Goal: Task Accomplishment & Management: Manage account settings

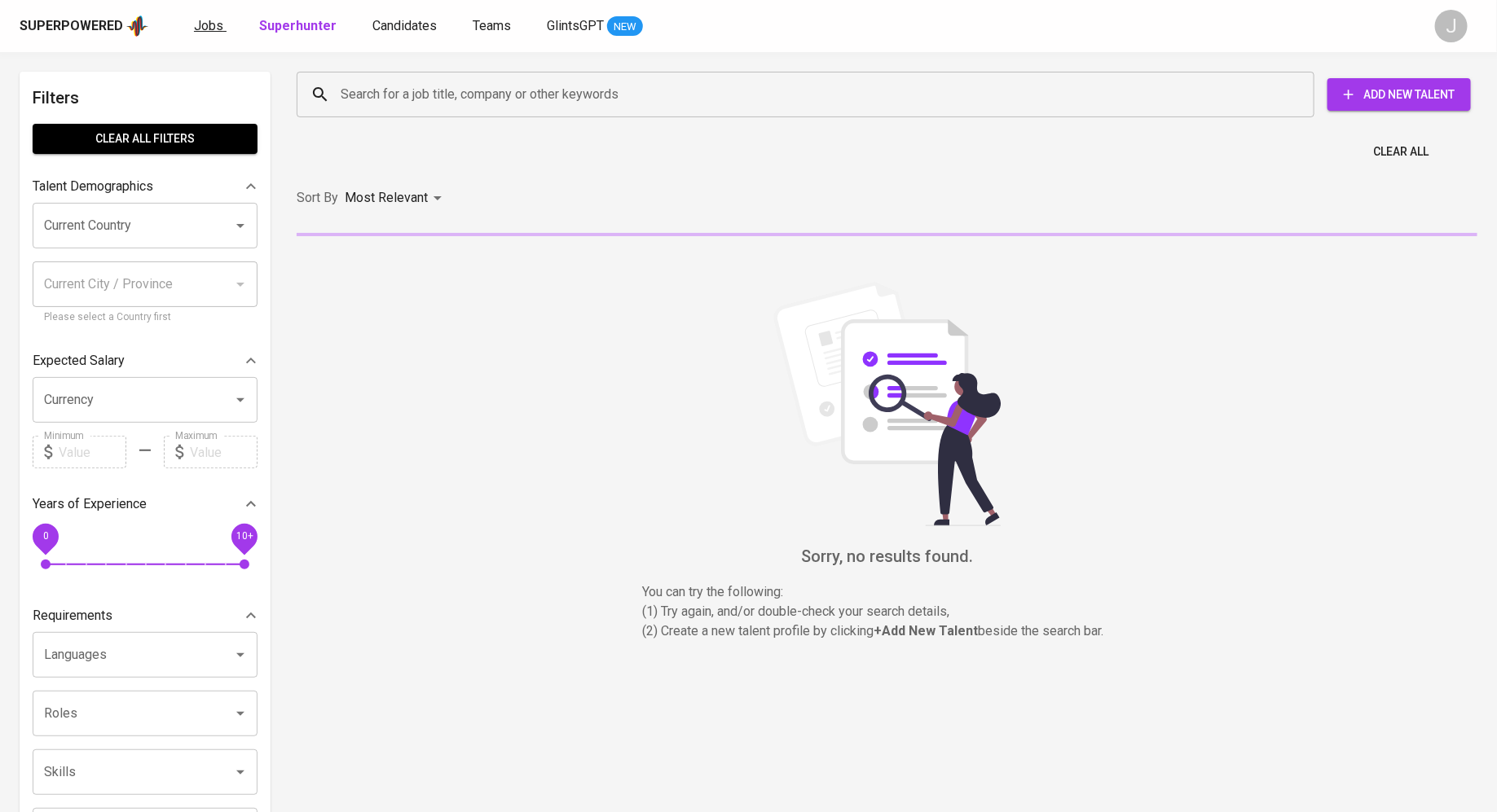
click at [211, 23] on span "Jobs" at bounding box center [209, 25] width 29 height 16
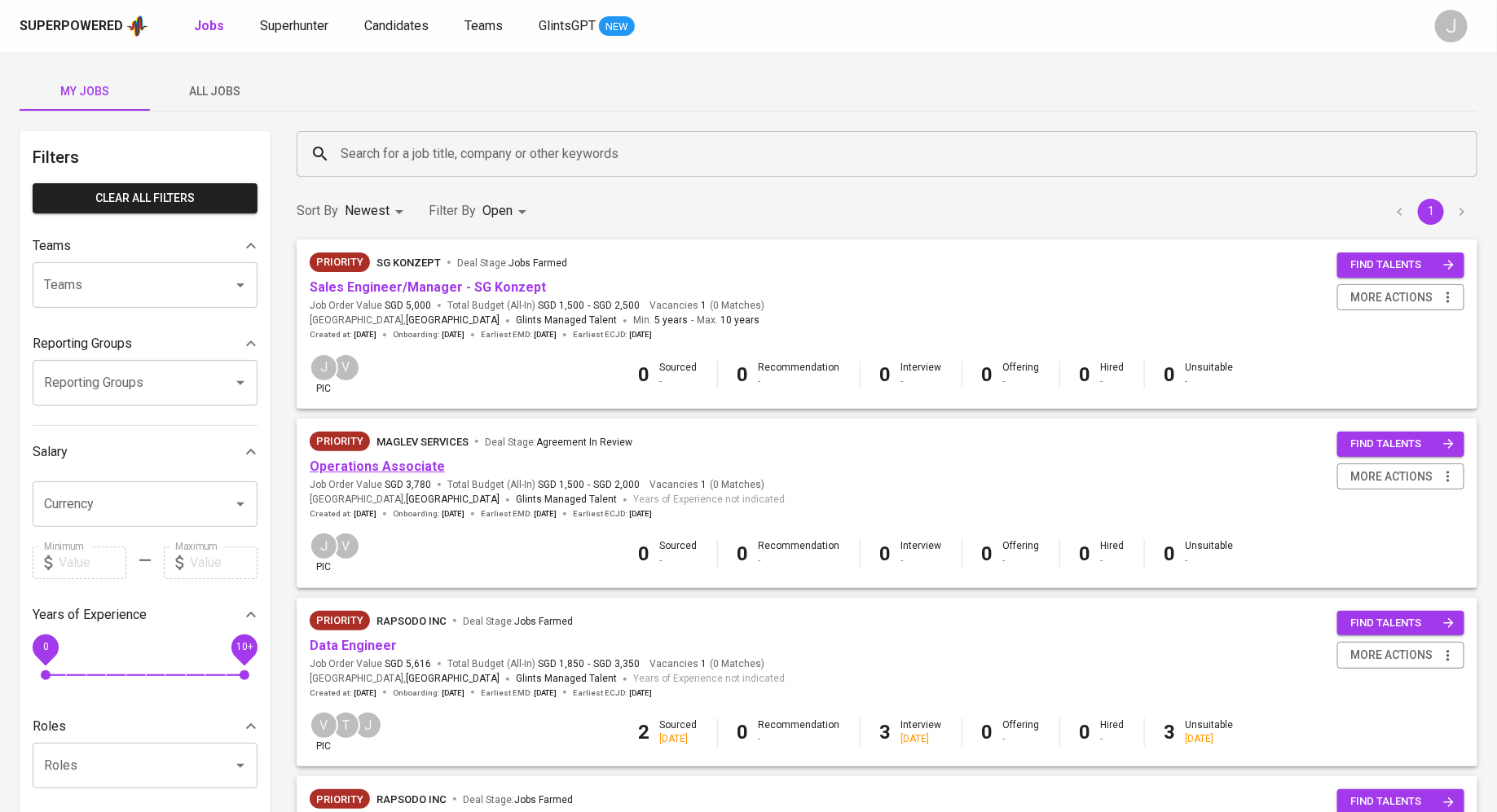
click at [387, 469] on link "Operations Associate" at bounding box center [377, 466] width 135 height 16
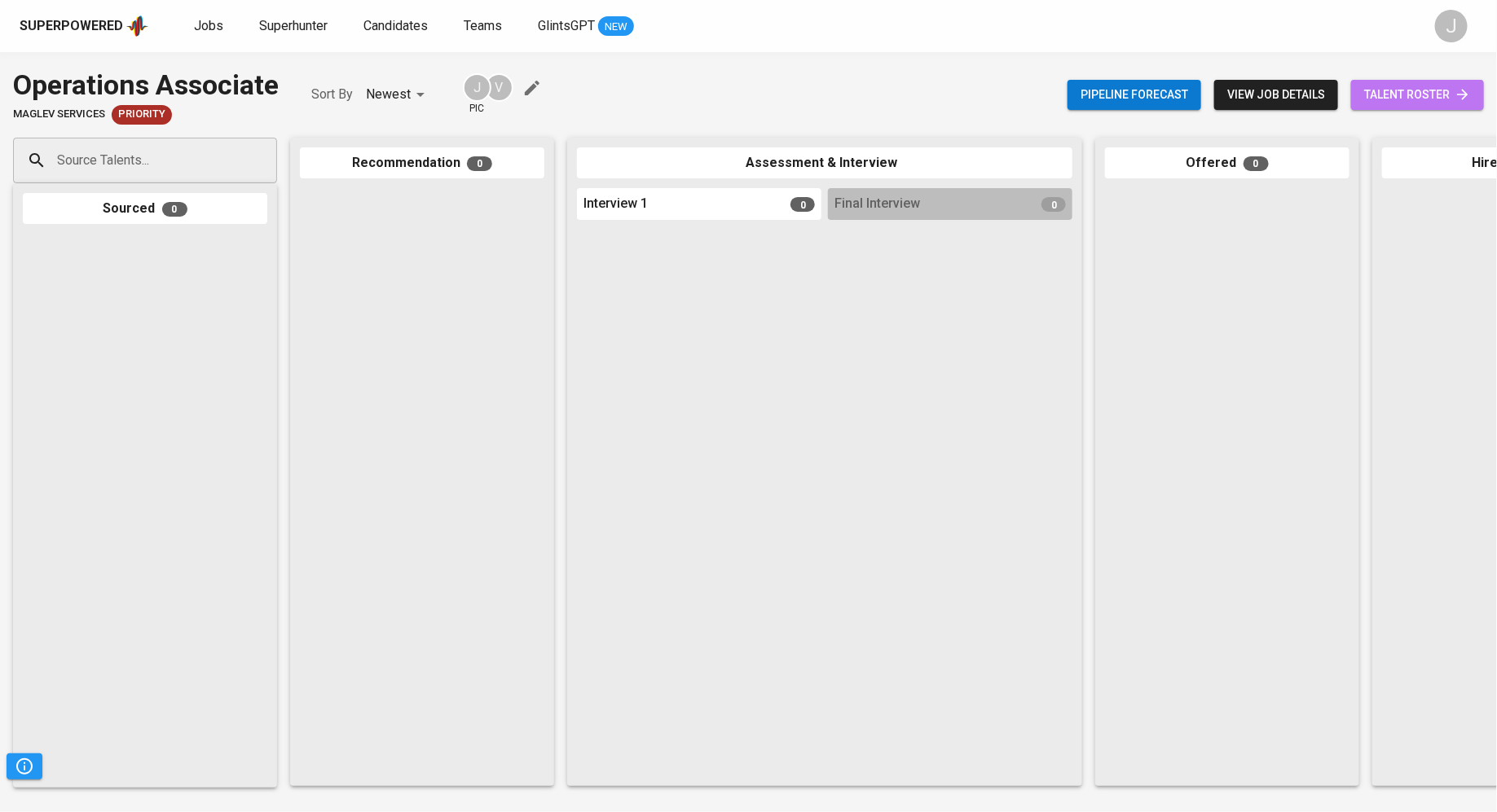
click at [1406, 86] on span "talent roster" at bounding box center [1417, 94] width 107 height 20
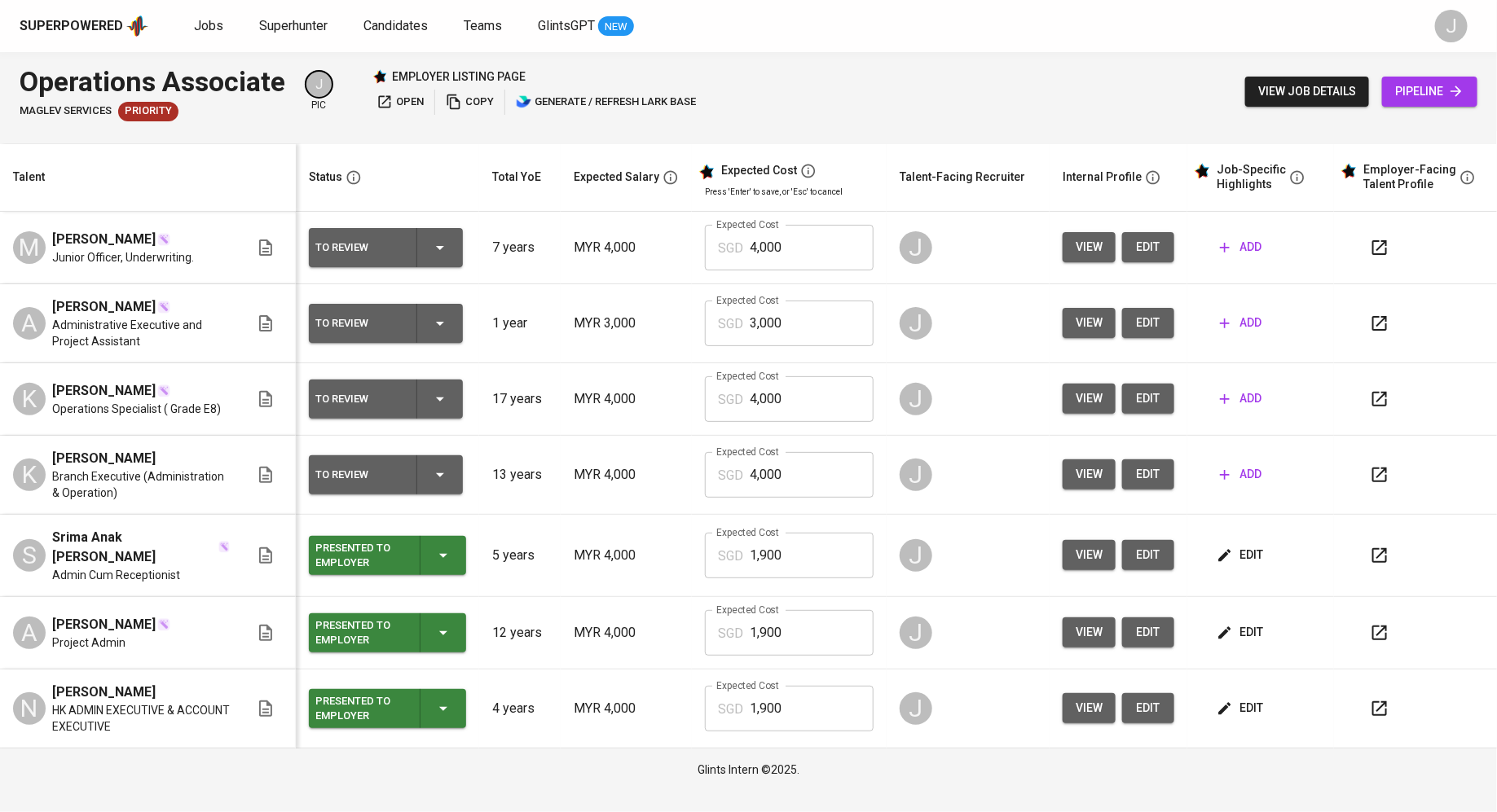
click at [825, 462] on input "4,000" at bounding box center [811, 474] width 123 height 46
click at [834, 486] on input "4,000" at bounding box center [811, 474] width 123 height 46
click at [810, 246] on input "4,000" at bounding box center [811, 247] width 123 height 46
click at [764, 516] on td "Expected Cost SGD 1,900 Expected Cost" at bounding box center [789, 556] width 194 height 83
click at [788, 468] on input "4,000" at bounding box center [811, 474] width 123 height 46
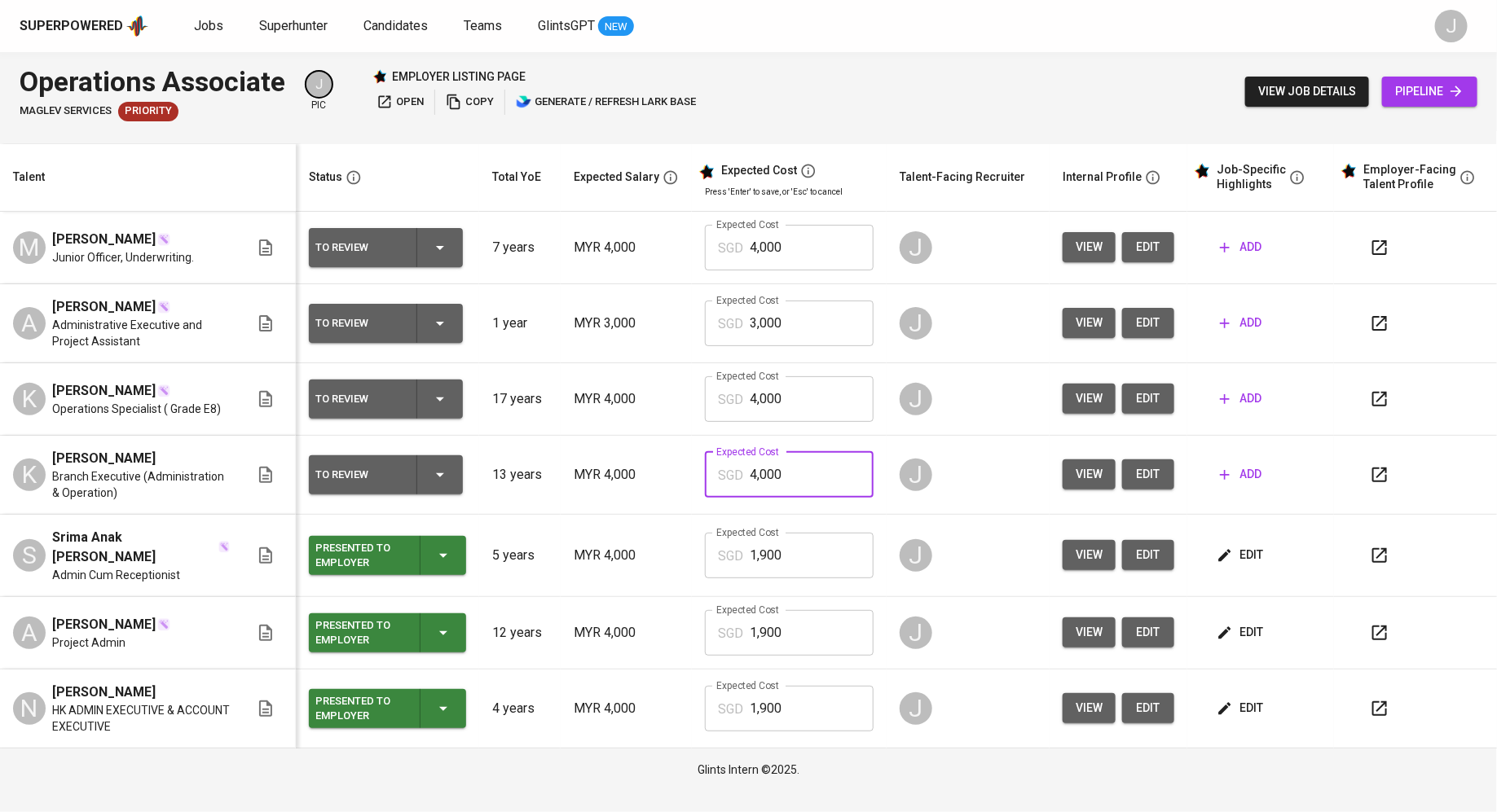
click at [800, 235] on input "4,000" at bounding box center [811, 247] width 123 height 46
click at [786, 316] on input "3,000" at bounding box center [811, 322] width 123 height 46
click at [765, 43] on div "Superpowered Jobs Superhunter Candidates Teams GlintsGPT NEW J" at bounding box center [748, 26] width 1497 height 52
click at [1317, 82] on span "view job details" at bounding box center [1307, 91] width 98 height 20
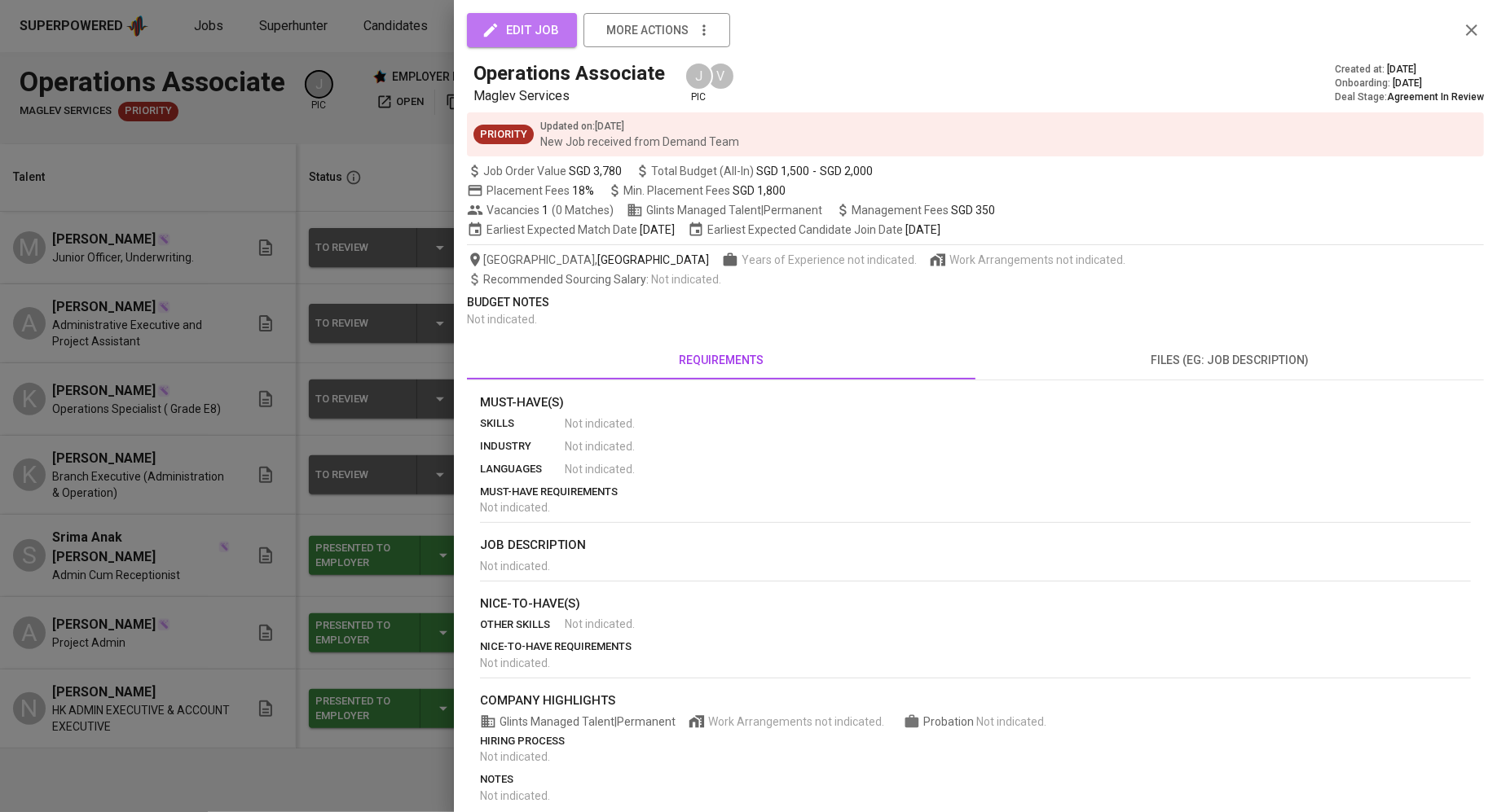
click at [531, 28] on span "edit job" at bounding box center [522, 30] width 74 height 21
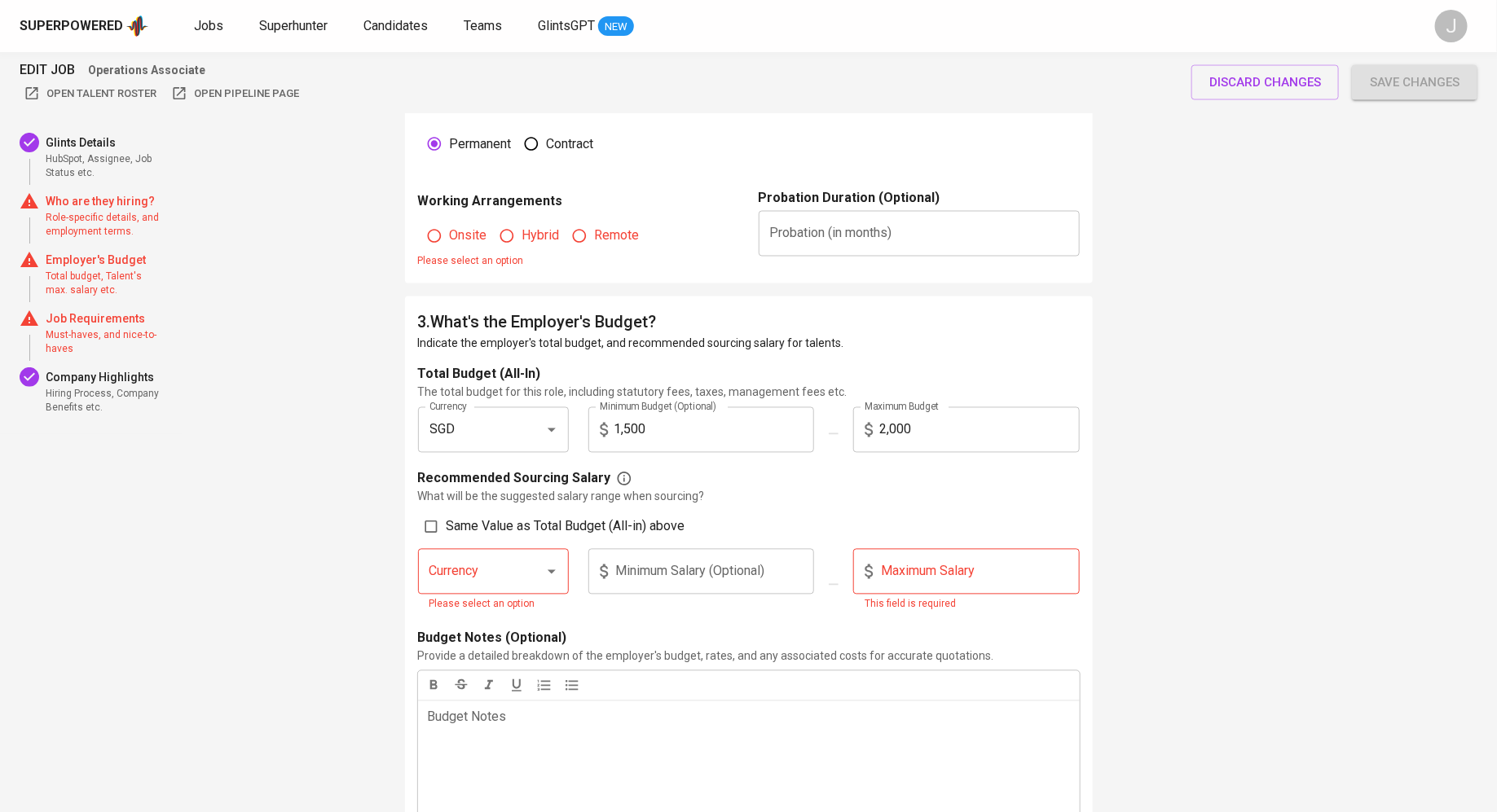
scroll to position [1271, 0]
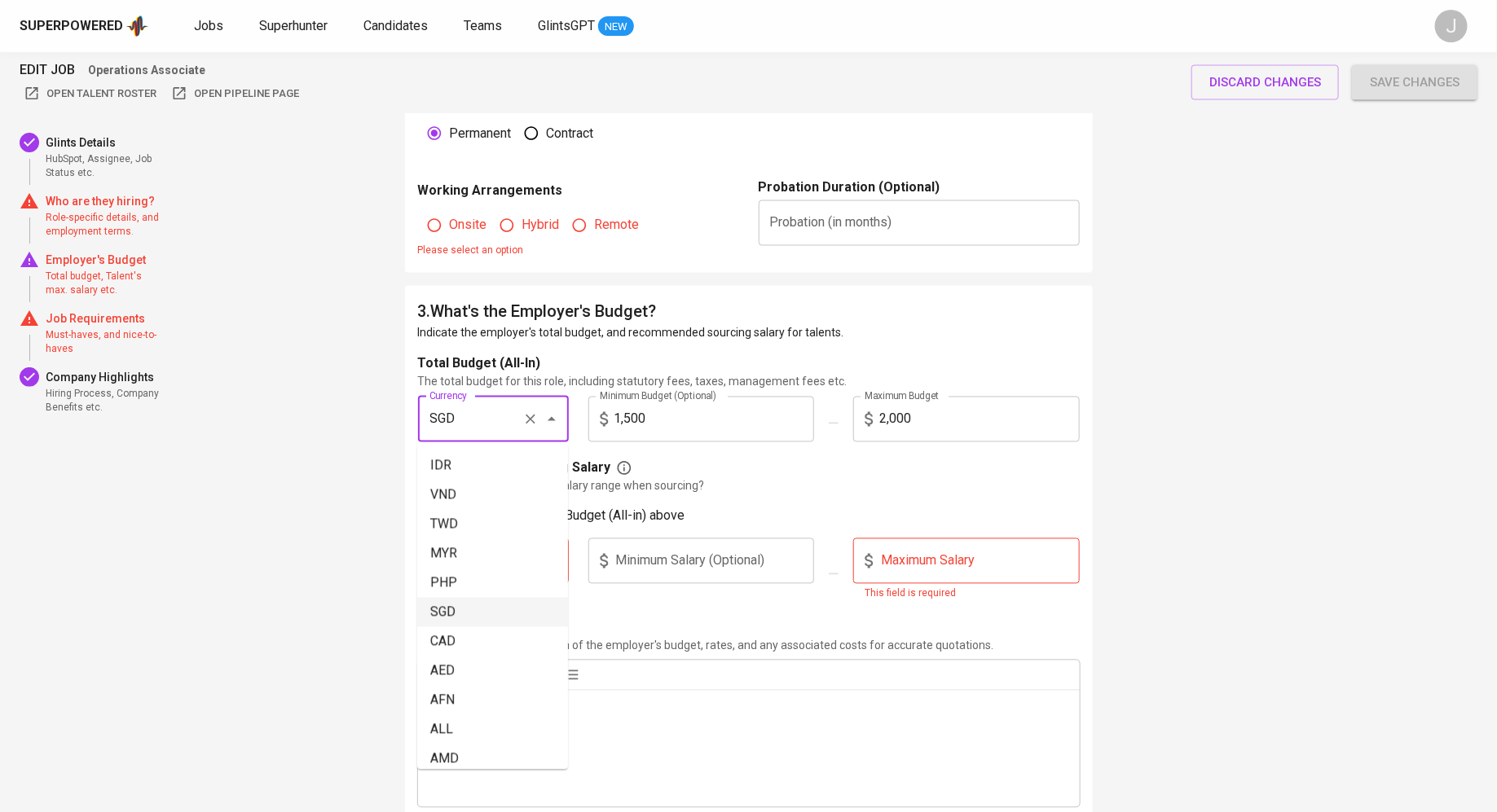
click at [470, 418] on input "SGD" at bounding box center [470, 420] width 90 height 31
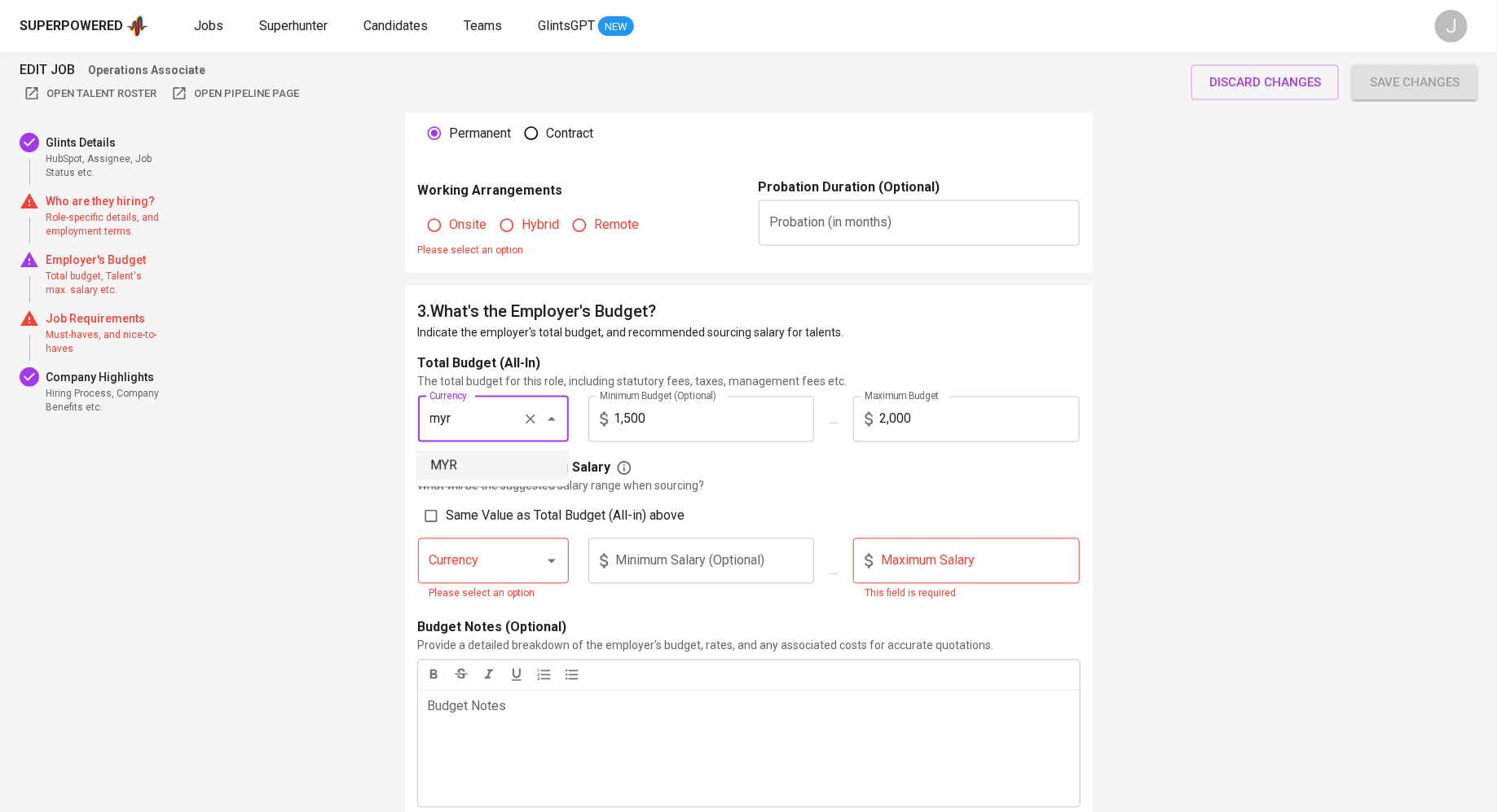
click at [458, 464] on li "MYR" at bounding box center [492, 466] width 151 height 29
type input "MYR"
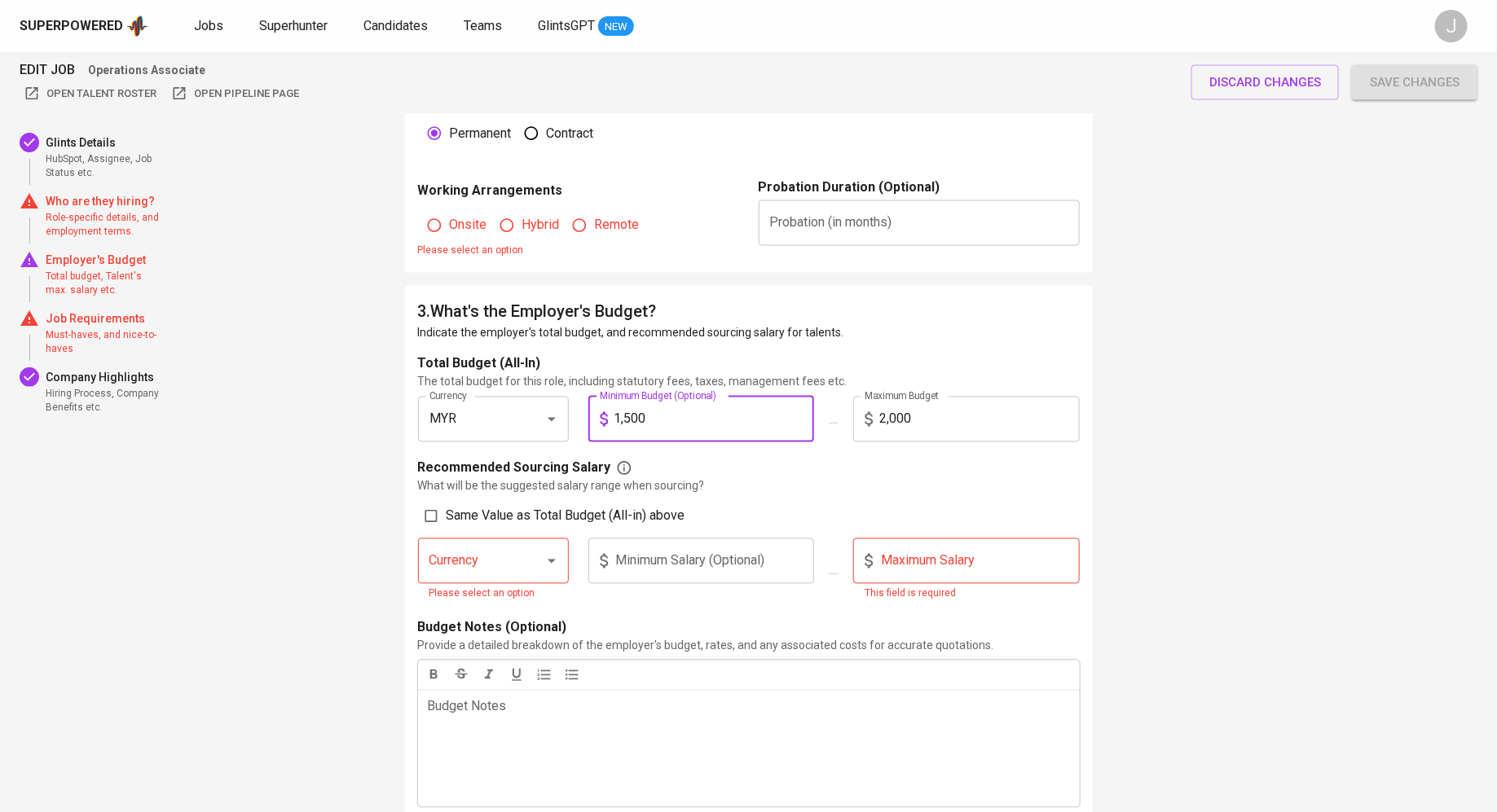
click at [744, 419] on input "1,500" at bounding box center [714, 419] width 200 height 46
click at [1008, 409] on input "2,000" at bounding box center [979, 419] width 200 height 46
click at [992, 416] on input "2,000" at bounding box center [979, 419] width 200 height 46
type input "5,500"
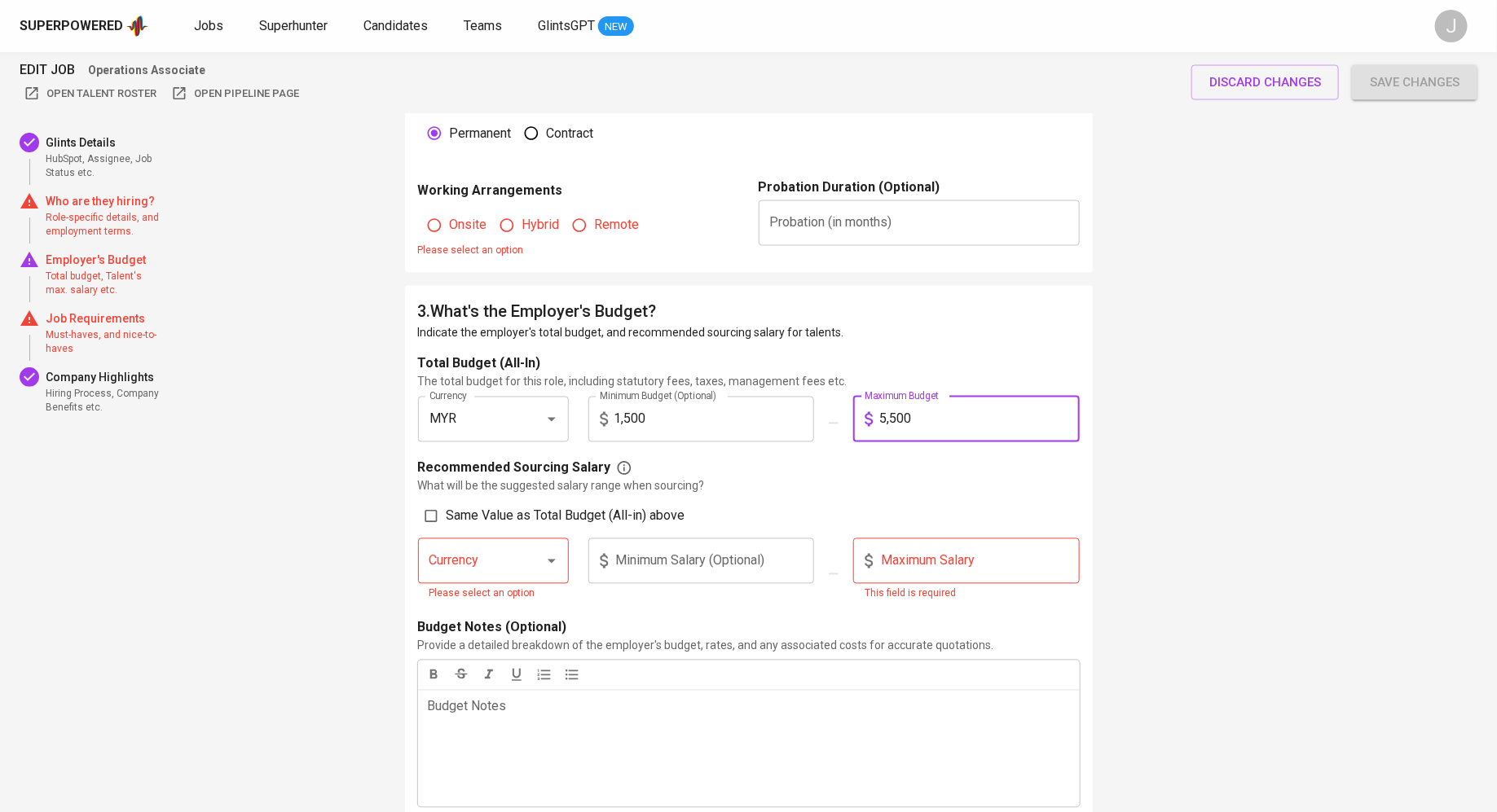
click at [639, 417] on input "1,500" at bounding box center [714, 419] width 200 height 46
type input "4,000"
click at [760, 496] on div "Recommended Sourcing Salary What will be the suggested salary range when sourci…" at bounding box center [748, 537] width 662 height 157
click at [433, 519] on input "Same Value as Total Budget (All-in) above" at bounding box center [431, 517] width 31 height 31
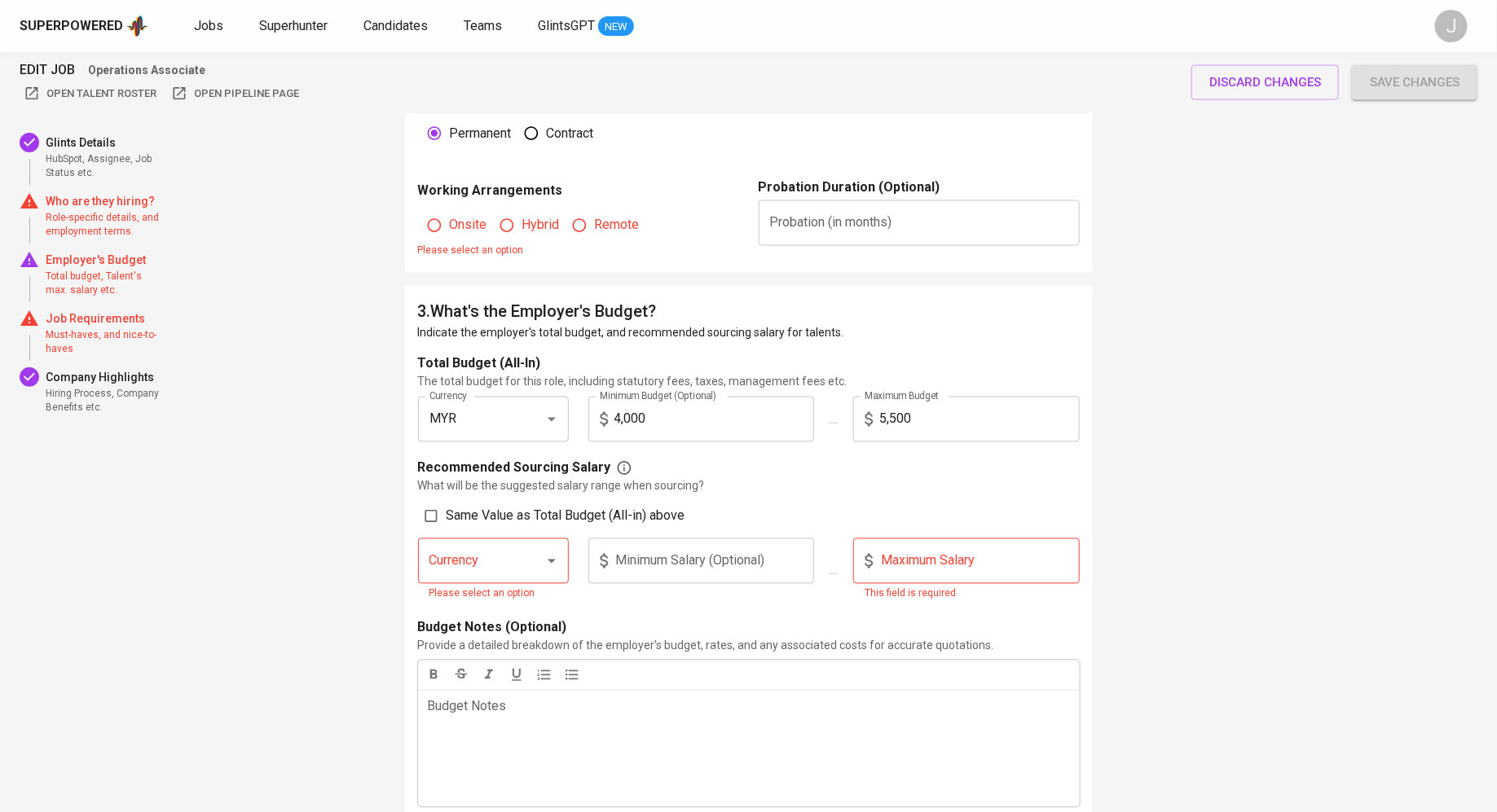
checkbox input "true"
type input "MYR"
type input "4,000"
type input "5,500"
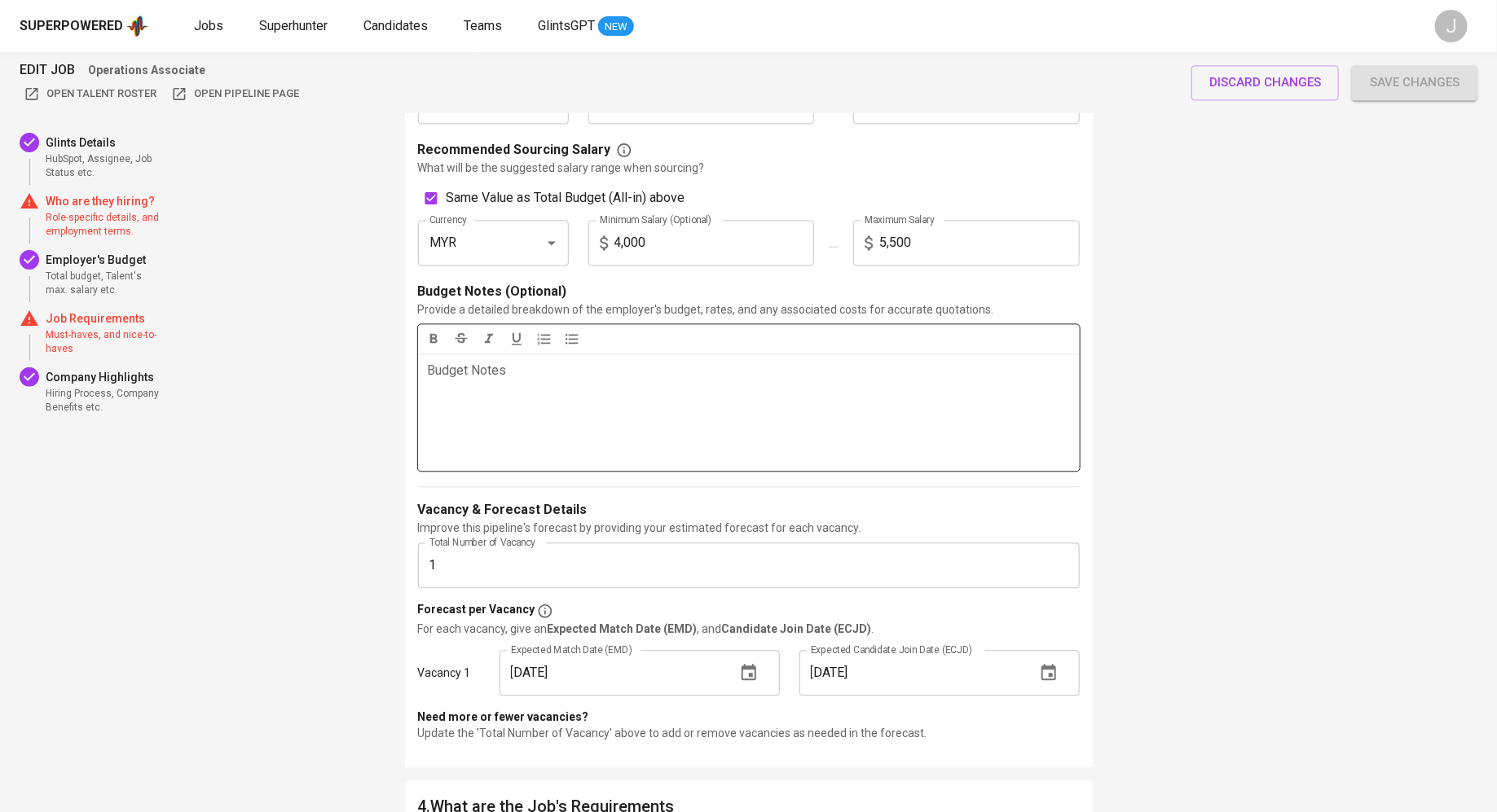
scroll to position [1623, 0]
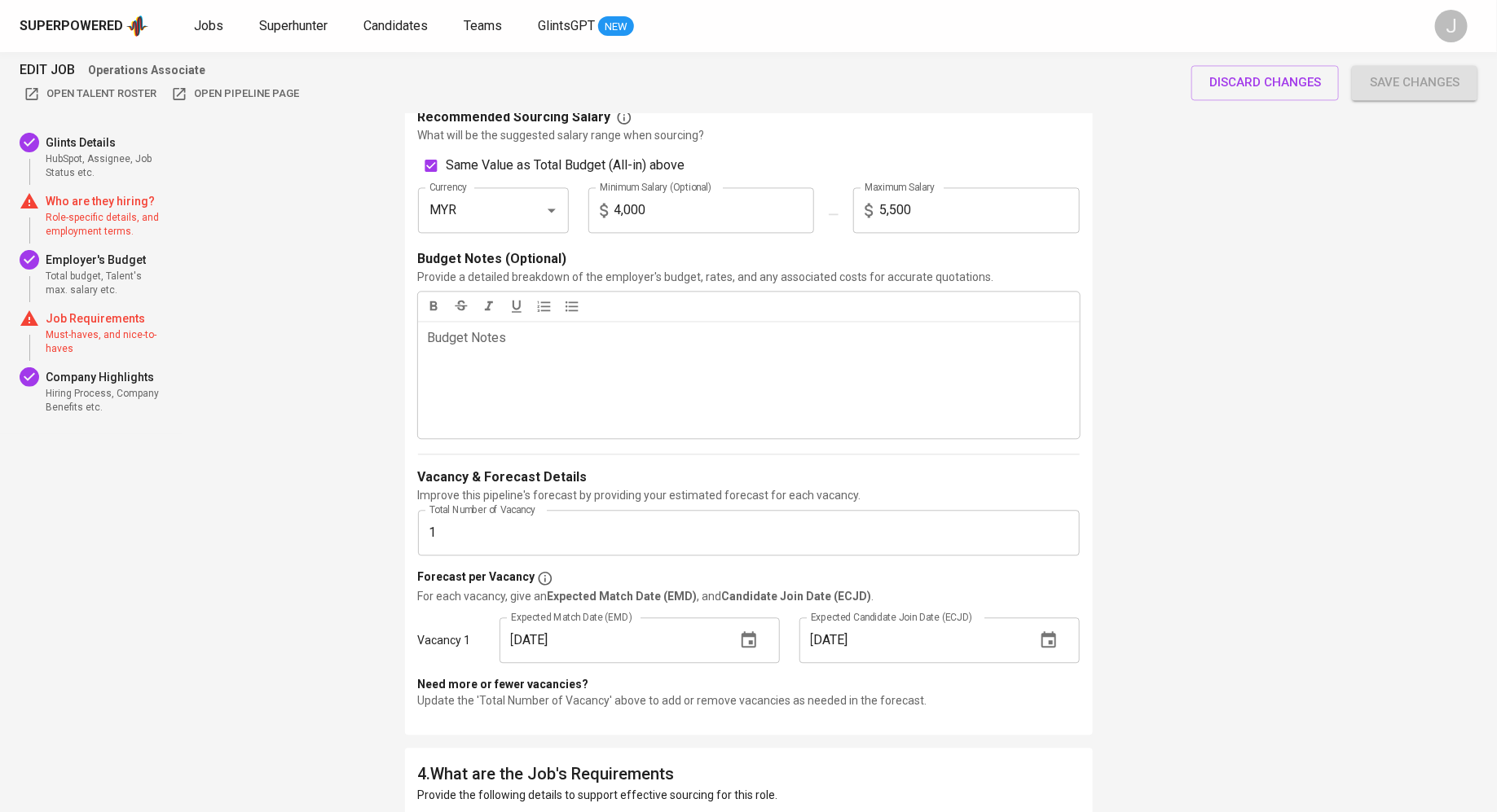
click at [1391, 86] on span "Save changes" at bounding box center [1414, 83] width 89 height 21
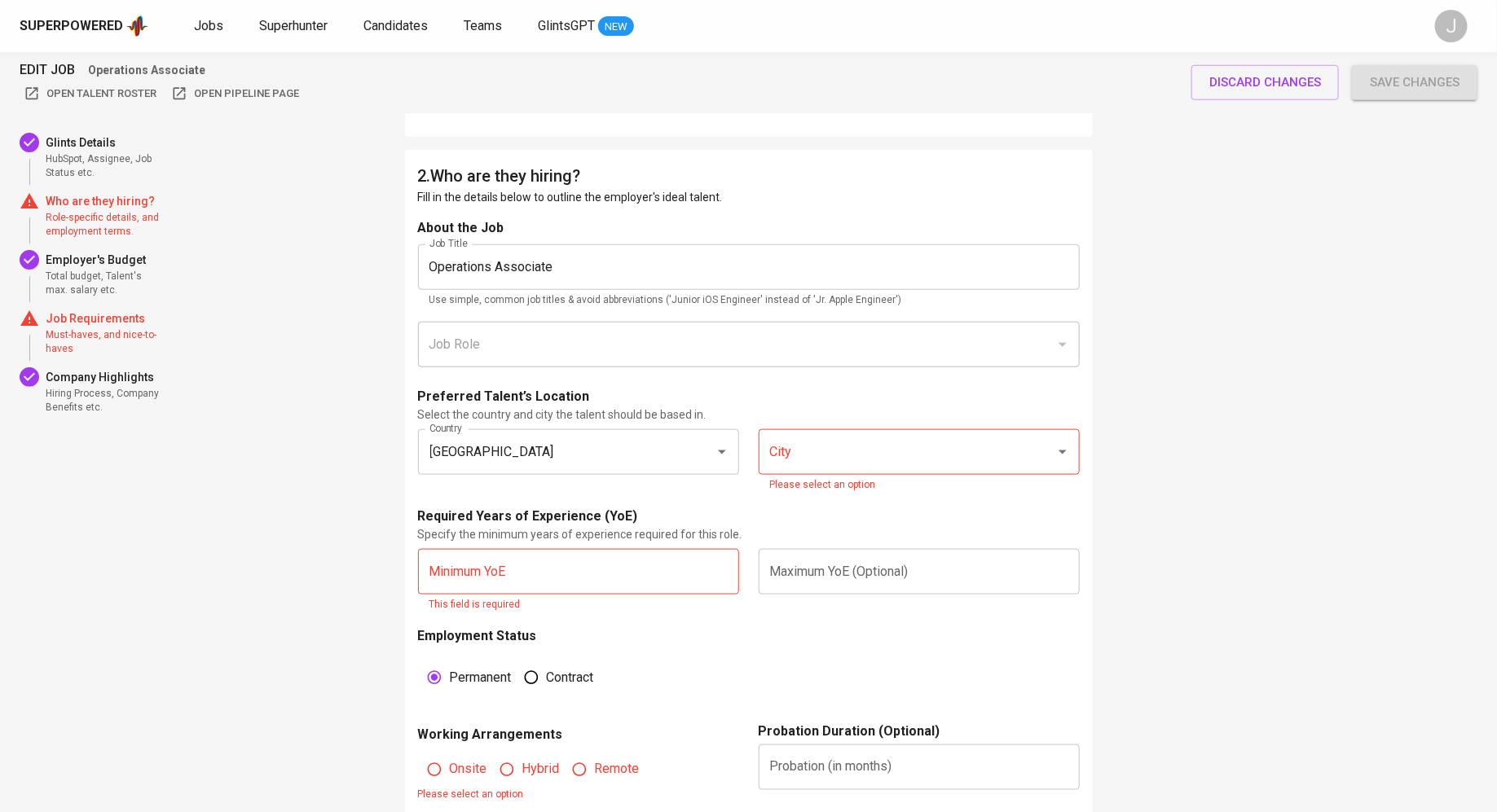
scroll to position [746, 0]
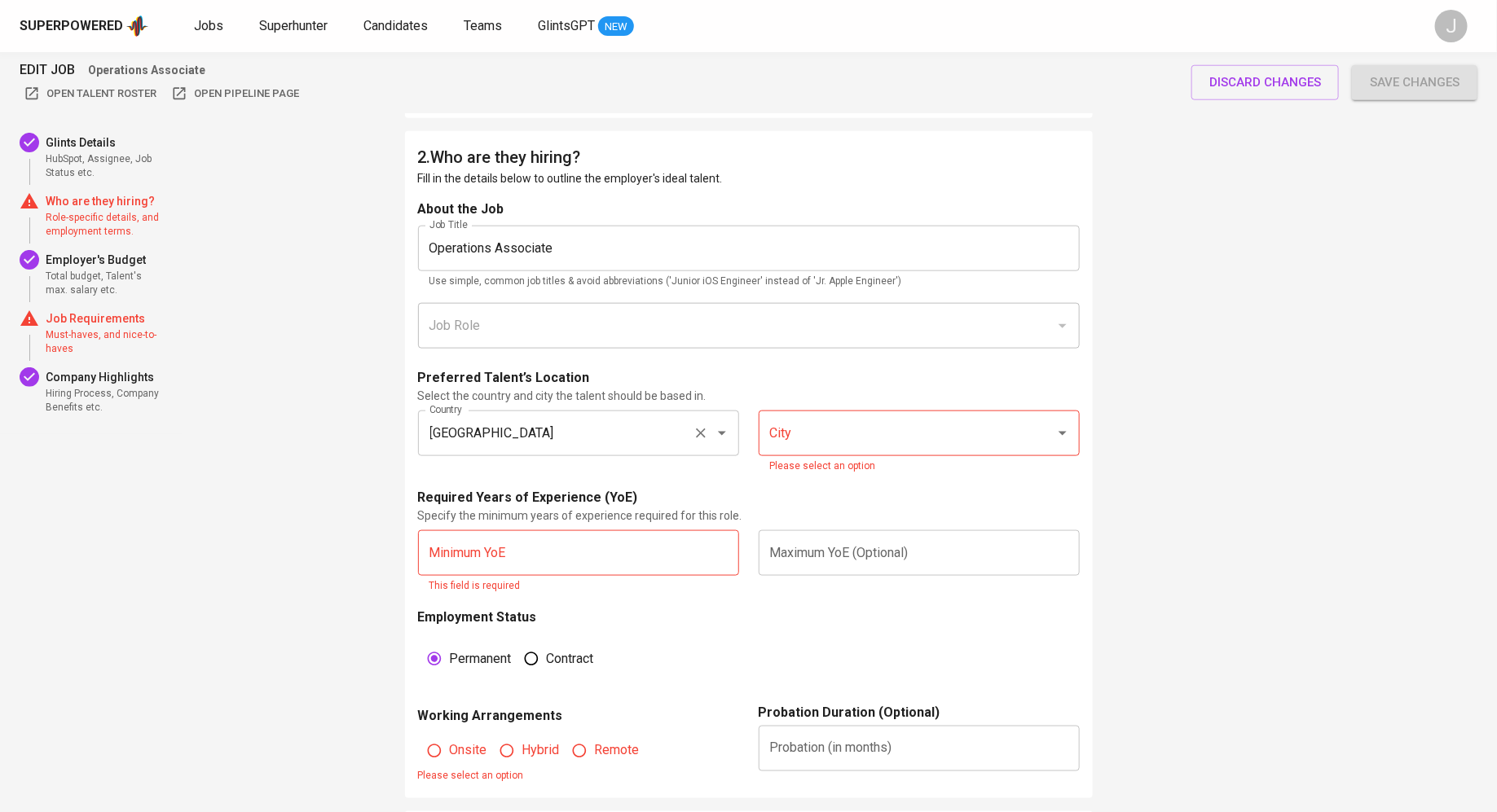
click at [669, 452] on div "Indonesia Country" at bounding box center [578, 433] width 321 height 46
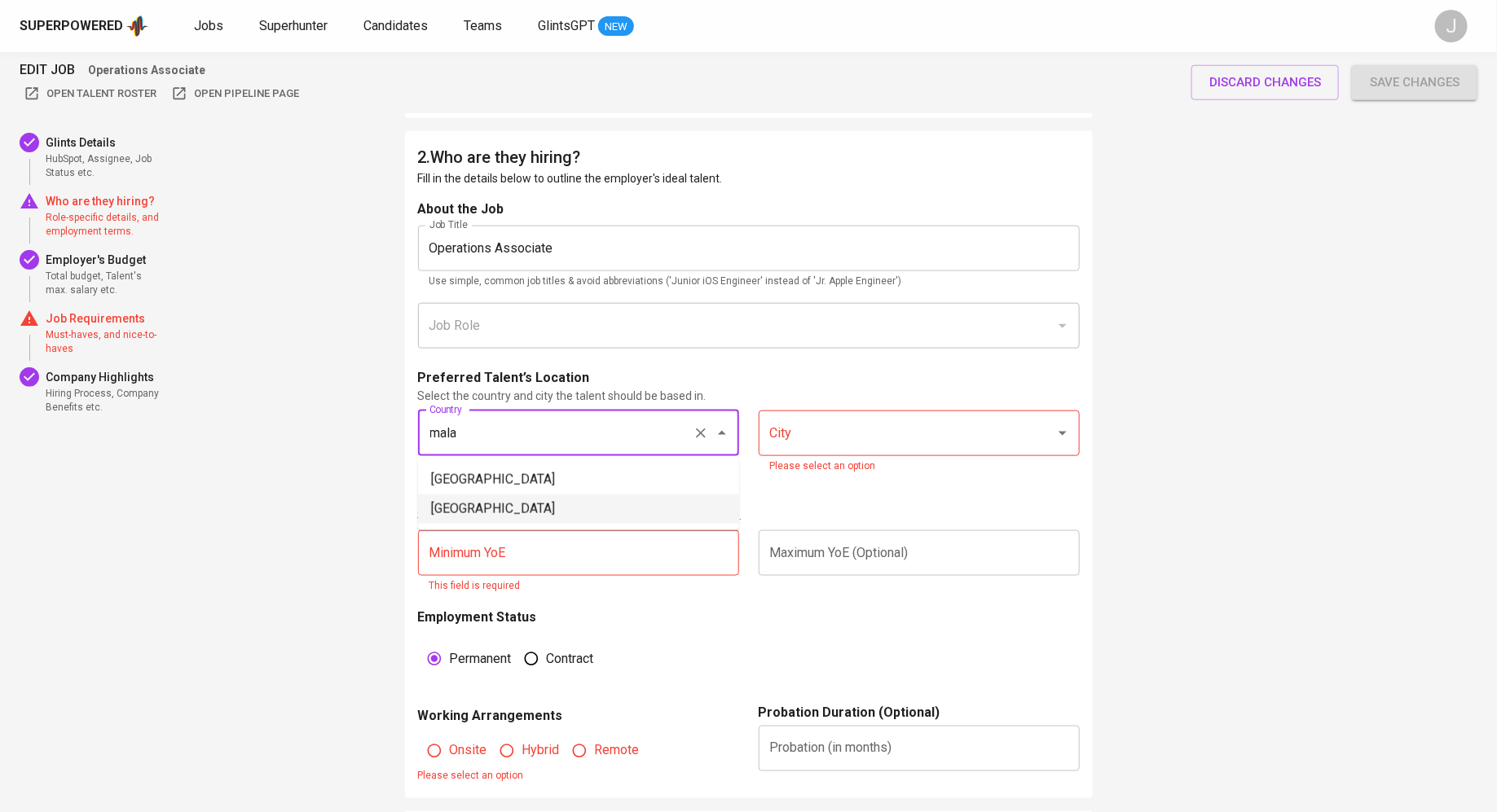
click at [629, 512] on li "[GEOGRAPHIC_DATA]" at bounding box center [578, 509] width 321 height 29
type input "[GEOGRAPHIC_DATA]"
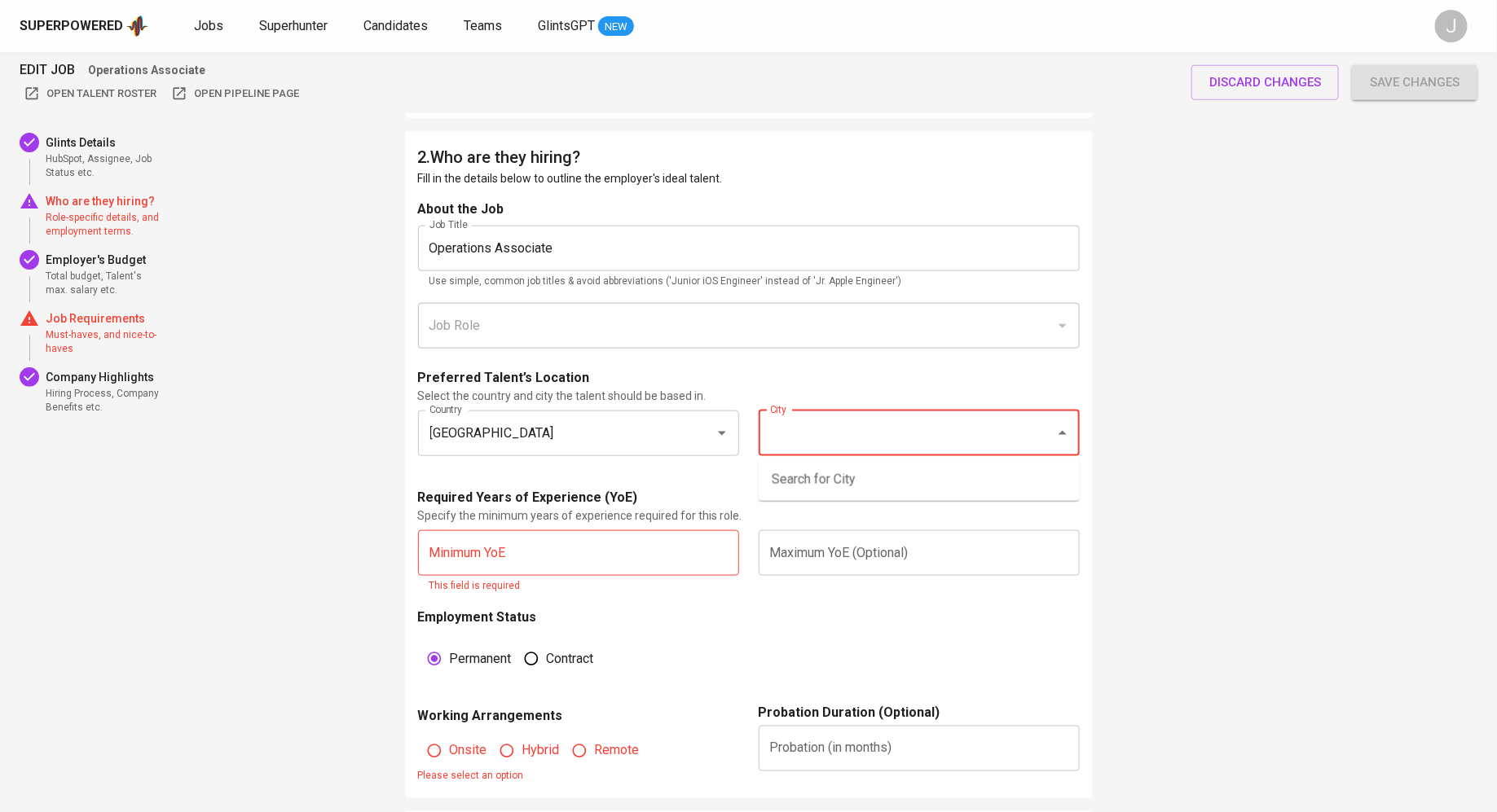
click at [826, 442] on input "City" at bounding box center [896, 433] width 260 height 31
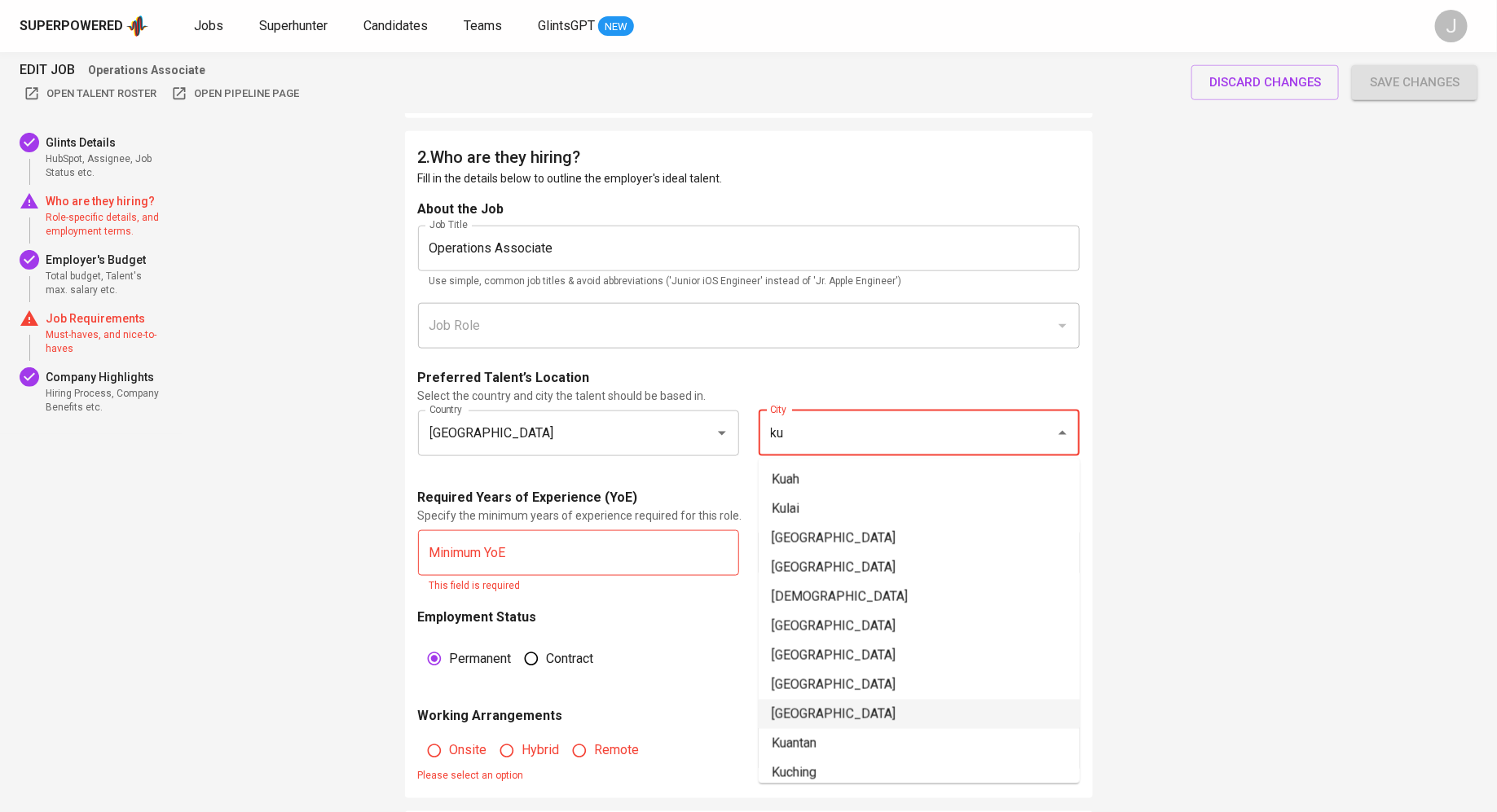
click at [846, 709] on li "[GEOGRAPHIC_DATA]" at bounding box center [919, 714] width 321 height 29
type input "[GEOGRAPHIC_DATA]"
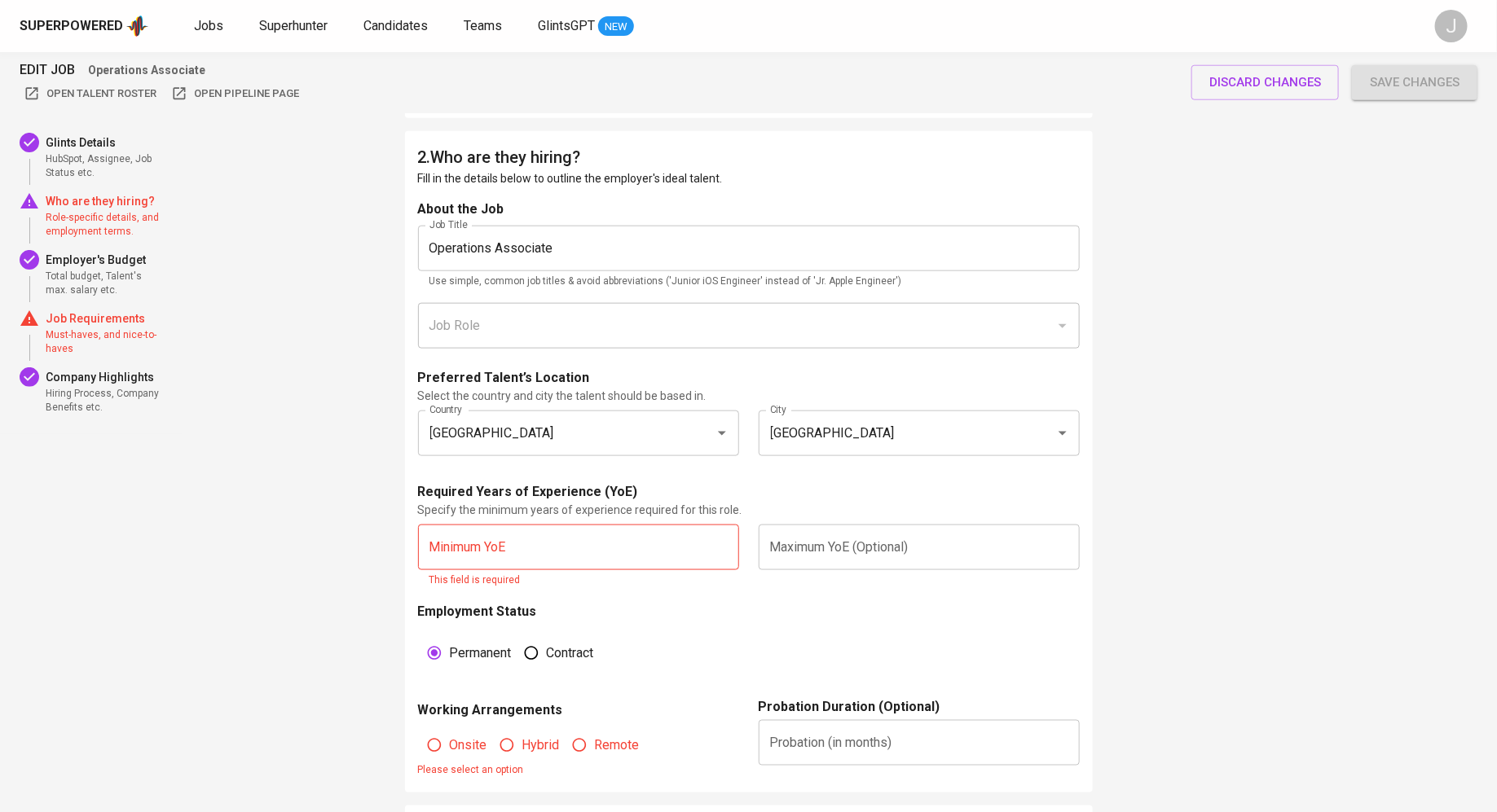
click at [598, 496] on p "Required Years of Experience (YoE)" at bounding box center [527, 491] width 220 height 19
click at [598, 540] on input "text" at bounding box center [578, 547] width 321 height 46
type input "1"
click at [834, 555] on input "text" at bounding box center [919, 547] width 321 height 46
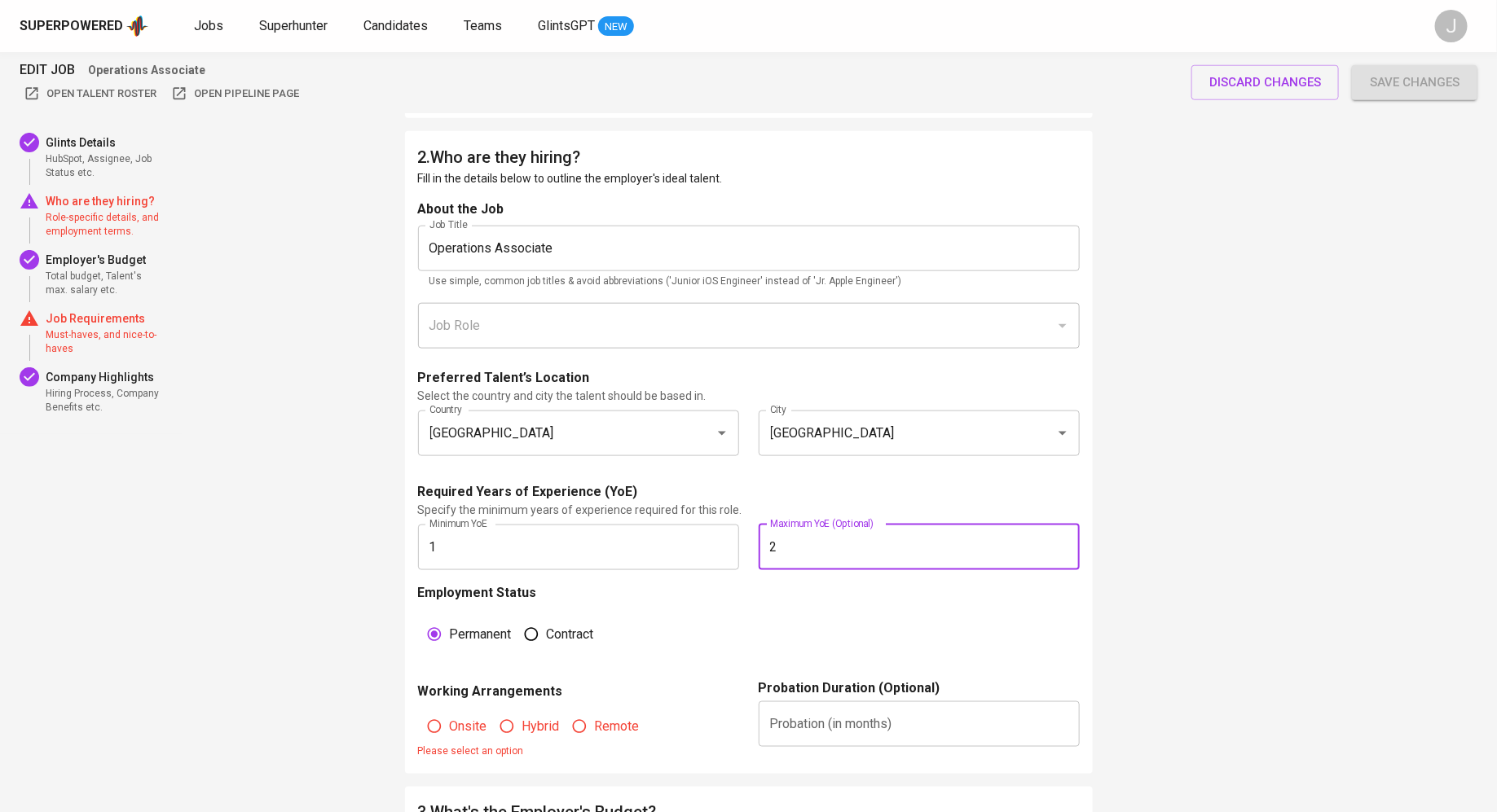
type input "2"
click at [851, 477] on form "About the Job Job Title Operations Associate Job Title Use simple, common job t…" at bounding box center [748, 480] width 662 height 561
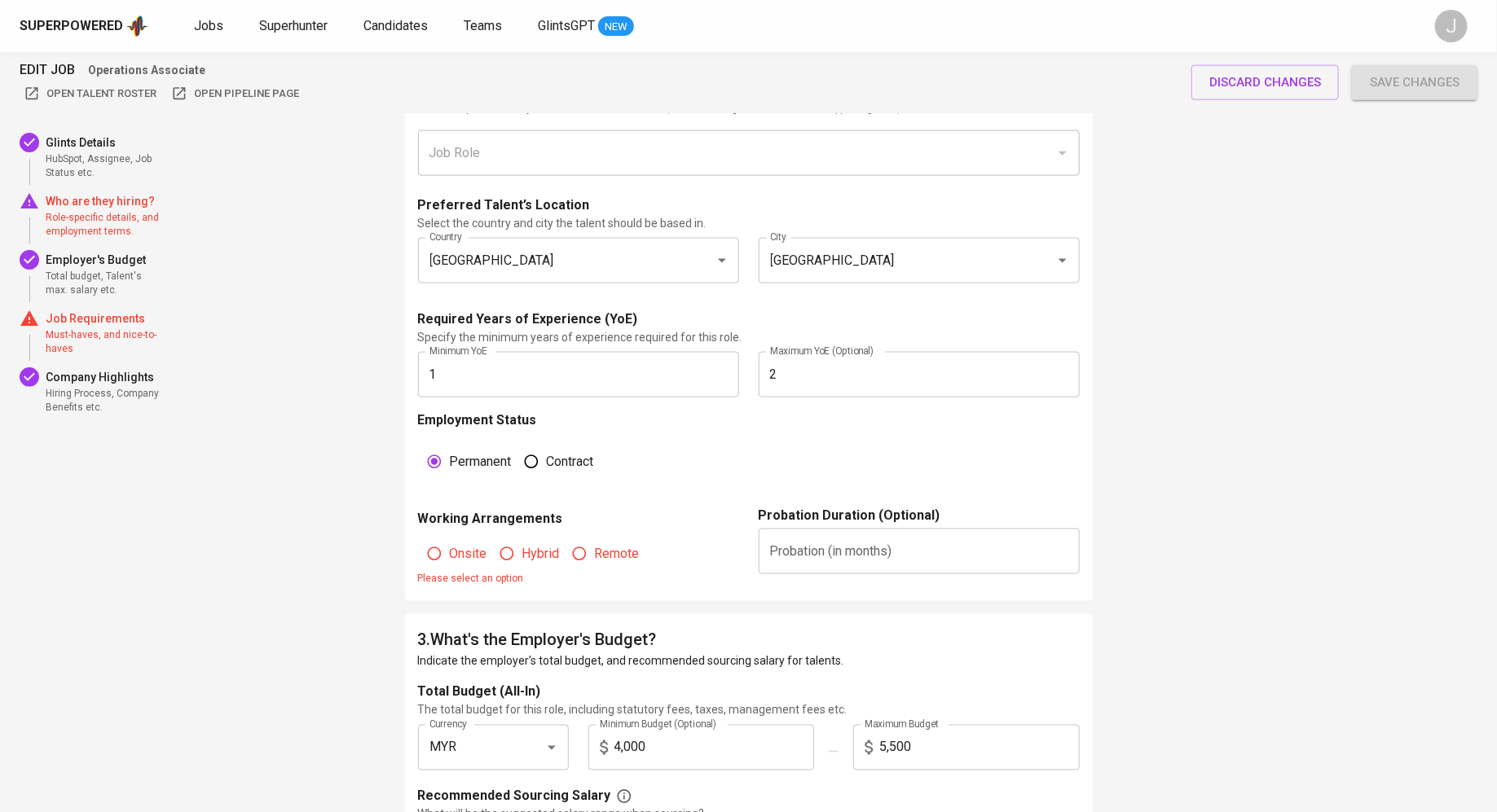
scroll to position [969, 0]
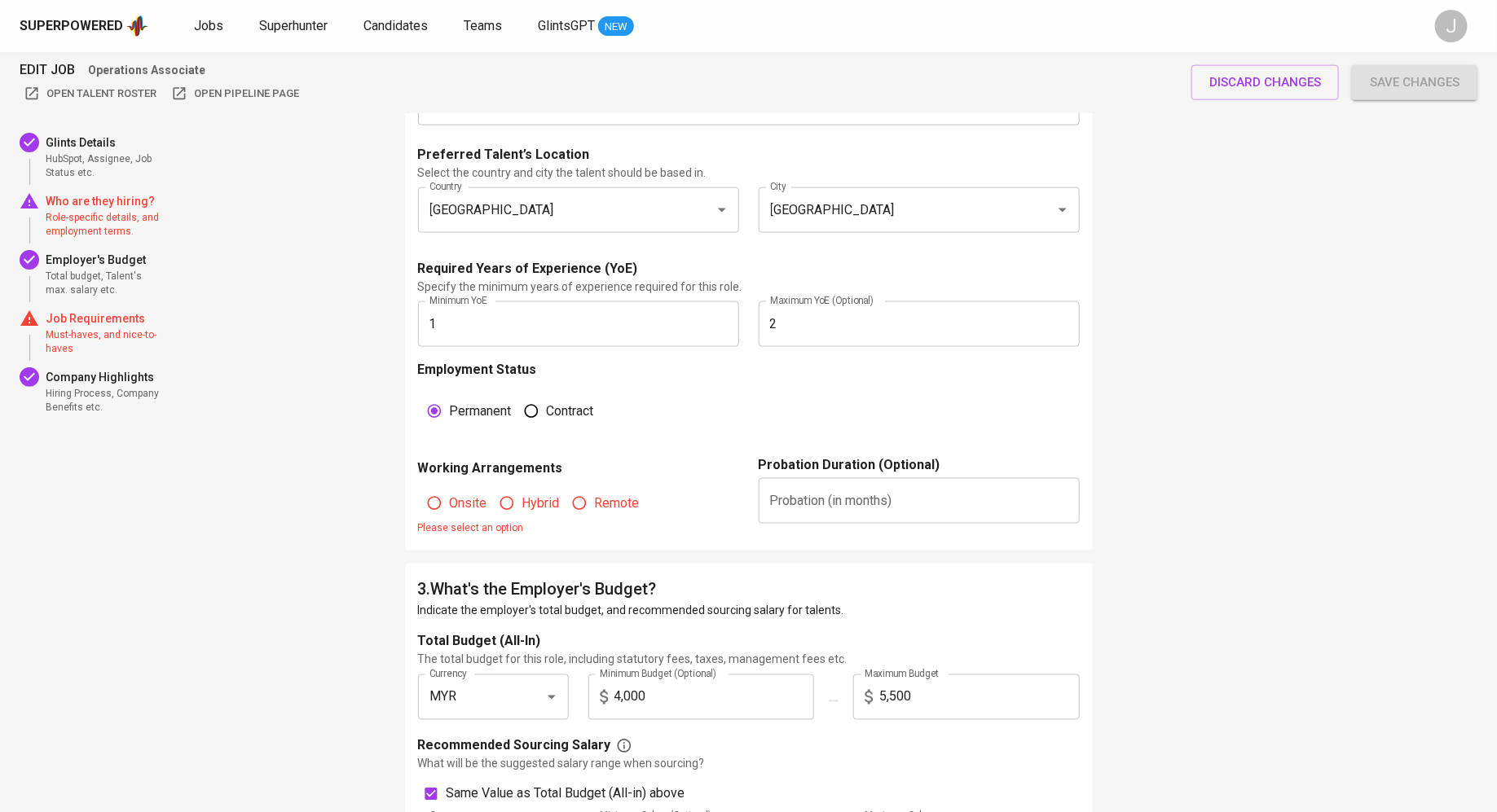
click at [810, 341] on input "2" at bounding box center [919, 323] width 321 height 46
click at [672, 350] on div "Minimum YoE 1 Minimum YoE" at bounding box center [578, 323] width 341 height 65
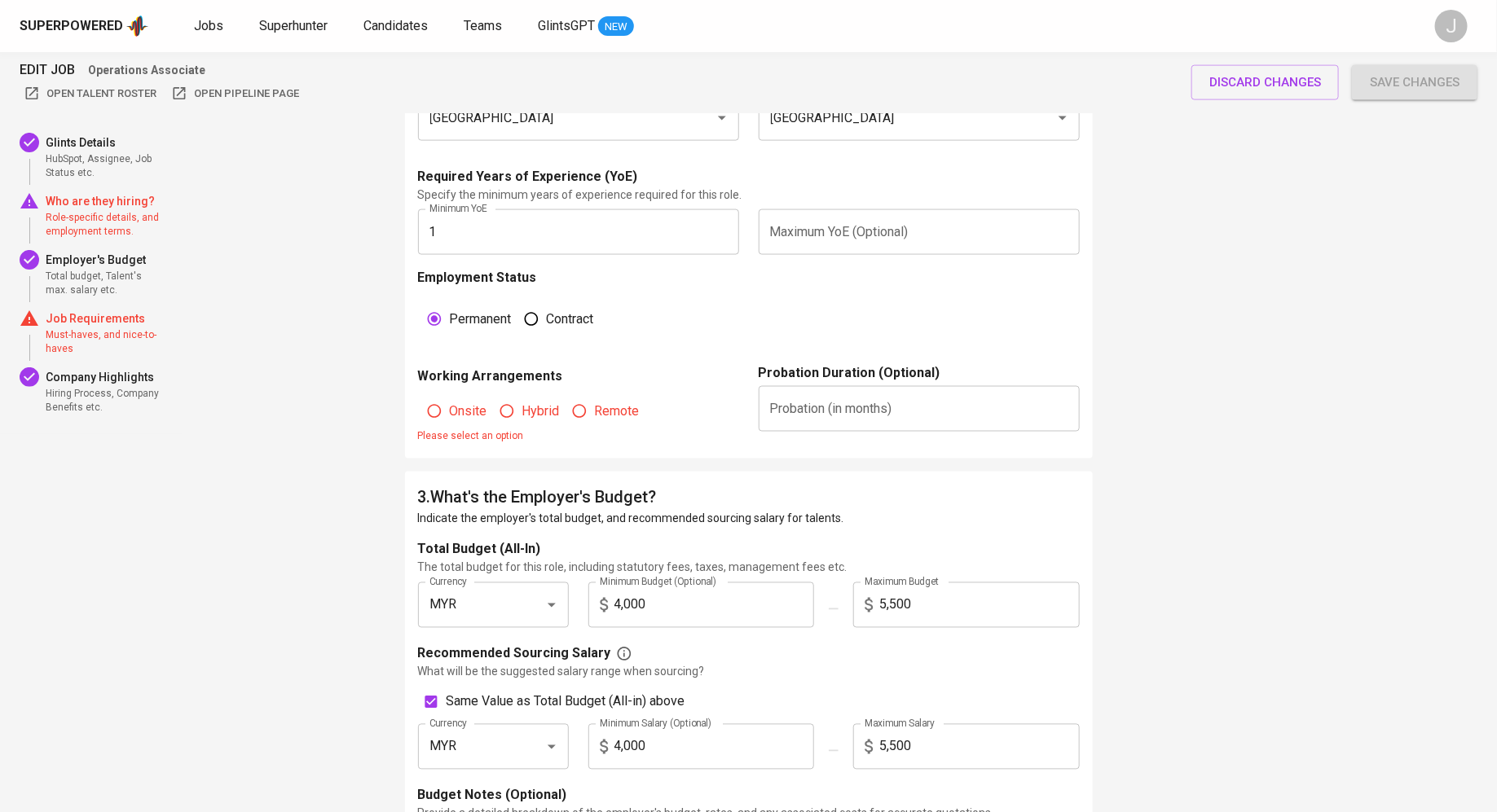
scroll to position [1067, 0]
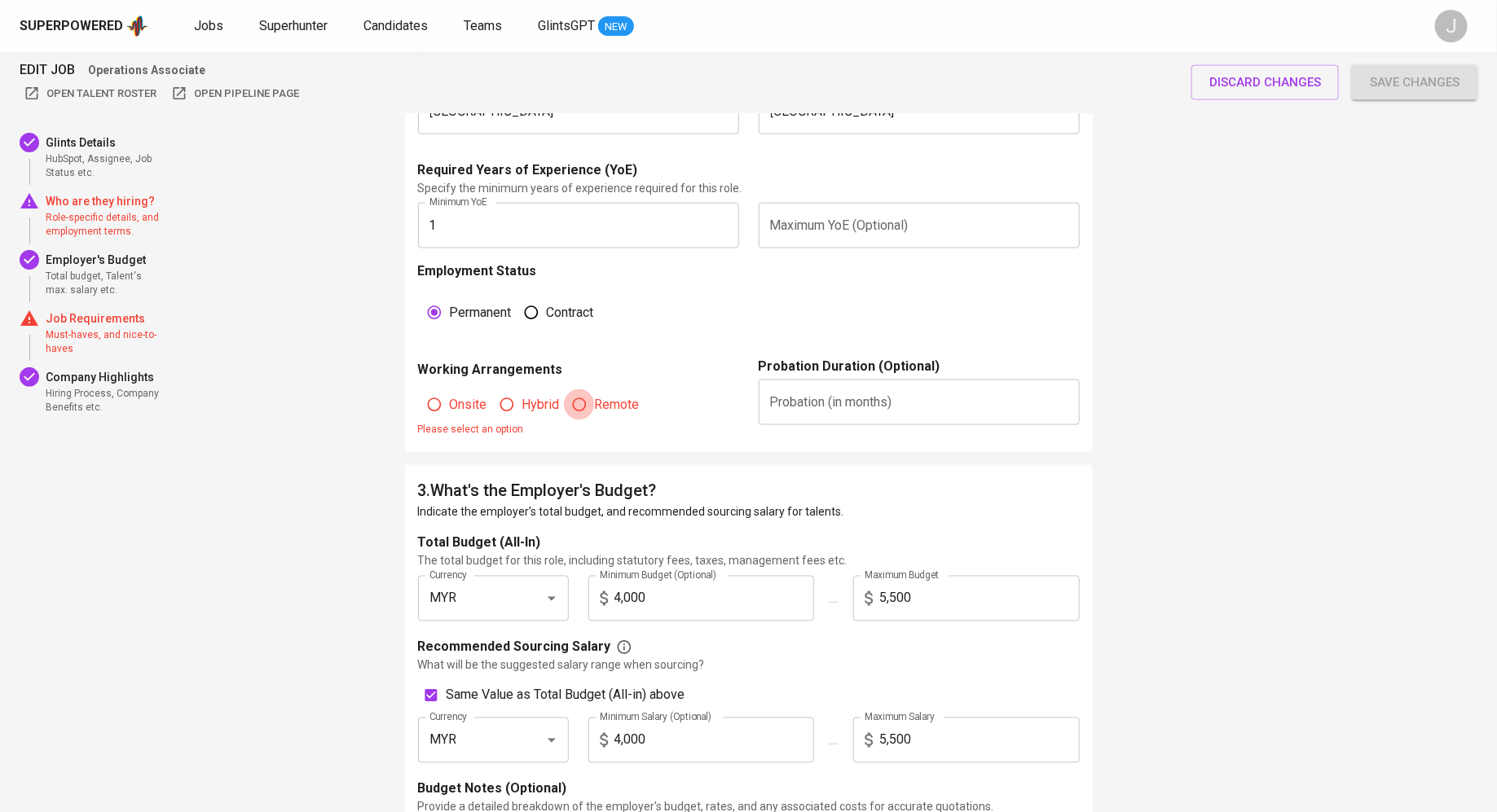
click at [564, 407] on input "Remote" at bounding box center [579, 405] width 31 height 31
radio input "true"
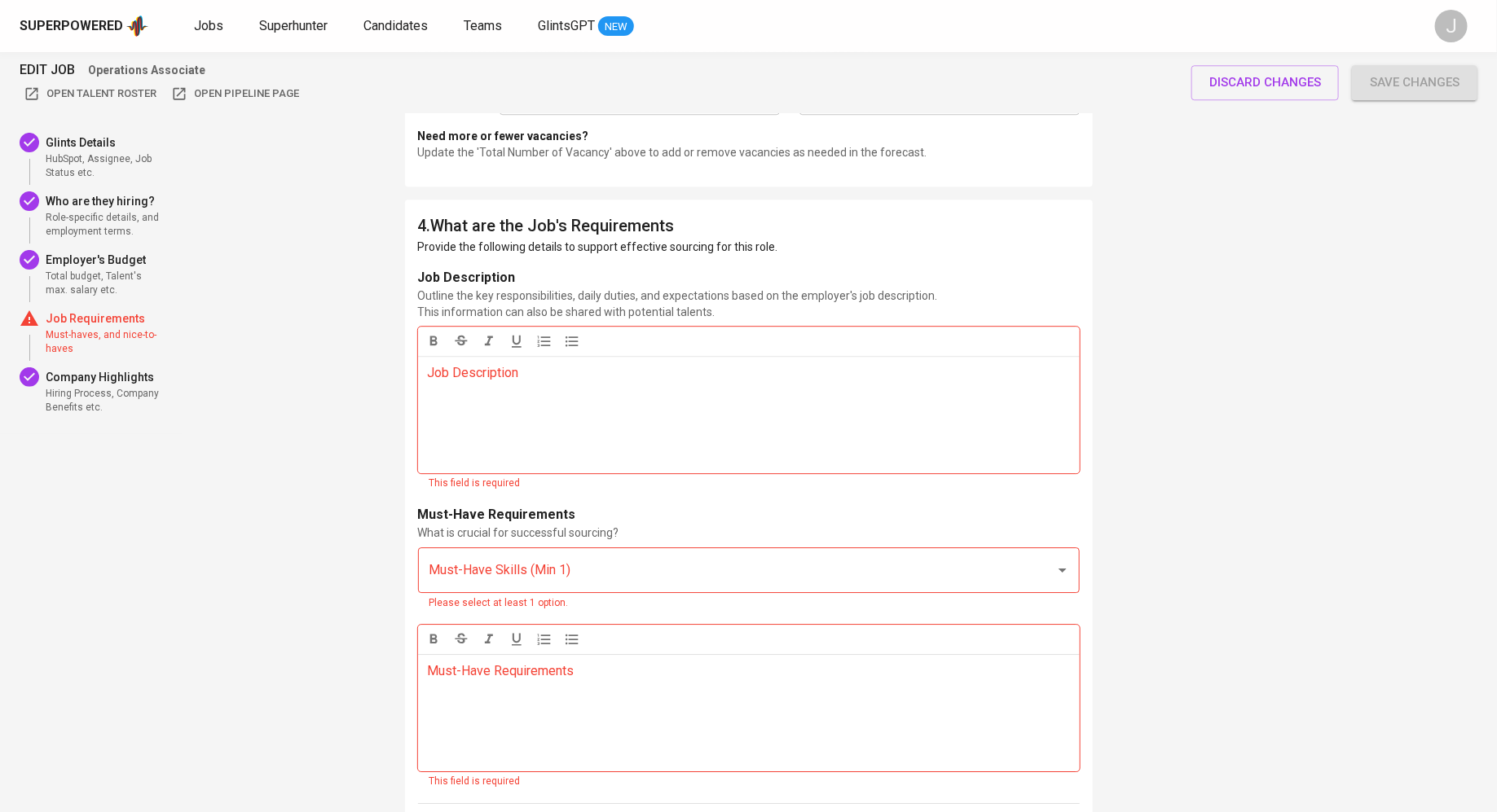
scroll to position [2135, 0]
click at [638, 356] on div "Job Description ﻿" at bounding box center [748, 412] width 662 height 118
click at [527, 696] on div "Must-Have Requirements ﻿" at bounding box center [748, 710] width 662 height 118
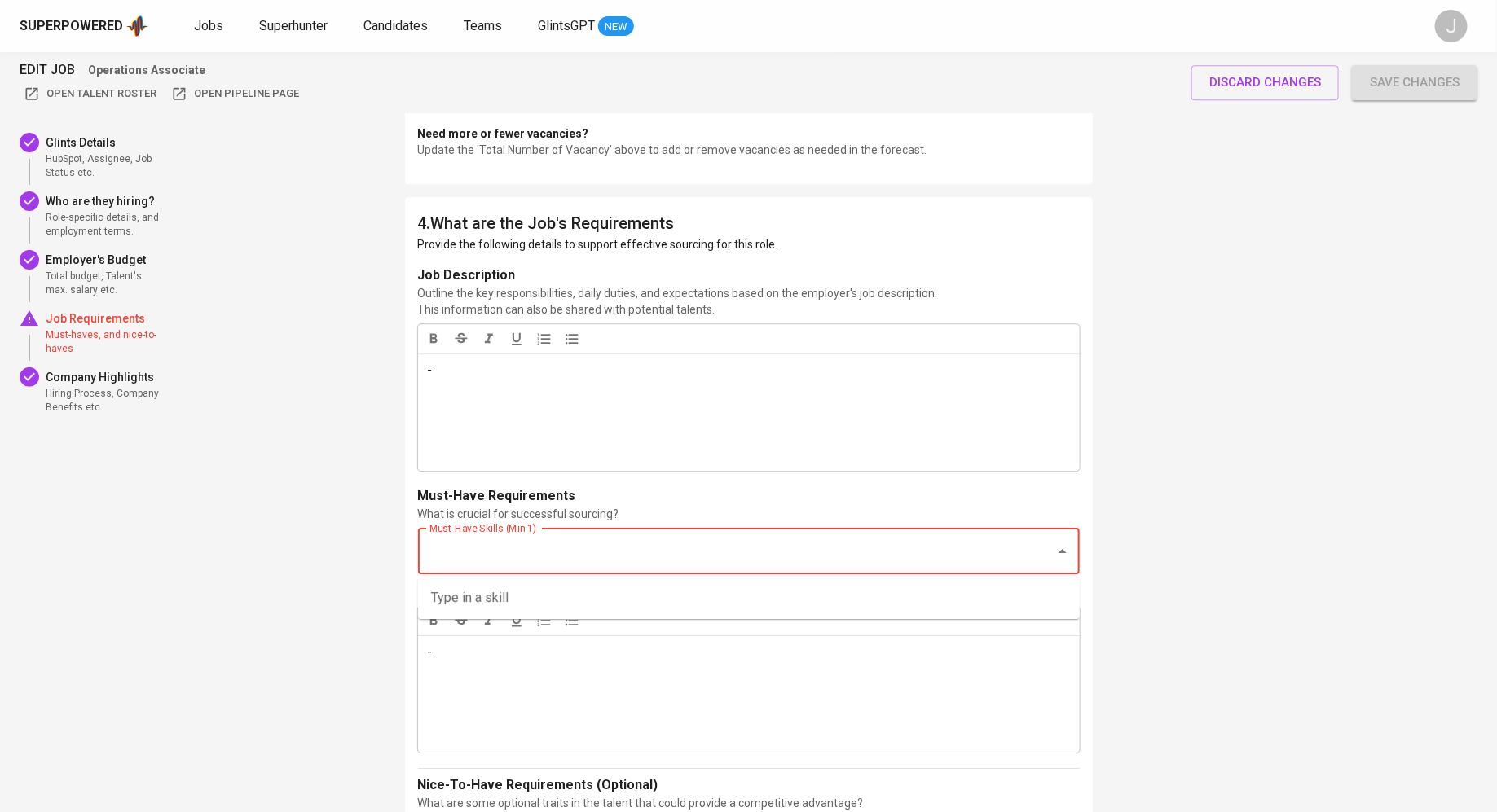
click at [467, 548] on input "Must-Have Skills (Min 1)" at bounding box center [726, 552] width 601 height 31
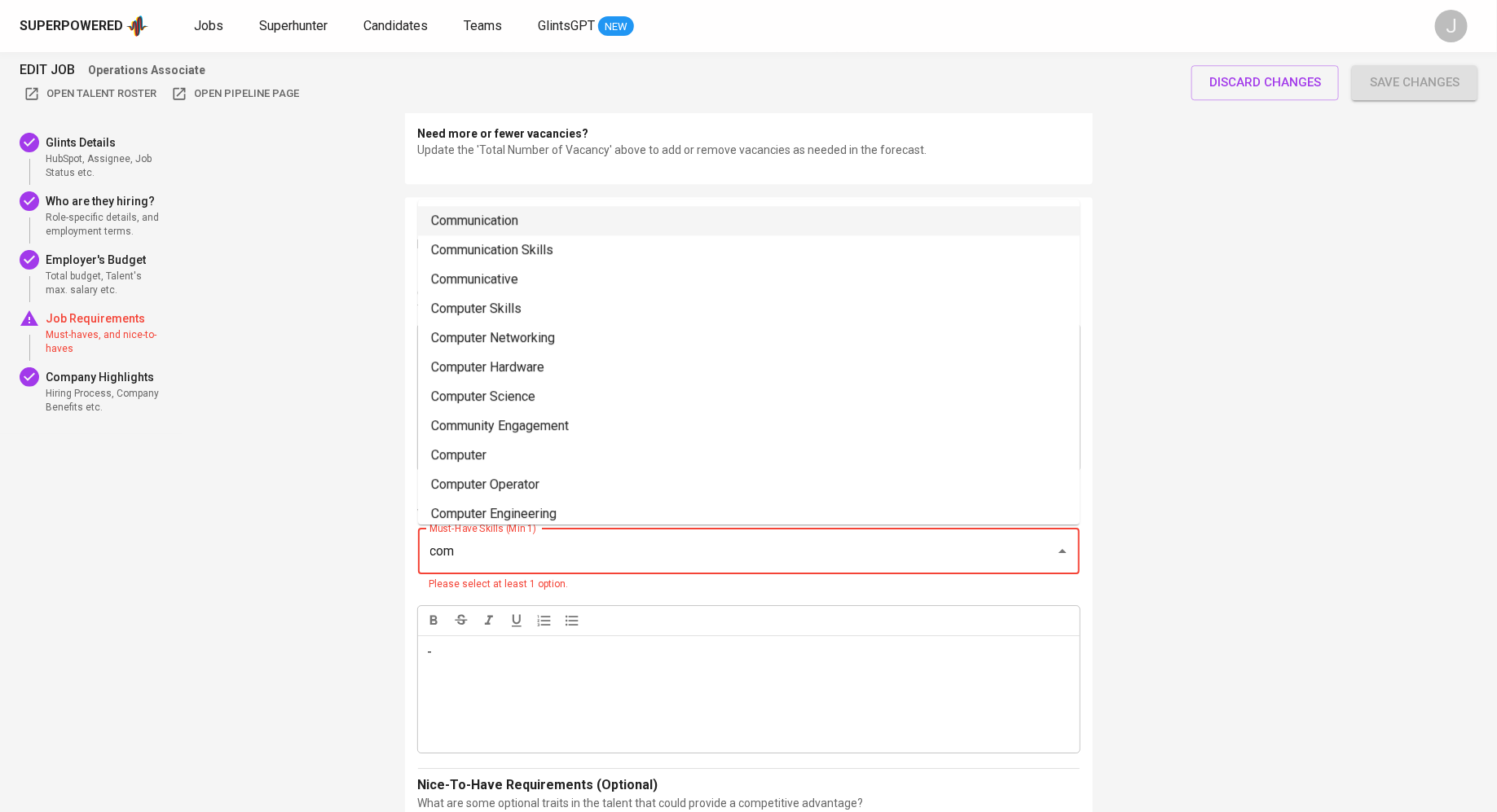
click at [516, 219] on li "Communication" at bounding box center [748, 220] width 662 height 29
type input "com"
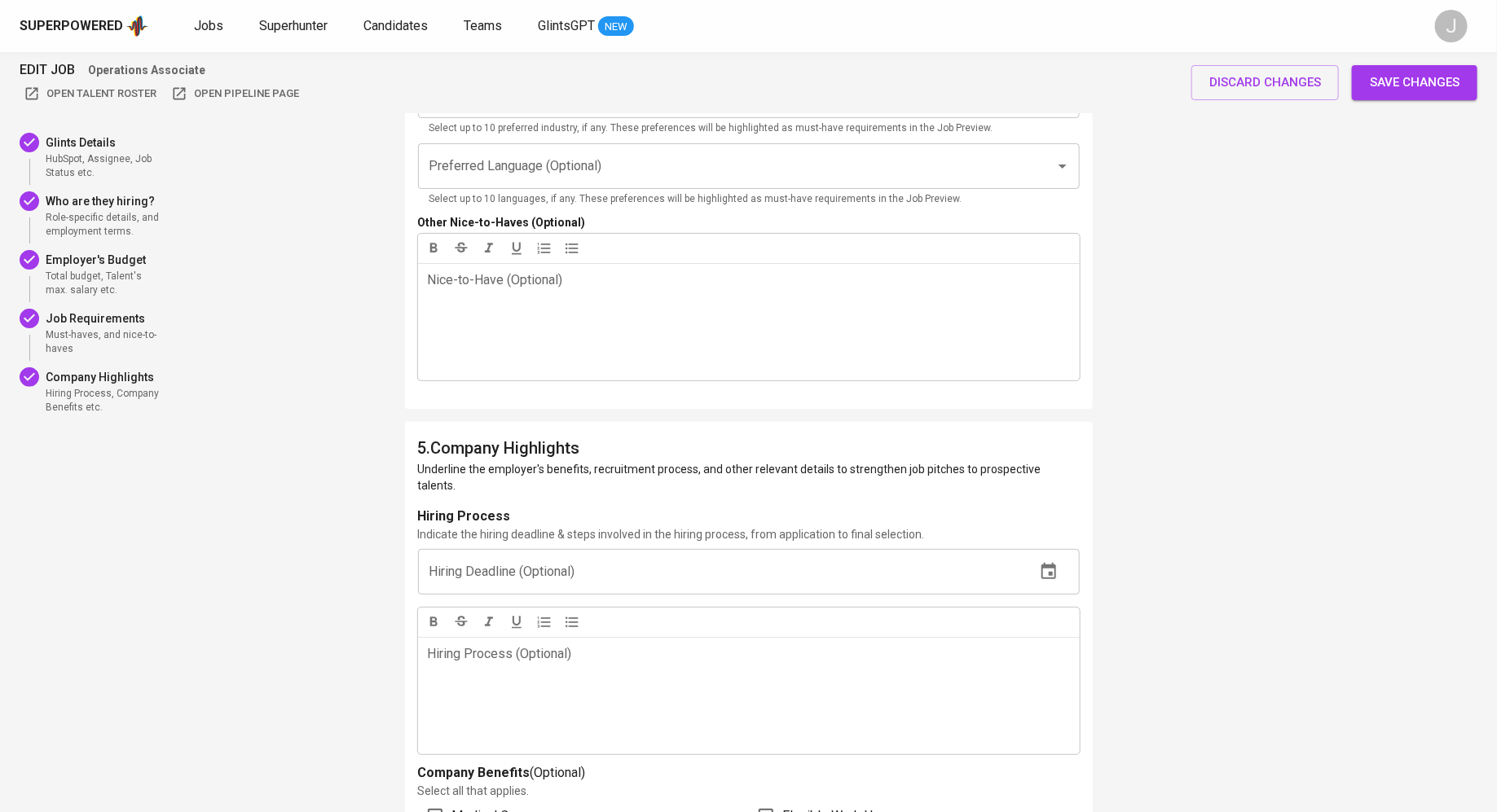
scroll to position [3092, 0]
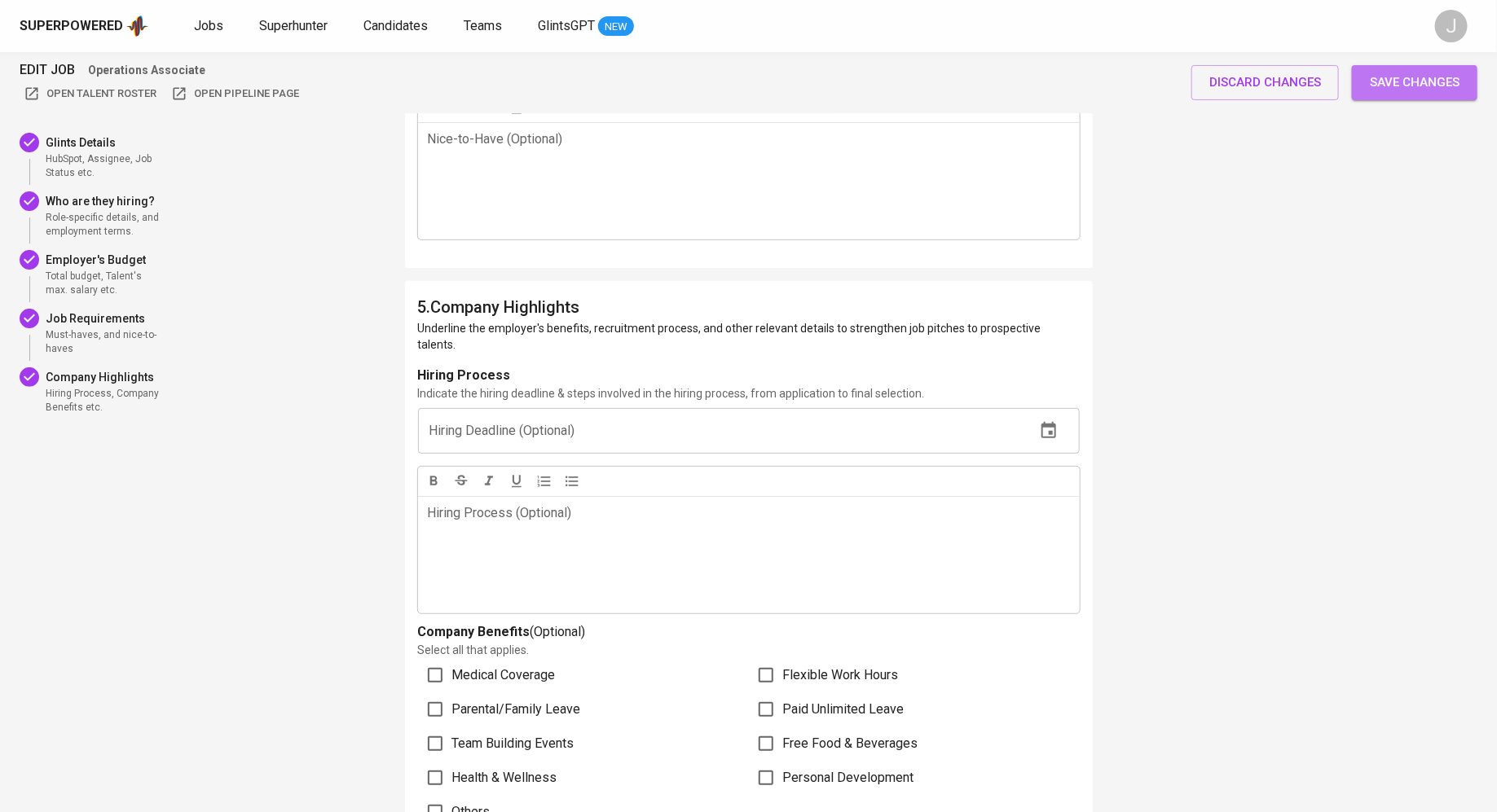
click at [1414, 84] on span "Save changes" at bounding box center [1414, 83] width 89 height 21
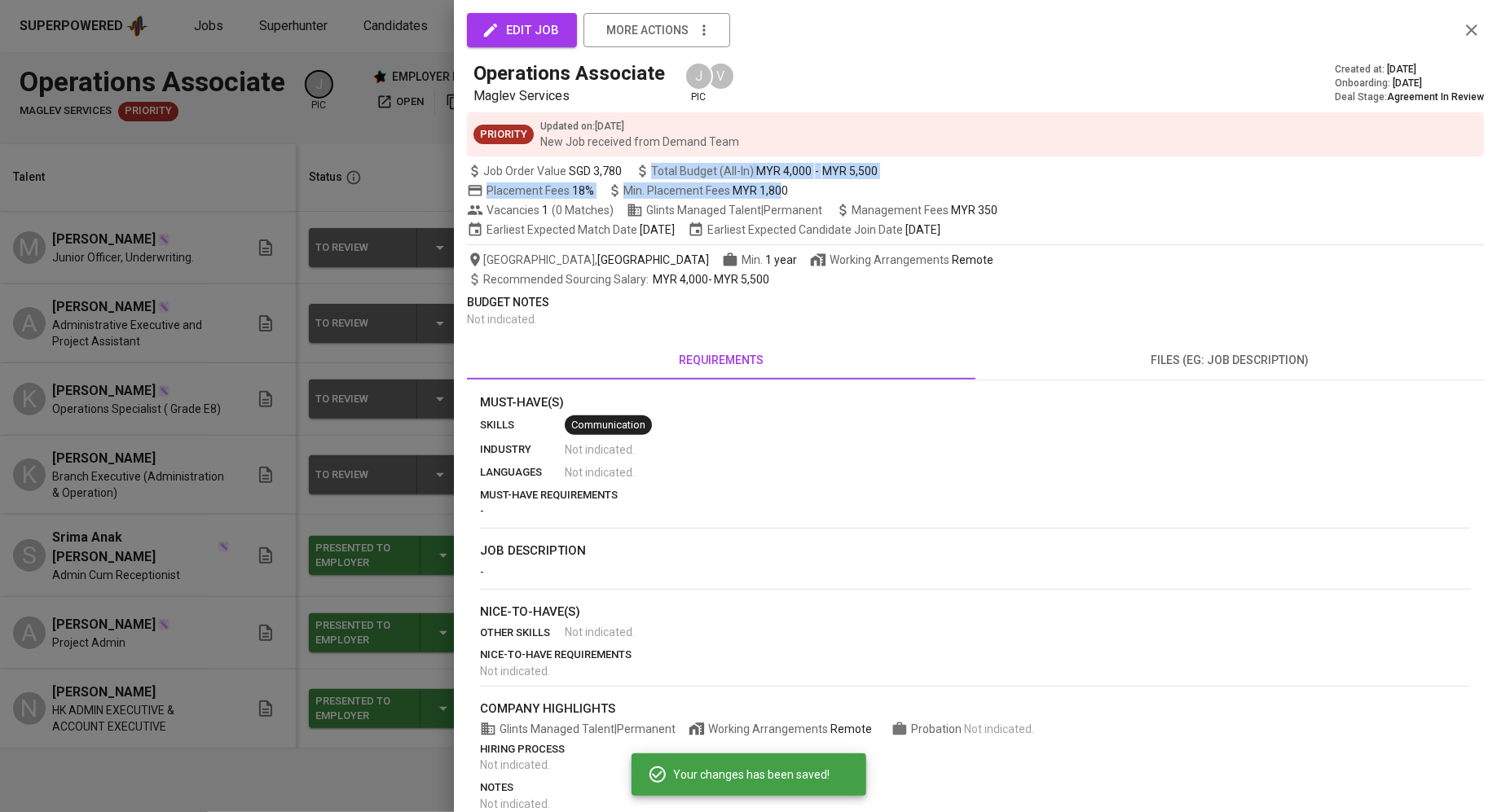
drag, startPoint x: 781, startPoint y: 189, endPoint x: 702, endPoint y: 152, distance: 87.2
click at [702, 152] on div "edit job more actions Operations Associate Maglev Services J pic V Created at :…" at bounding box center [975, 438] width 1017 height 837
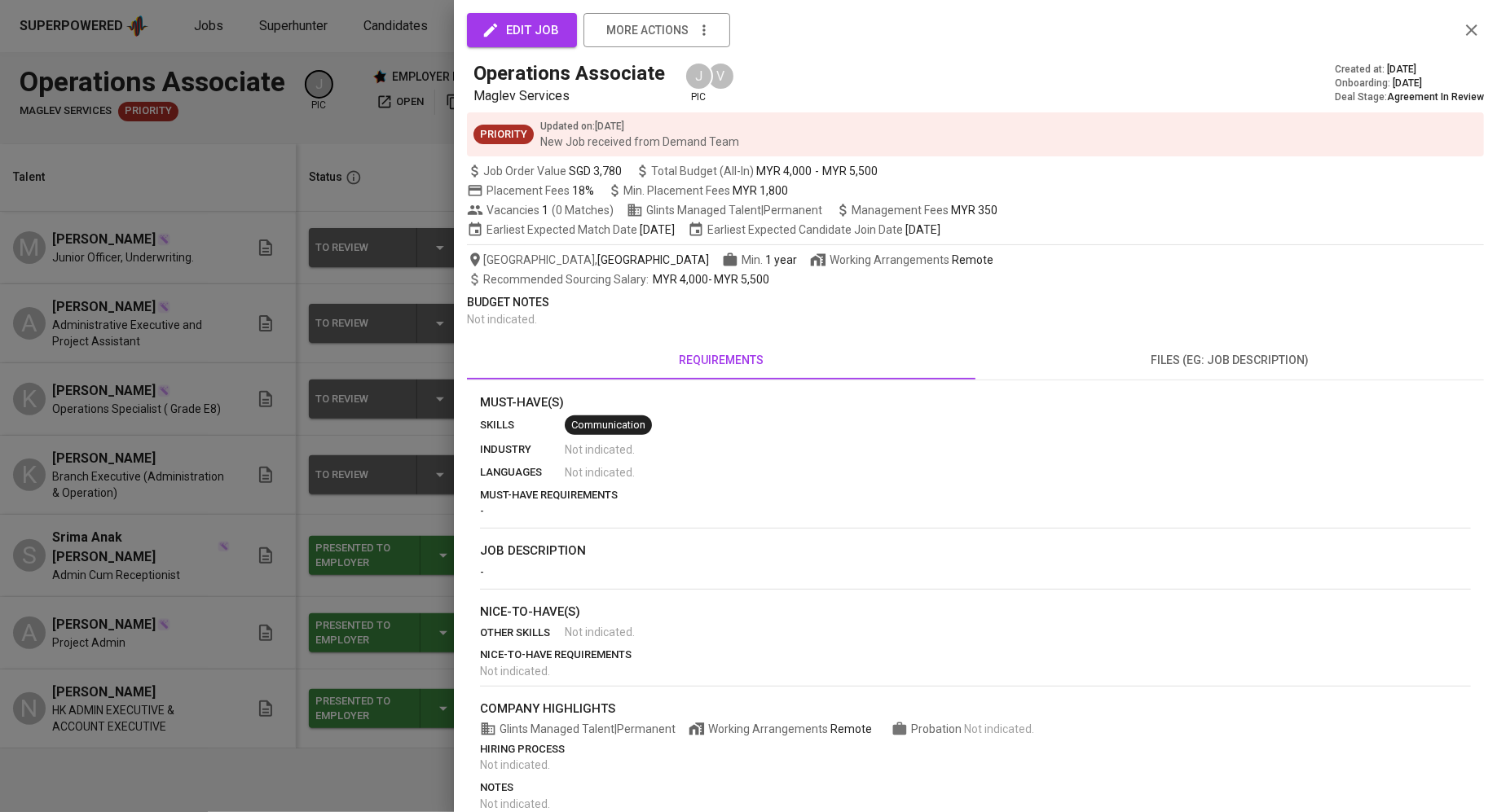
click at [779, 185] on span "MYR 1,800" at bounding box center [760, 190] width 55 height 13
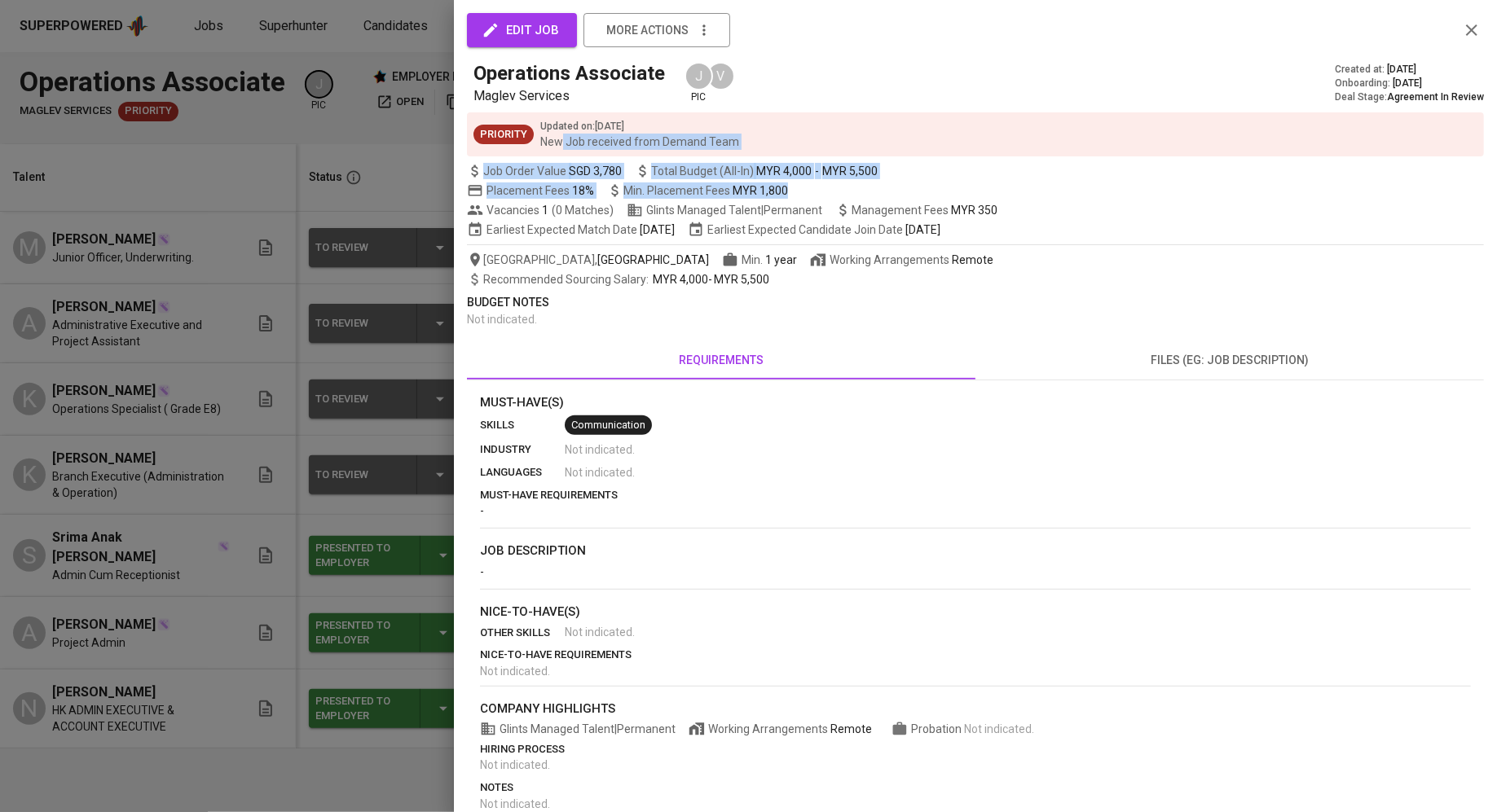
drag, startPoint x: 794, startPoint y: 186, endPoint x: 562, endPoint y: 142, distance: 236.1
click at [562, 142] on div "edit job more actions Operations Associate Maglev Services J pic V Created at :…" at bounding box center [975, 438] width 1017 height 837
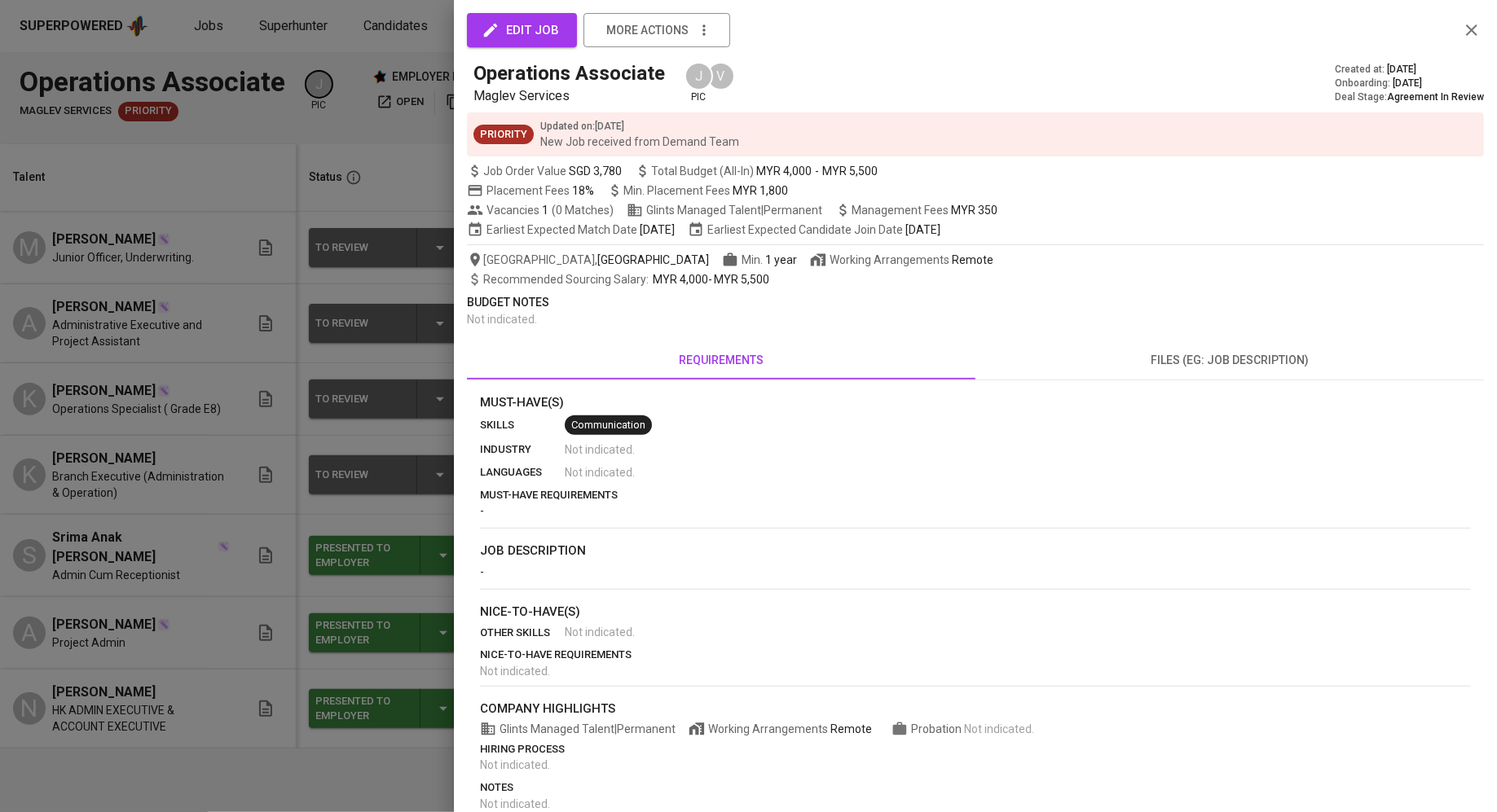
click at [564, 174] on span "Job Order Value SGD 3,780" at bounding box center [544, 171] width 154 height 17
drag, startPoint x: 785, startPoint y: 188, endPoint x: 467, endPoint y: 179, distance: 318.1
click at [467, 179] on div "edit job more actions Operations Associate Maglev Services J pic V Created at :…" at bounding box center [975, 438] width 1017 height 837
click at [150, 273] on div at bounding box center [748, 406] width 1497 height 812
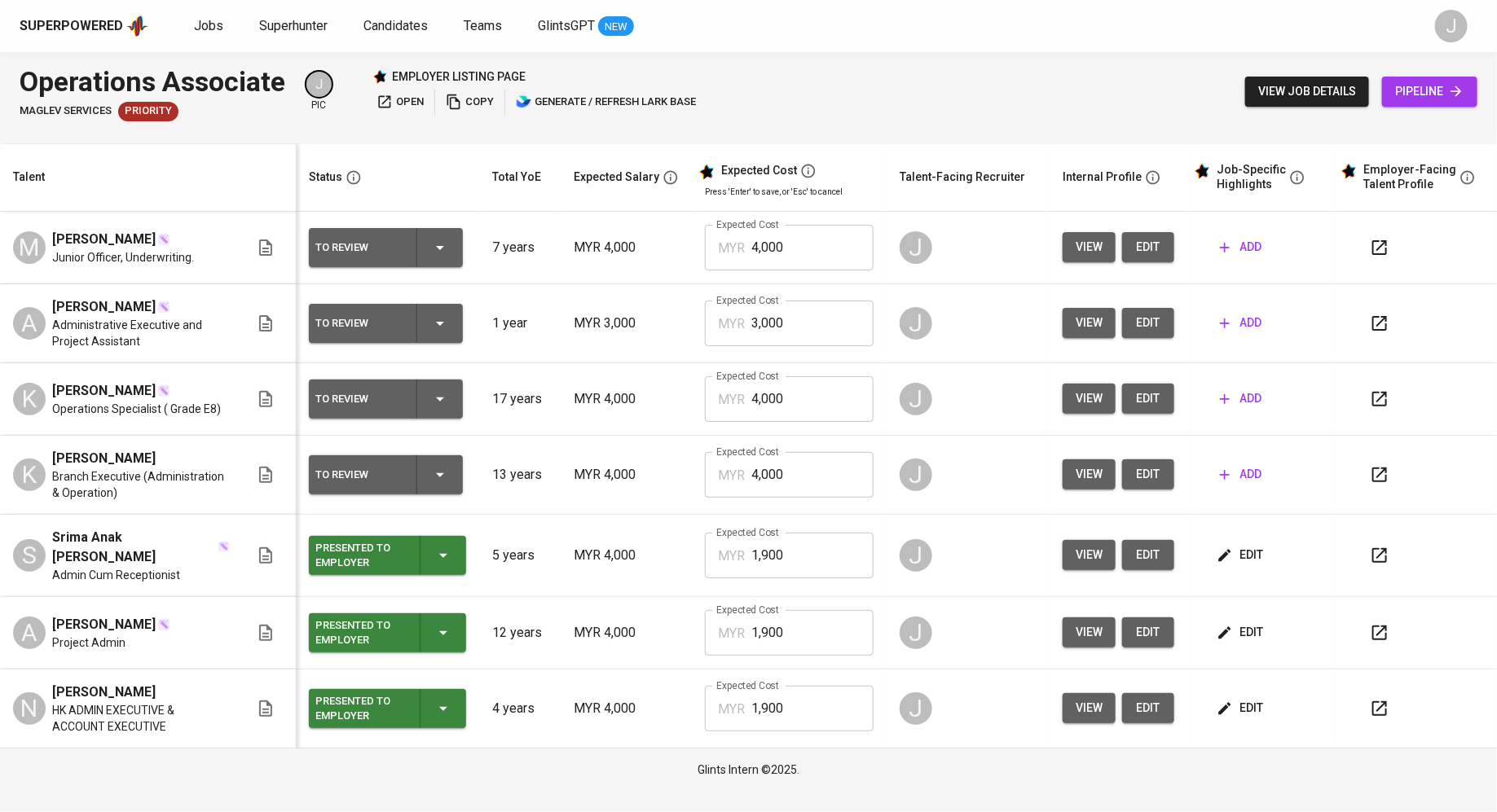
click at [447, 405] on icon "button" at bounding box center [440, 399] width 19 height 19
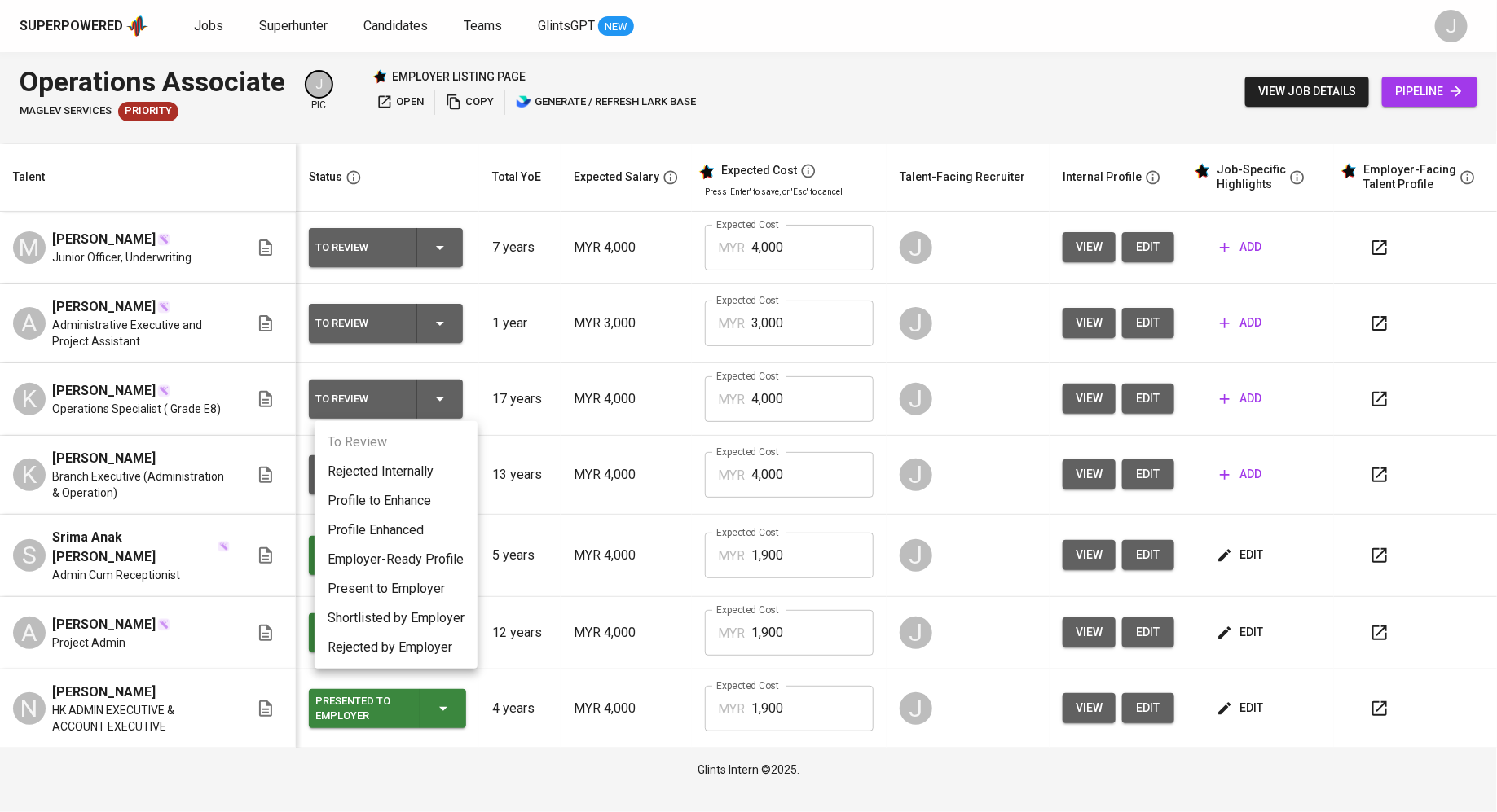
click at [411, 472] on li "Rejected Internally" at bounding box center [396, 471] width 163 height 29
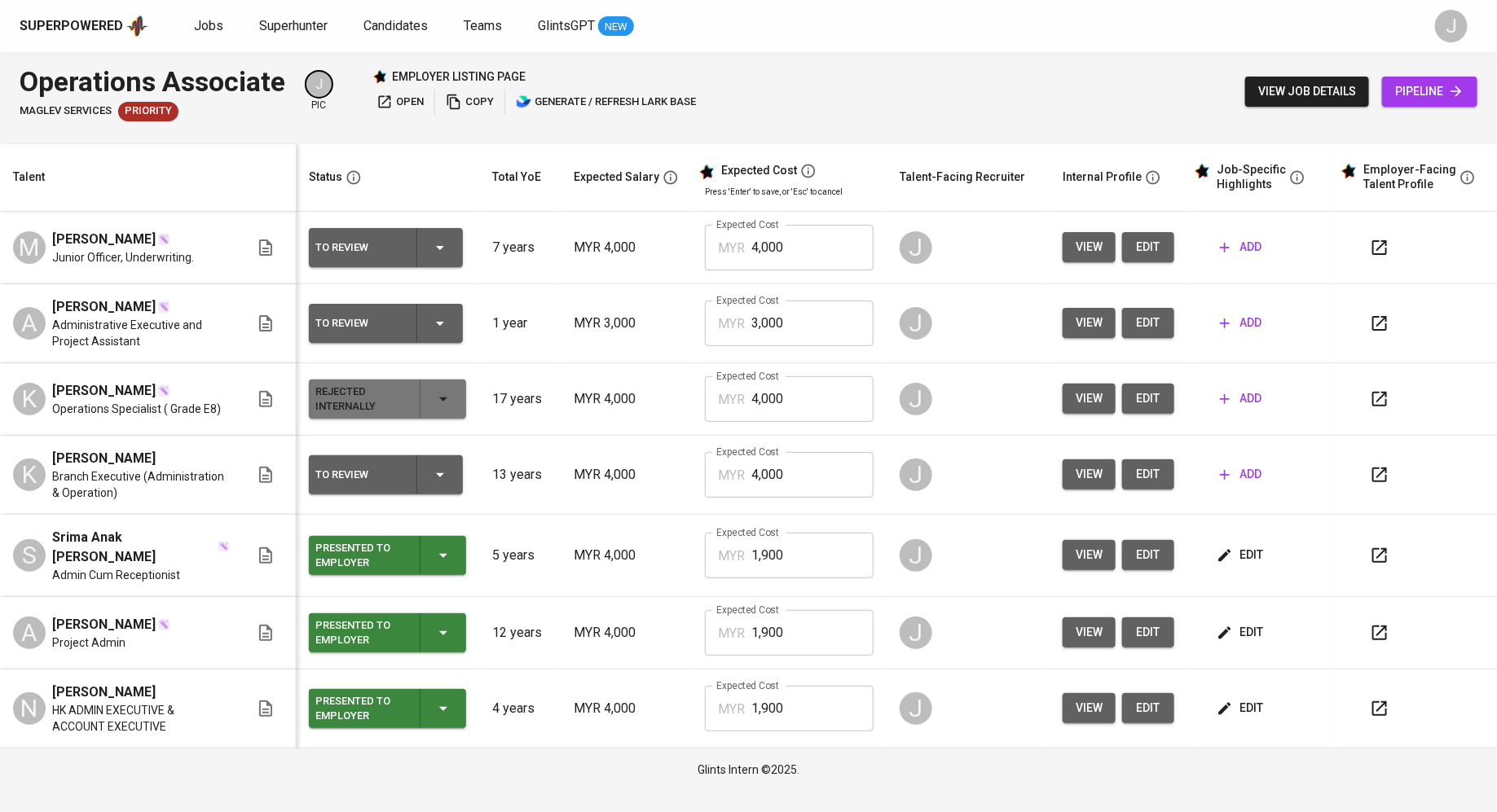
click at [453, 406] on icon "button" at bounding box center [443, 399] width 19 height 19
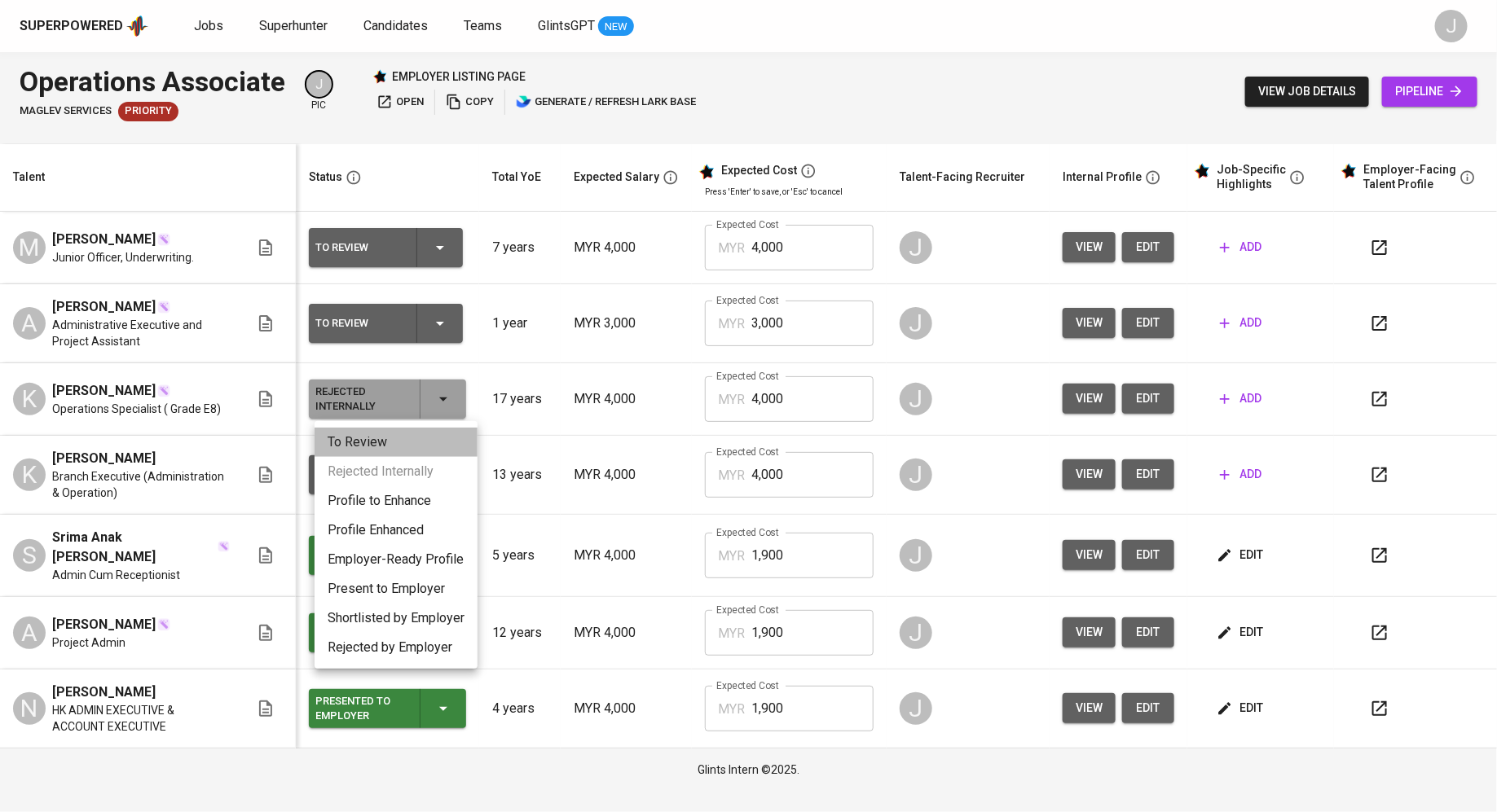
click at [428, 438] on li "To Review" at bounding box center [396, 442] width 163 height 29
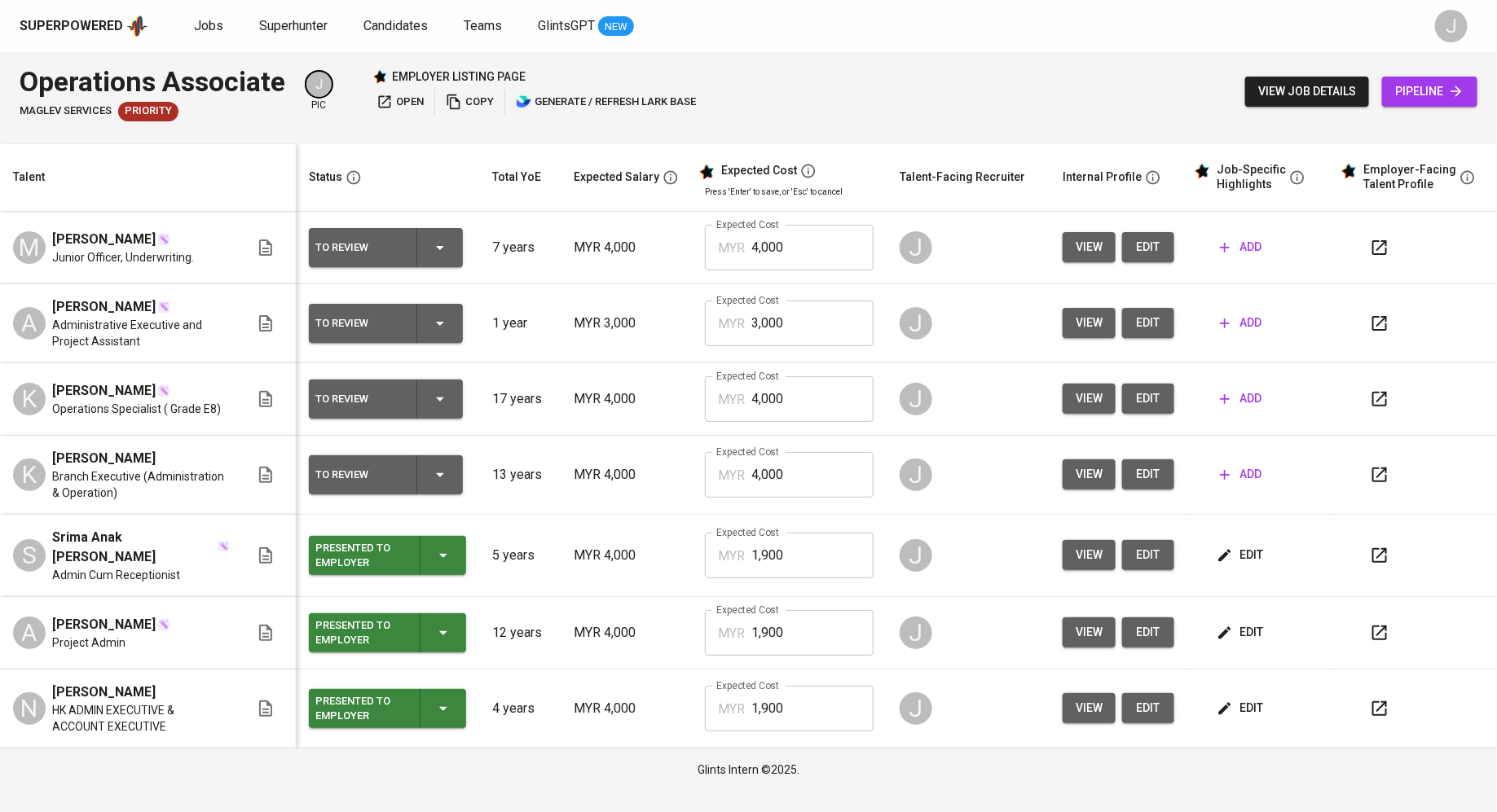
click at [23, 479] on div "K" at bounding box center [29, 475] width 33 height 33
click at [1072, 479] on button "view" at bounding box center [1089, 474] width 53 height 30
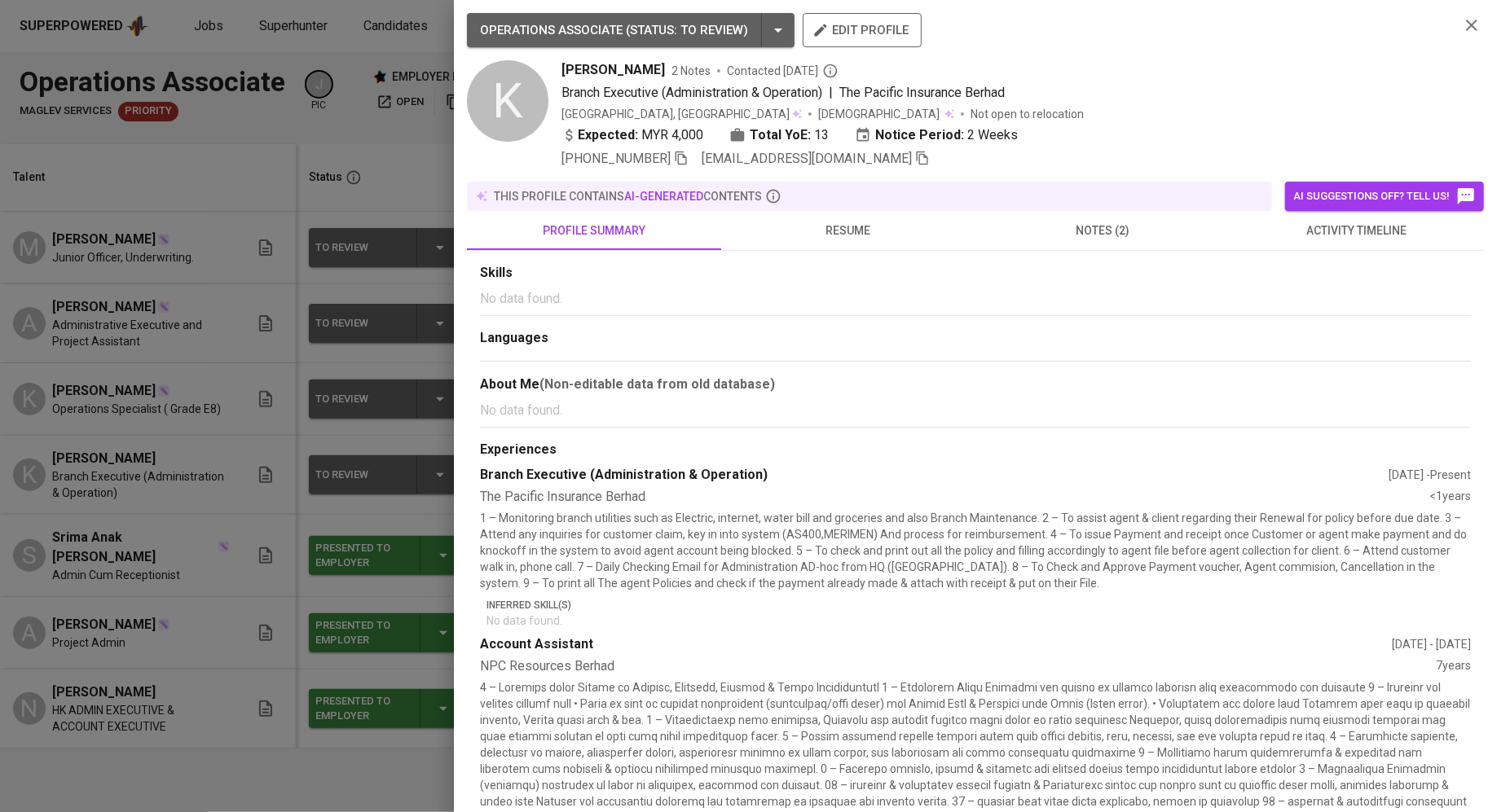
click at [831, 228] on span "resume" at bounding box center [848, 230] width 235 height 20
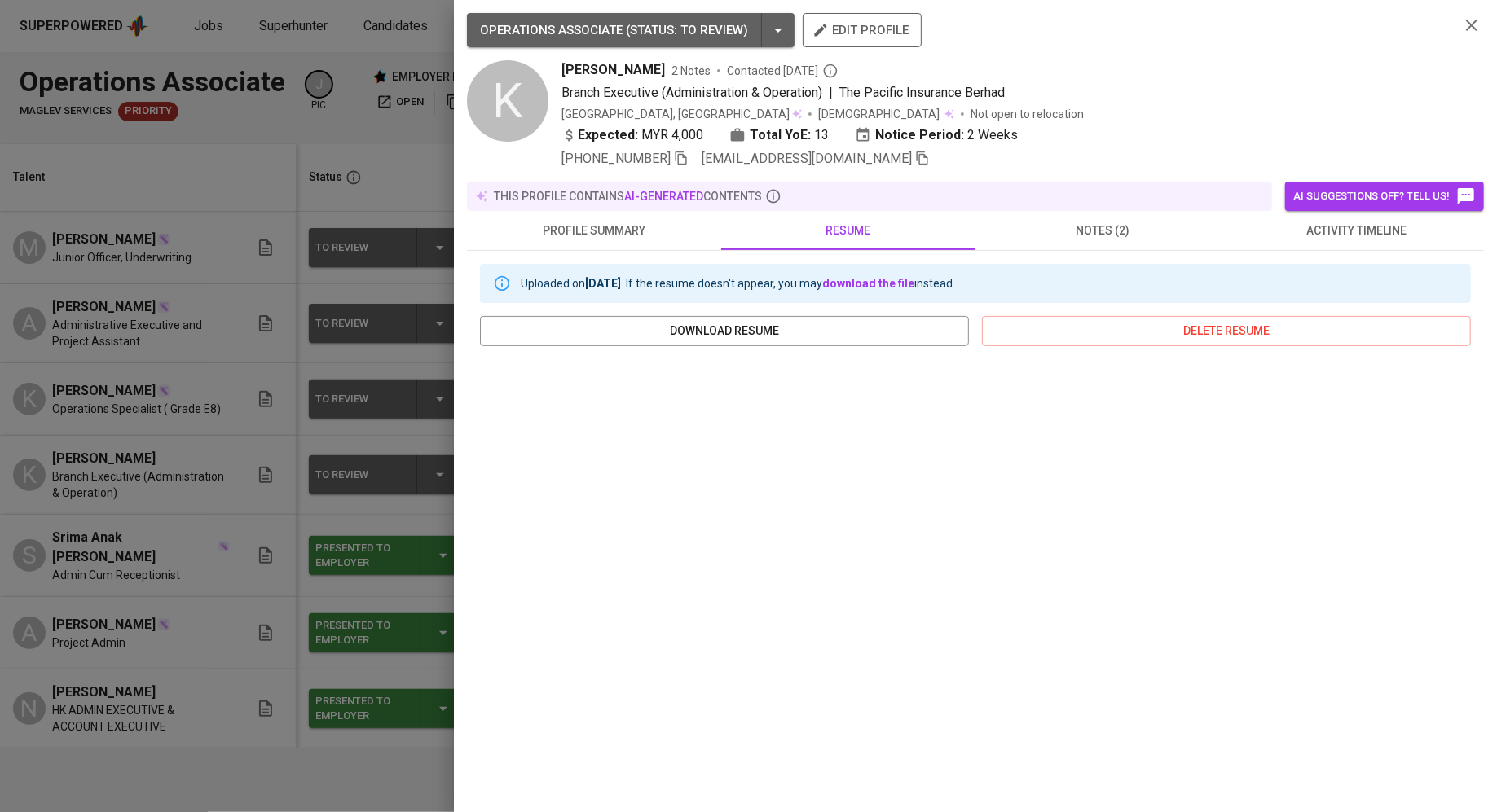
click at [307, 307] on div at bounding box center [748, 406] width 1497 height 812
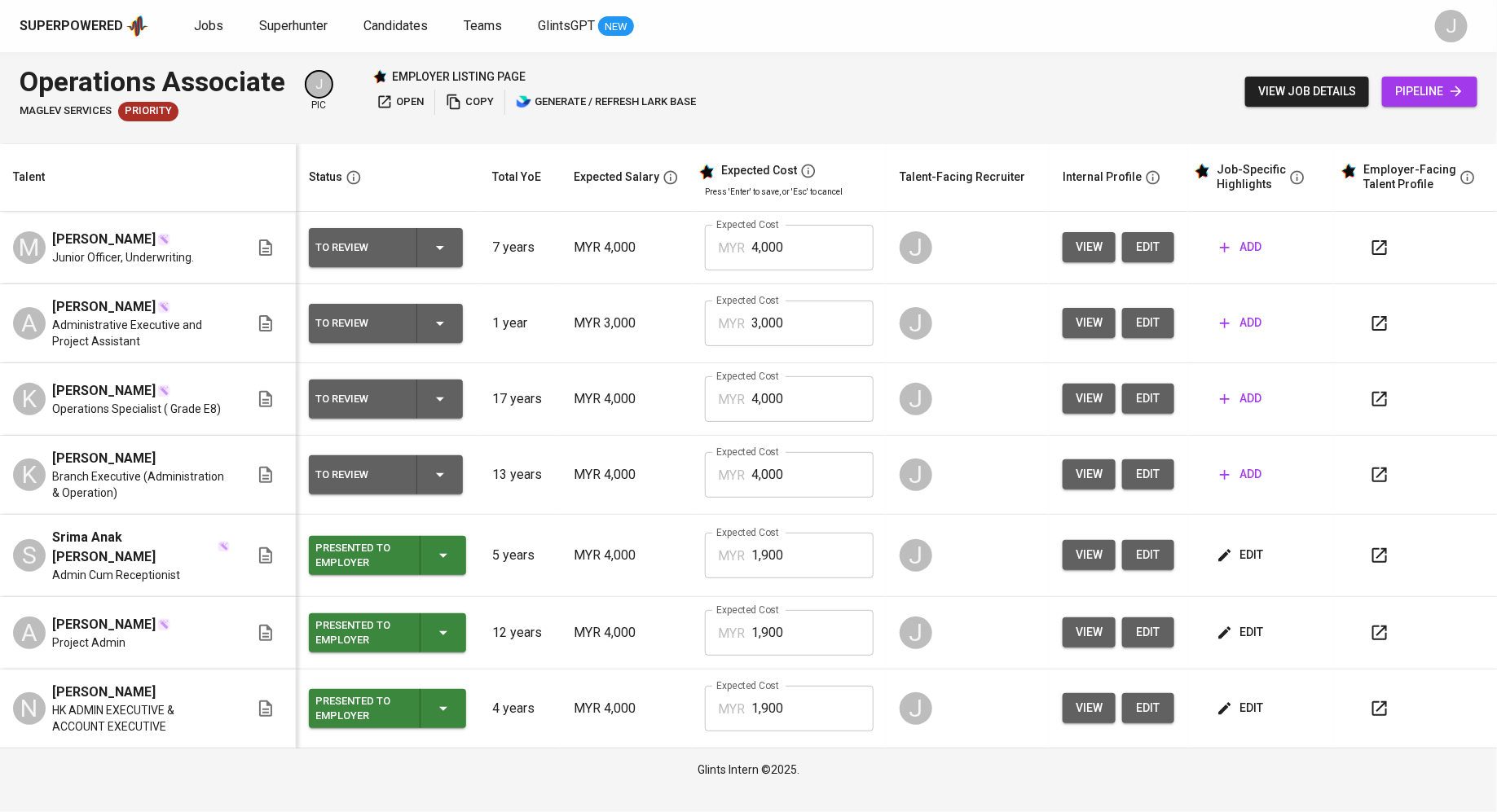
click at [23, 396] on div "K" at bounding box center [29, 399] width 33 height 33
click at [1079, 391] on span "view" at bounding box center [1089, 398] width 27 height 20
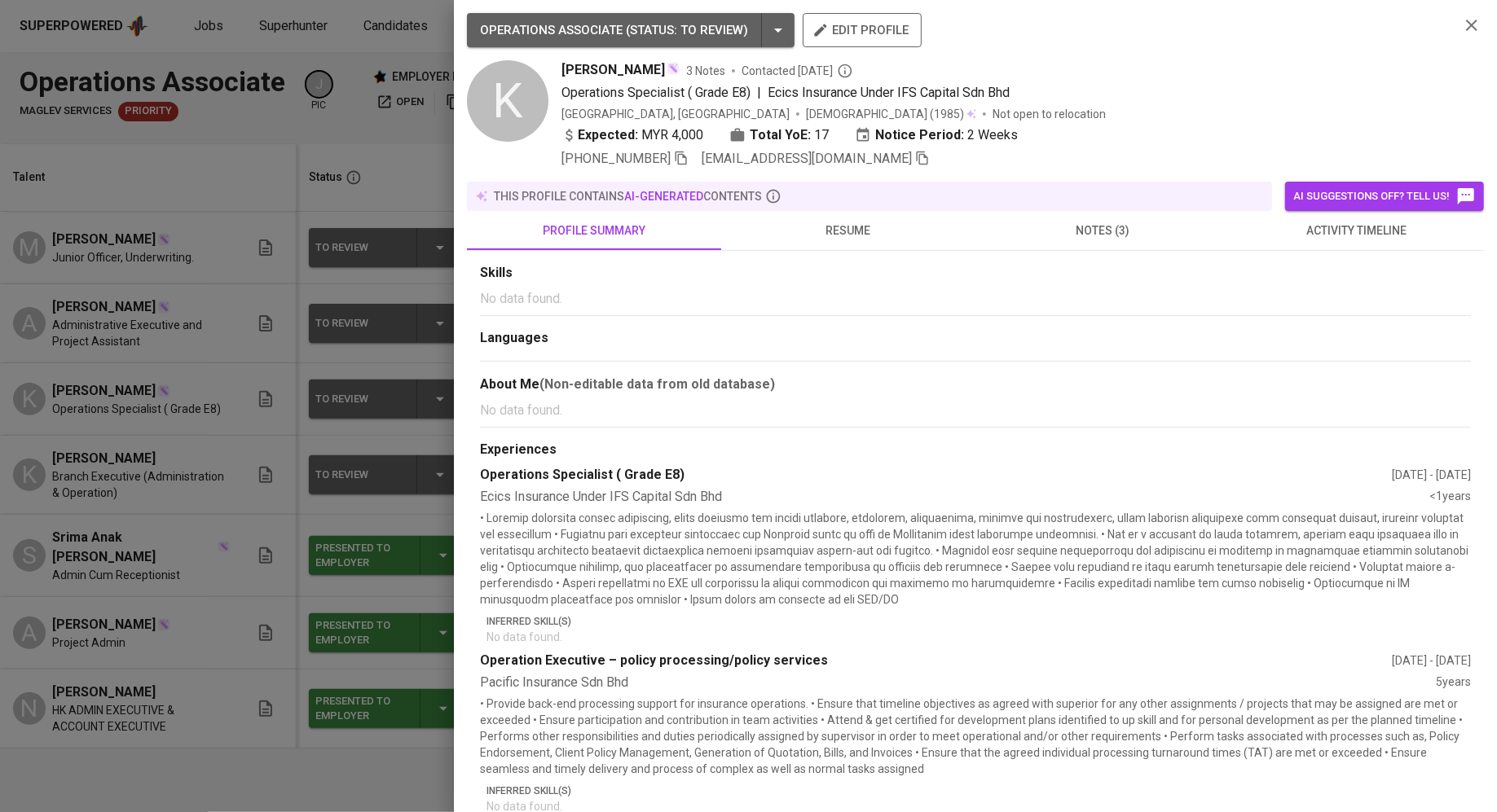
click at [856, 238] on span "resume" at bounding box center [848, 230] width 235 height 20
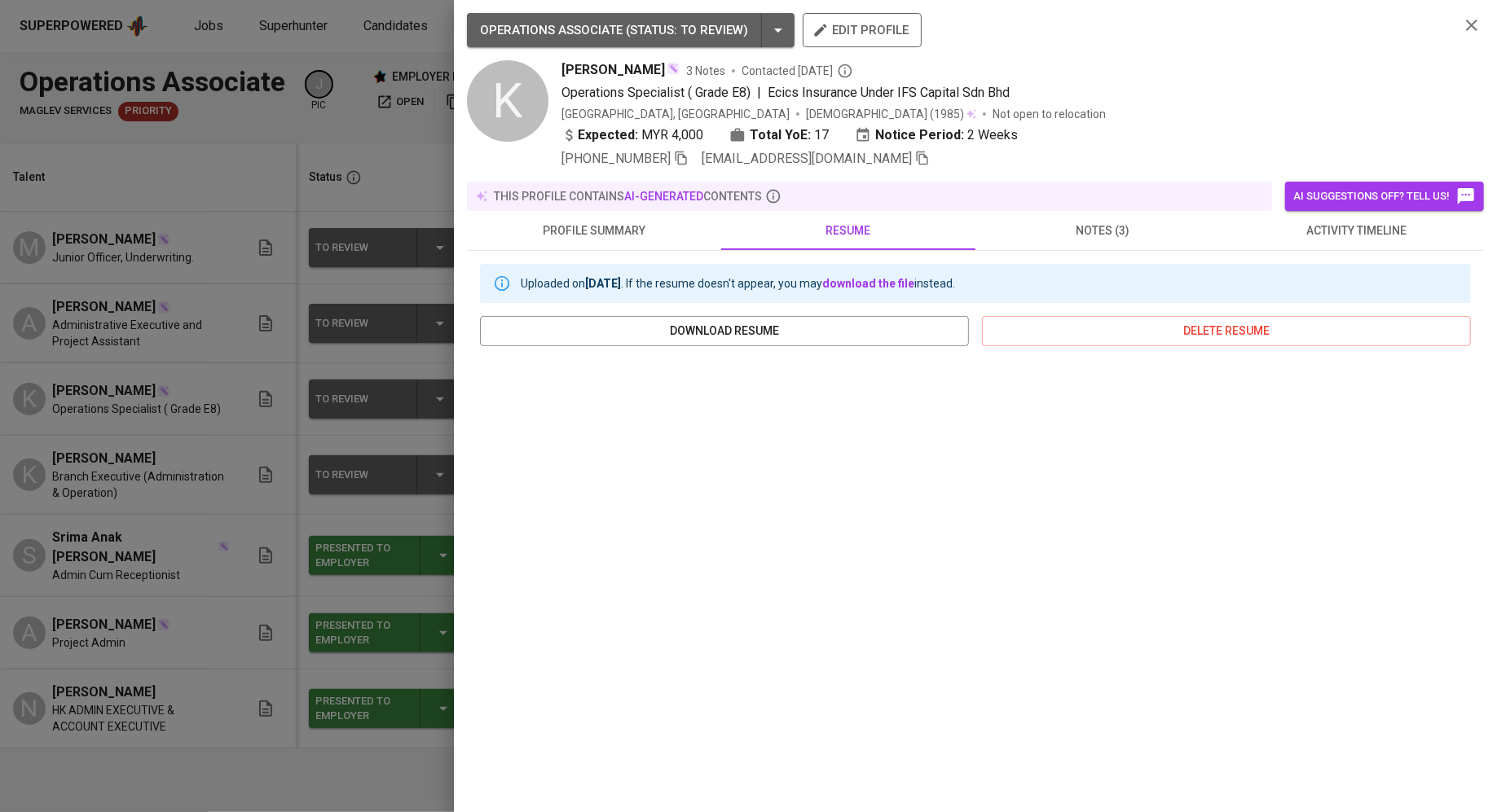
click at [244, 327] on div at bounding box center [748, 406] width 1497 height 812
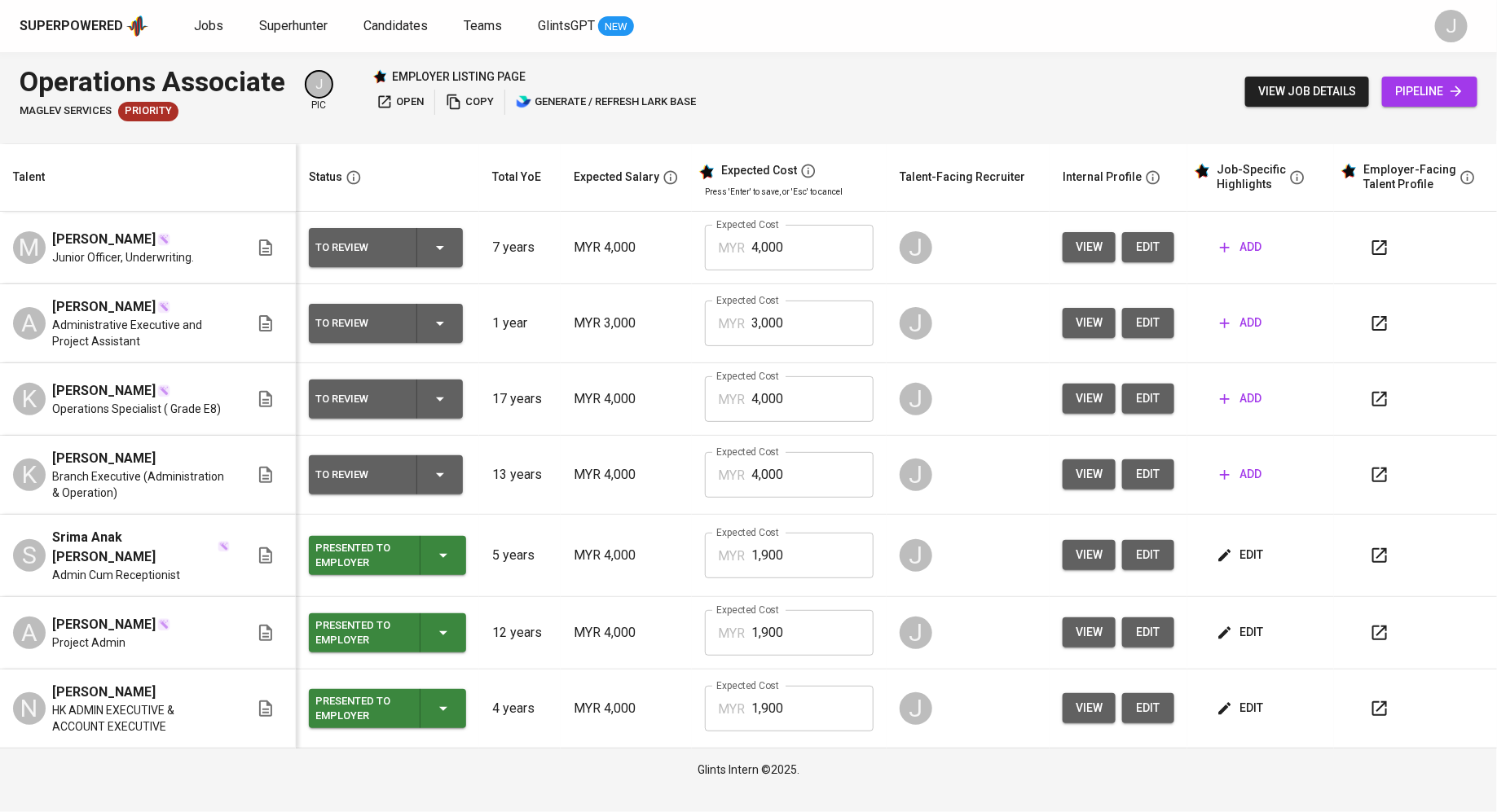
click at [1245, 476] on span "add" at bounding box center [1240, 474] width 42 height 20
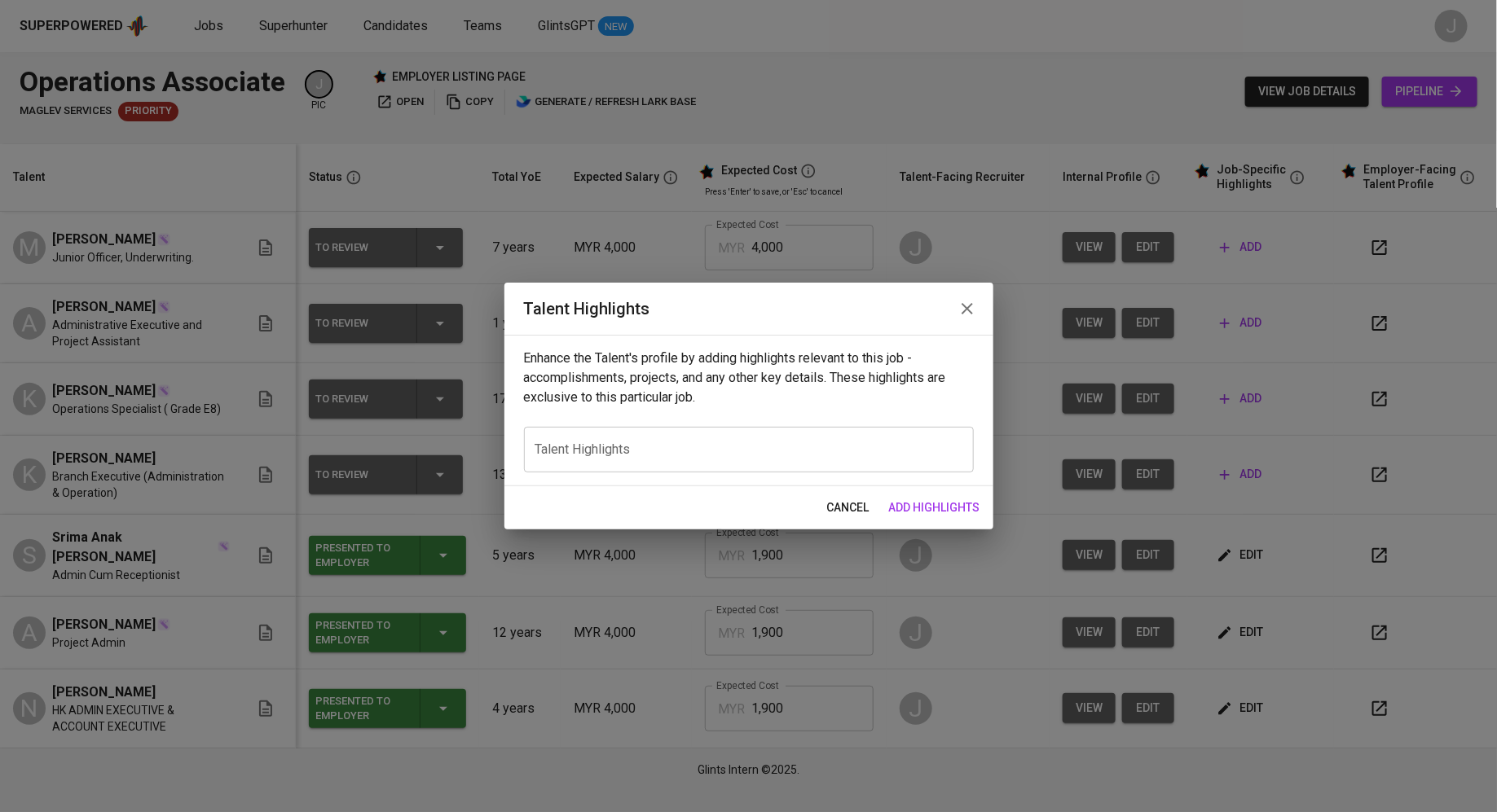
click at [750, 467] on div "x Talent Highlights" at bounding box center [748, 449] width 450 height 46
paste textarea "[PERSON_NAME] is a highly experienced Administration and Operations Executive w…"
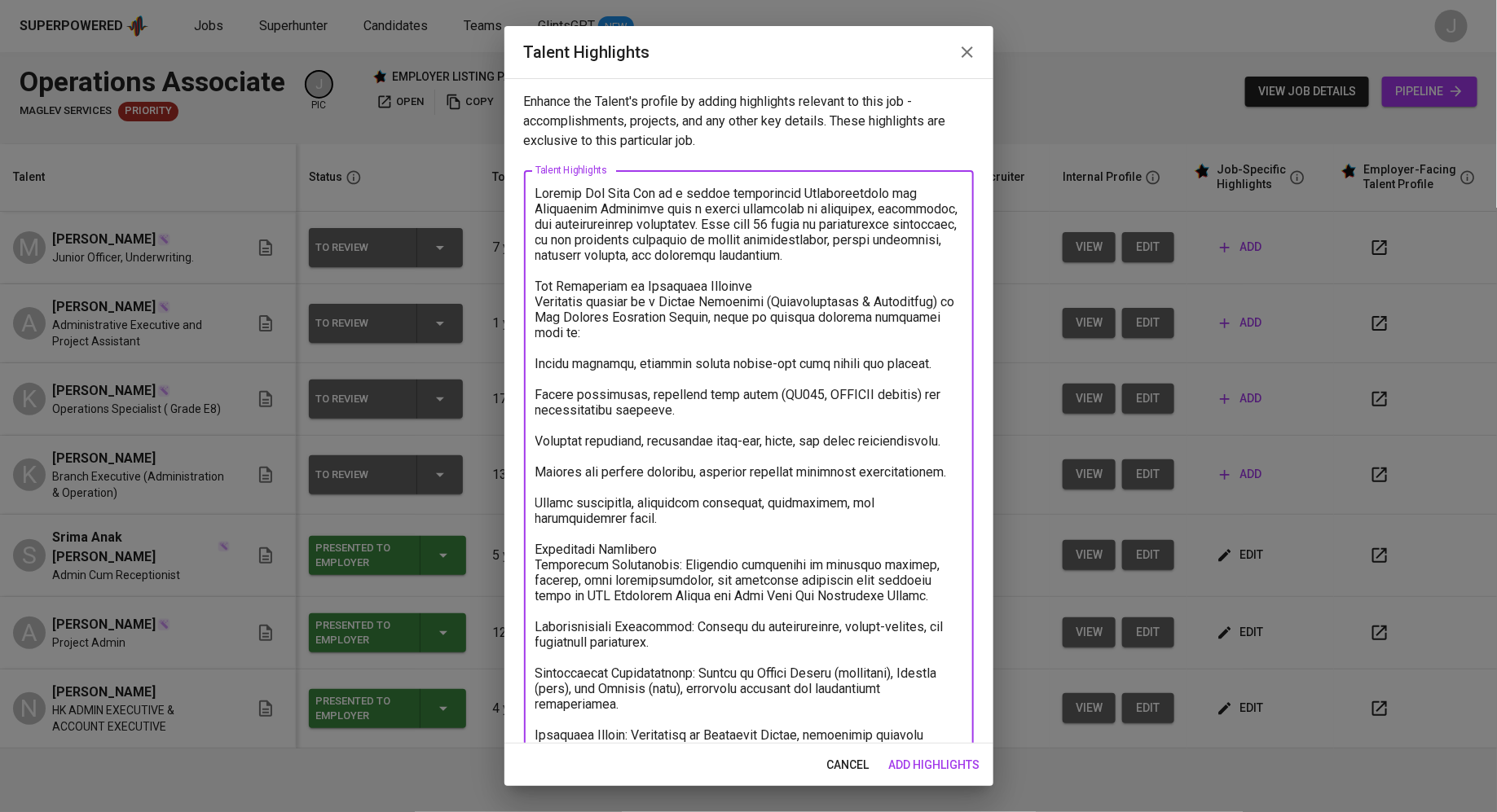
click at [557, 229] on textarea at bounding box center [748, 541] width 426 height 712
click at [537, 279] on textarea at bounding box center [748, 541] width 426 height 712
click at [538, 280] on textarea at bounding box center [748, 541] width 426 height 712
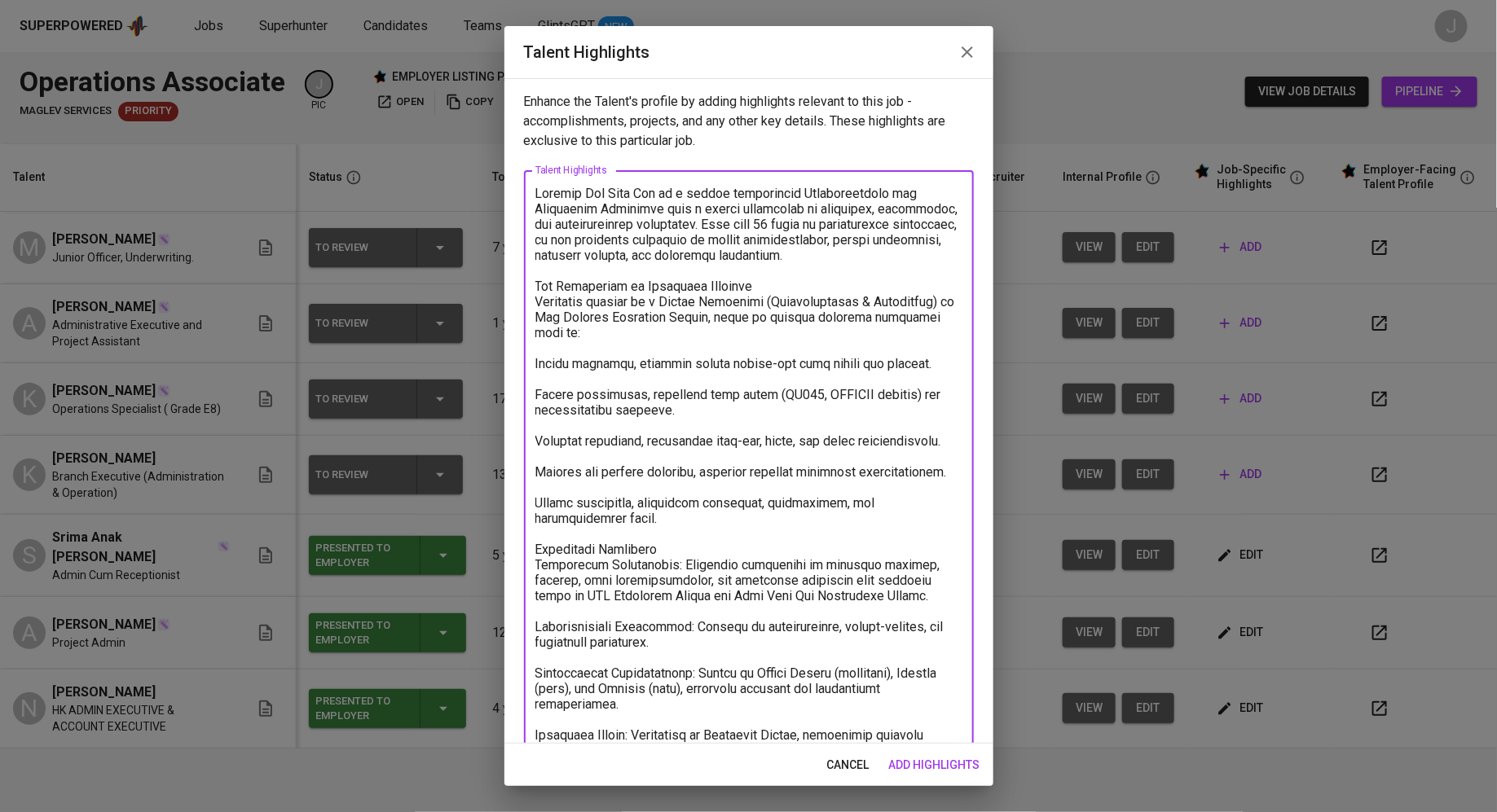
click at [780, 290] on textarea at bounding box center [748, 541] width 426 height 712
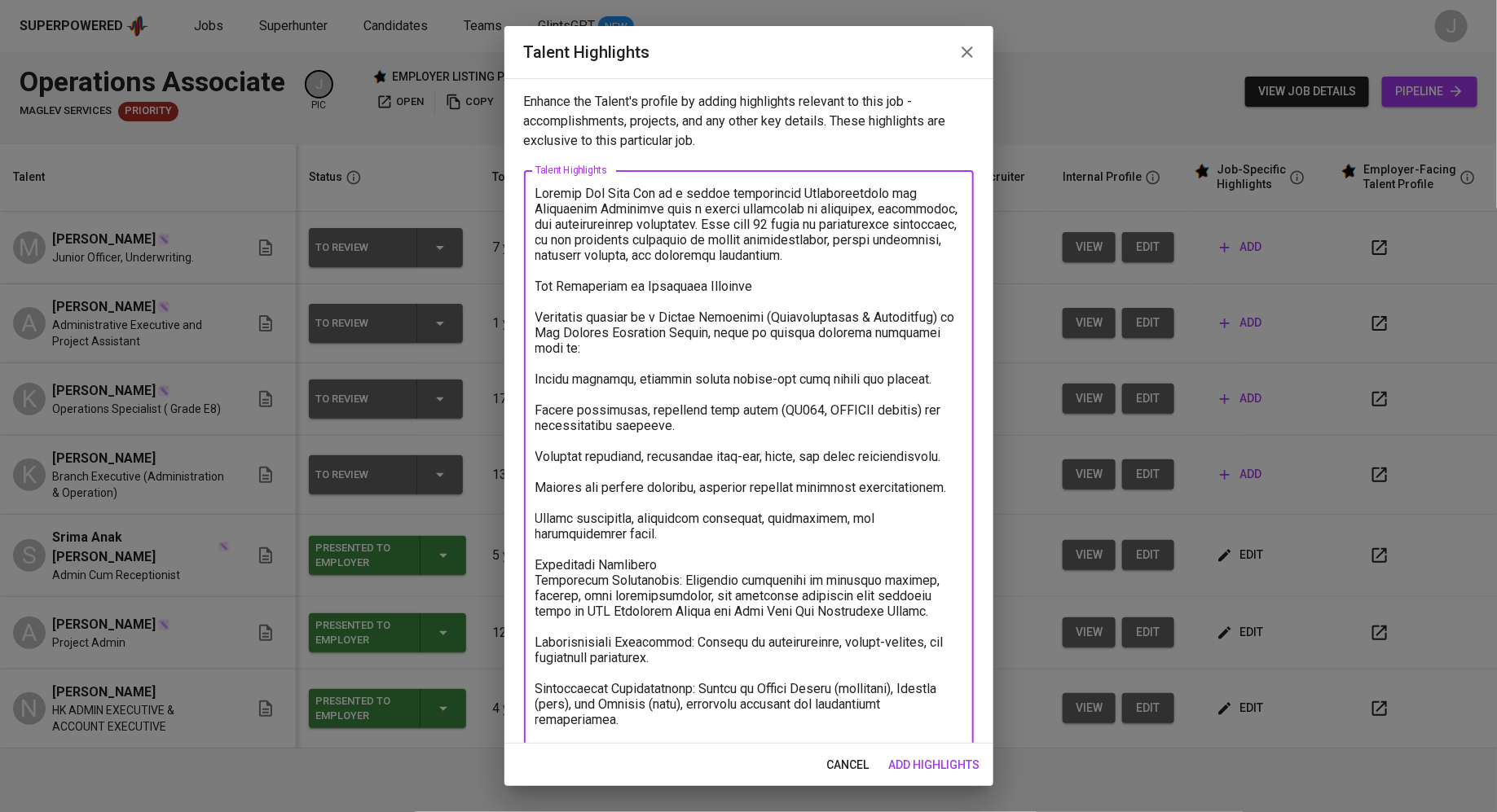
click at [532, 378] on div "x Talent Highlights" at bounding box center [748, 549] width 450 height 758
click at [538, 375] on textarea at bounding box center [748, 549] width 426 height 727
click at [540, 502] on textarea at bounding box center [748, 549] width 426 height 727
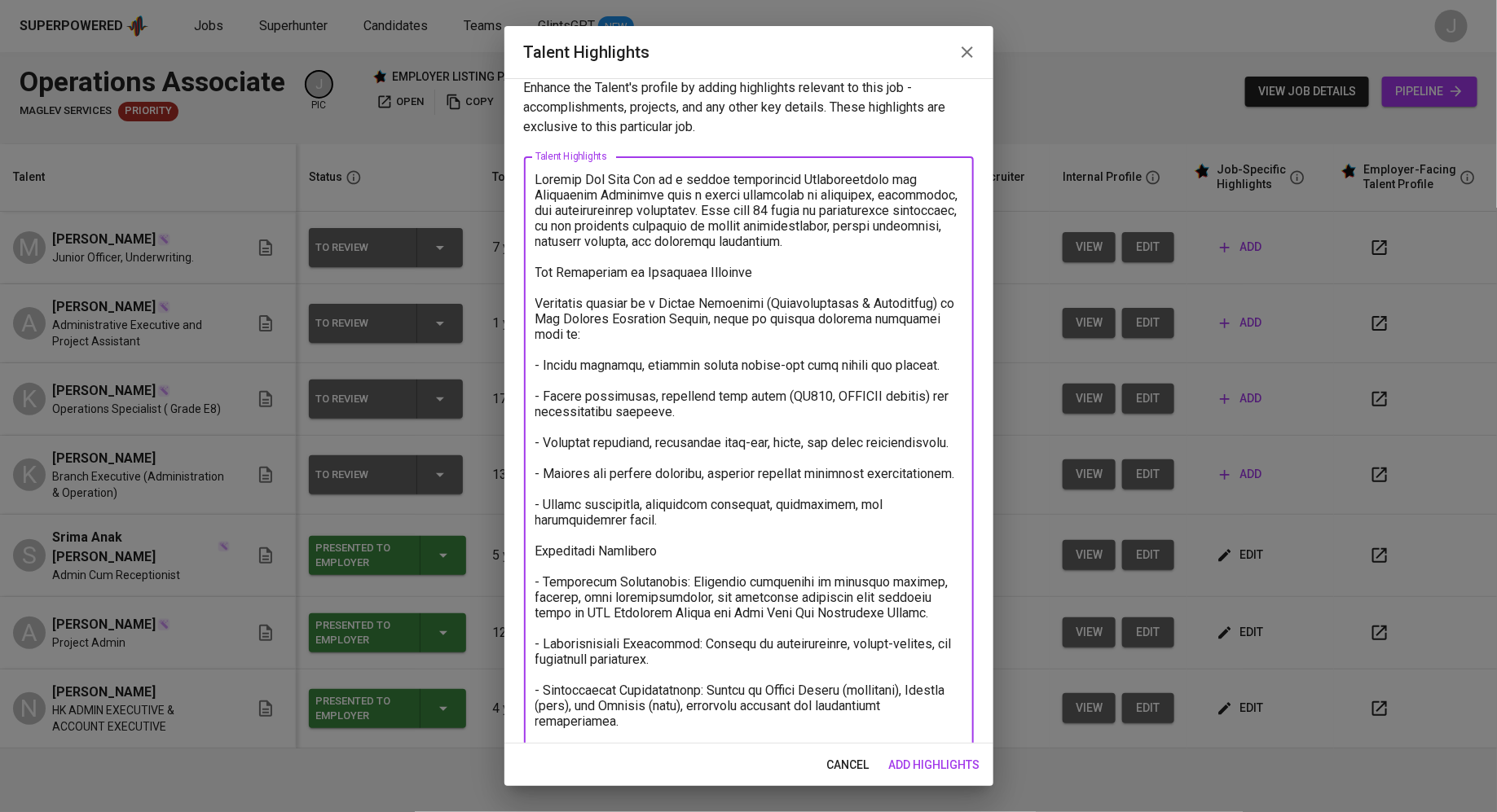
scroll to position [228, 0]
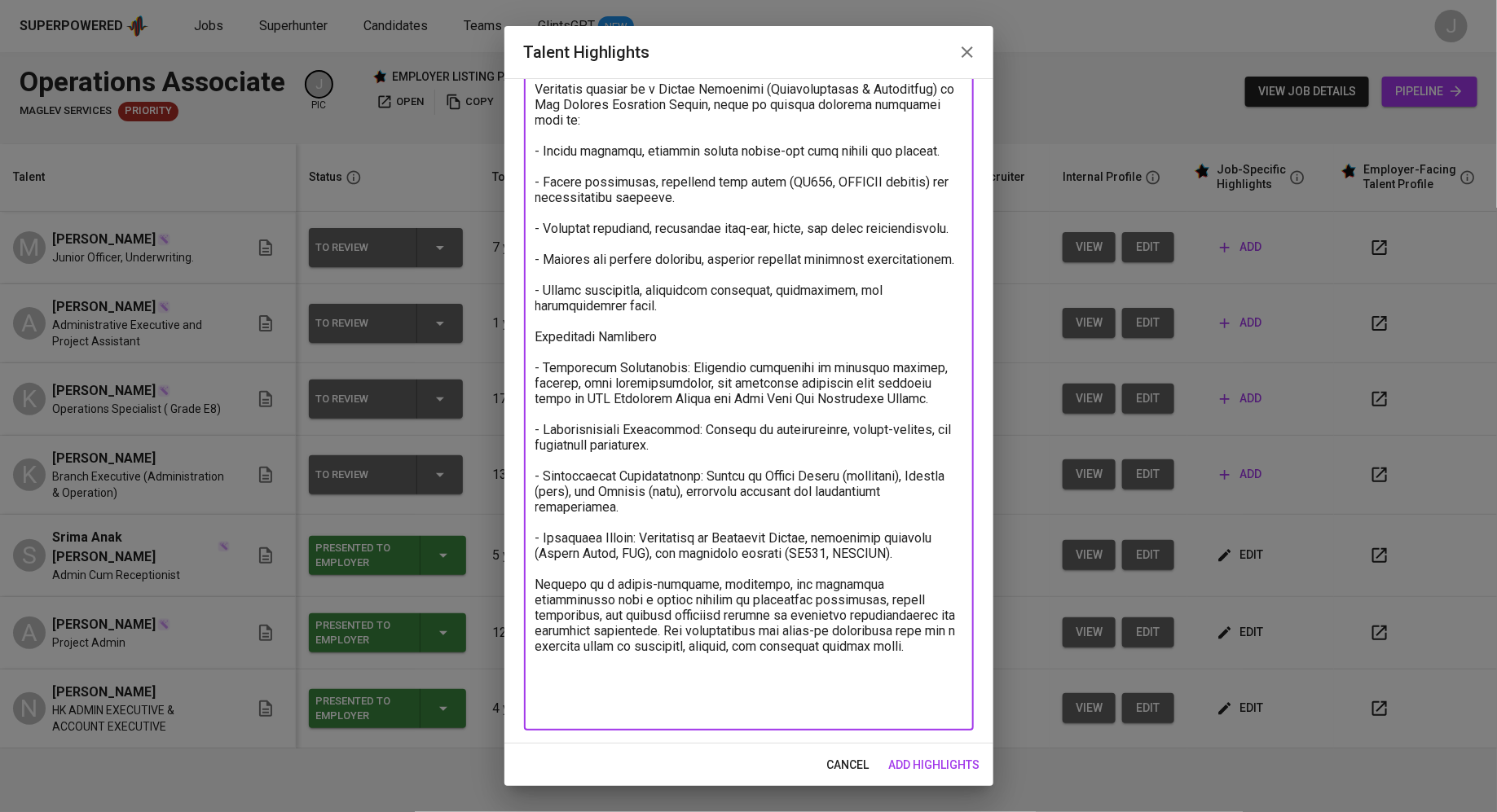
click at [873, 663] on textarea at bounding box center [748, 336] width 426 height 759
click at [859, 699] on textarea at bounding box center [748, 336] width 426 height 759
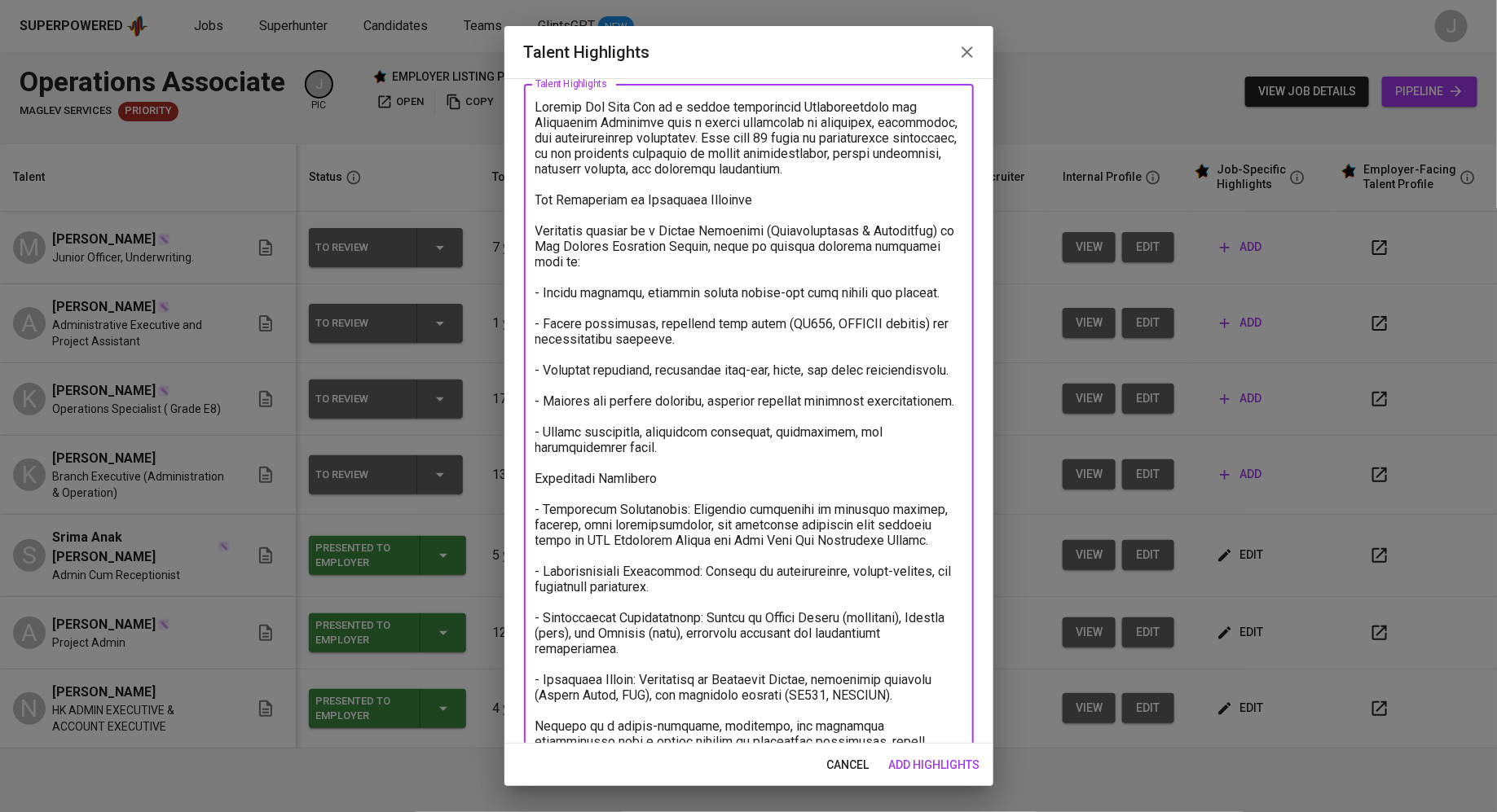
scroll to position [0, 0]
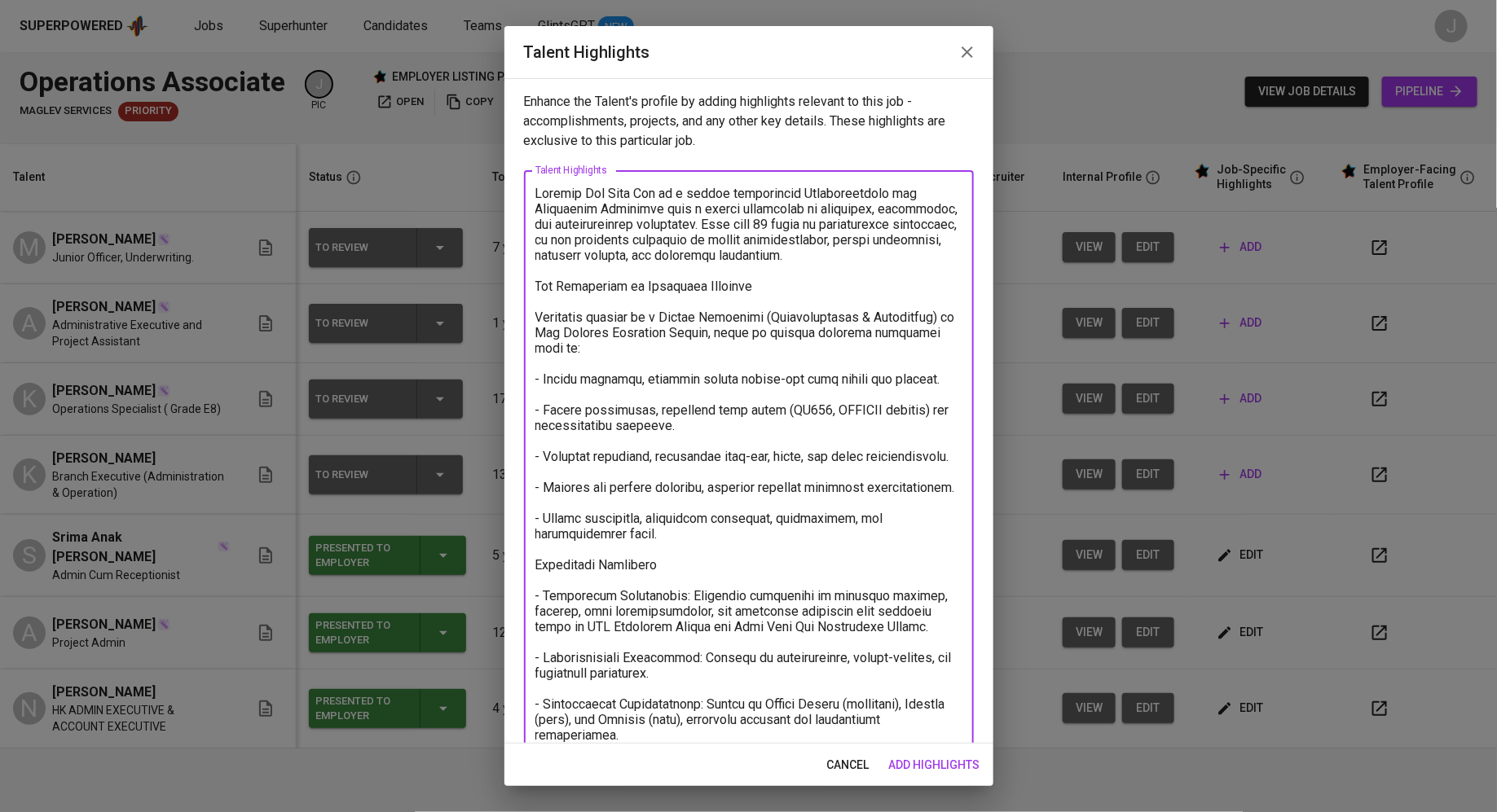
click at [736, 280] on textarea at bounding box center [748, 564] width 426 height 759
click at [743, 284] on textarea at bounding box center [748, 564] width 426 height 759
click at [536, 189] on textarea at bounding box center [748, 564] width 426 height 759
paste textarea "[URL][DOMAIN_NAME]"
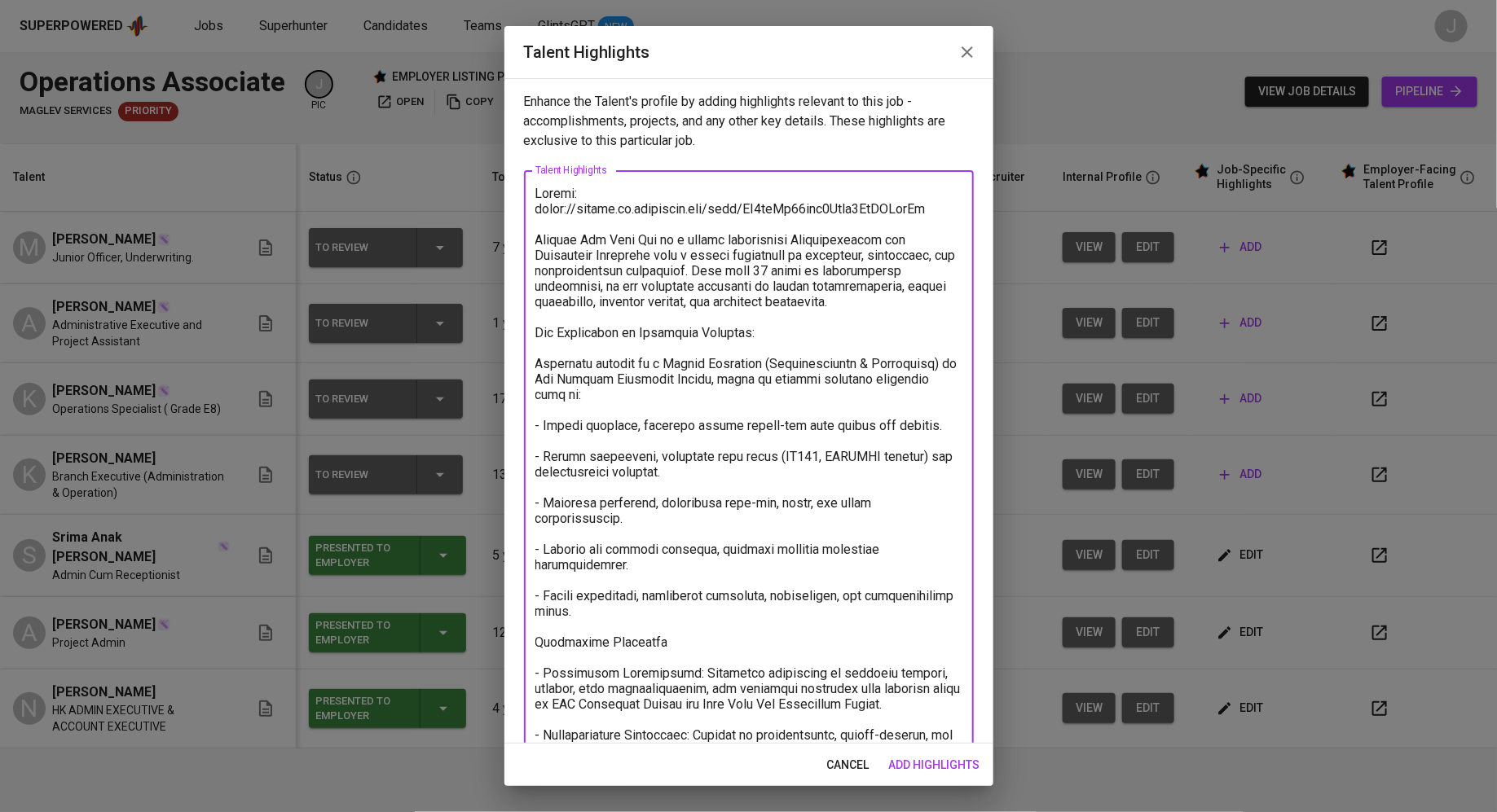
scroll to position [274, 0]
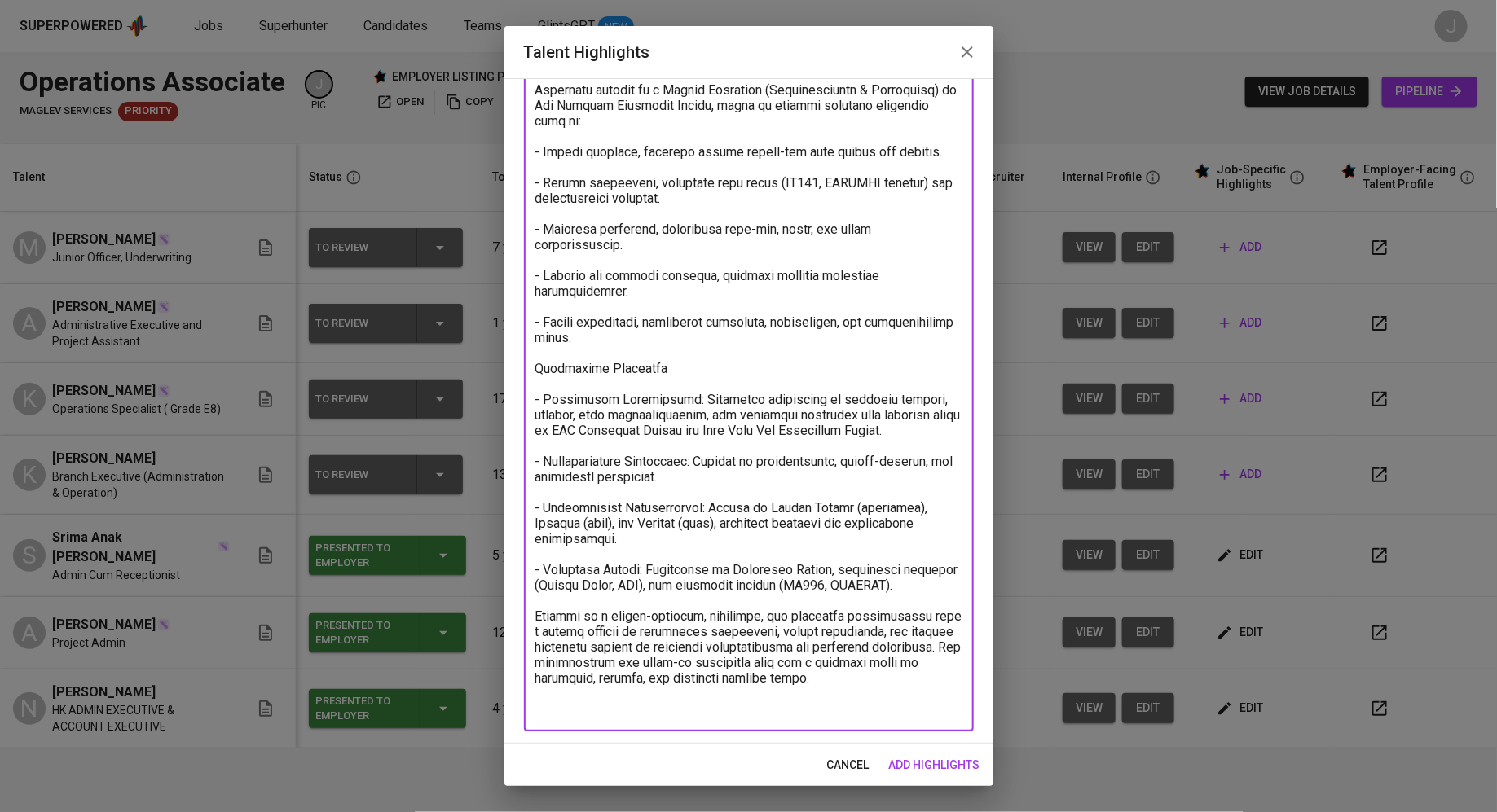
click at [863, 686] on textarea at bounding box center [748, 314] width 426 height 805
type textarea "Resume: [URL][DOMAIN_NAME] [PERSON_NAME] is a highly experienced Administration…"
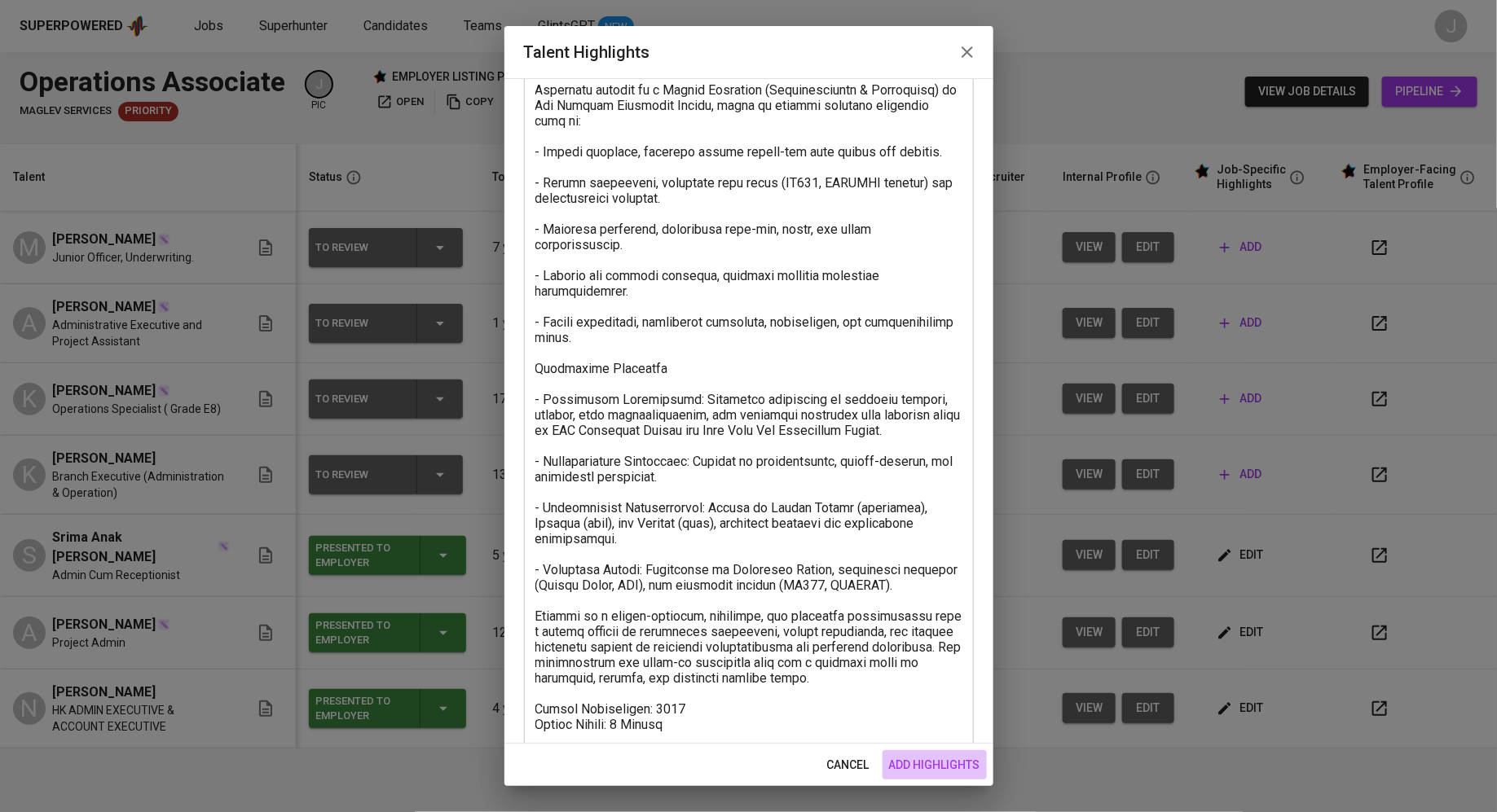
click at [945, 767] on span "add highlights" at bounding box center [935, 764] width 91 height 20
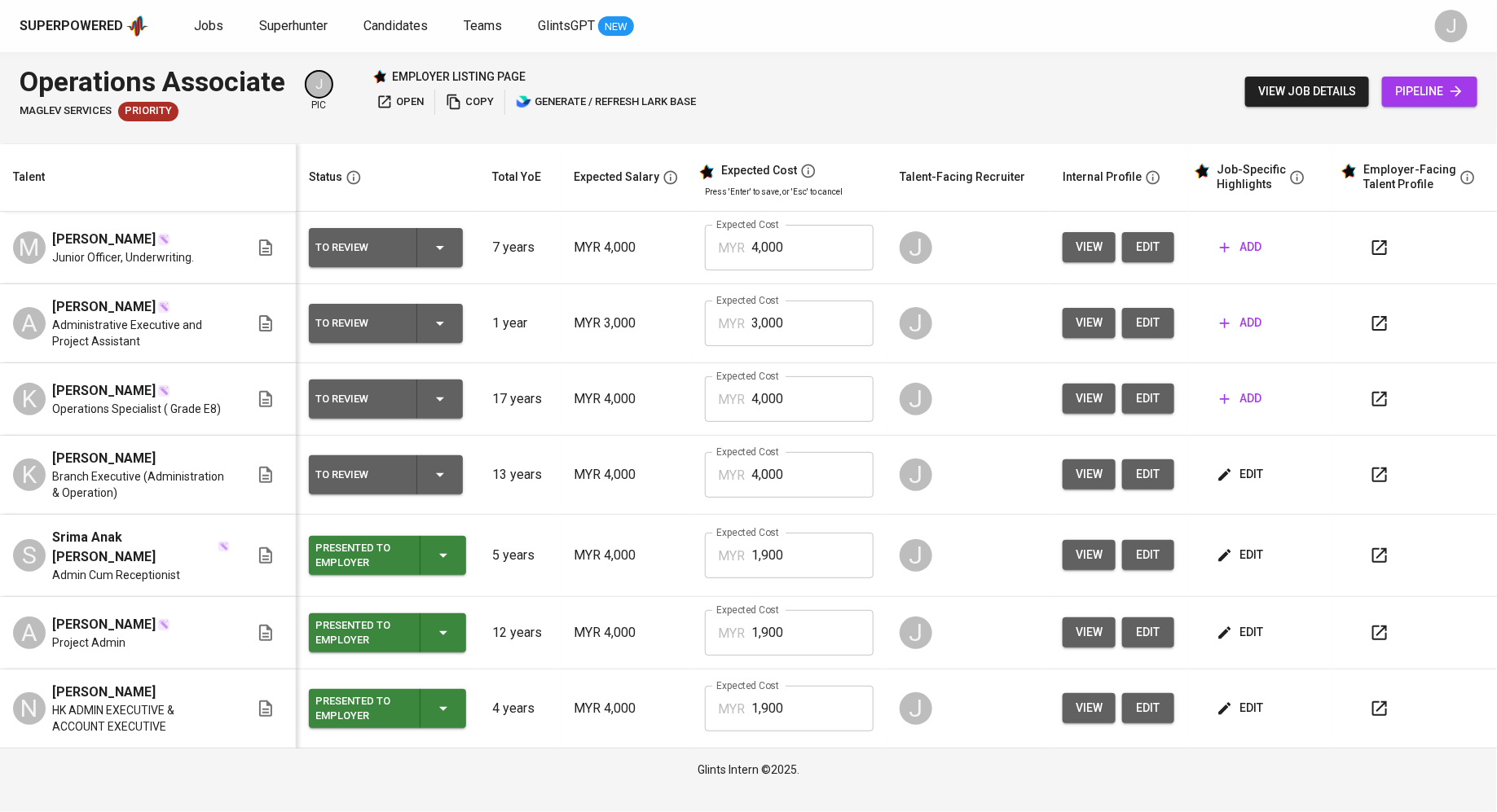
click at [1244, 316] on span "add" at bounding box center [1240, 322] width 42 height 20
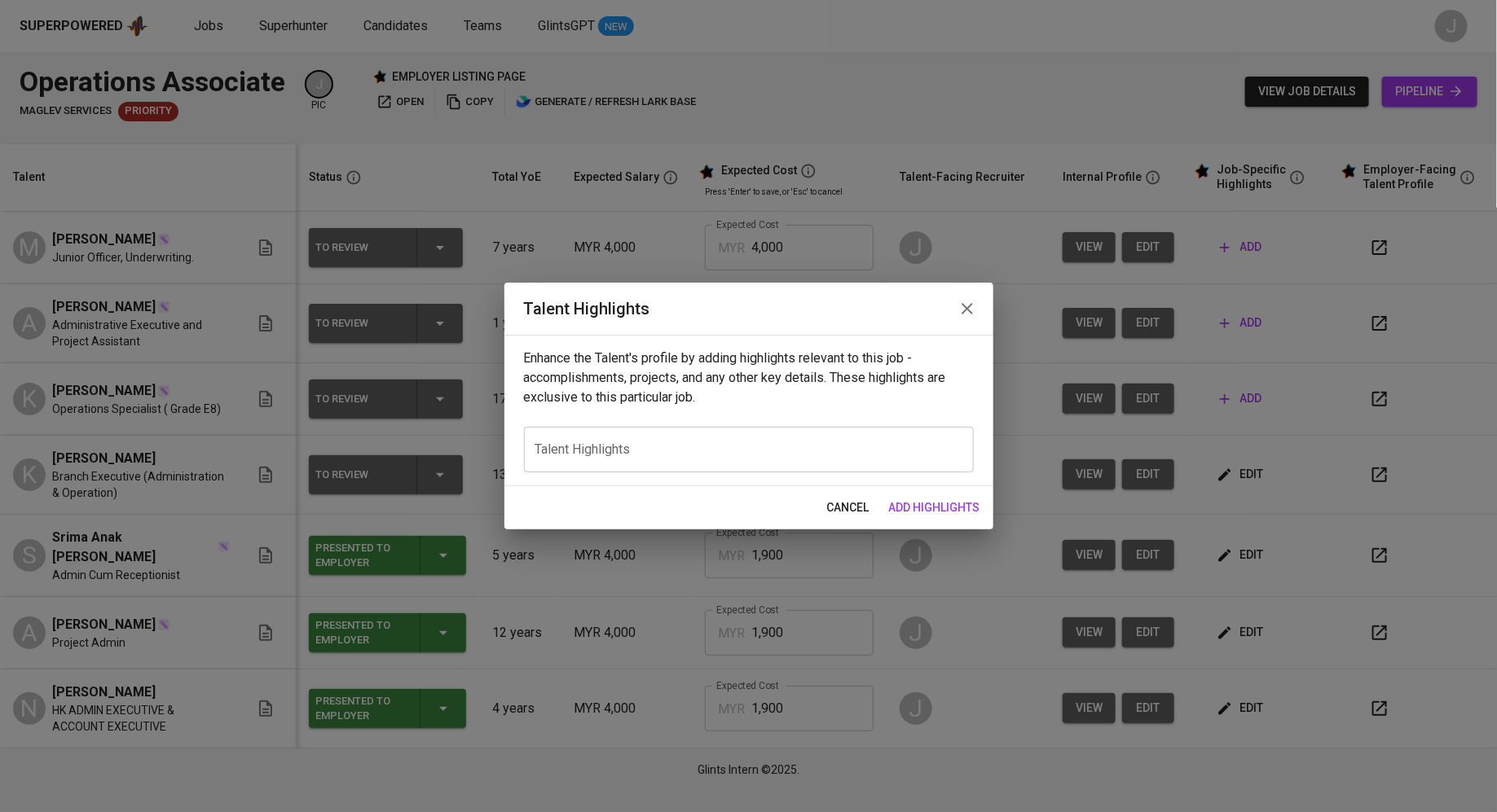
click at [612, 453] on textarea at bounding box center [748, 450] width 426 height 16
paste textarea "Loremips Dolorsit am c adipisc eli seddoei-tempor Incididuntutla etd Magnaal En…"
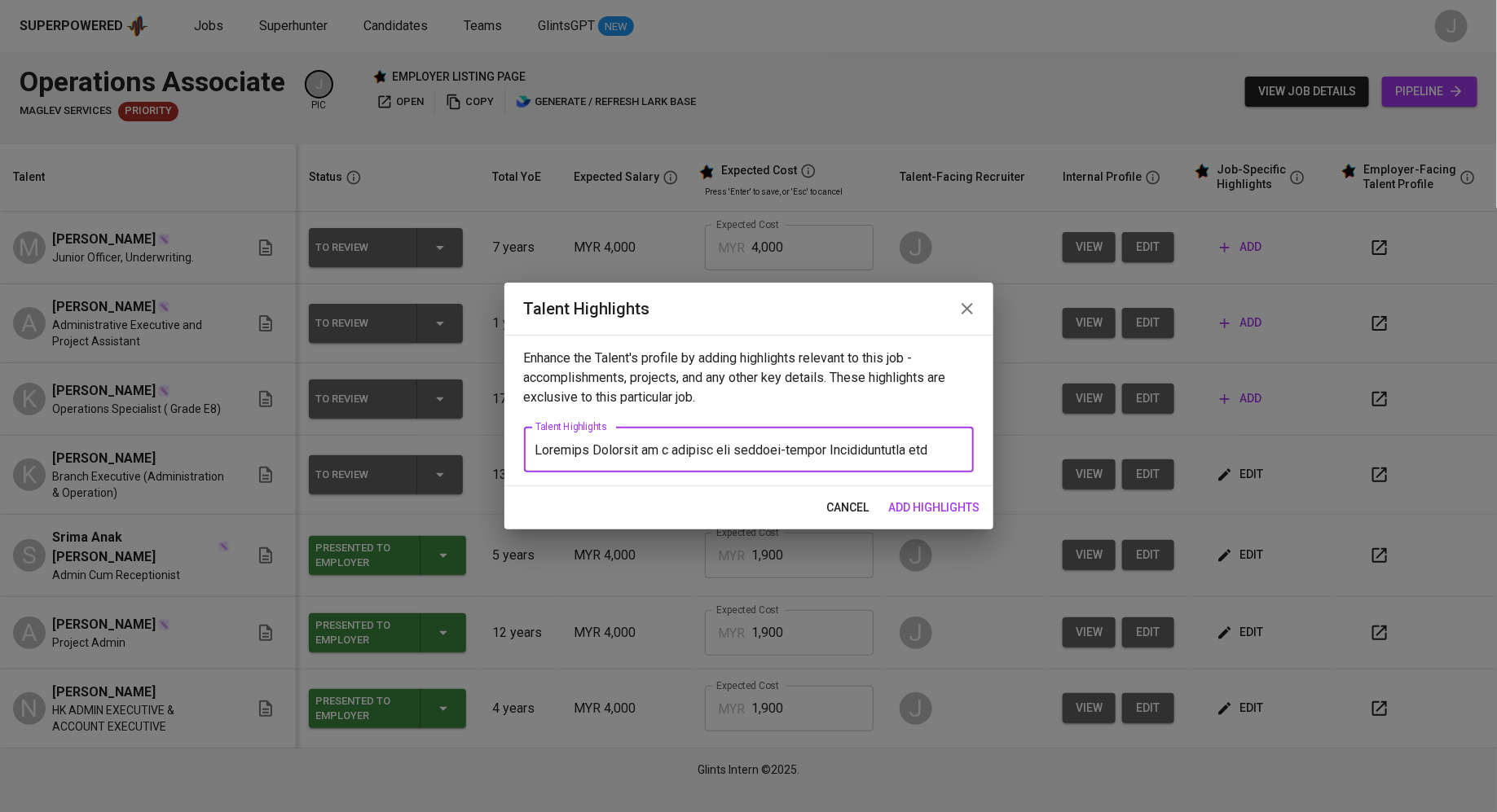
scroll to position [122, 0]
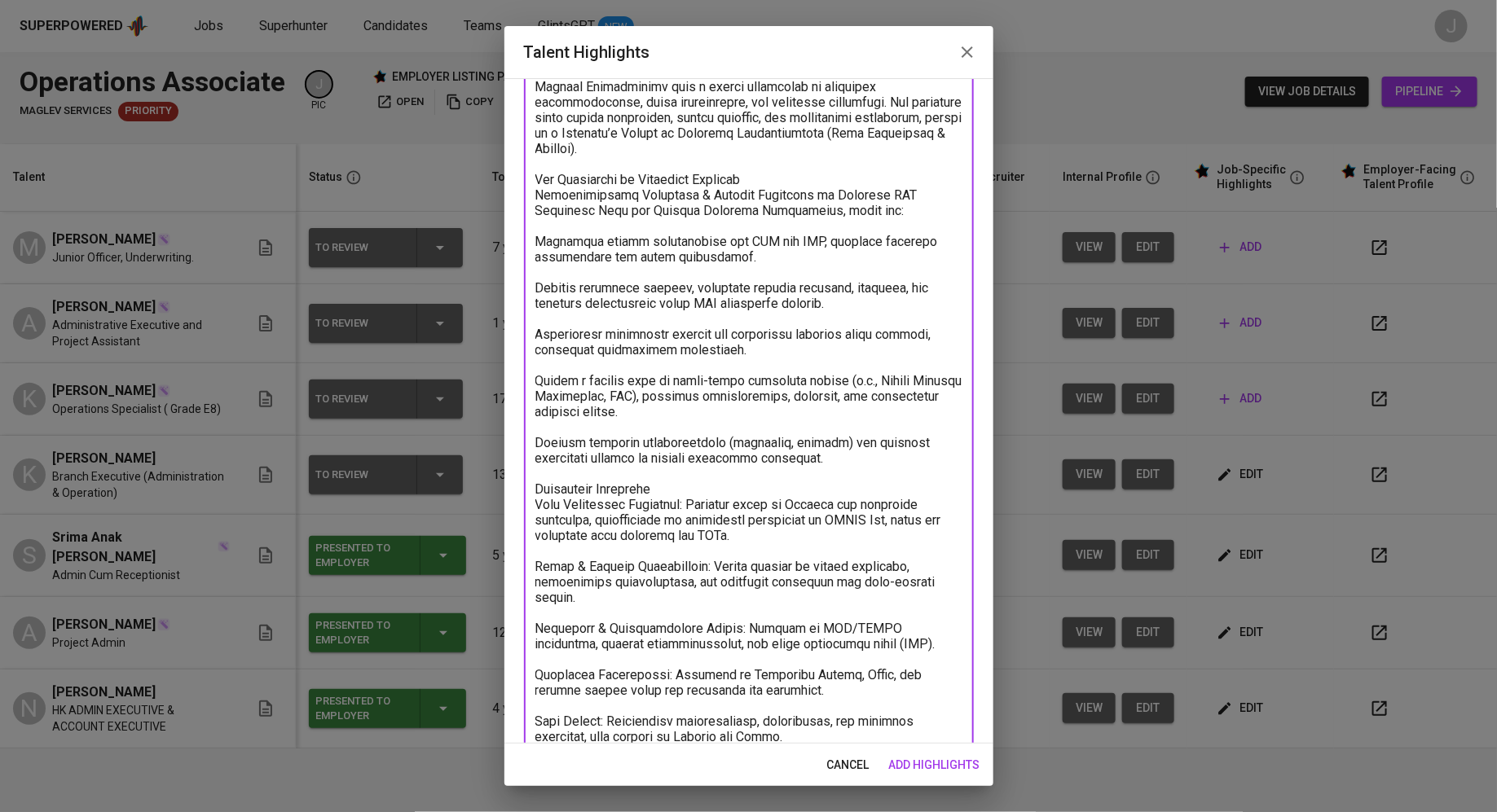
click at [535, 203] on textarea at bounding box center [748, 403] width 426 height 681
click at [540, 241] on textarea at bounding box center [748, 403] width 426 height 681
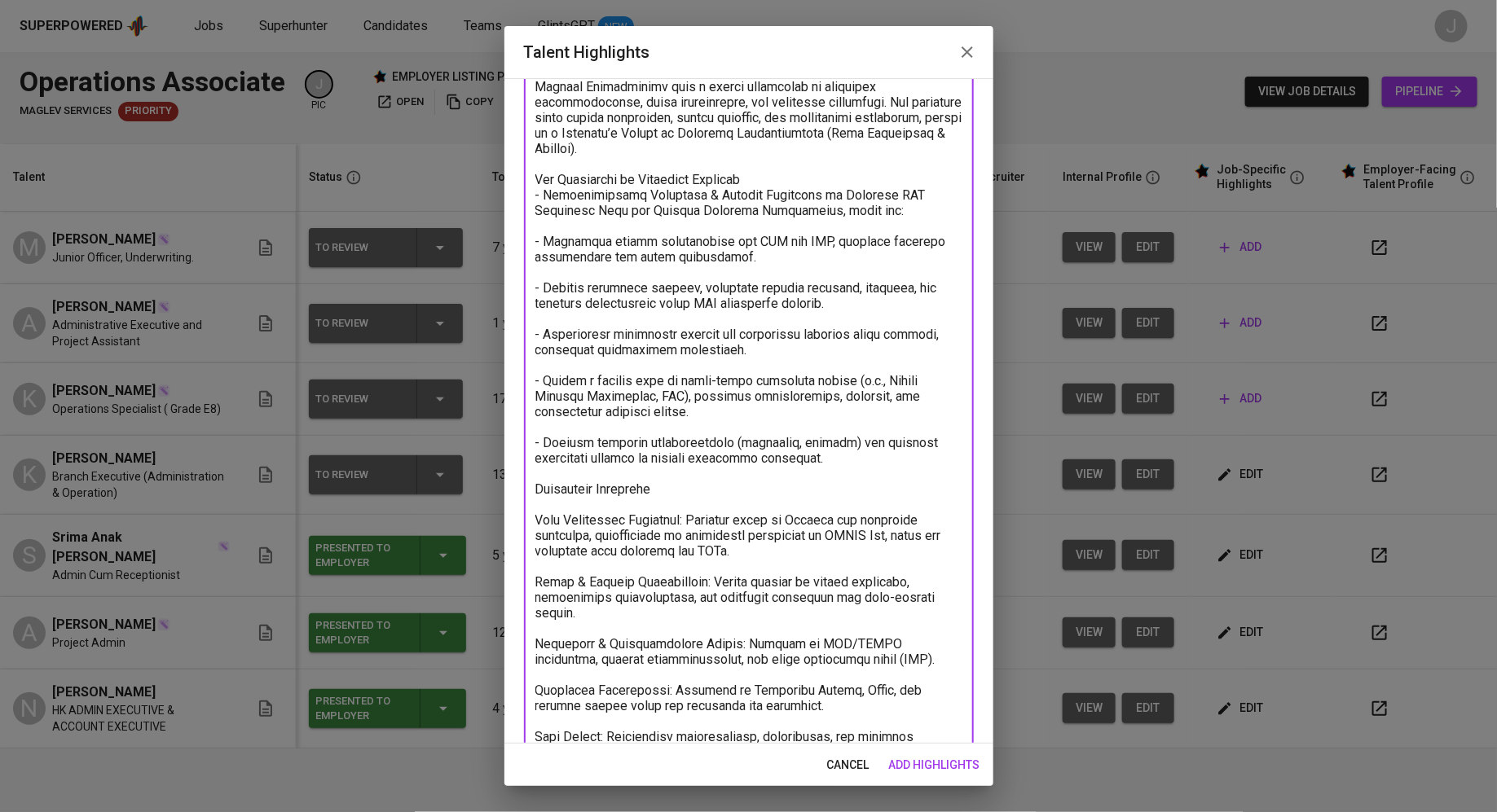
click at [710, 518] on textarea at bounding box center [748, 411] width 426 height 696
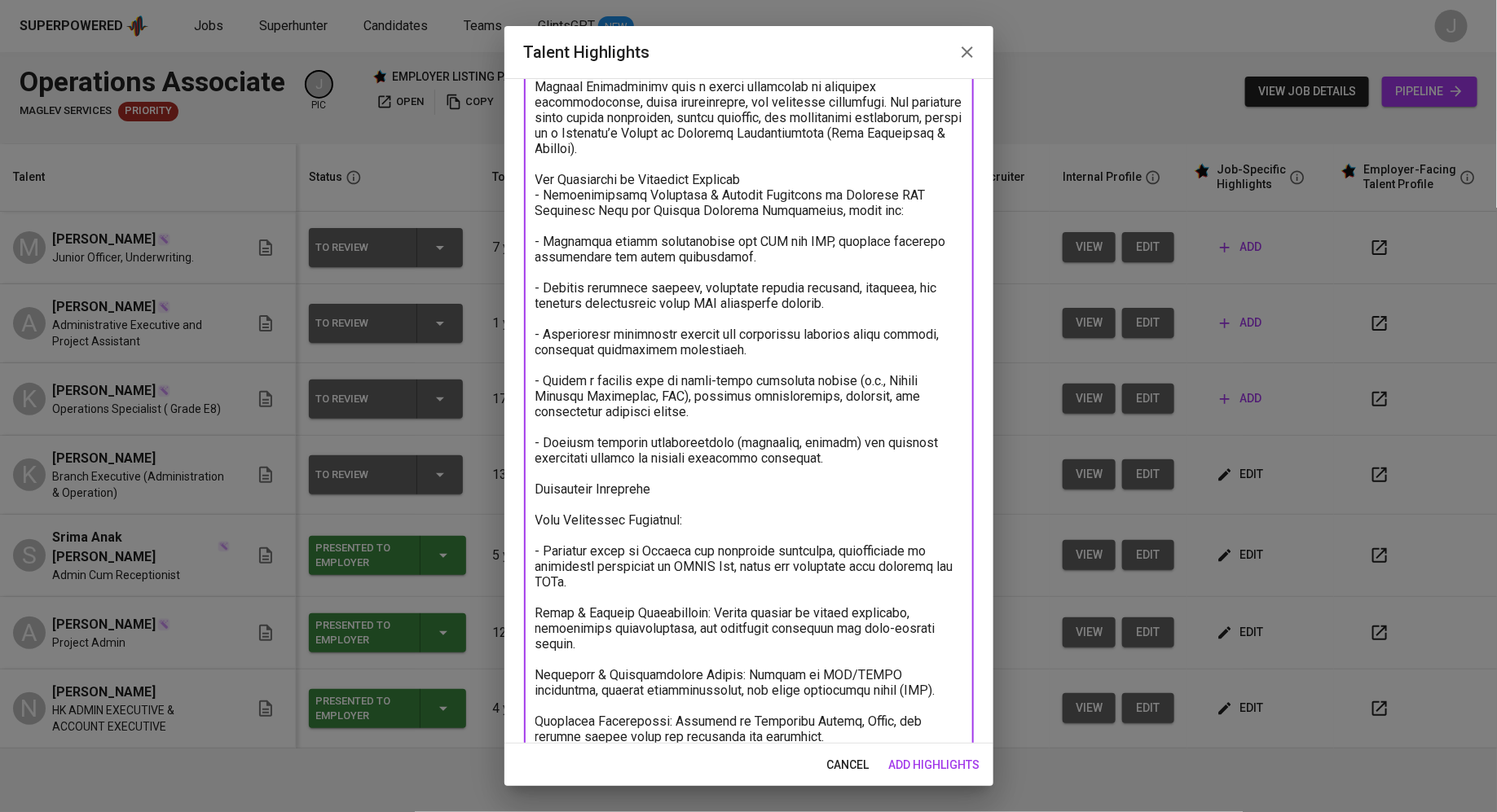
drag, startPoint x: 546, startPoint y: 553, endPoint x: 821, endPoint y: 554, distance: 275.0
click at [821, 554] on textarea at bounding box center [748, 426] width 426 height 727
drag, startPoint x: 536, startPoint y: 484, endPoint x: 864, endPoint y: 700, distance: 392.7
click at [864, 700] on textarea at bounding box center [748, 426] width 426 height 727
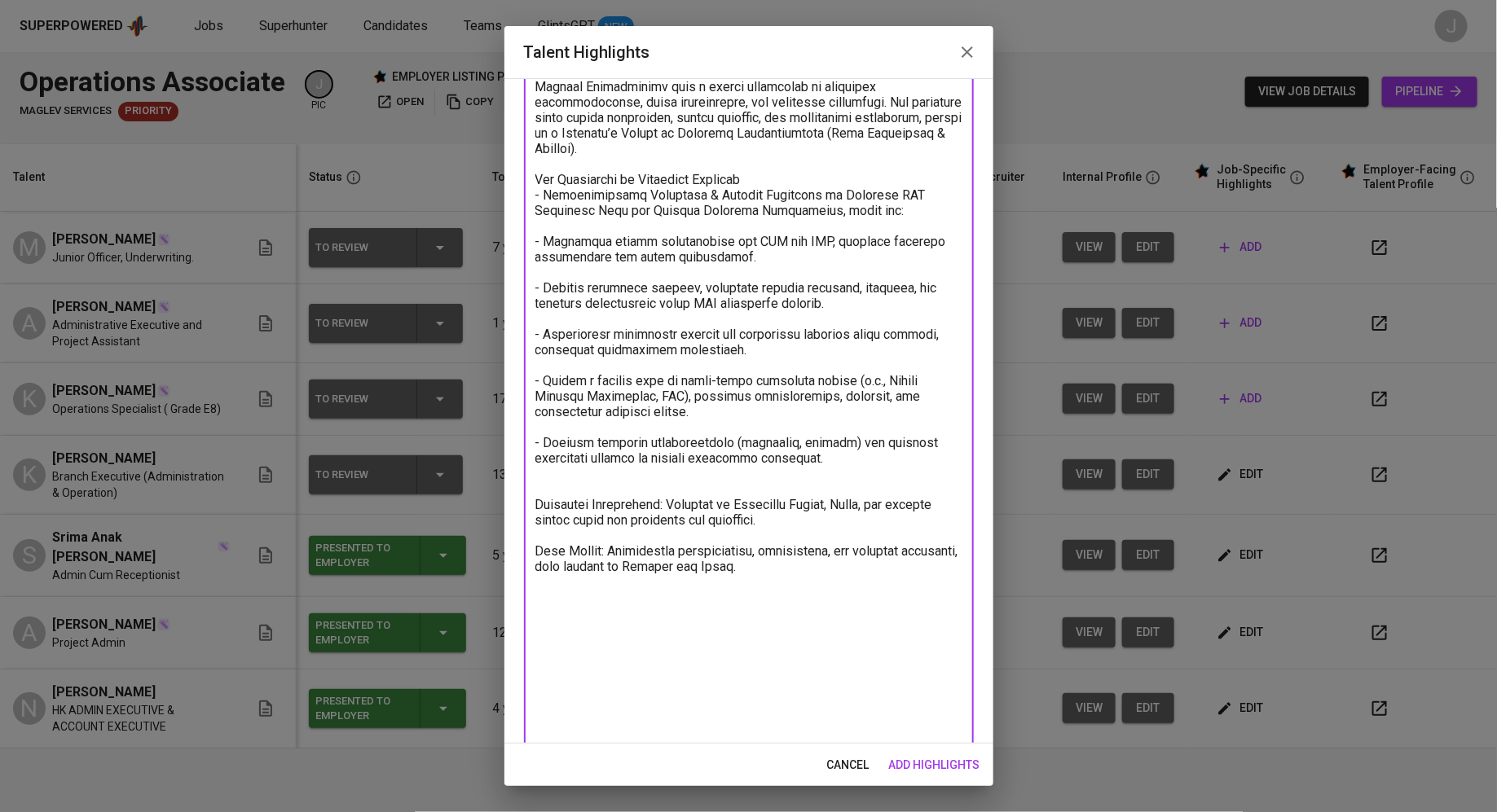
scroll to position [0, 0]
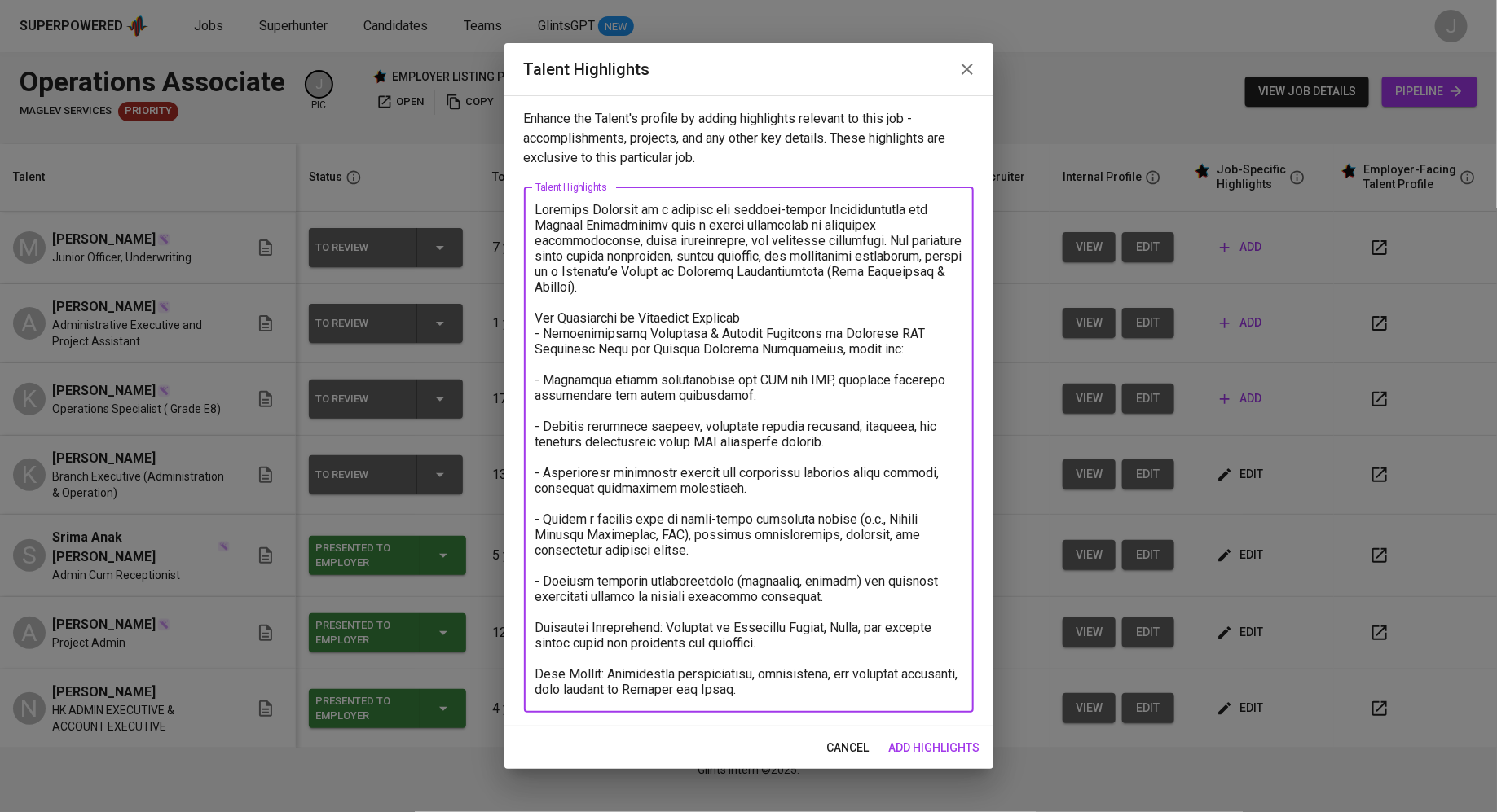
click at [811, 690] on textarea at bounding box center [748, 450] width 426 height 495
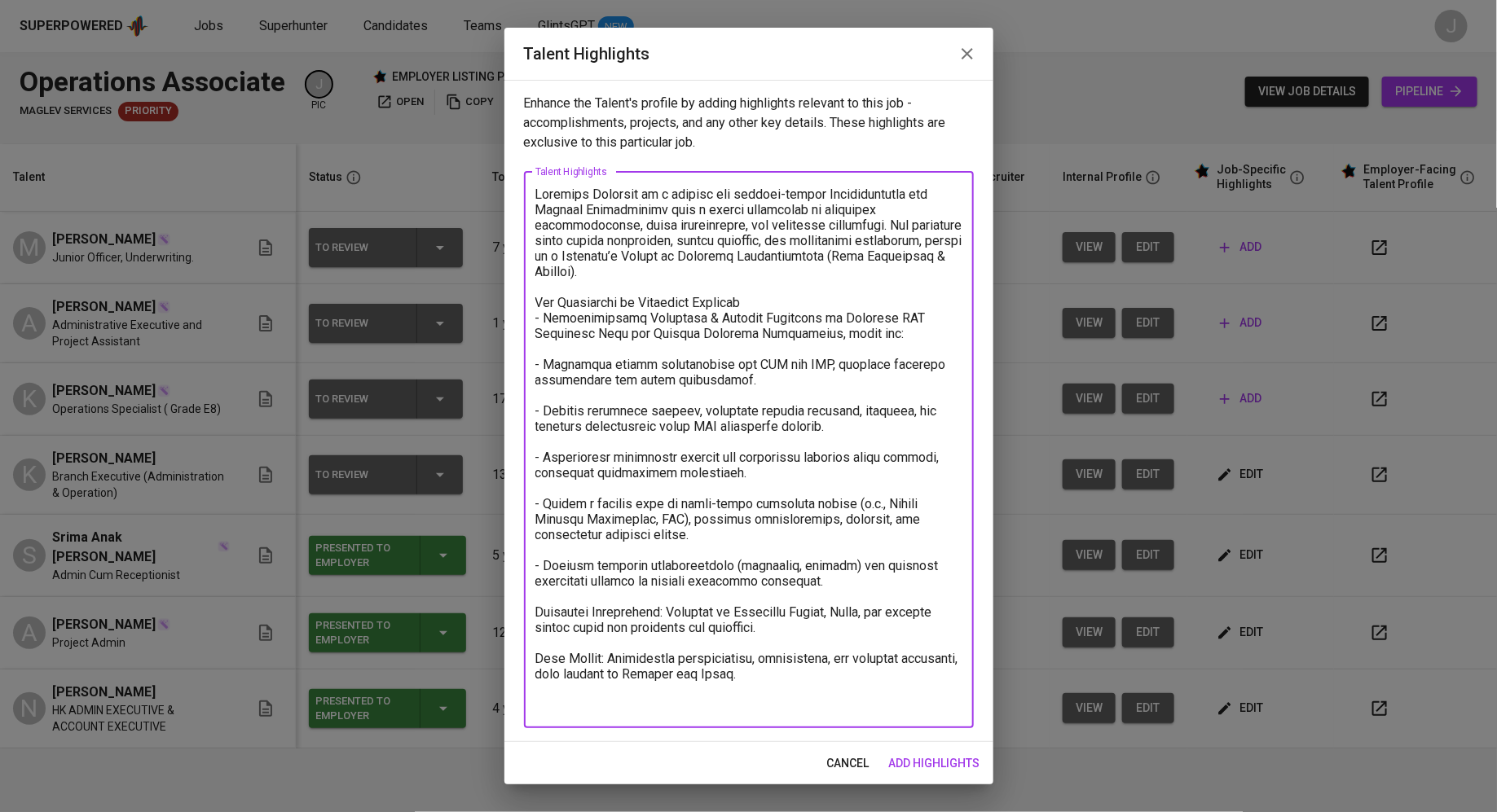
click at [539, 193] on textarea at bounding box center [748, 450] width 426 height 526
paste textarea "[URL][DOMAIN_NAME]"
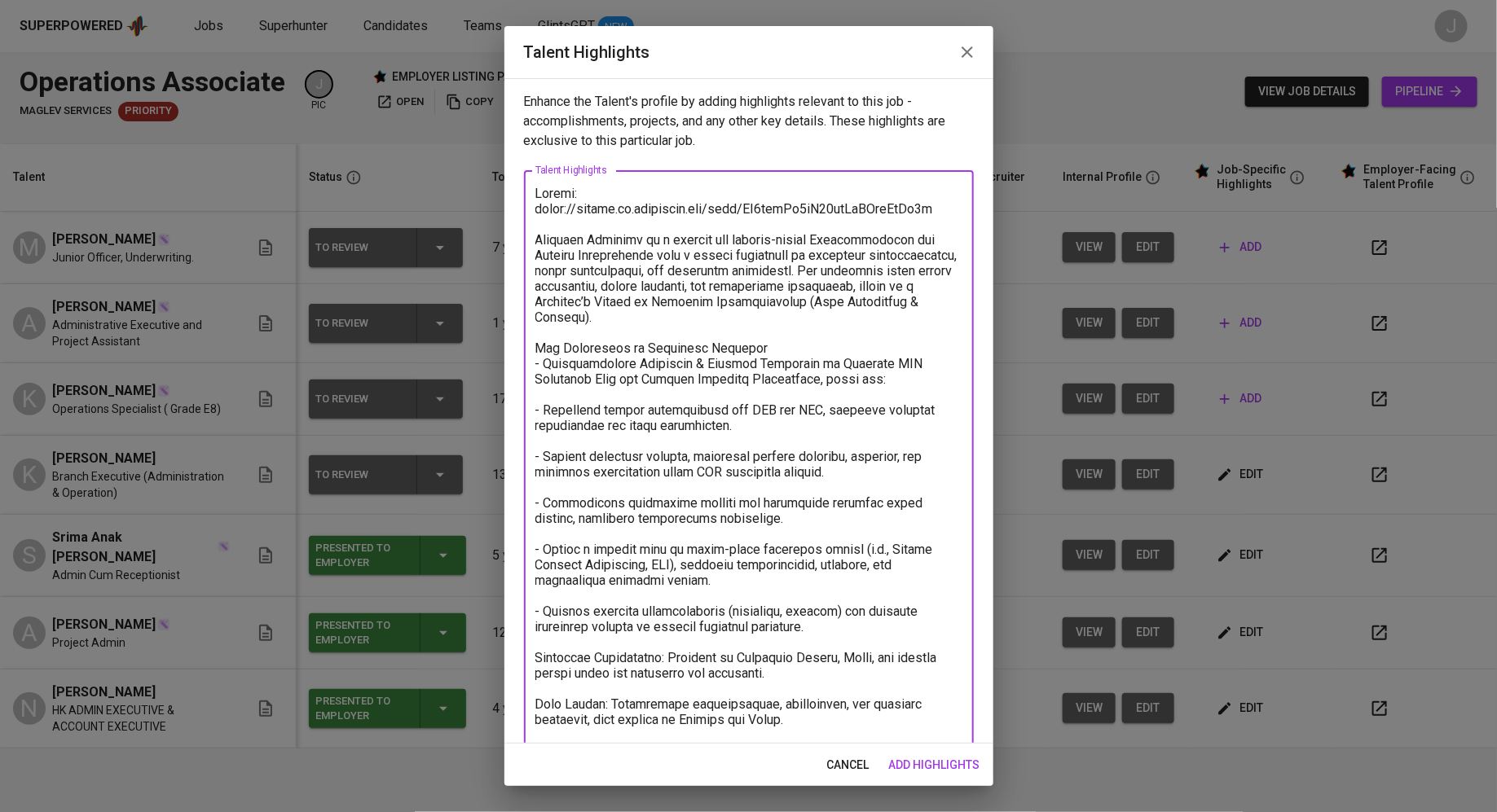
scroll to position [42, 0]
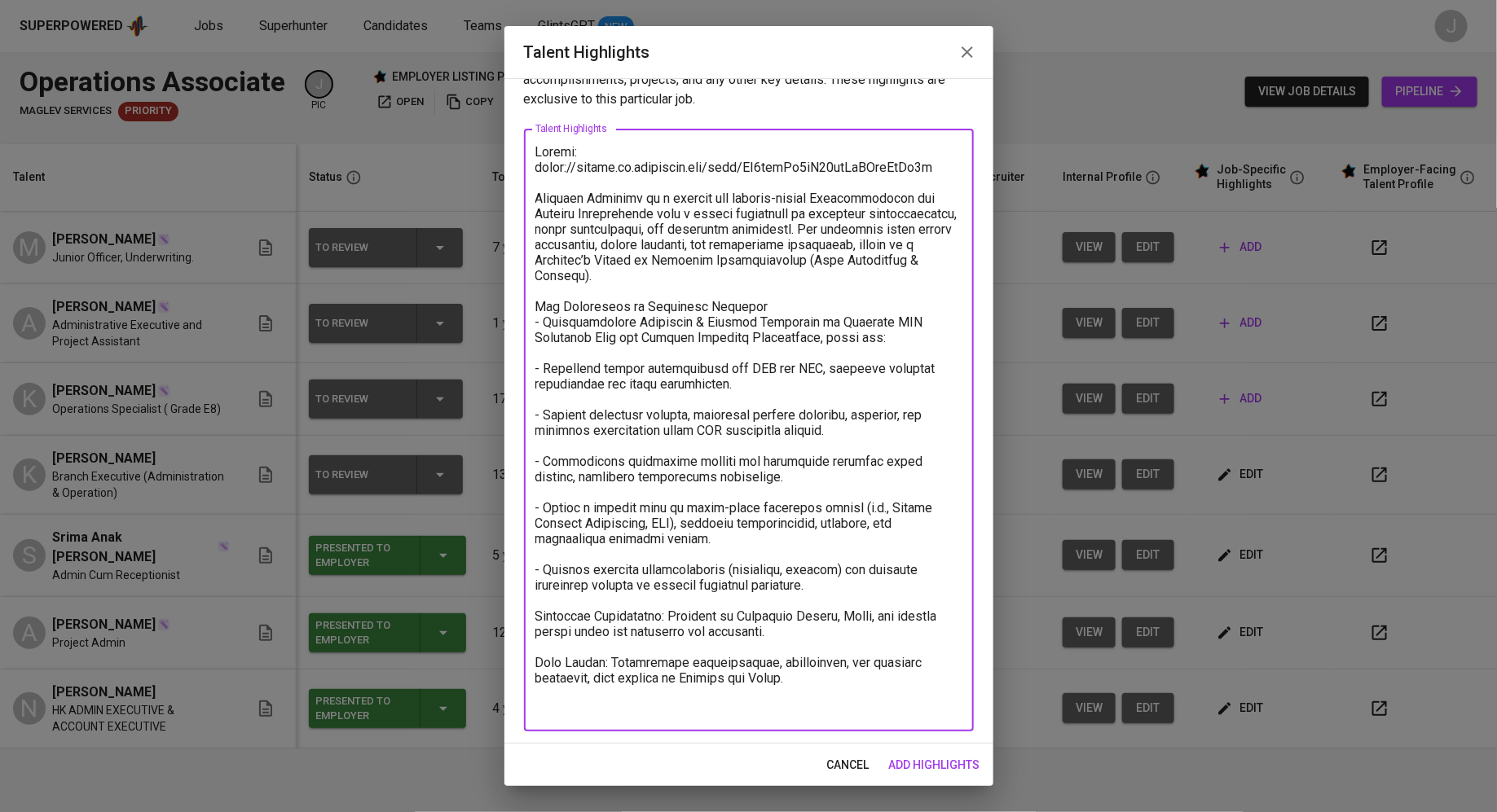
click at [775, 704] on textarea at bounding box center [748, 430] width 426 height 573
type textarea "Loremi: dolor://sitame.co.adipiscin.eli/sedd/EI7temPo3iN23utLaBOreEtDo0m Aliqua…"
click at [940, 752] on button "add highlights" at bounding box center [934, 764] width 104 height 30
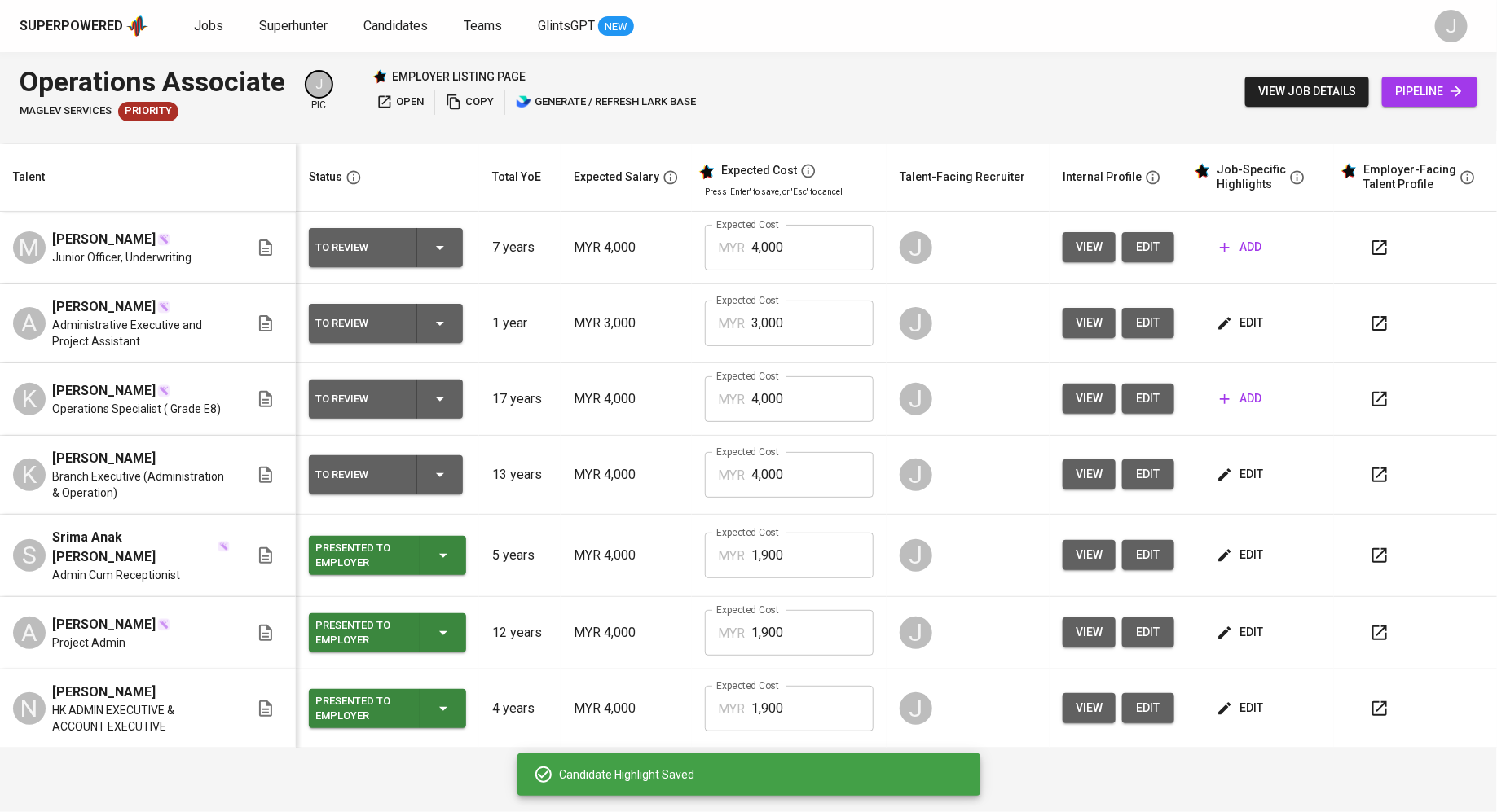
click at [1061, 324] on td "view edit" at bounding box center [1118, 323] width 138 height 79
click at [1071, 324] on button "view" at bounding box center [1089, 322] width 53 height 30
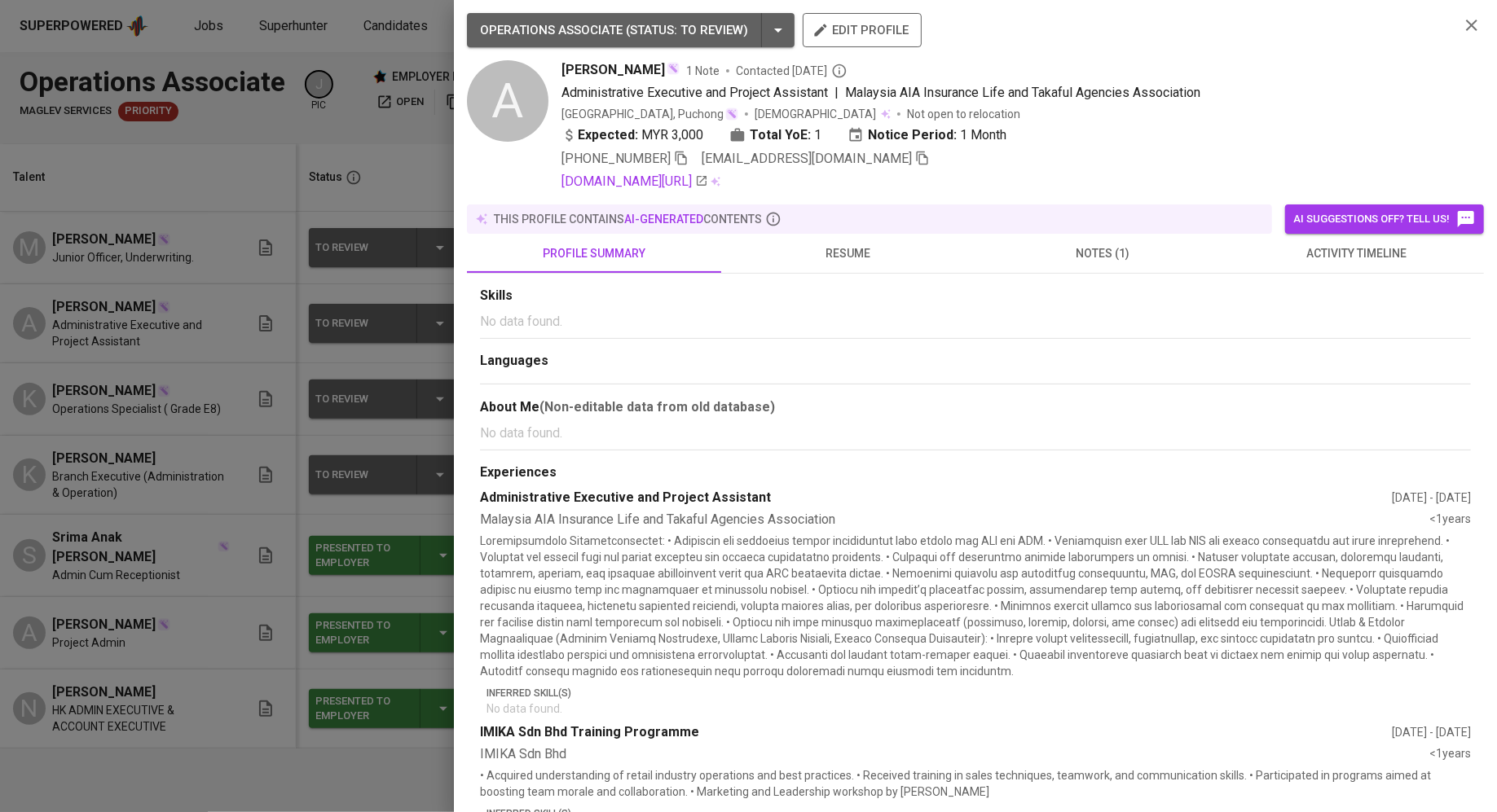
click at [1095, 246] on span "notes (1)" at bounding box center [1103, 254] width 235 height 20
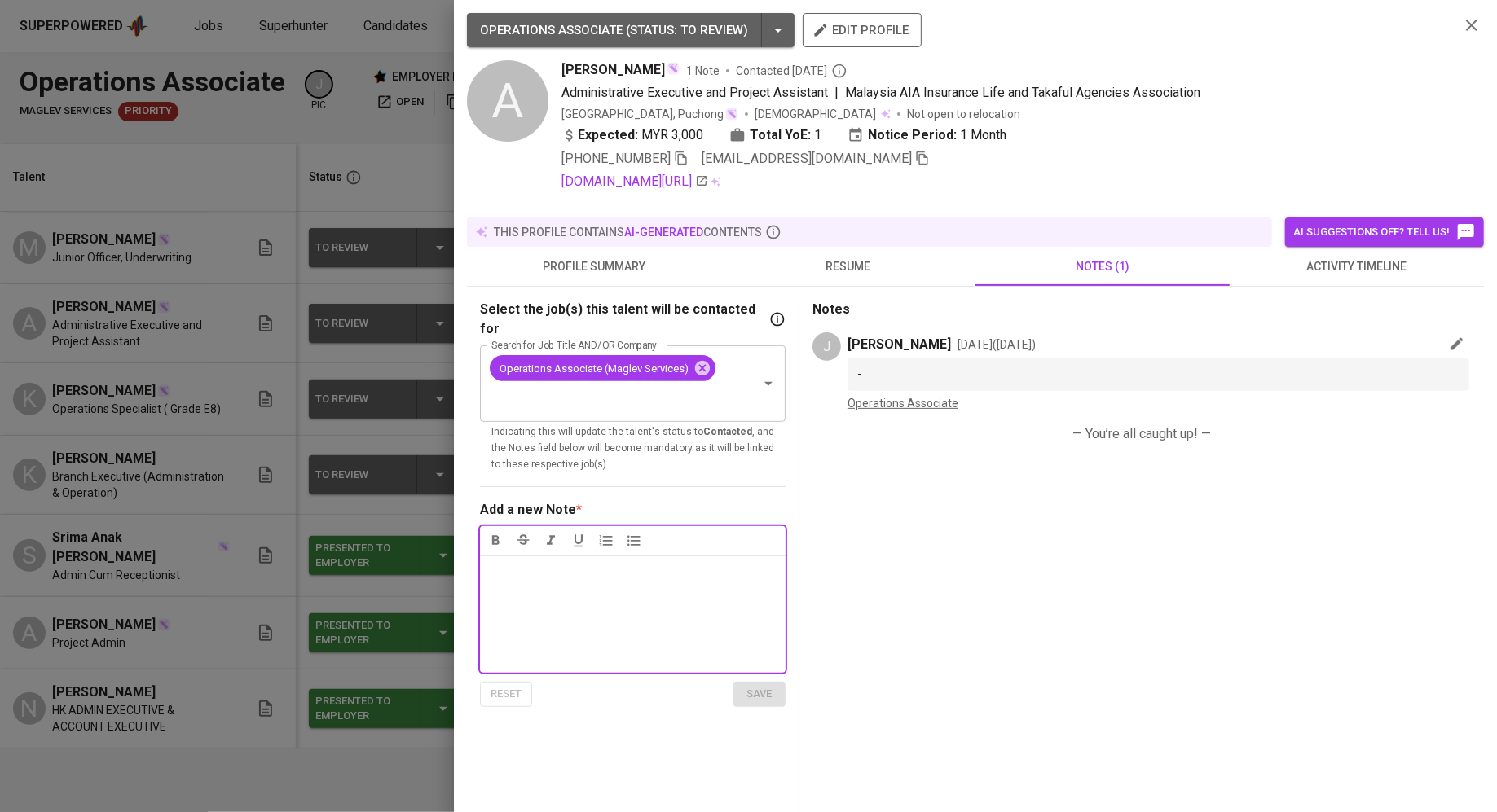
click at [240, 422] on div at bounding box center [748, 406] width 1497 height 812
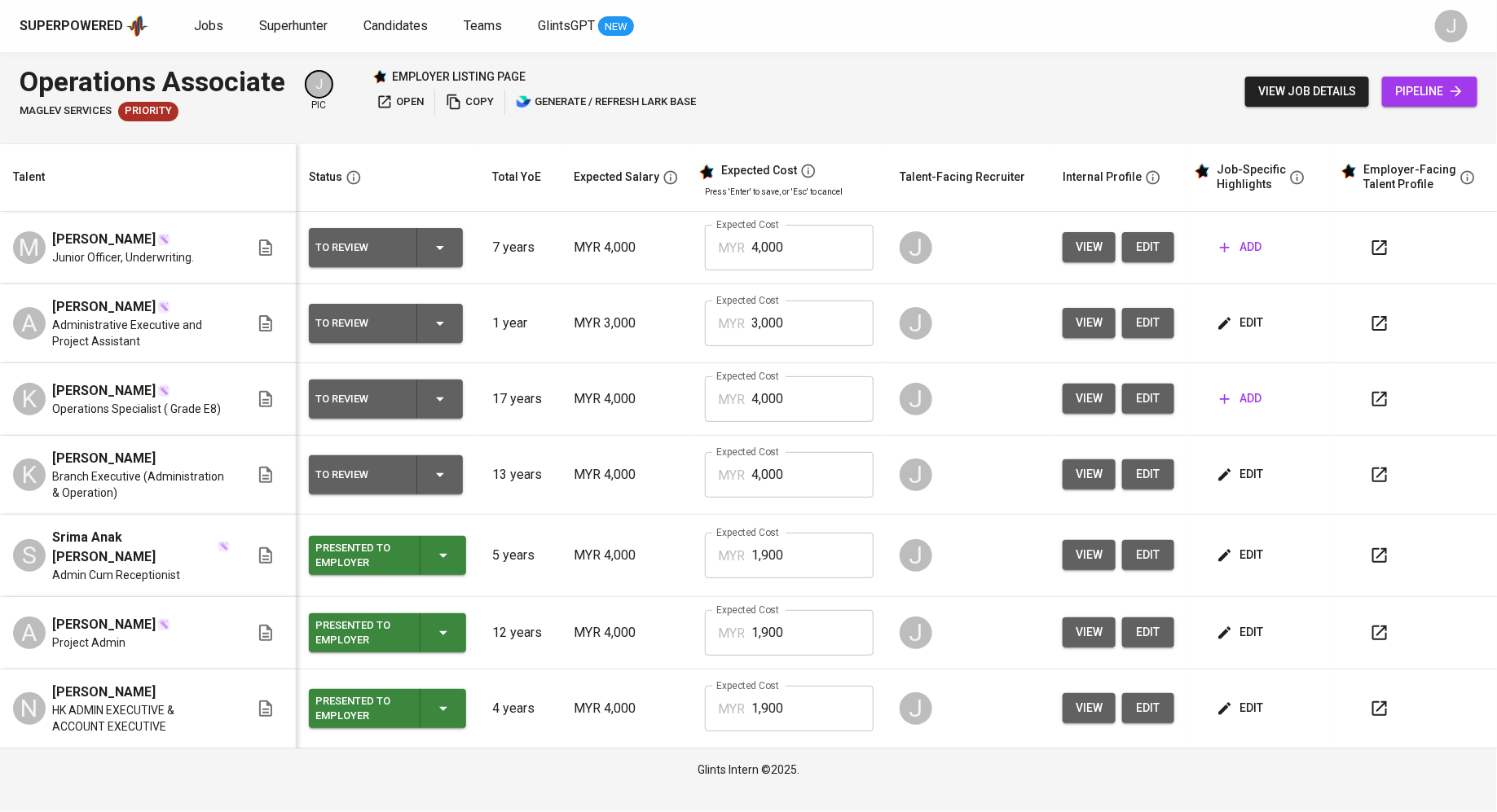
click at [387, 467] on div "To Review" at bounding box center [359, 475] width 88 height 21
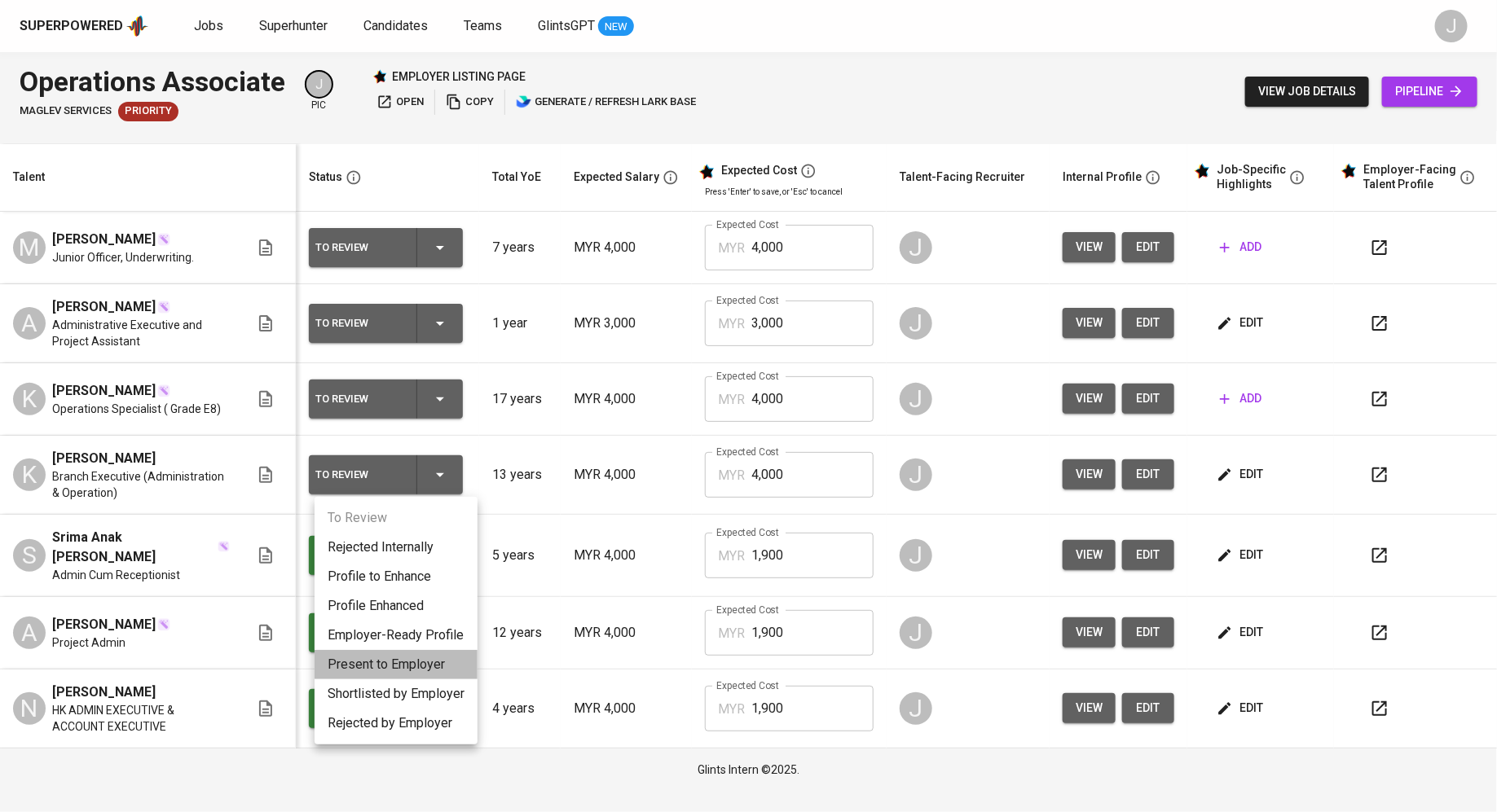
click at [389, 662] on li "Present to Employer" at bounding box center [396, 664] width 163 height 29
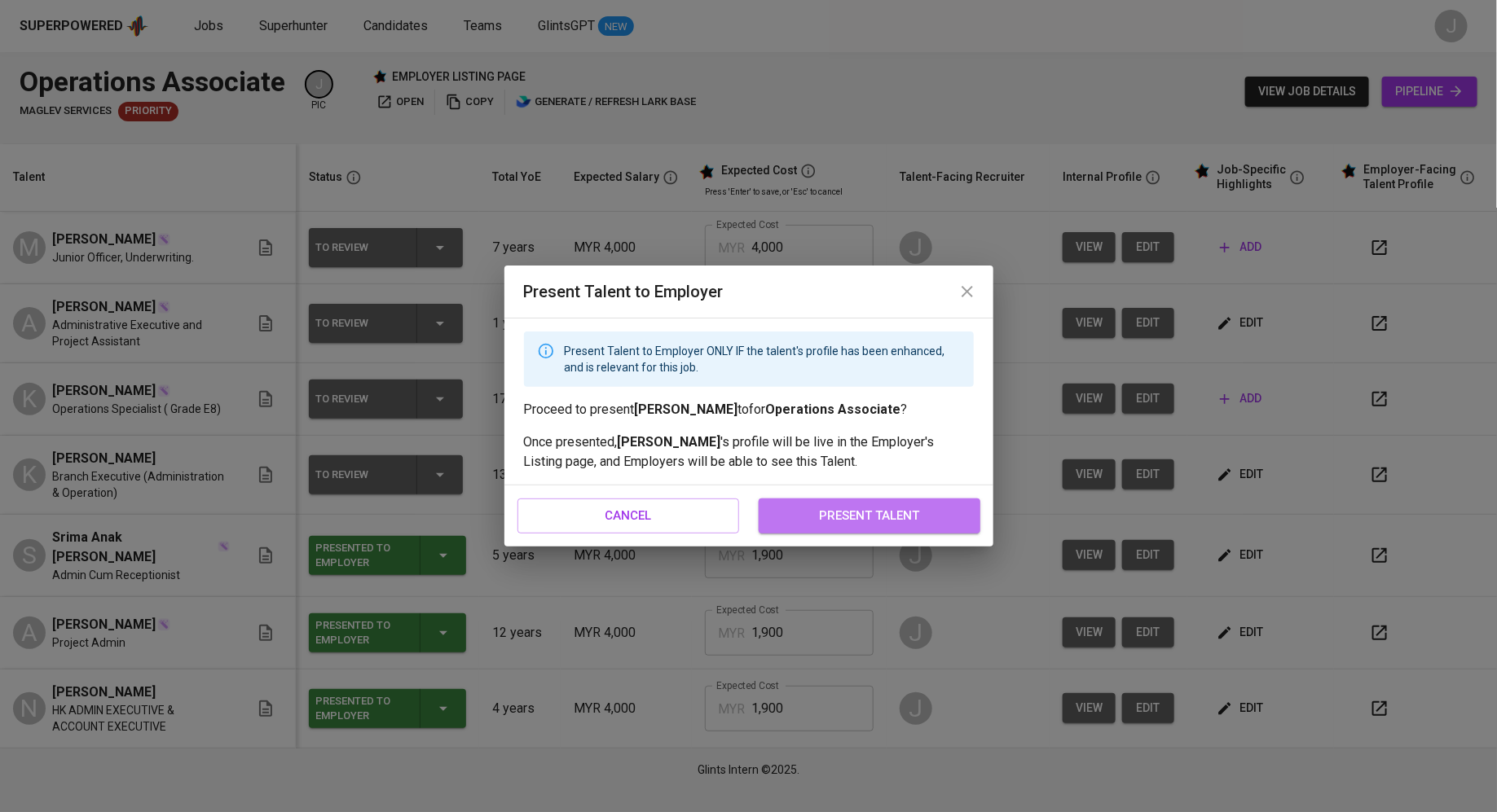
click at [847, 527] on button "present talent" at bounding box center [869, 515] width 221 height 34
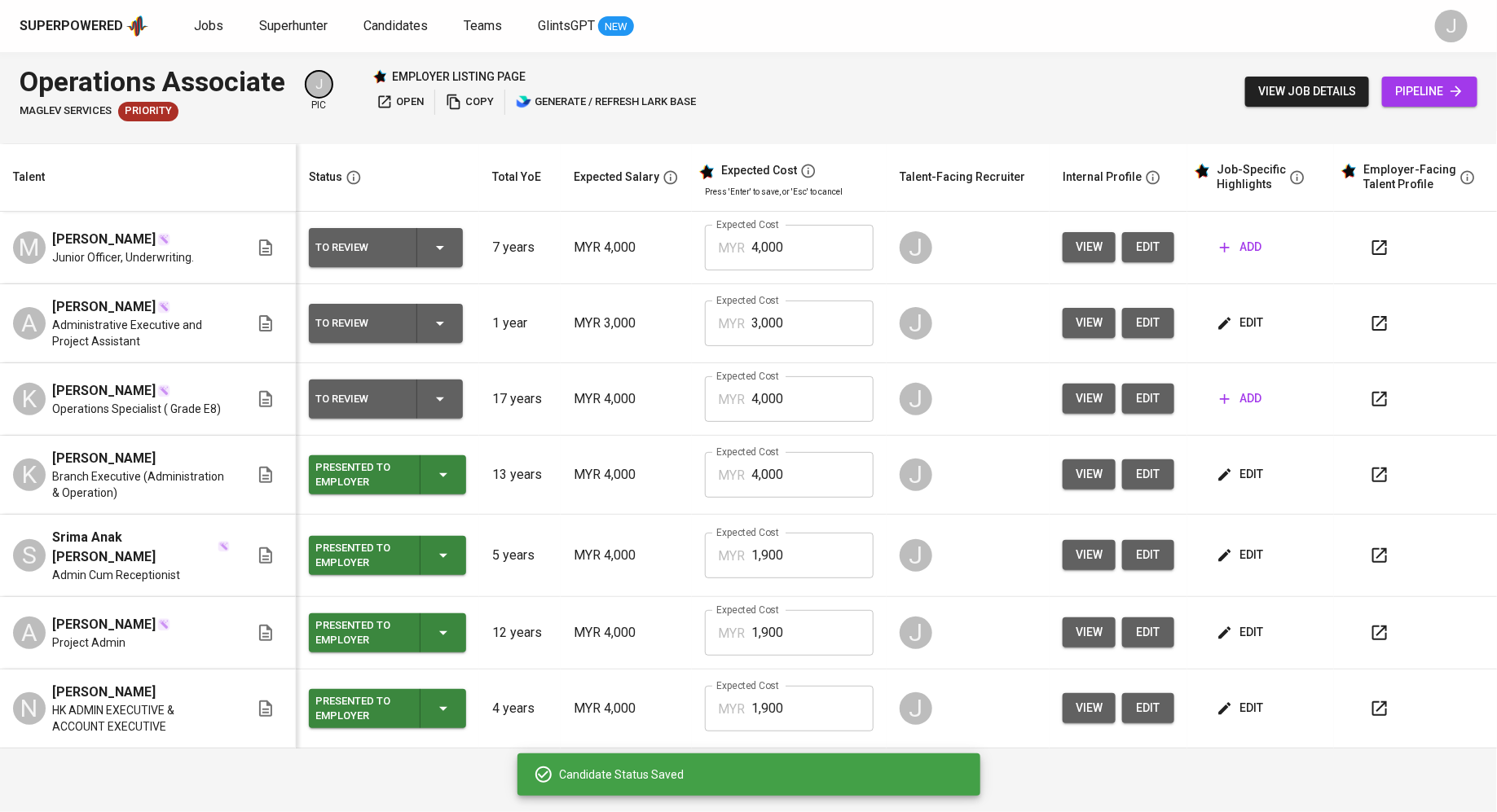
click at [372, 316] on div "To Review" at bounding box center [359, 323] width 88 height 21
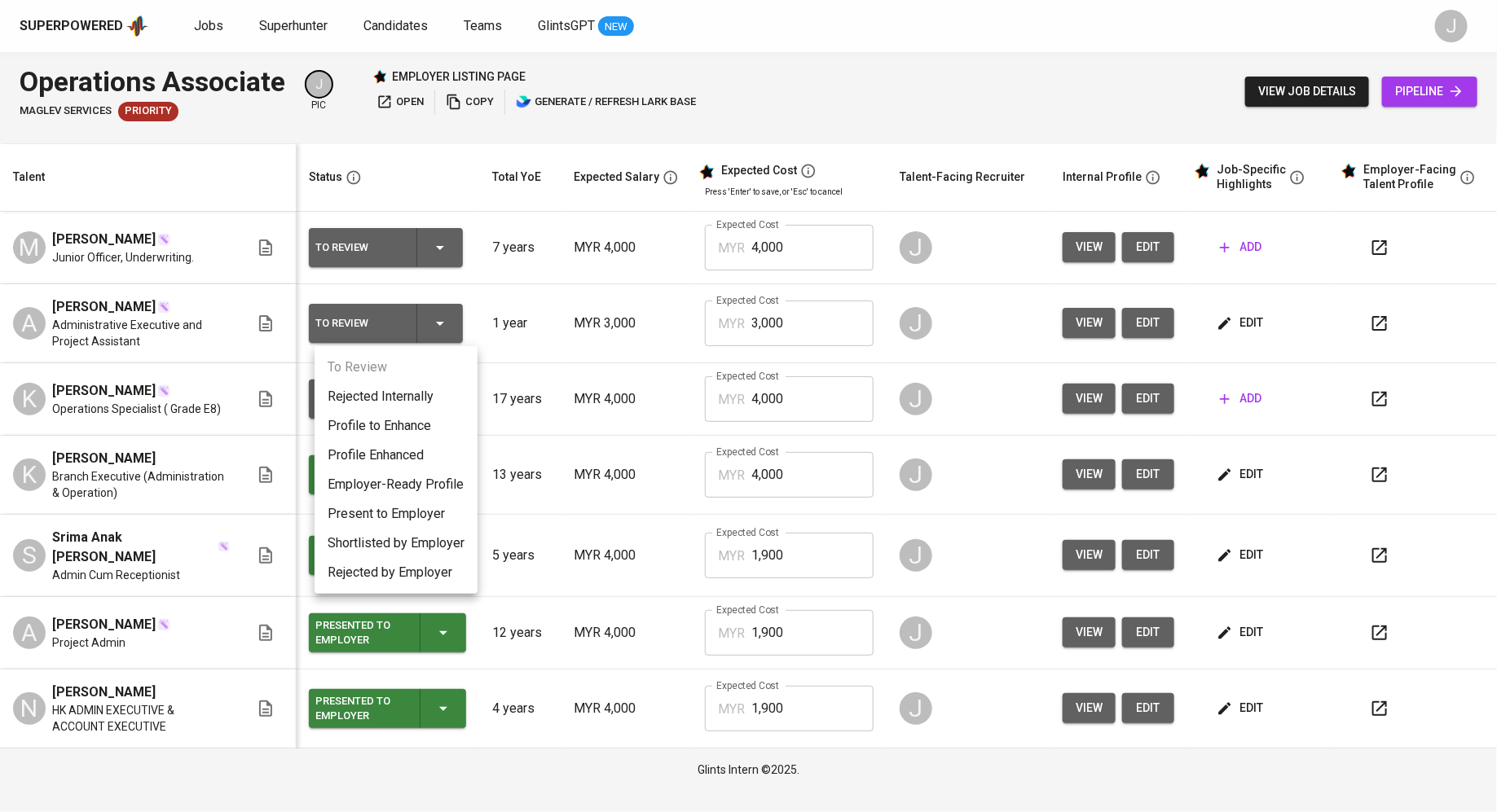
click at [406, 509] on li "Present to Employer" at bounding box center [396, 514] width 163 height 29
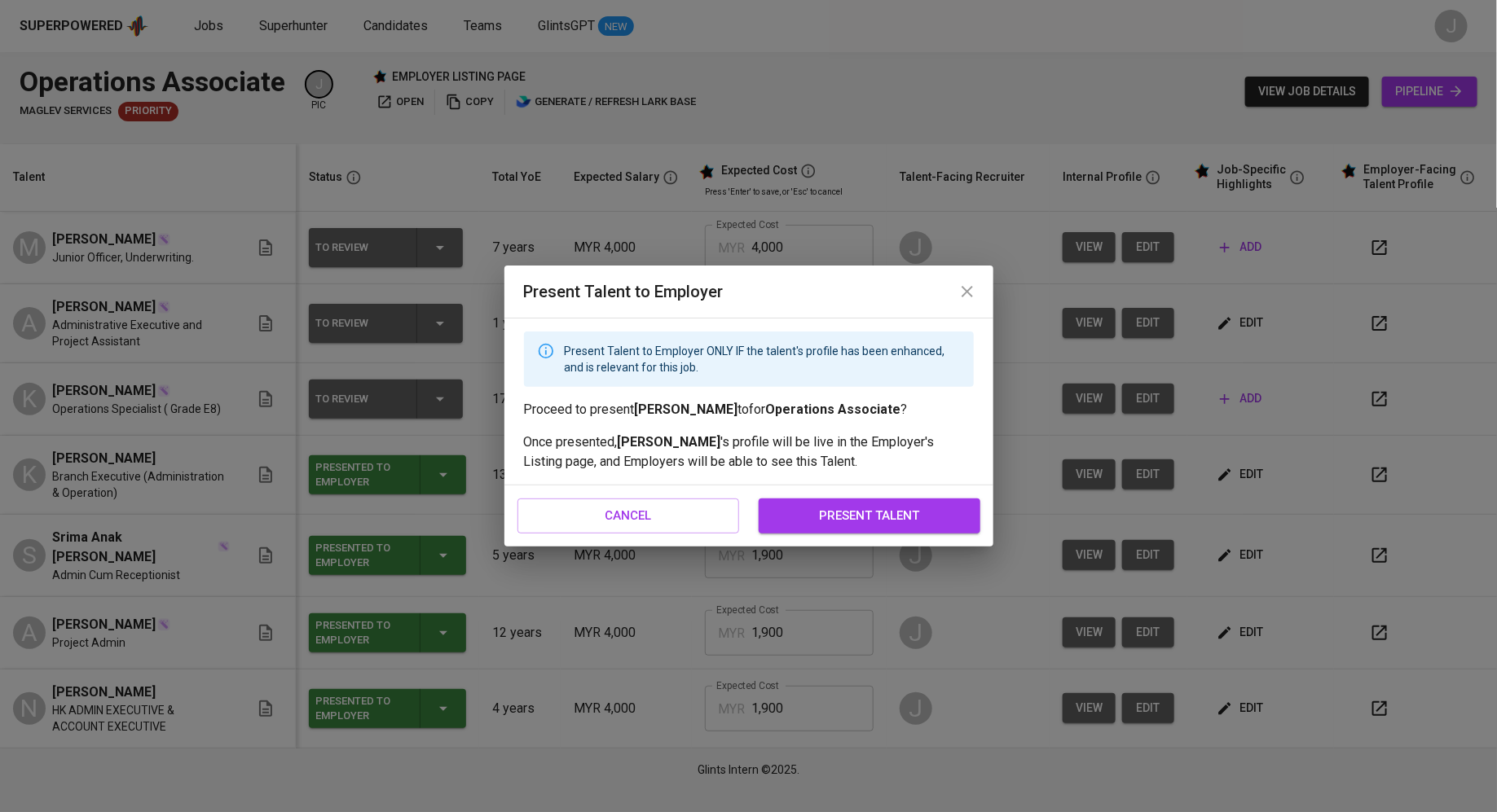
click at [872, 531] on button "present talent" at bounding box center [869, 515] width 221 height 34
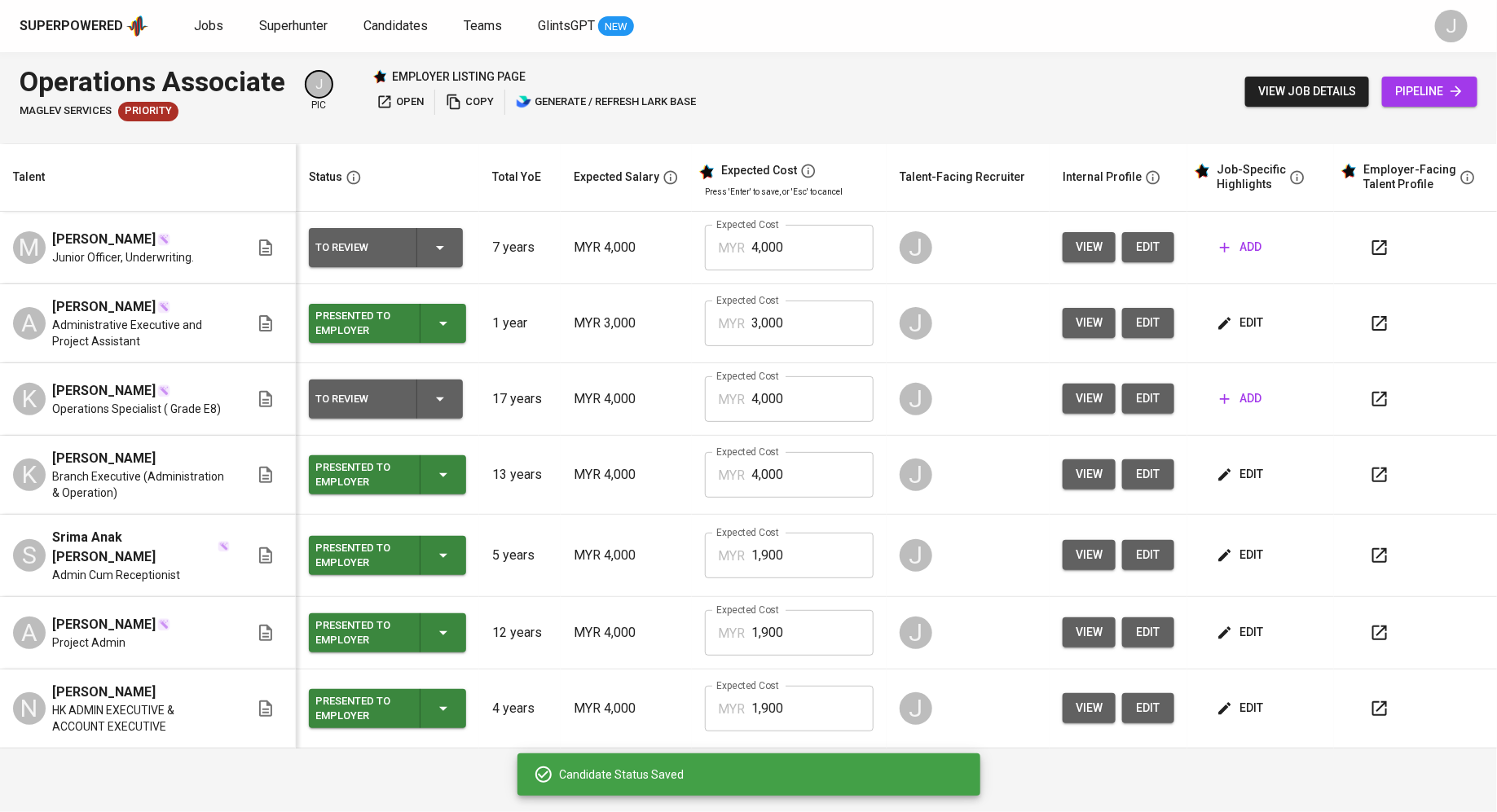
click at [387, 399] on div "To Review" at bounding box center [359, 399] width 88 height 21
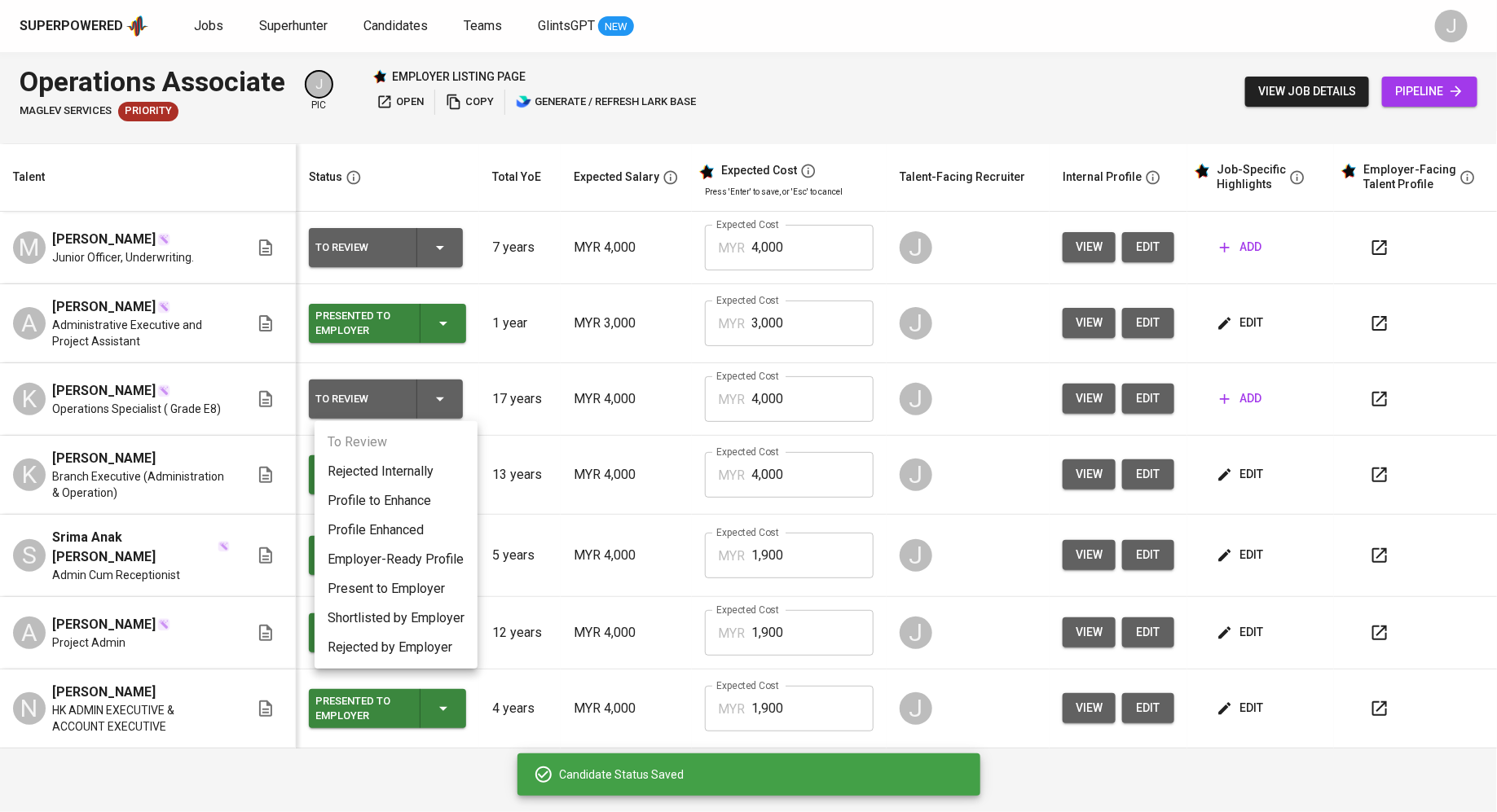
click at [398, 479] on li "Rejected Internally" at bounding box center [396, 471] width 163 height 29
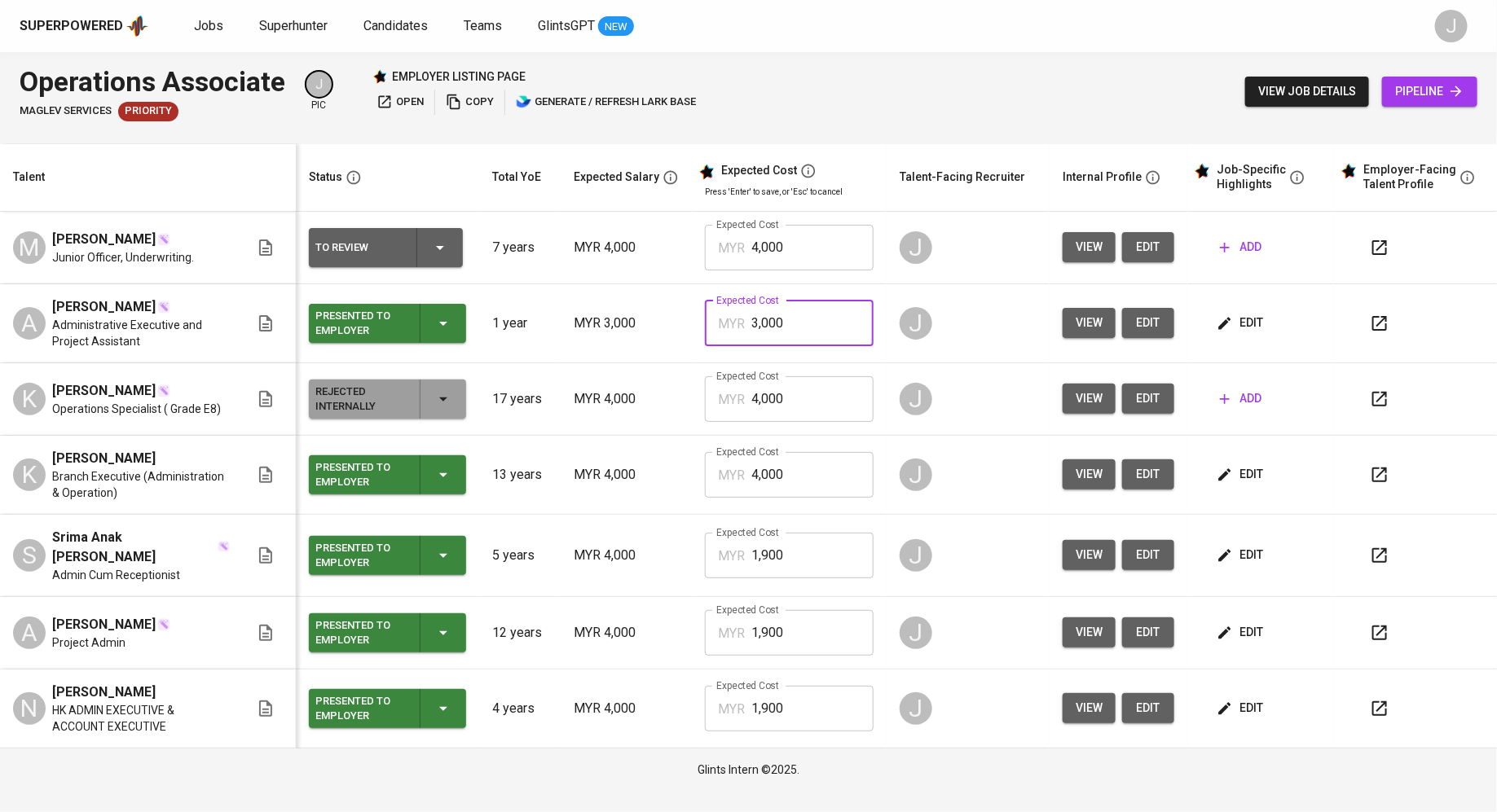
click at [799, 321] on input "3,000" at bounding box center [812, 322] width 122 height 46
click at [1073, 323] on button "view" at bounding box center [1089, 322] width 53 height 30
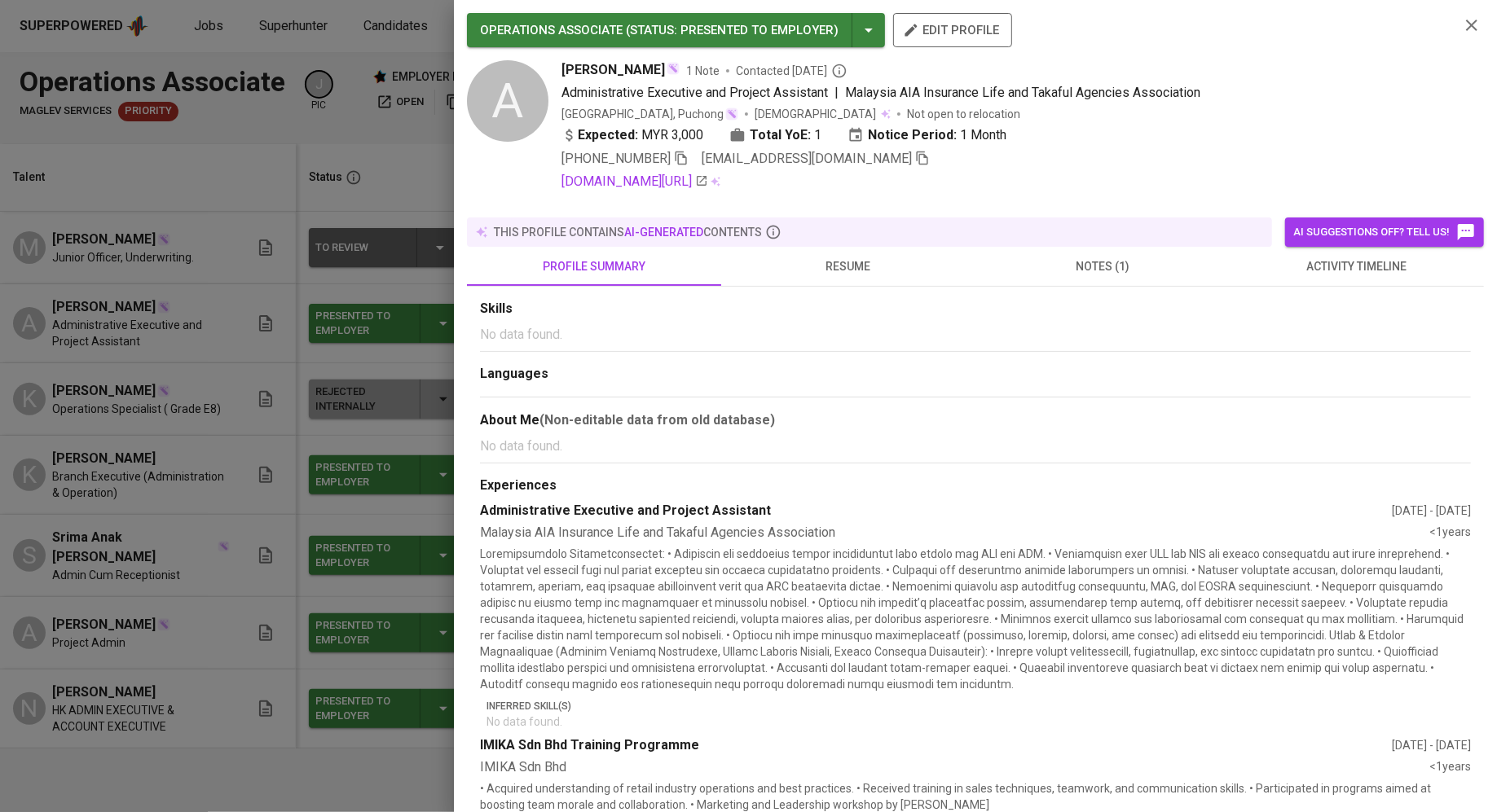
click at [123, 282] on div at bounding box center [748, 406] width 1497 height 812
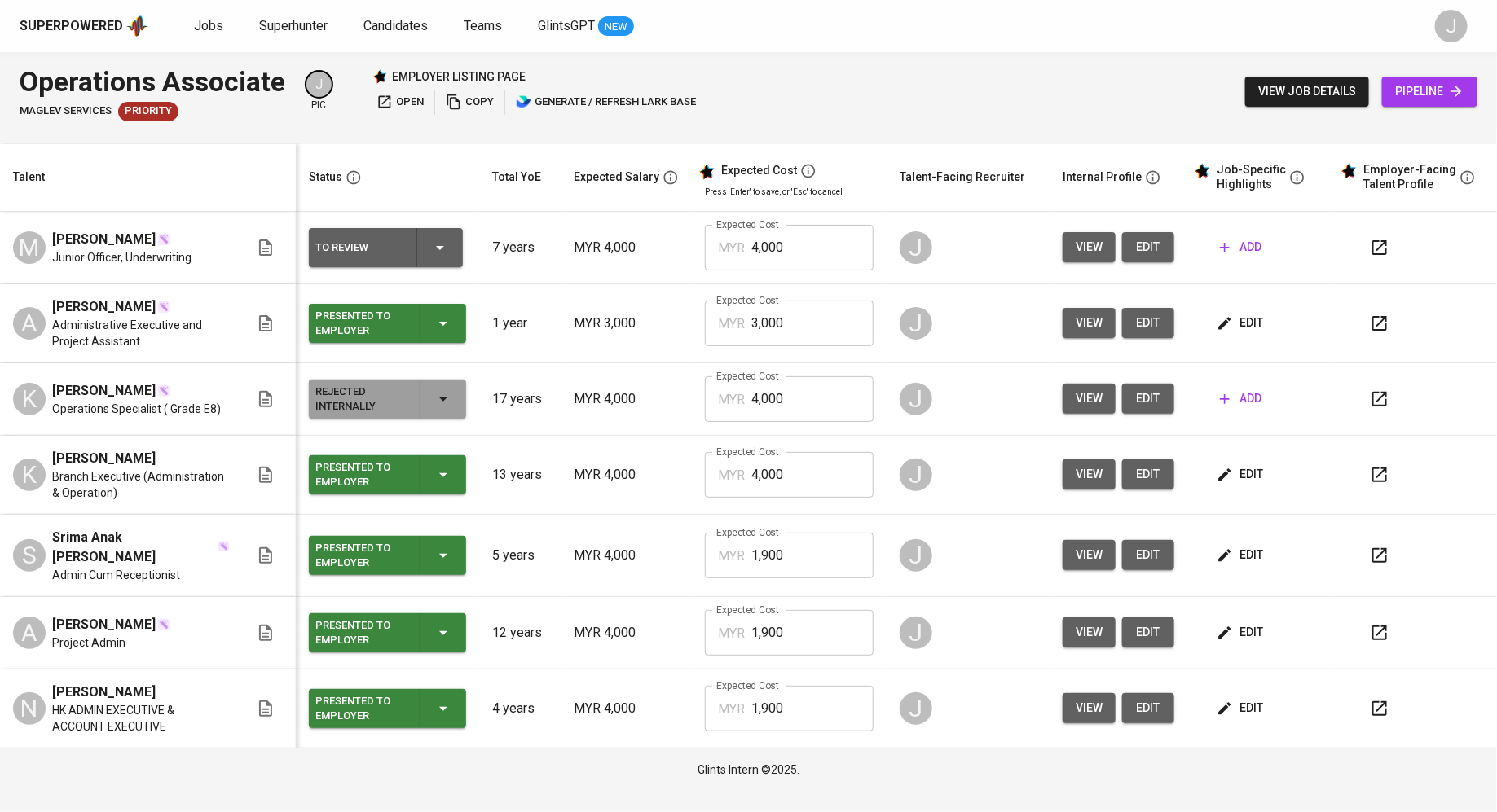
click at [422, 714] on div "Presented to Employer" at bounding box center [388, 708] width 144 height 39
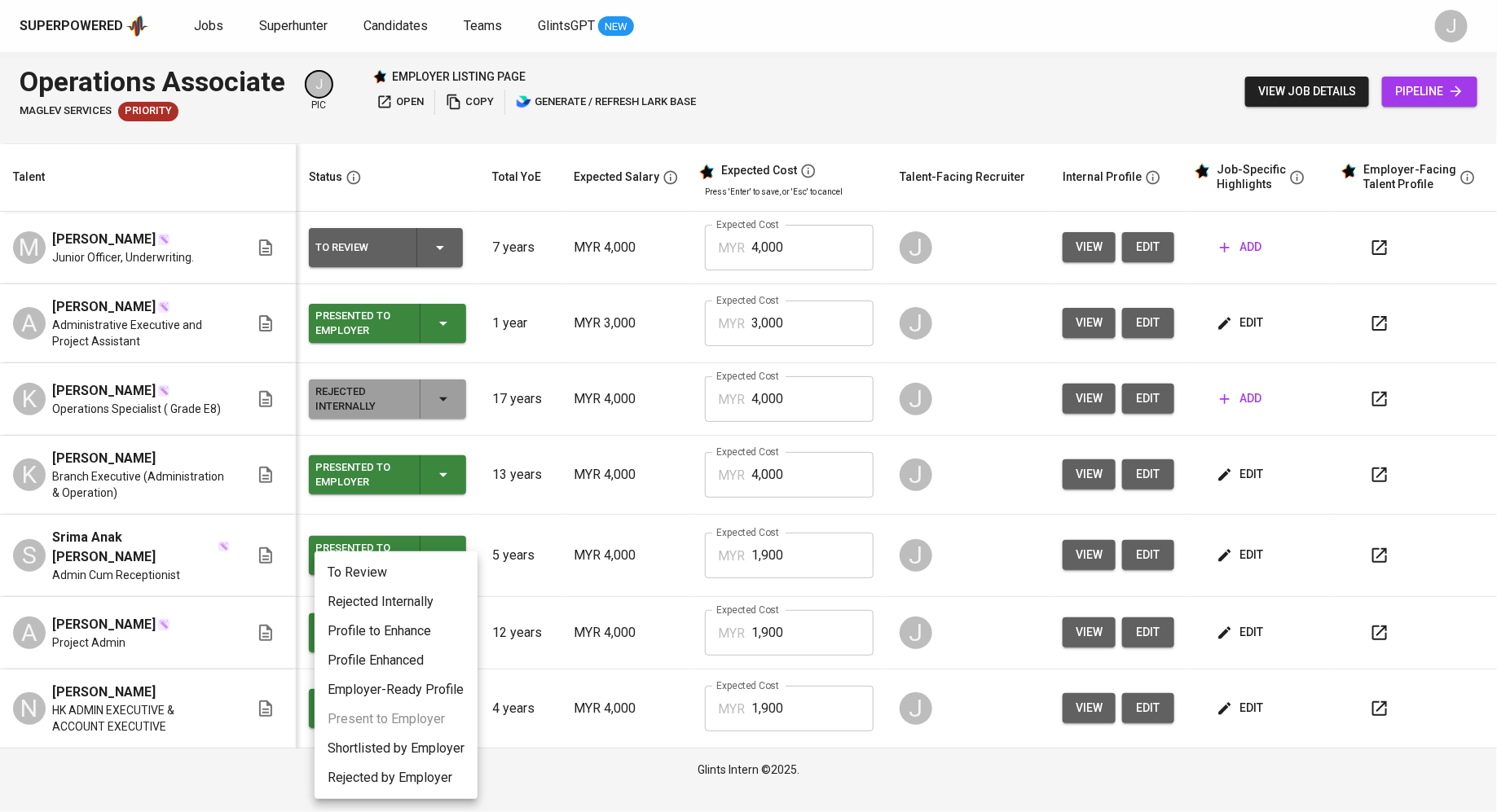
click at [394, 602] on li "Rejected Internally" at bounding box center [396, 602] width 163 height 29
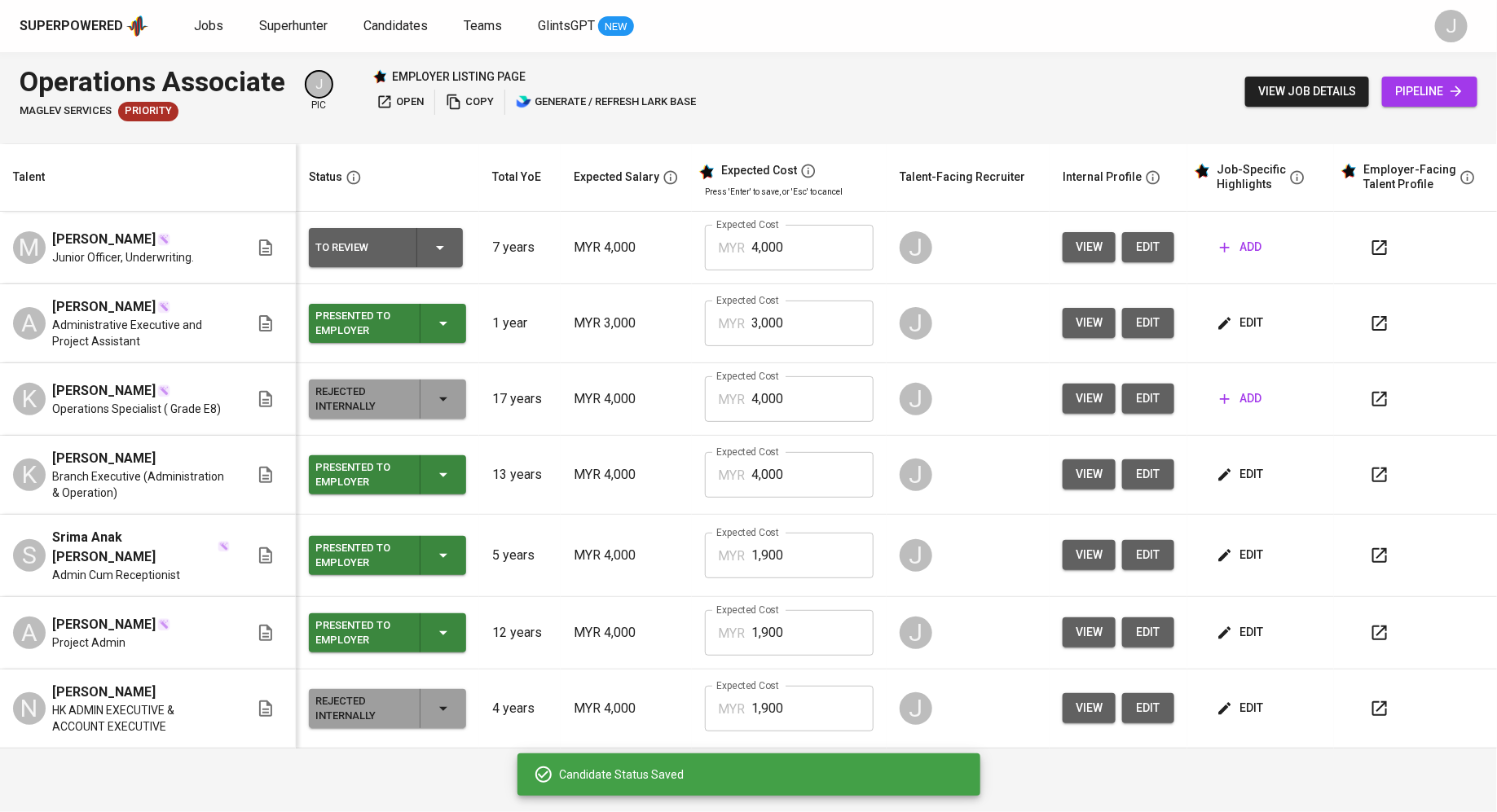
click at [391, 647] on div "Presented to Employer" at bounding box center [361, 632] width 91 height 36
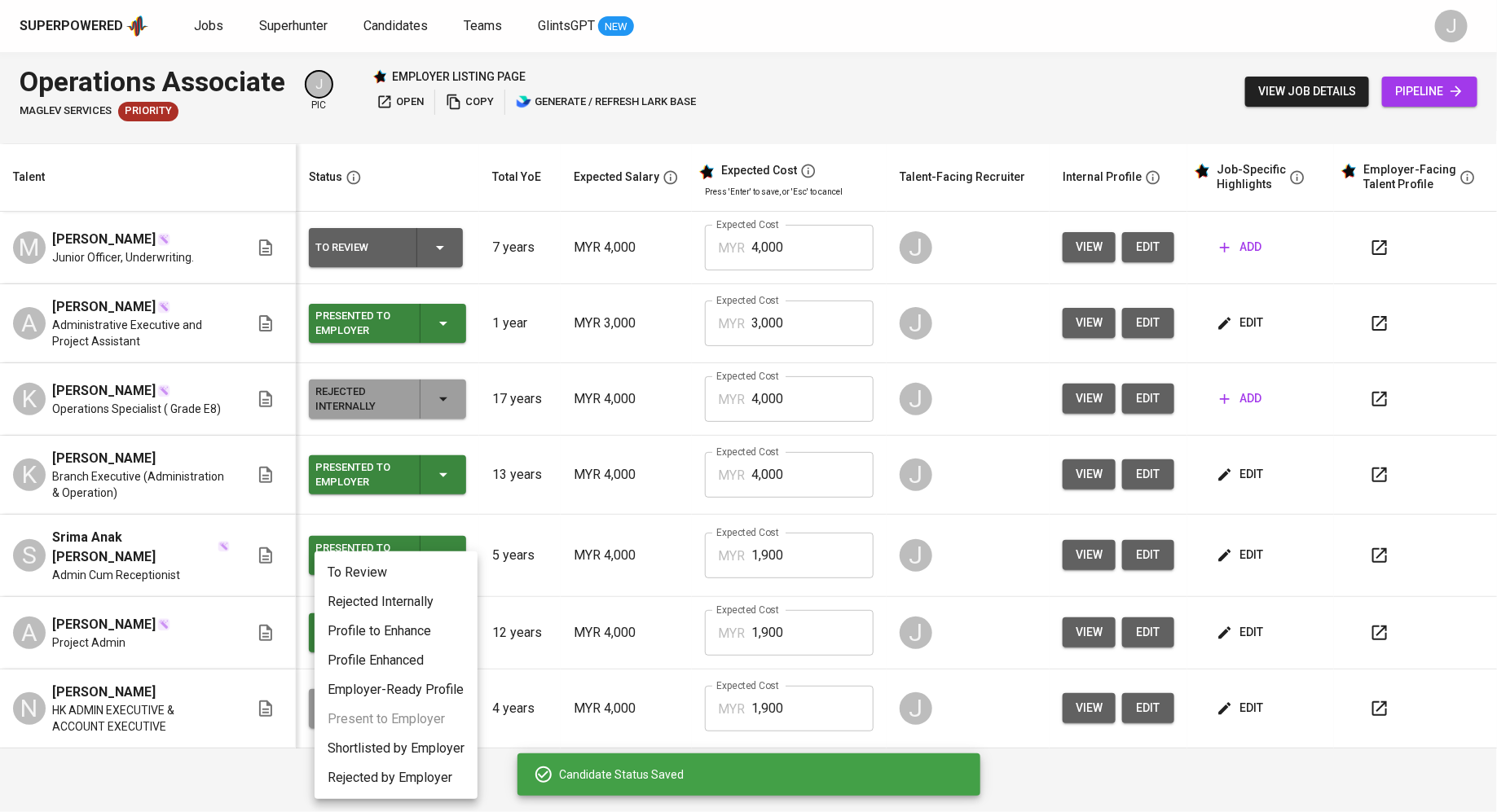
click at [417, 595] on li "Rejected Internally" at bounding box center [396, 602] width 163 height 29
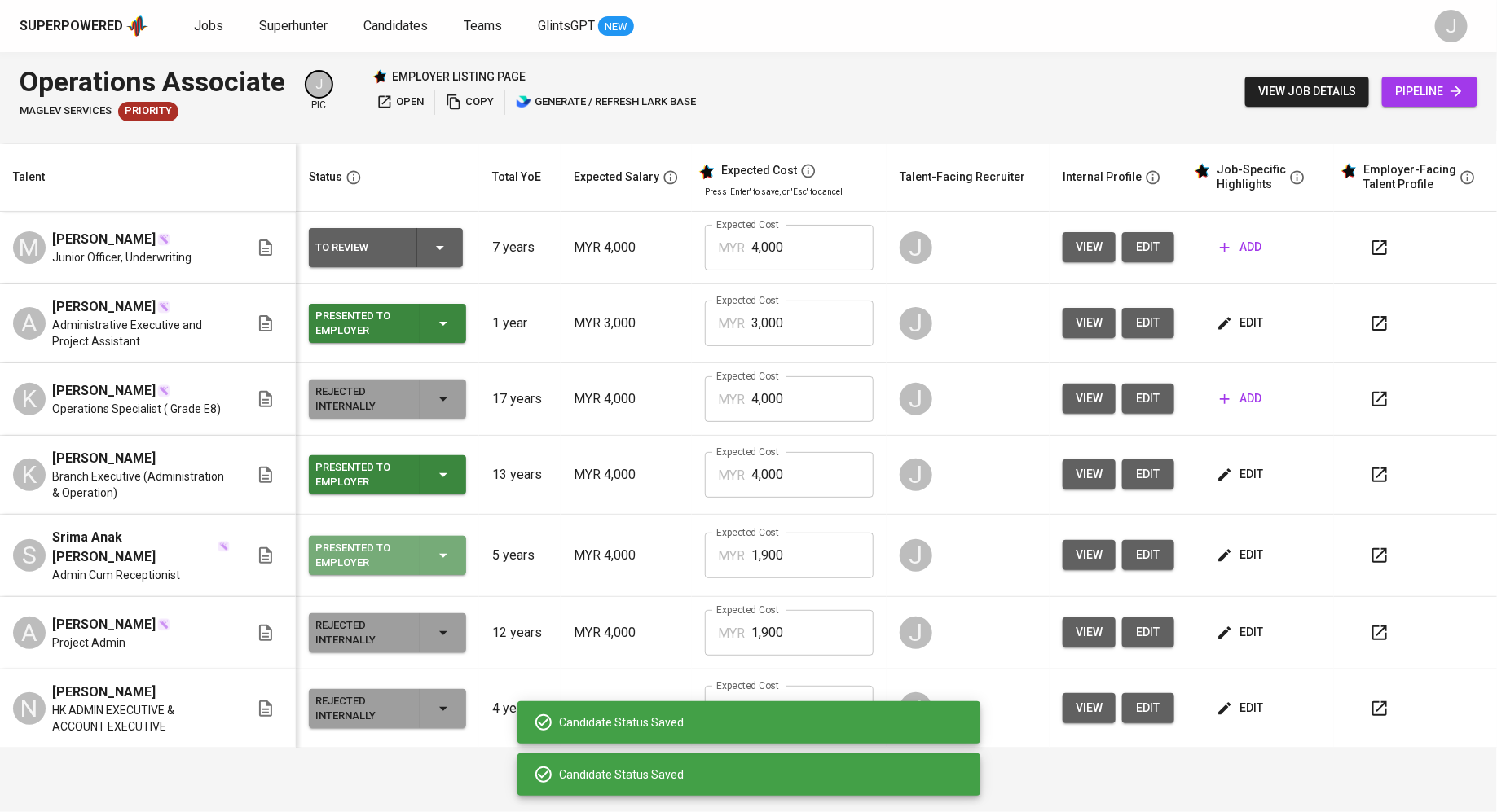
click at [405, 558] on div "Presented to Employer" at bounding box center [361, 555] width 91 height 36
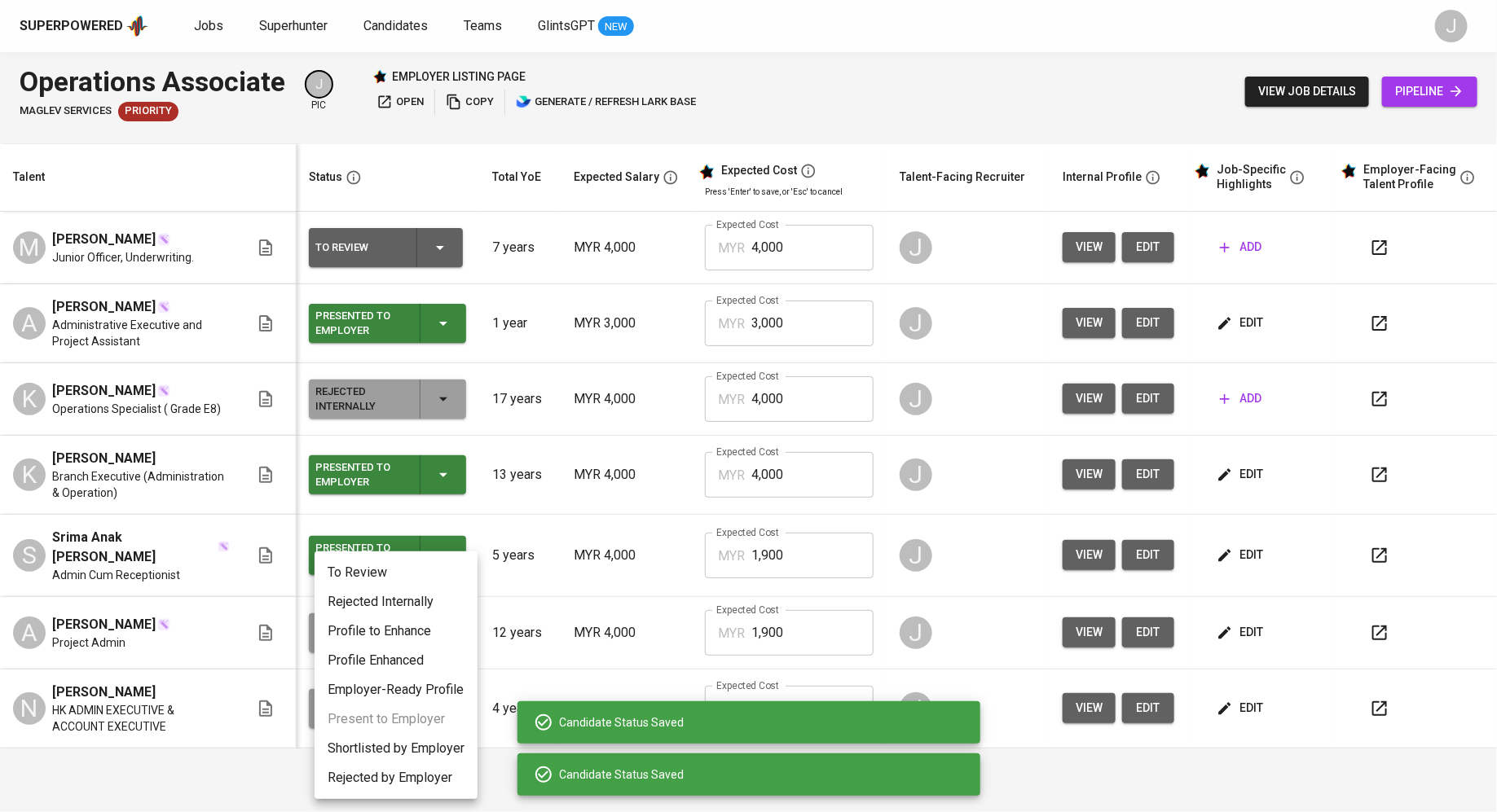
click at [404, 602] on li "Rejected Internally" at bounding box center [396, 602] width 163 height 29
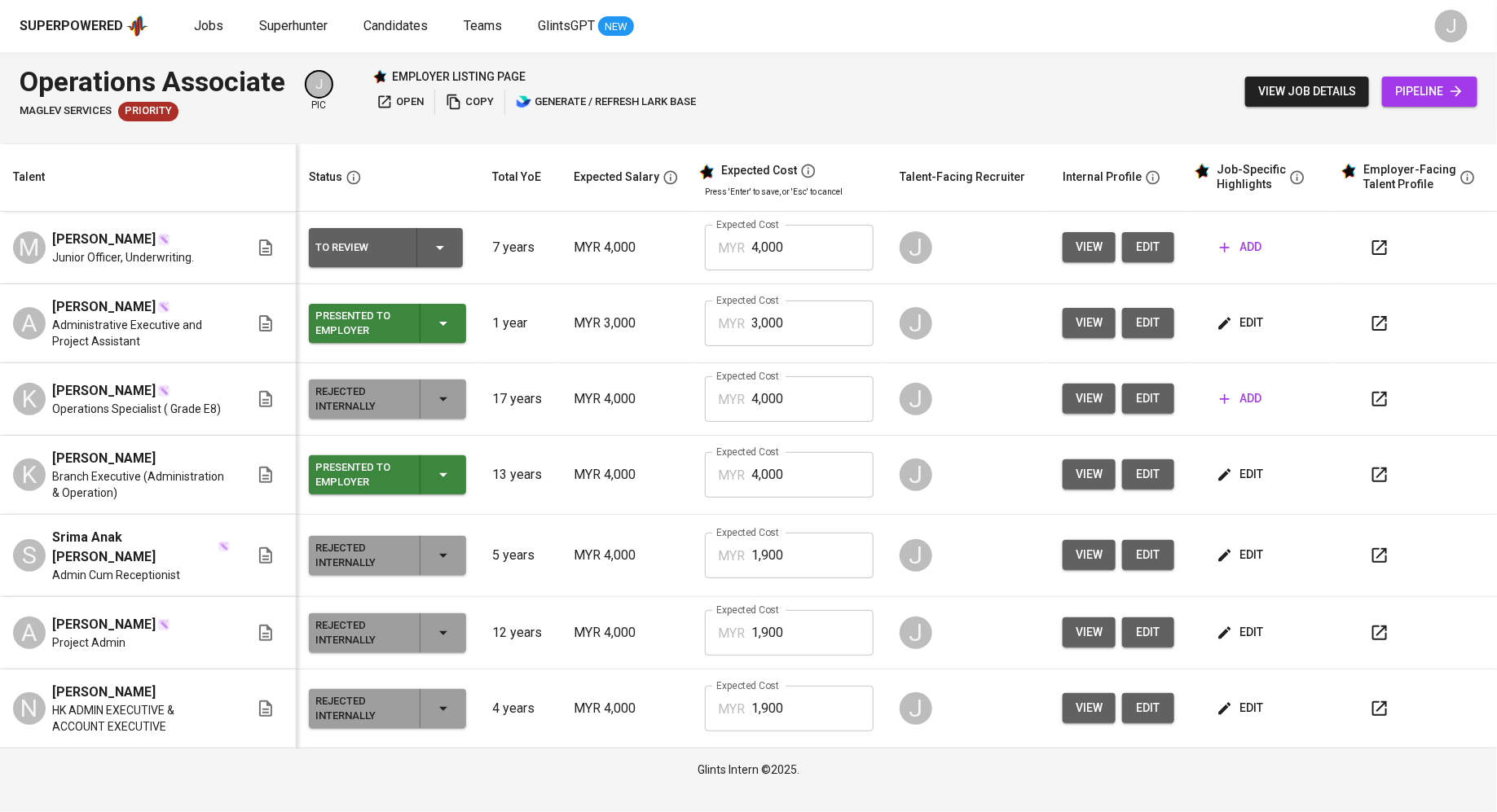
click at [1091, 552] on span "view" at bounding box center [1089, 555] width 27 height 20
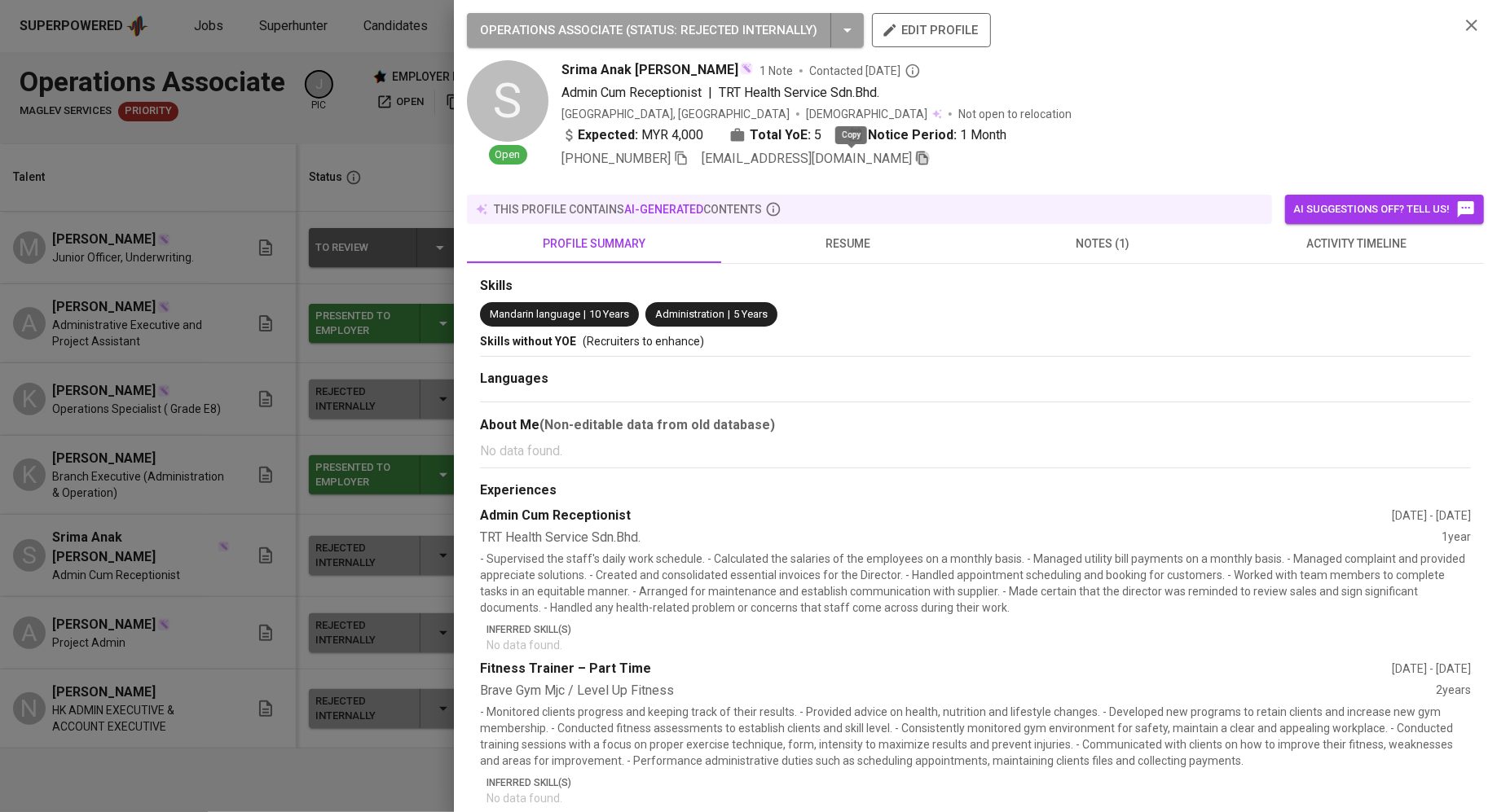
click at [915, 153] on icon "button" at bounding box center [922, 157] width 15 height 15
click at [300, 371] on div at bounding box center [748, 406] width 1497 height 812
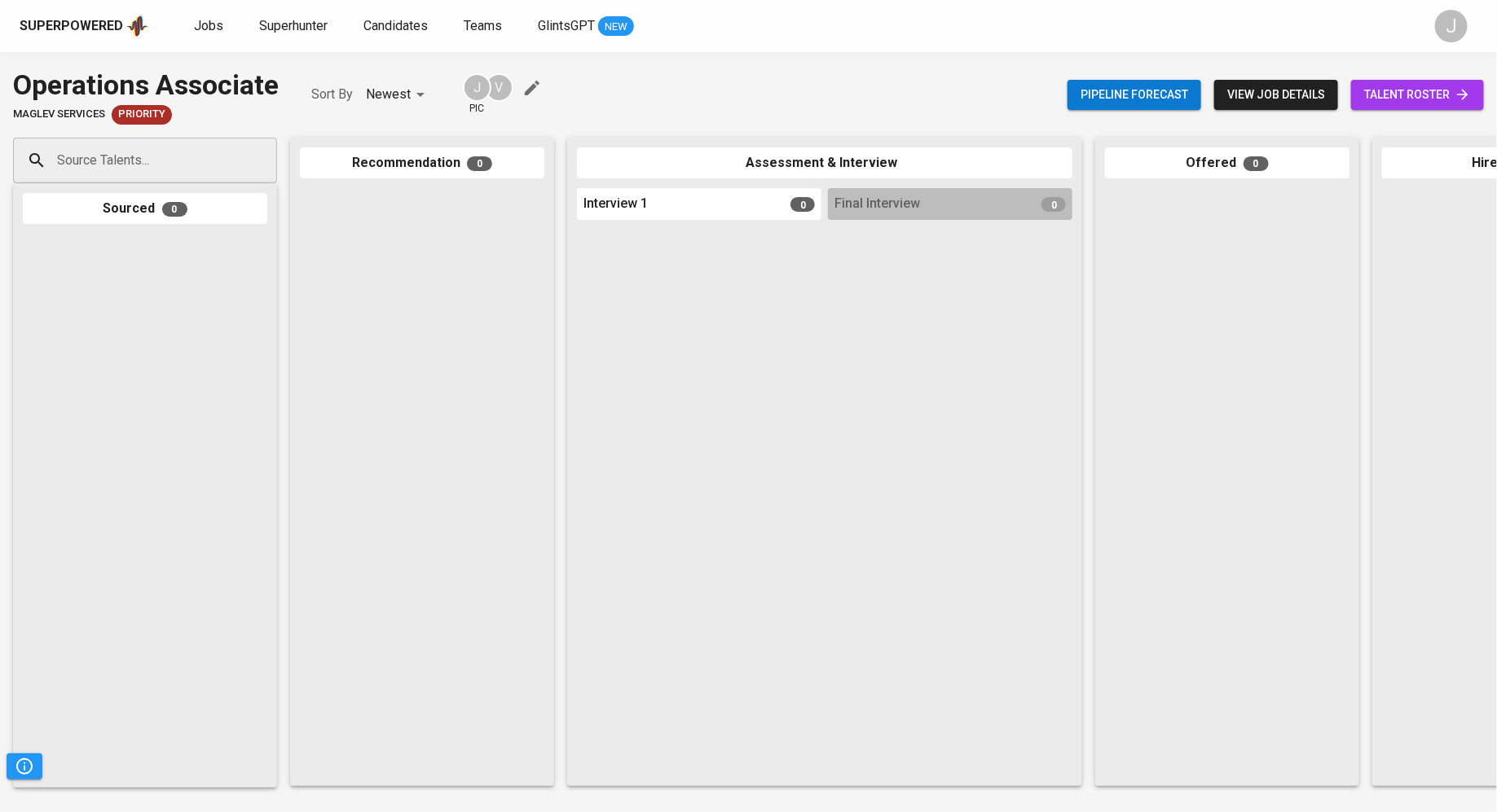
click at [223, 152] on div "Source Talents..." at bounding box center [145, 160] width 264 height 46
paste input "[EMAIL_ADDRESS][DOMAIN_NAME]"
type input "[EMAIL_ADDRESS][DOMAIN_NAME]"
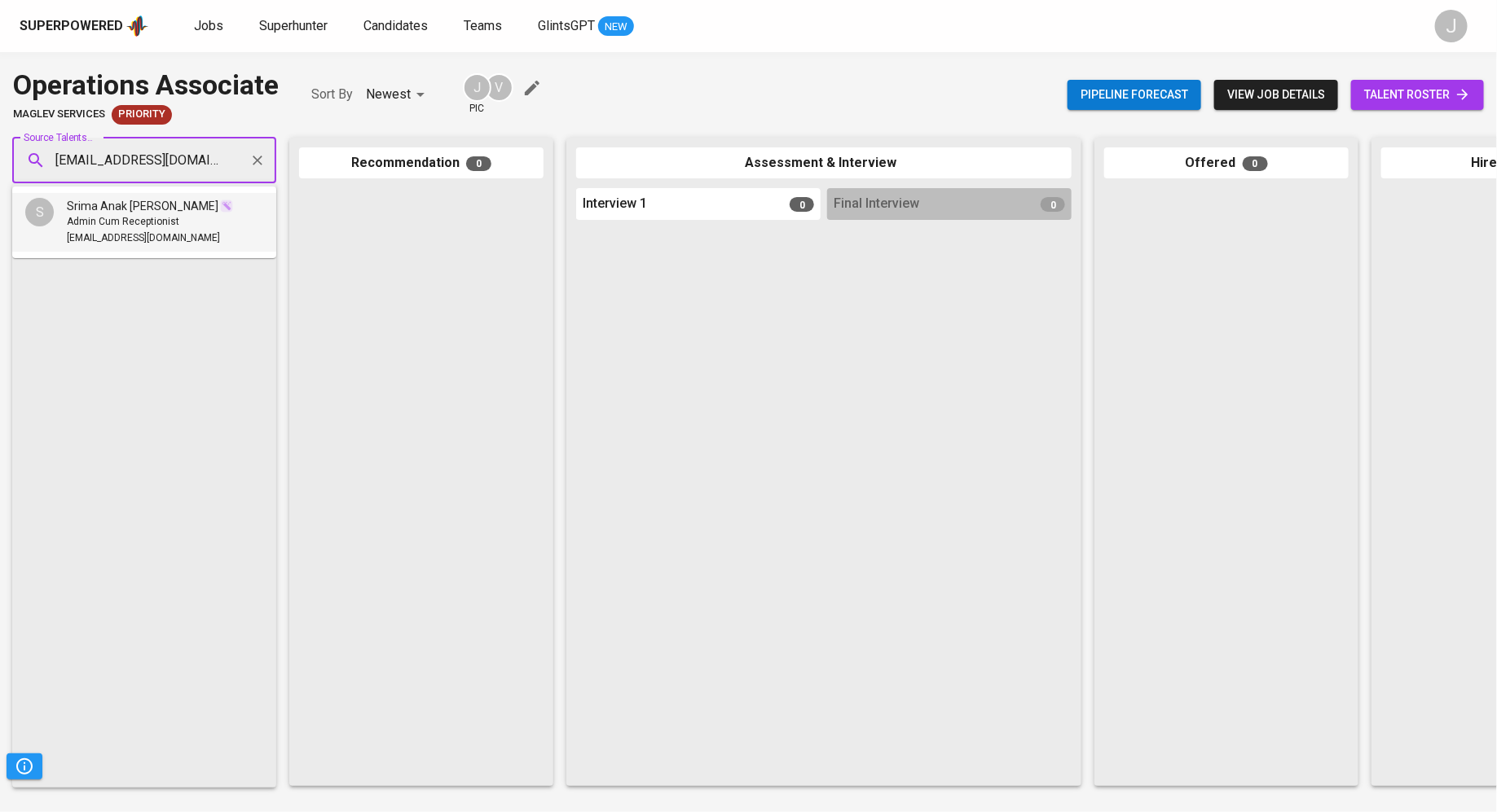
click at [123, 218] on span "Admin Cum Receptionist" at bounding box center [123, 222] width 113 height 17
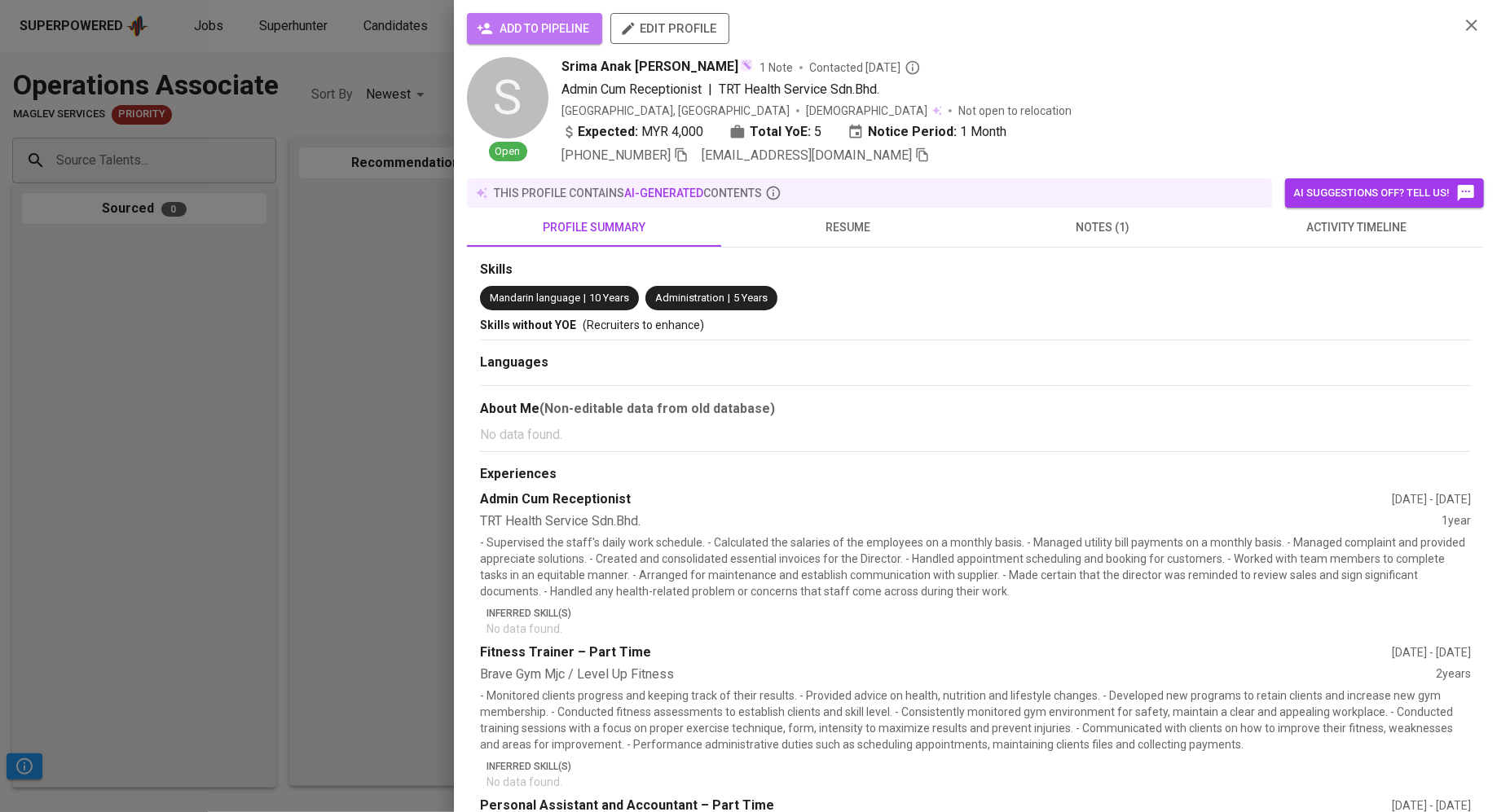
click at [500, 37] on span "add to pipeline" at bounding box center [534, 28] width 109 height 20
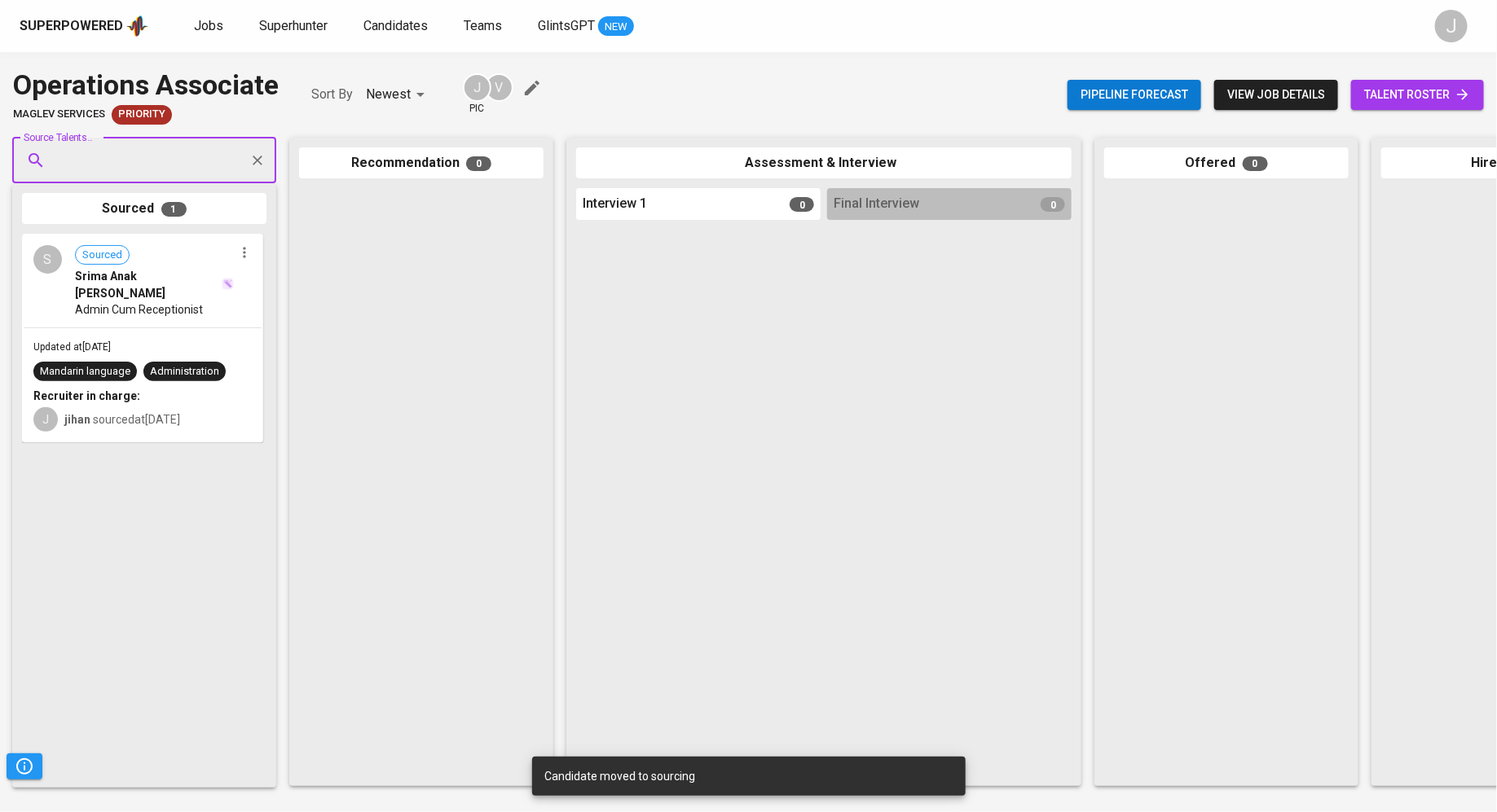
paste input "yinglingfong@gmail.com"
type input "yinglingfong@gmail.com"
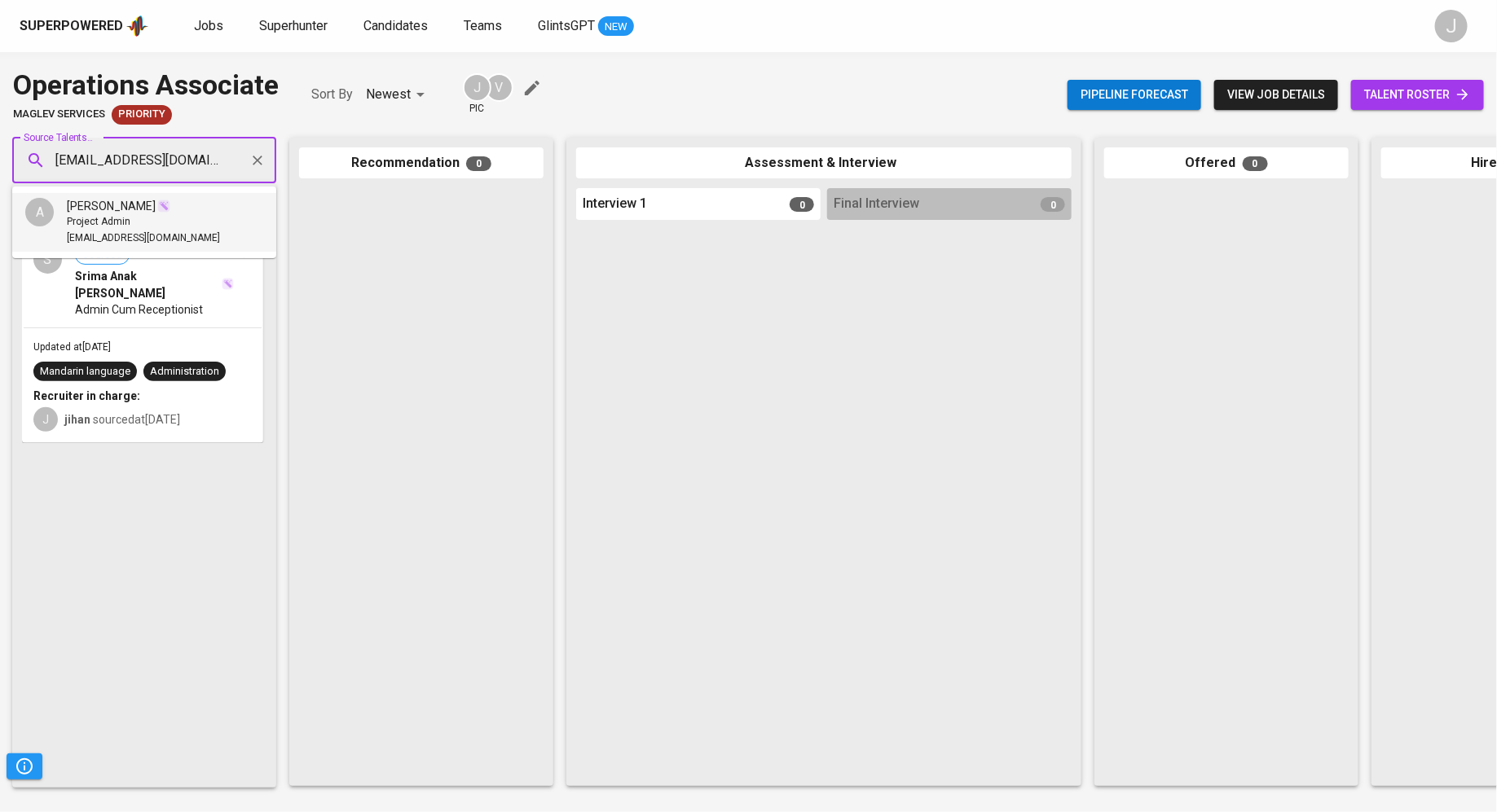
click at [157, 207] on img at bounding box center [163, 205] width 13 height 13
click at [178, 224] on li "A Adelyn Fong Project Admin yinglingfong@gmail.com" at bounding box center [145, 222] width 264 height 58
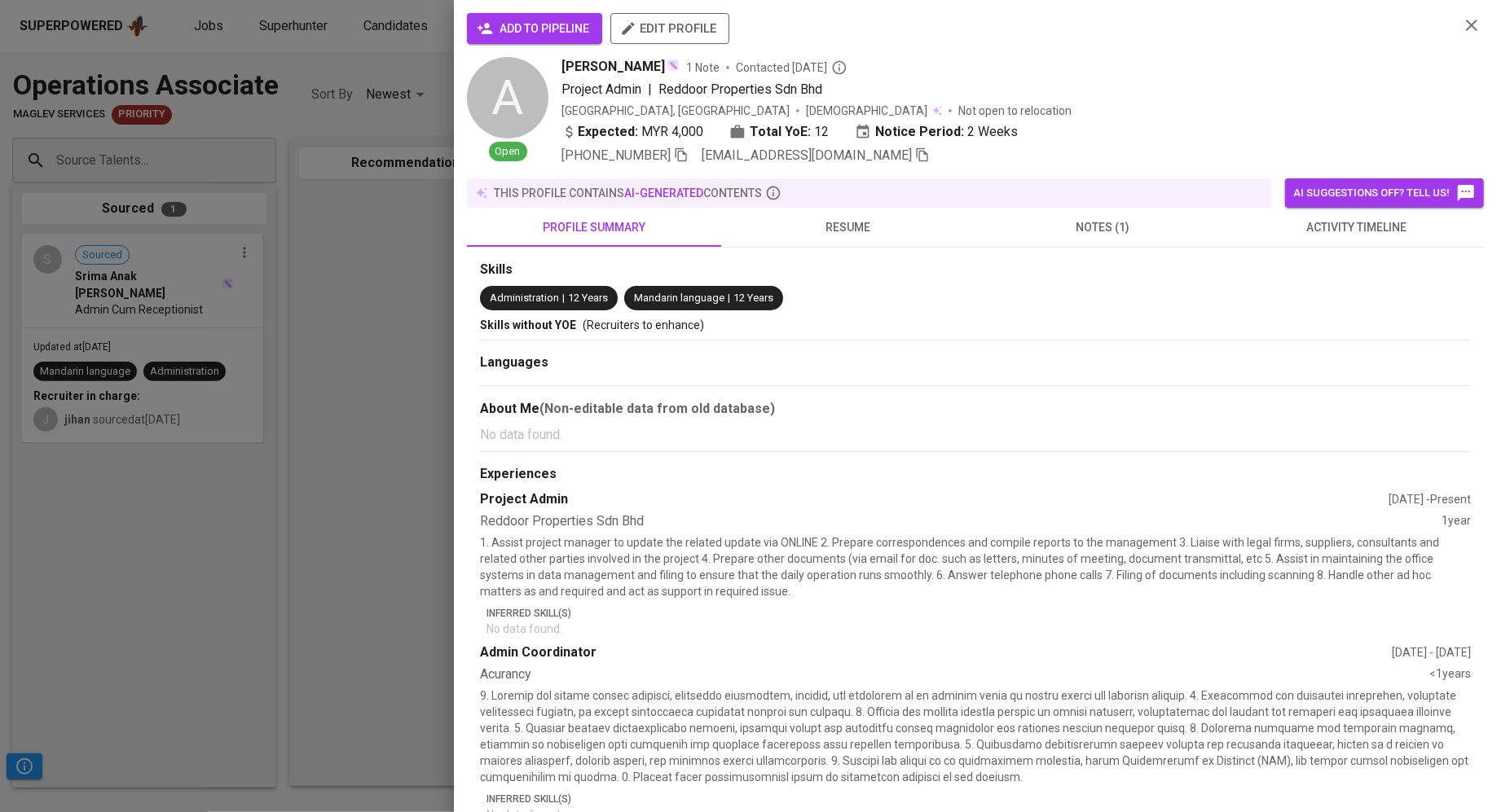
click at [504, 36] on span "add to pipeline" at bounding box center [534, 28] width 109 height 20
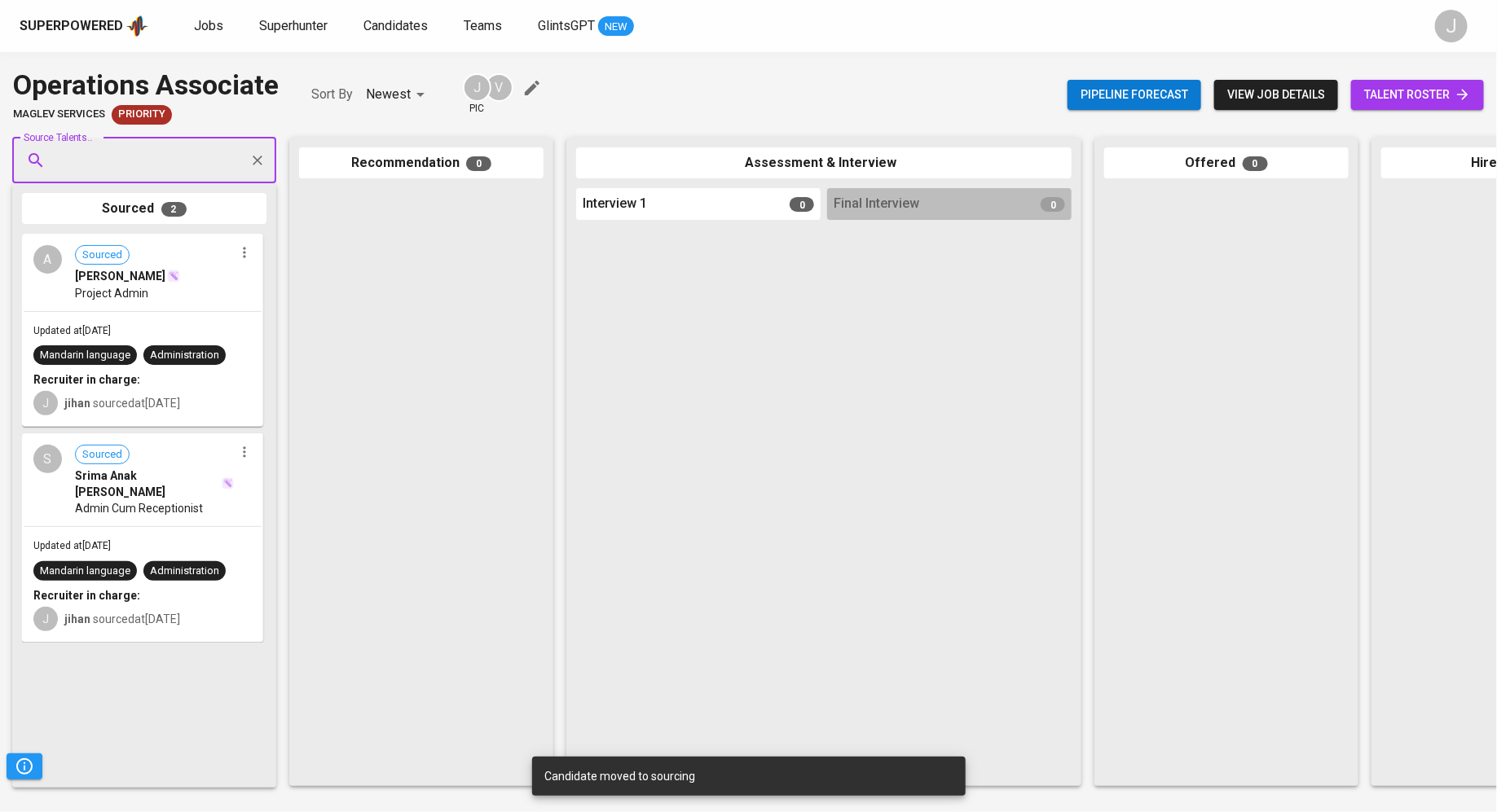
paste input "ninaaron80@gmail.com"
type input "ninaaron80@gmail.com"
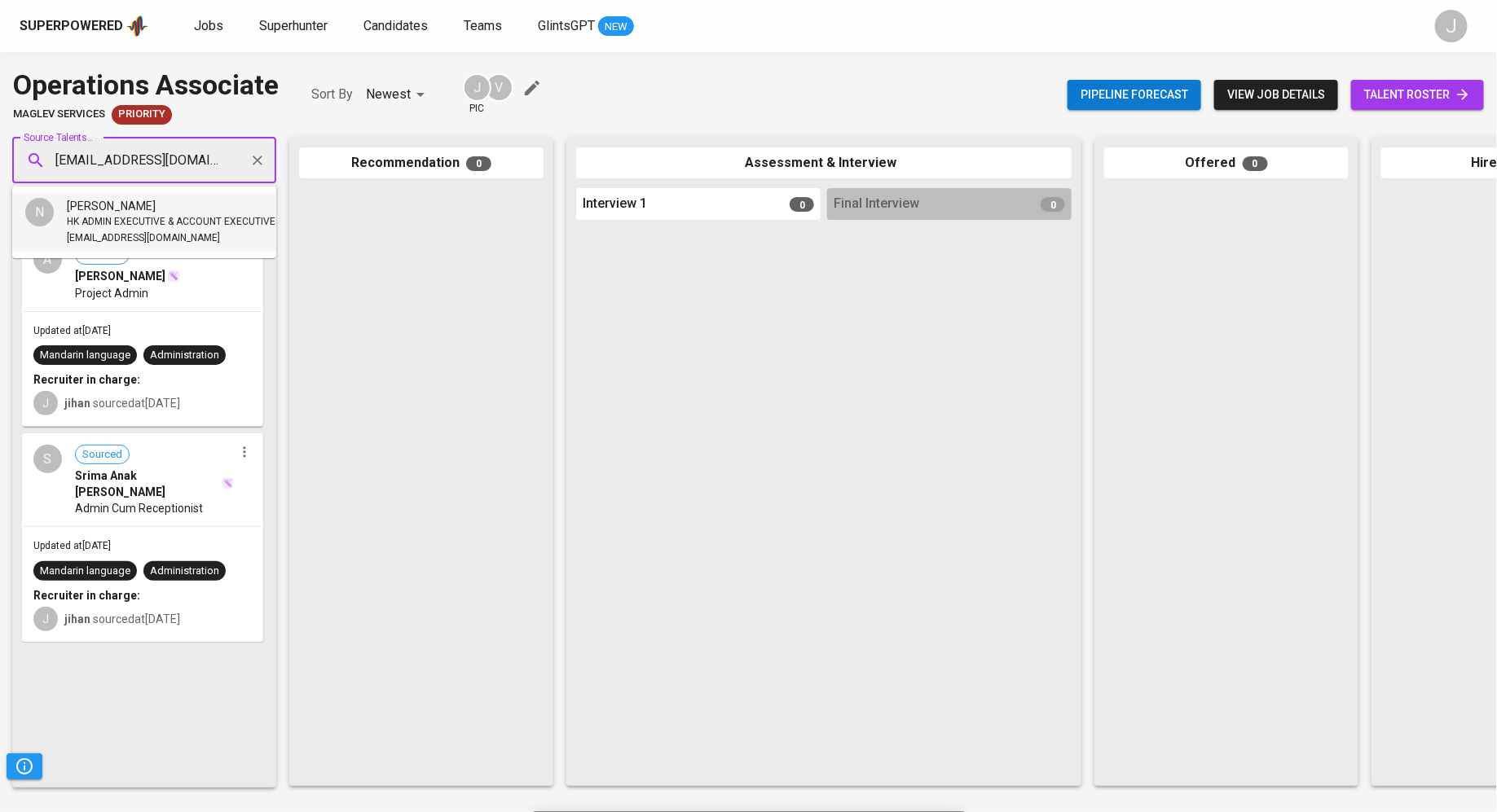
click at [138, 216] on span "HK ADMIN EXECUTIVE & ACCOUNT EXECUTIVE" at bounding box center [171, 222] width 209 height 17
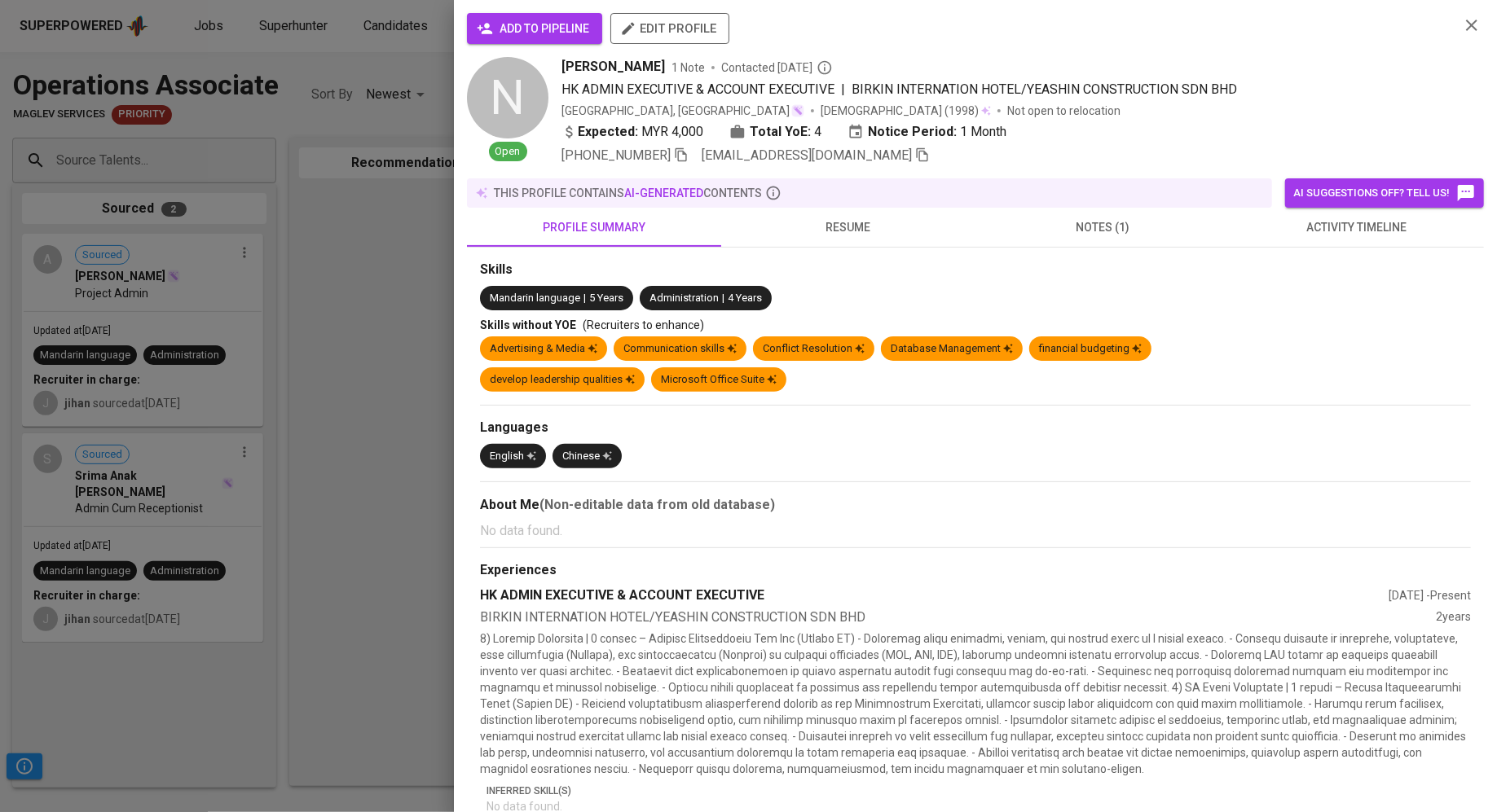
click at [501, 45] on div "add to pipeline edit profile" at bounding box center [957, 34] width 979 height 44
click at [516, 26] on span "add to pipeline" at bounding box center [534, 28] width 109 height 20
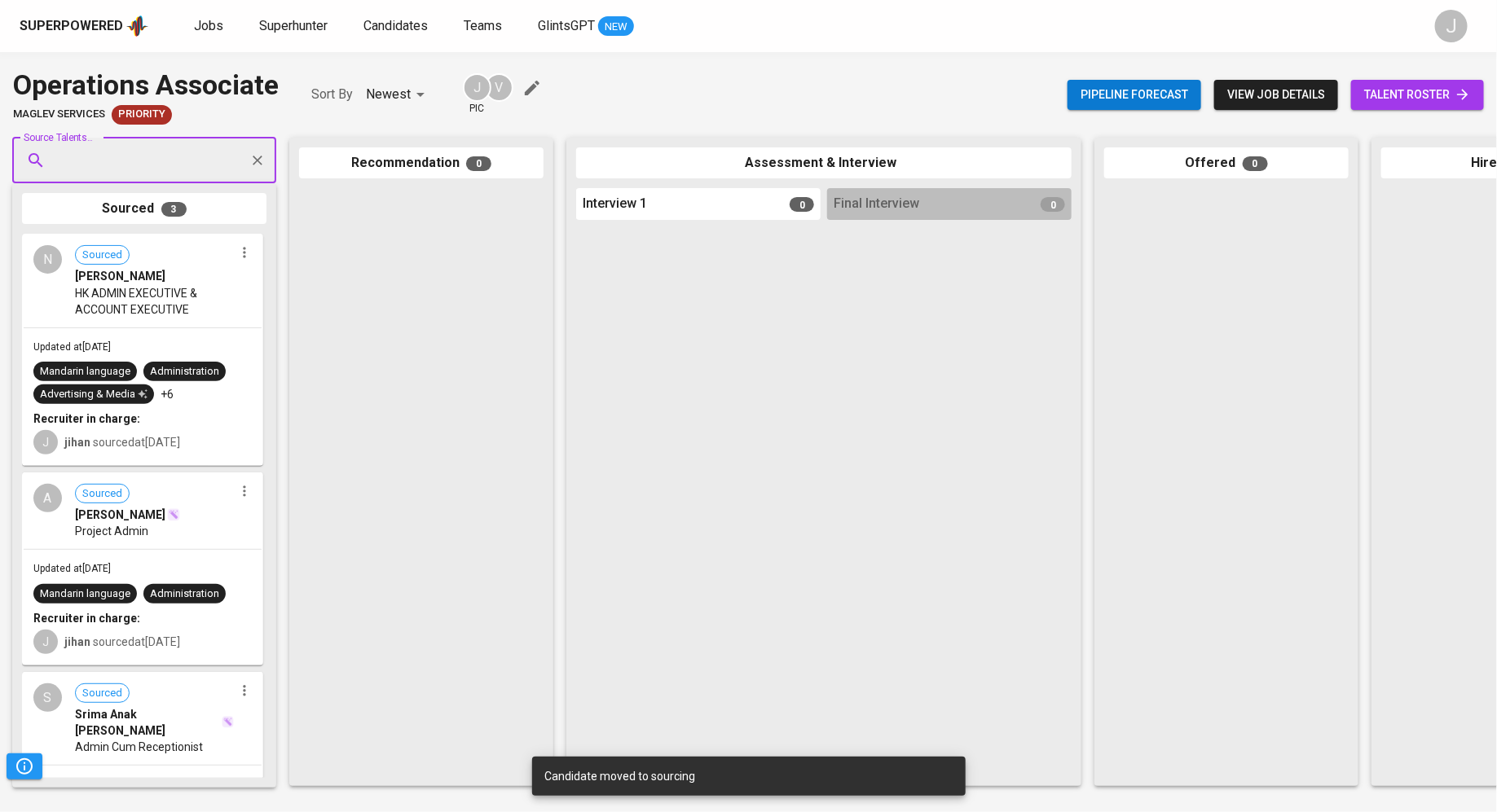
paste input "[EMAIL_ADDRESS][DOMAIN_NAME]"
type input "[EMAIL_ADDRESS][DOMAIN_NAME]"
click at [130, 206] on span "[PERSON_NAME]" at bounding box center [111, 206] width 88 height 17
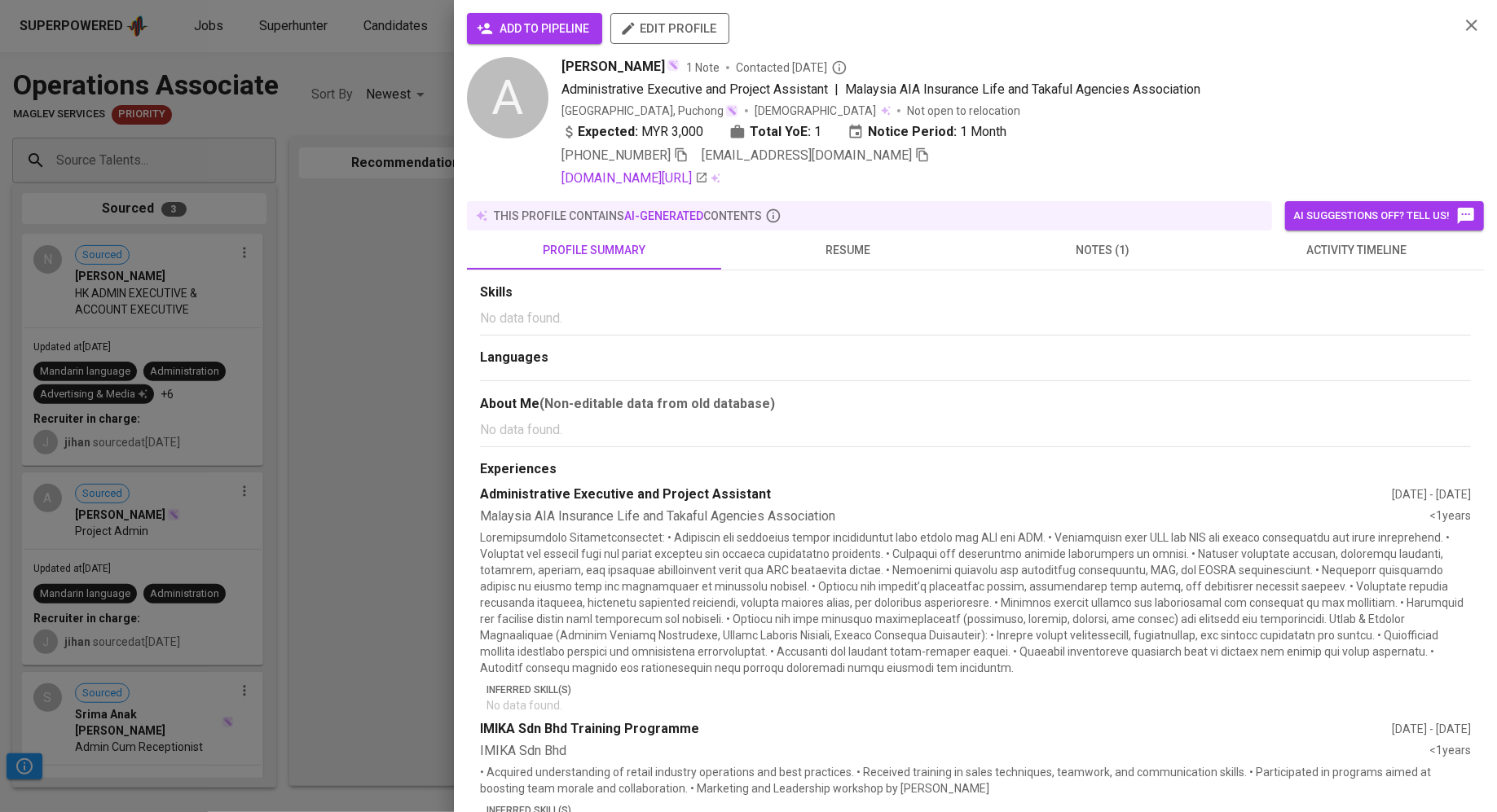
click at [514, 20] on span "add to pipeline" at bounding box center [534, 28] width 109 height 20
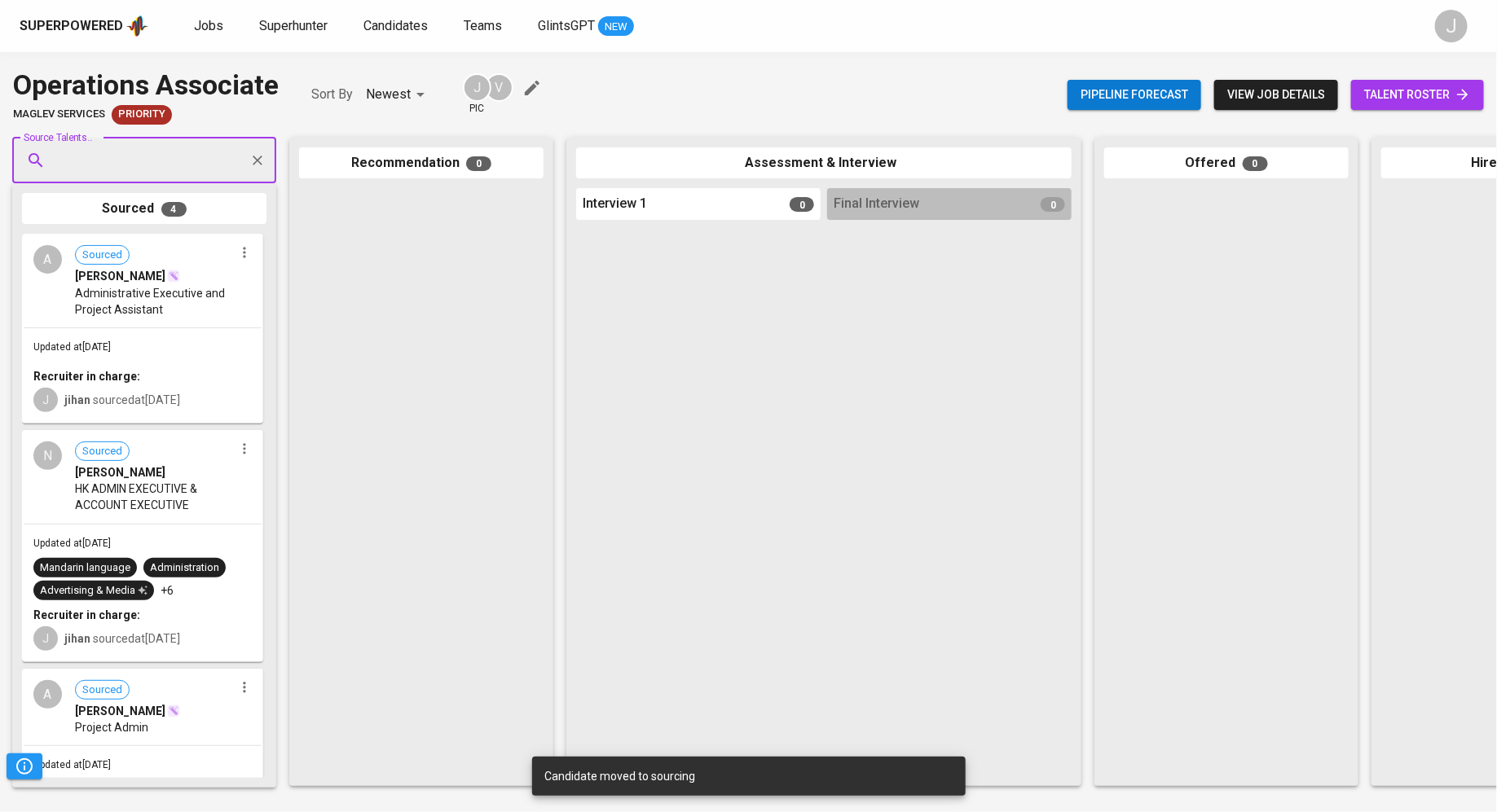
paste input "[EMAIL_ADDRESS][DOMAIN_NAME]"
type input "[EMAIL_ADDRESS][DOMAIN_NAME]"
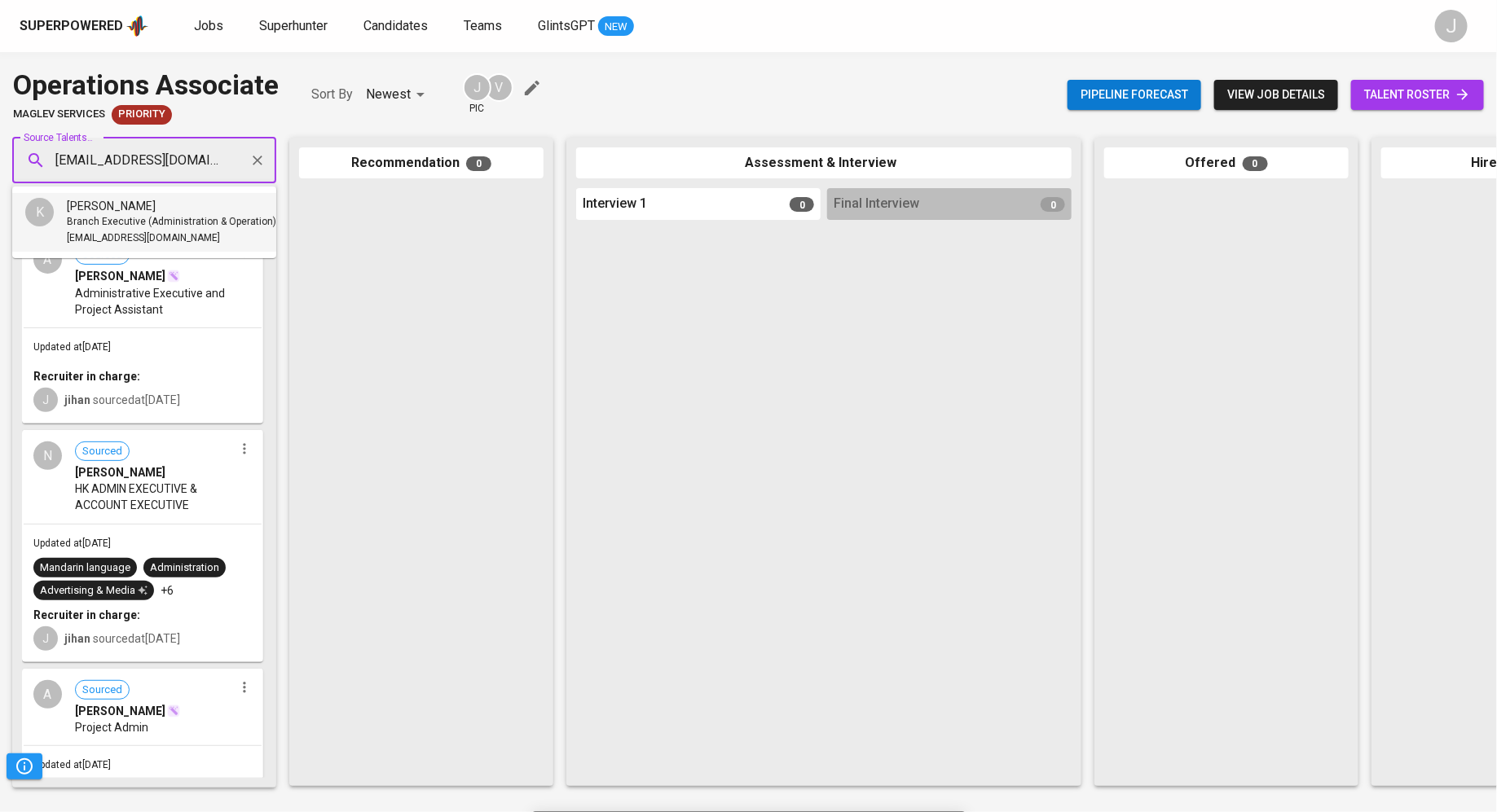
click at [192, 215] on span "Branch Executive (Administration & Operation)" at bounding box center [172, 222] width 210 height 17
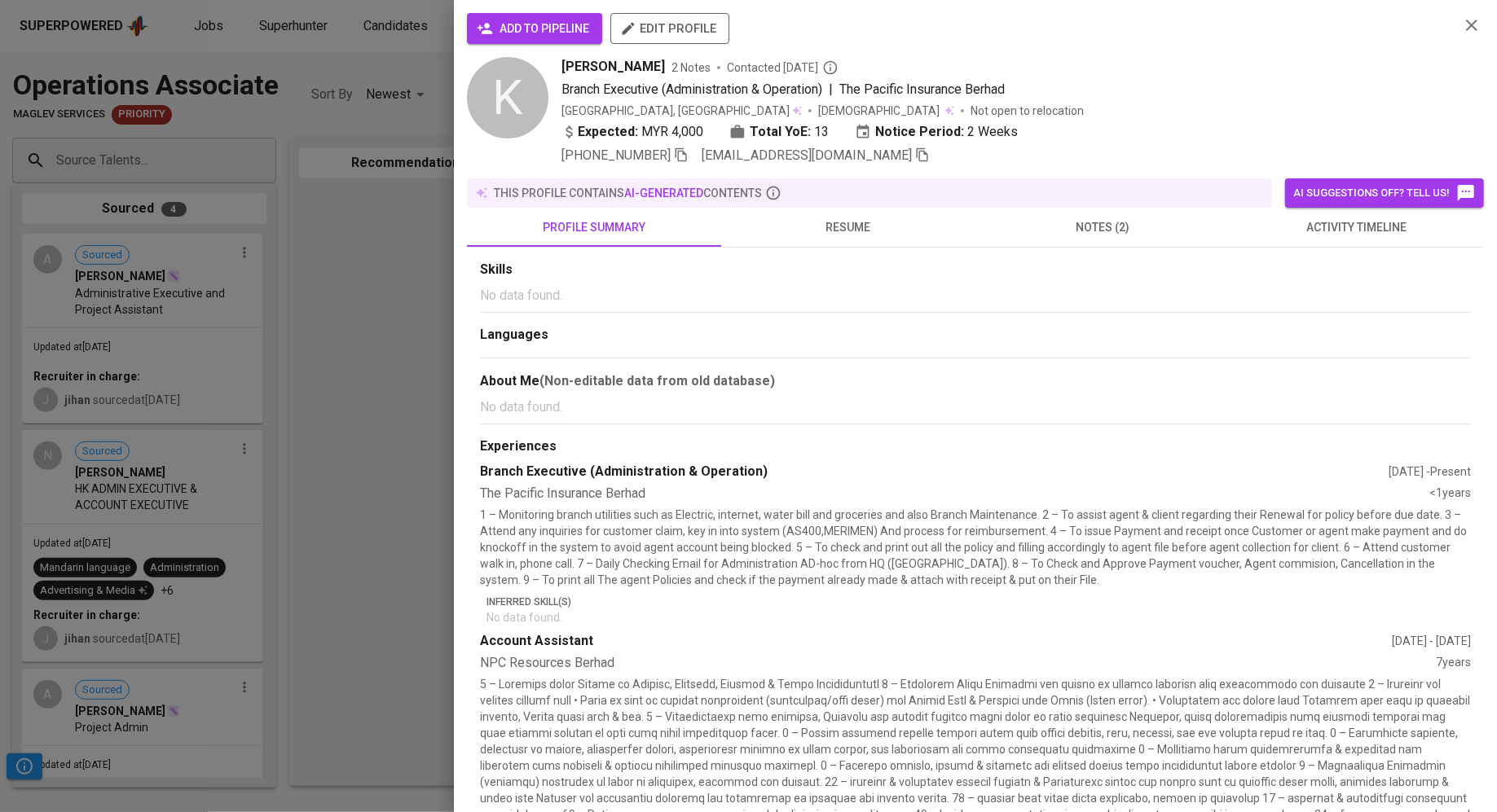
click at [523, 22] on span "add to pipeline" at bounding box center [534, 28] width 109 height 20
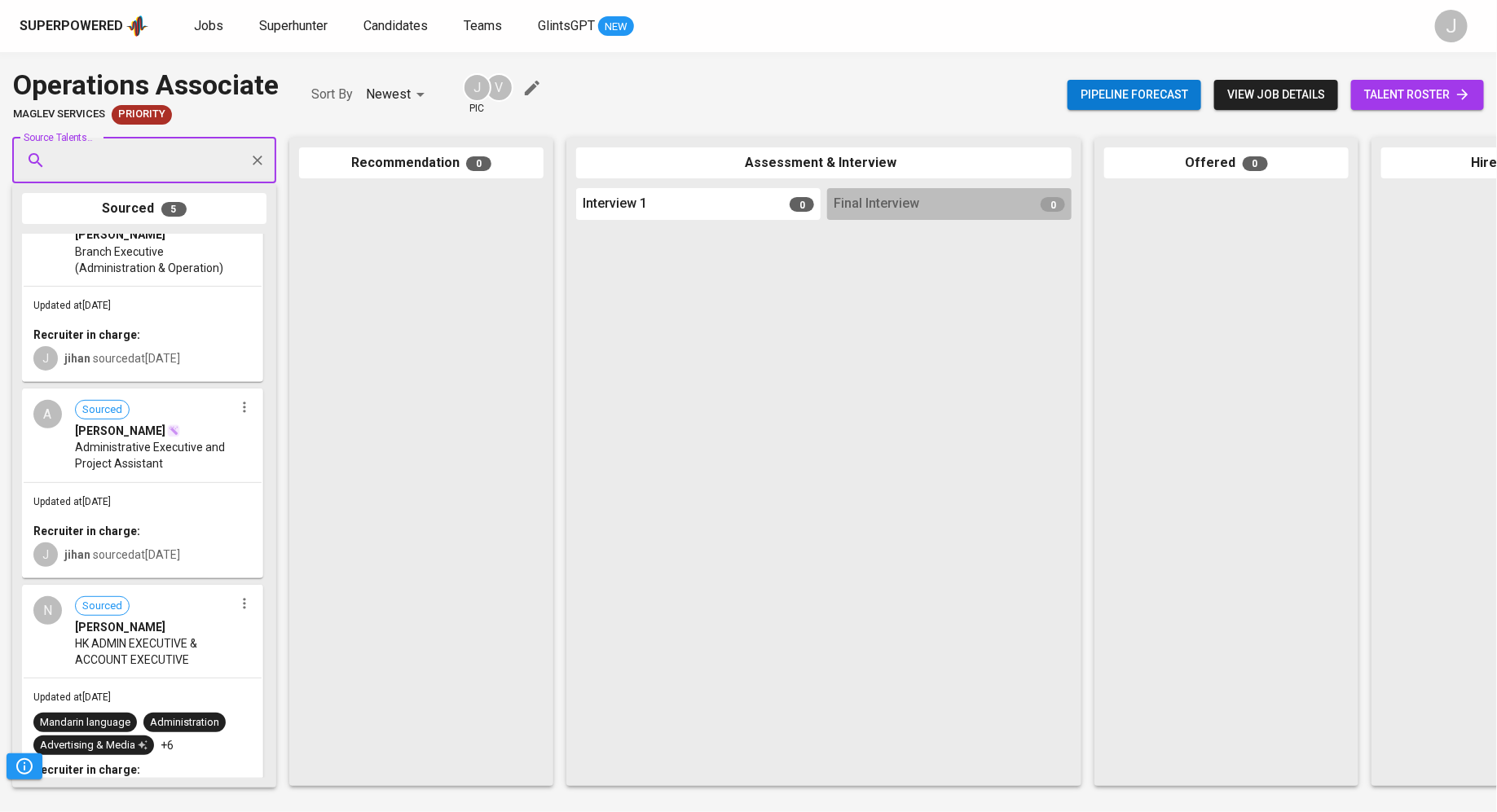
scroll to position [0, 0]
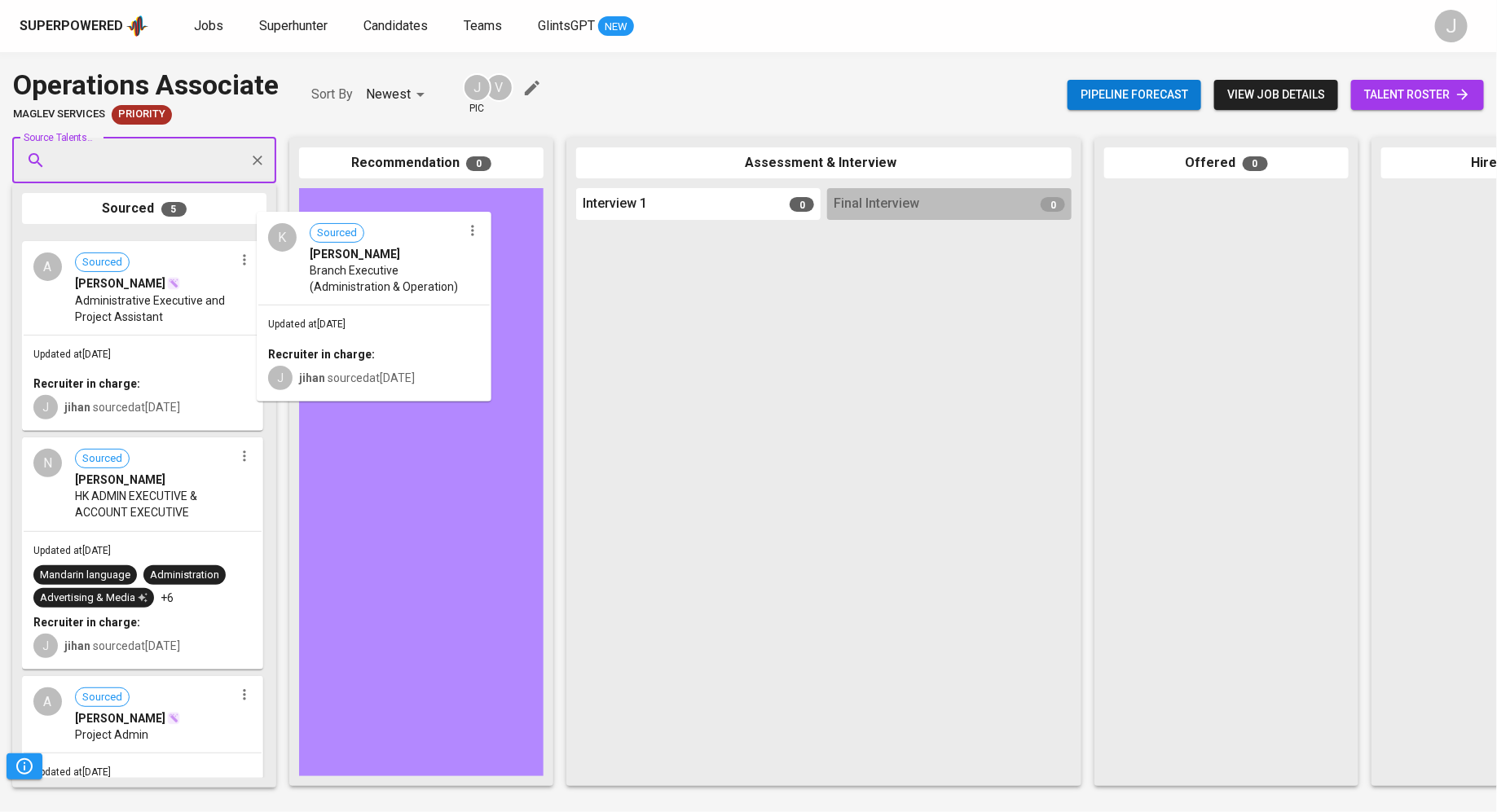
drag, startPoint x: 154, startPoint y: 379, endPoint x: 403, endPoint y: 355, distance: 250.2
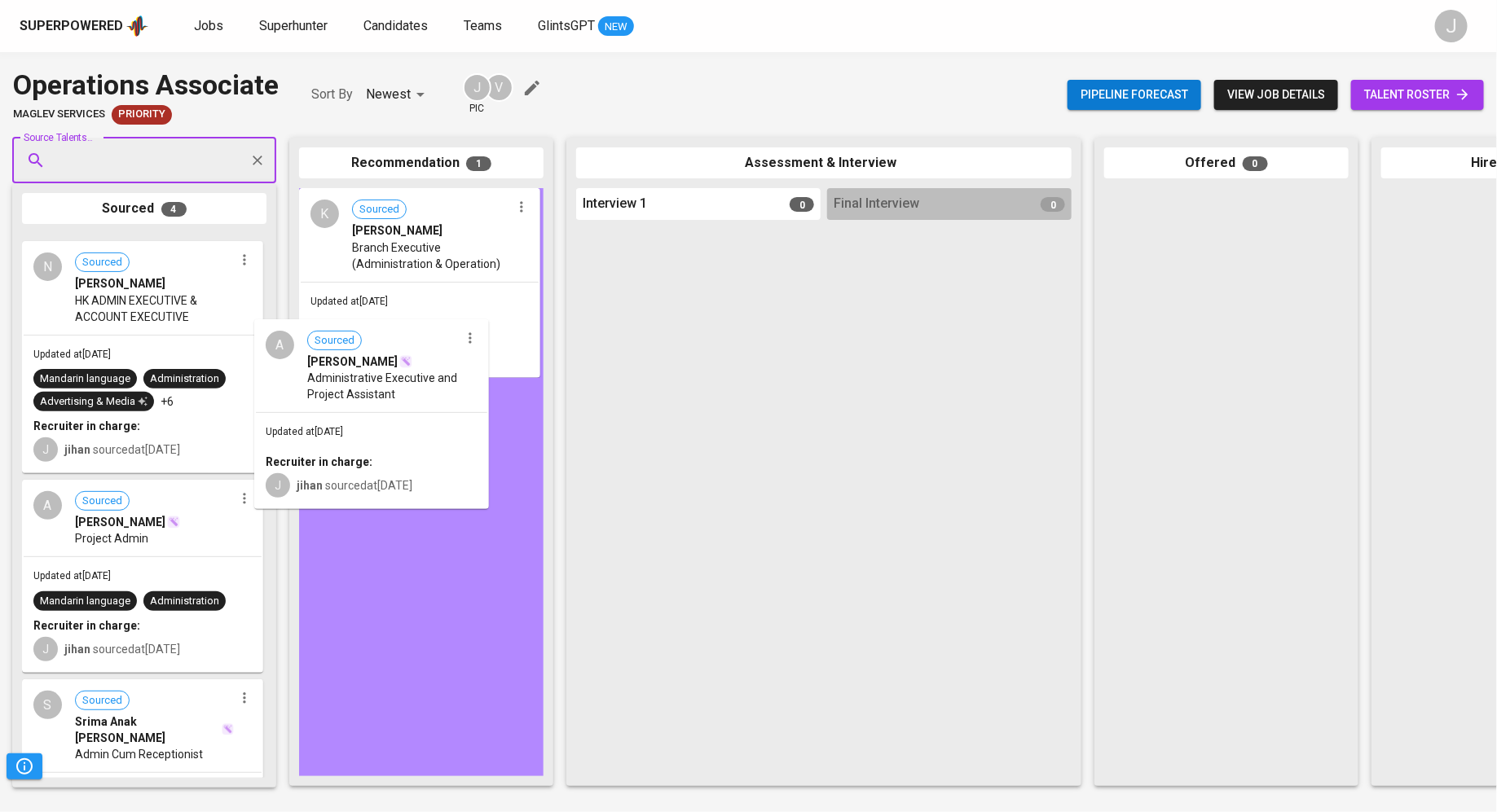
drag, startPoint x: 137, startPoint y: 341, endPoint x: 377, endPoint y: 428, distance: 255.3
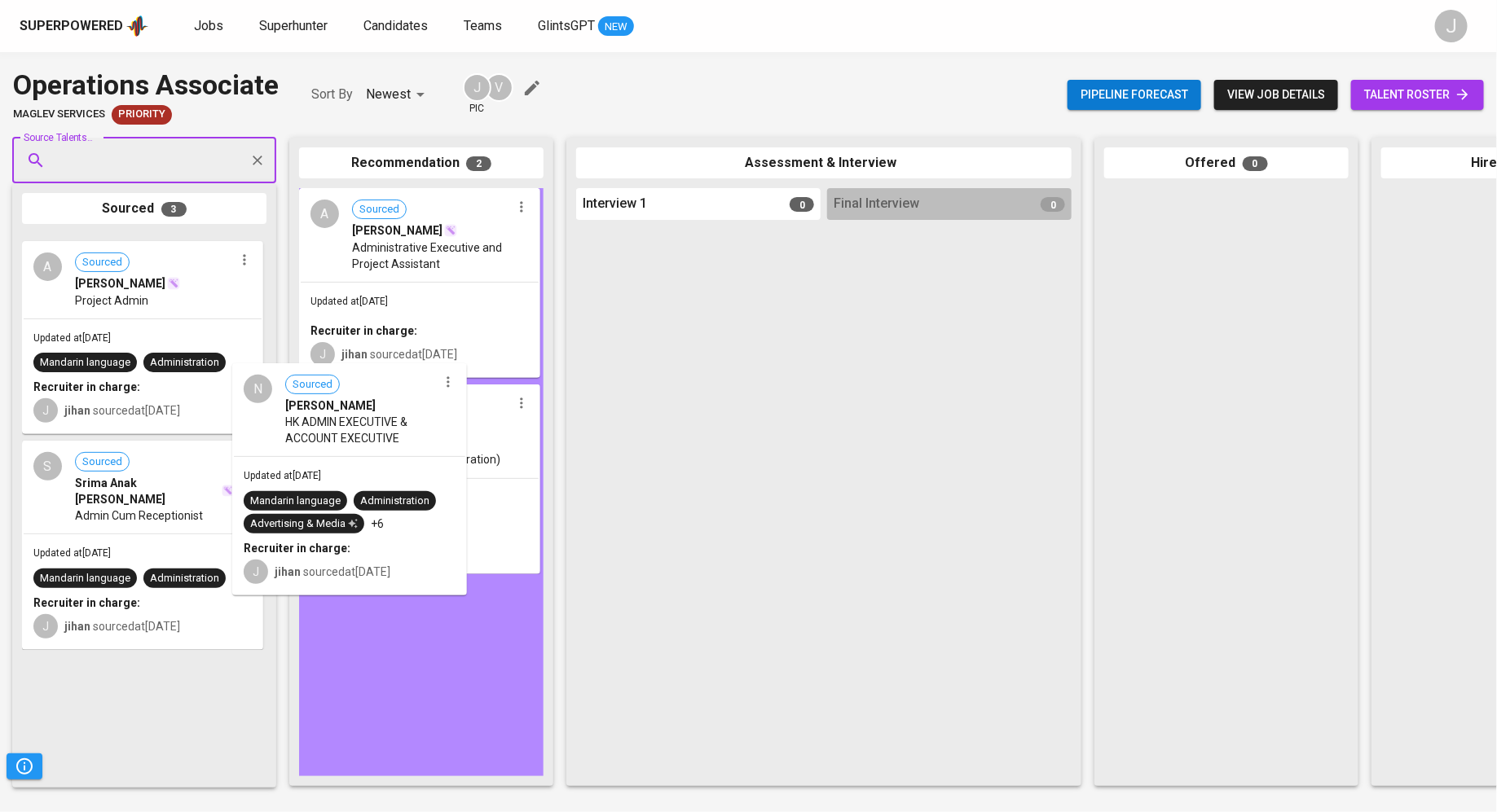
drag, startPoint x: 82, startPoint y: 350, endPoint x: 335, endPoint y: 554, distance: 325.0
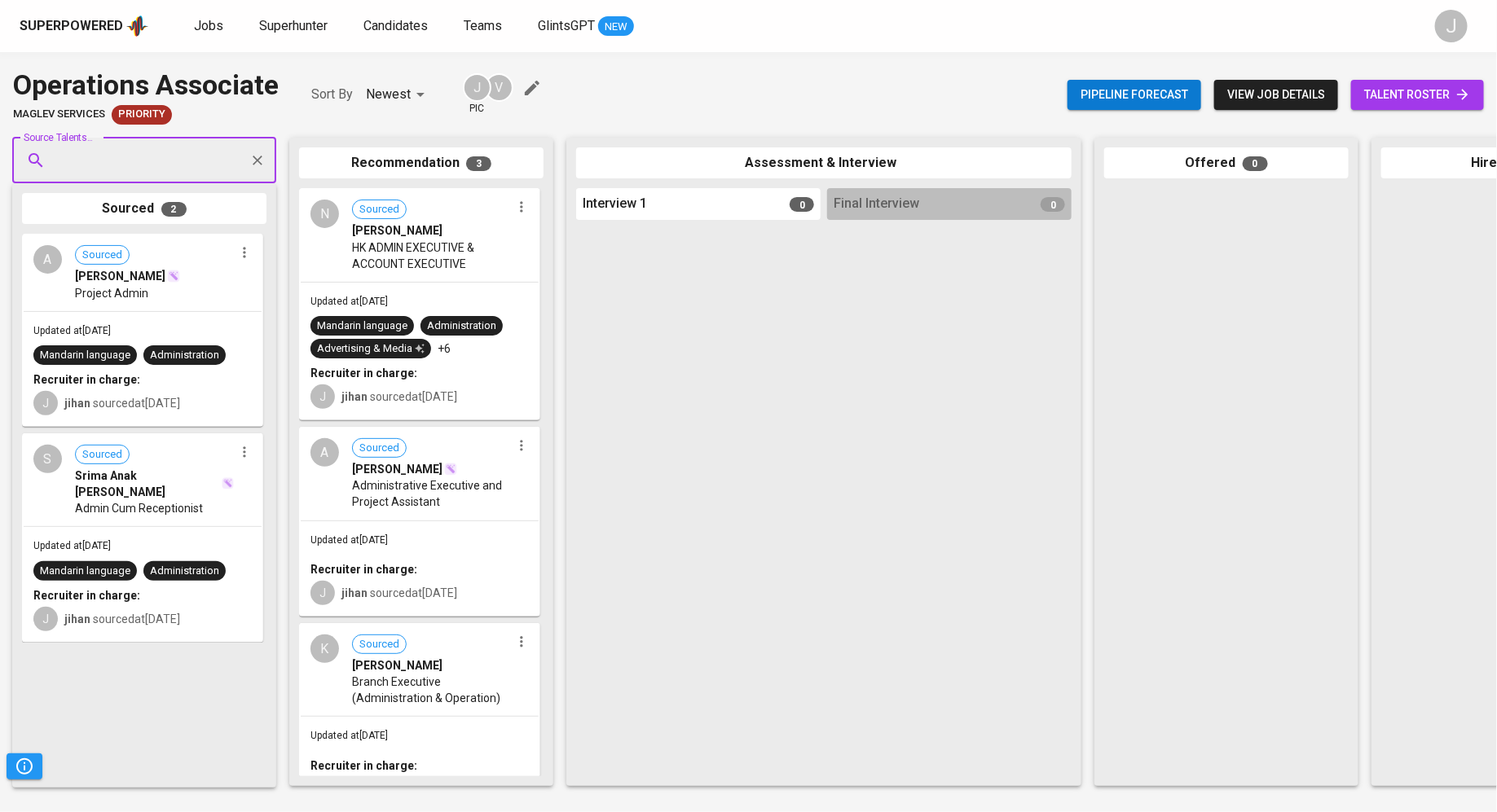
click at [42, 248] on div "A" at bounding box center [47, 258] width 28 height 28
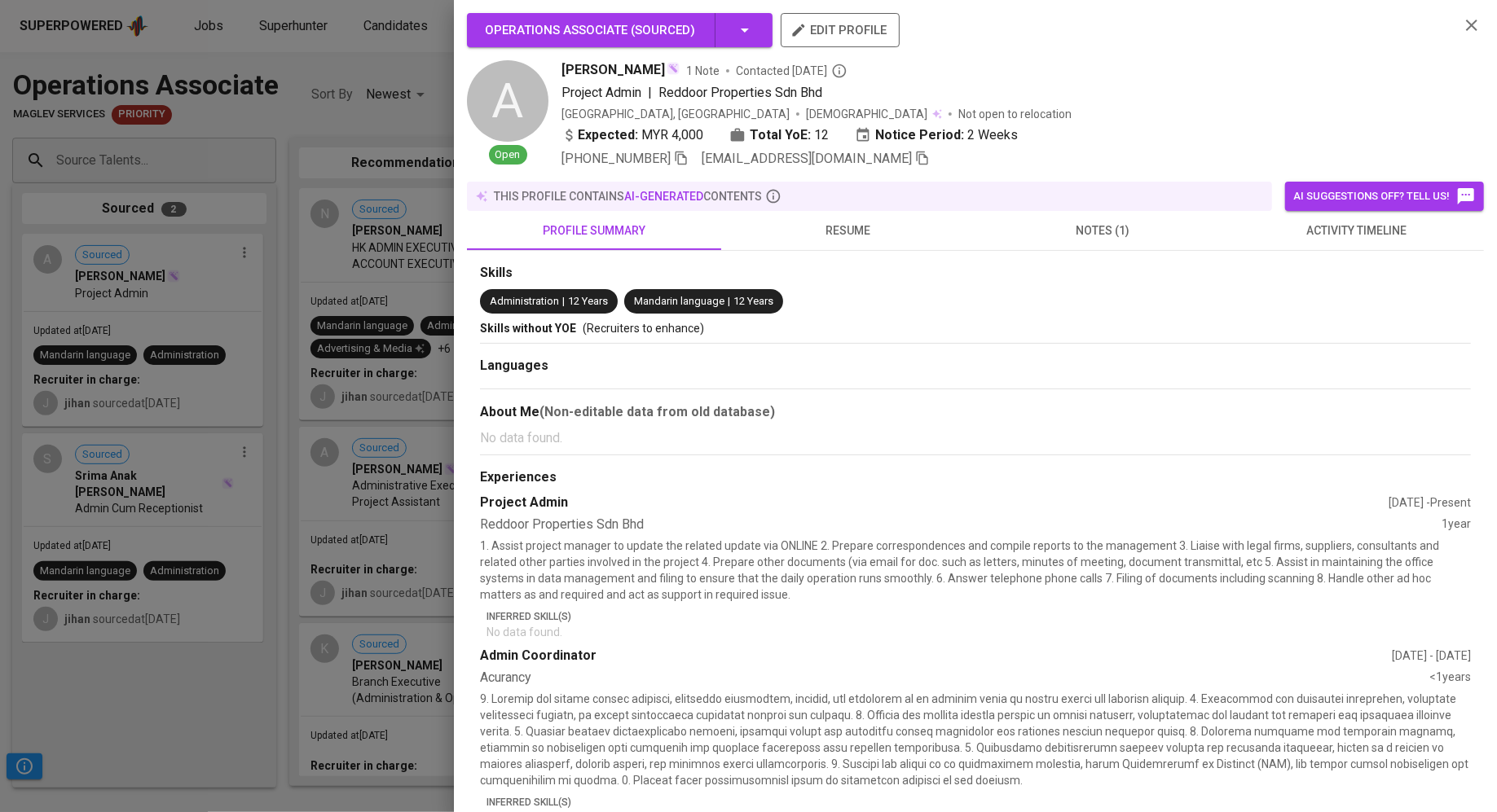
drag, startPoint x: 42, startPoint y: 250, endPoint x: 35, endPoint y: 239, distance: 13.0
click at [39, 246] on div at bounding box center [748, 406] width 1497 height 812
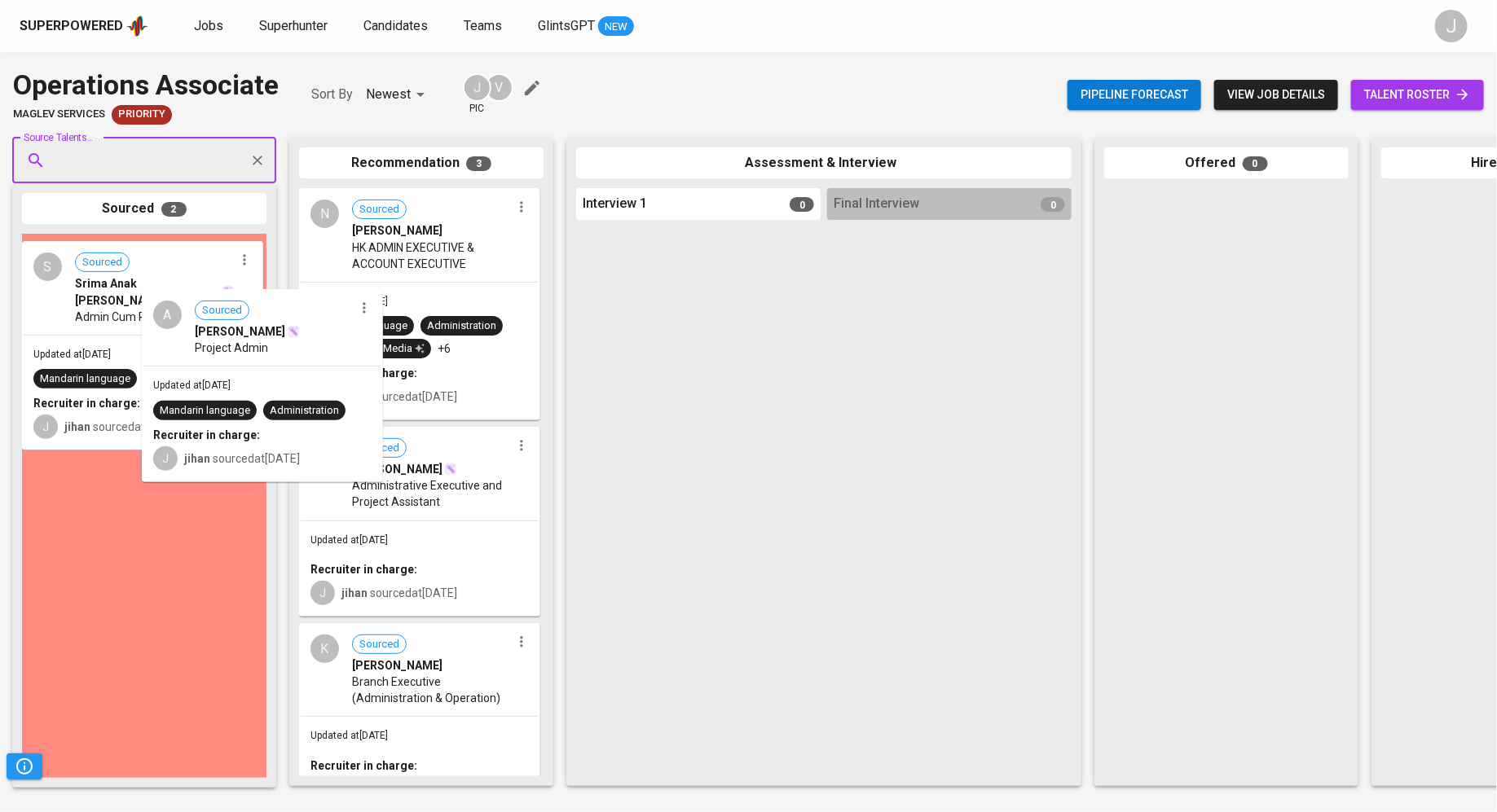
drag, startPoint x: 98, startPoint y: 290, endPoint x: 376, endPoint y: 429, distance: 310.8
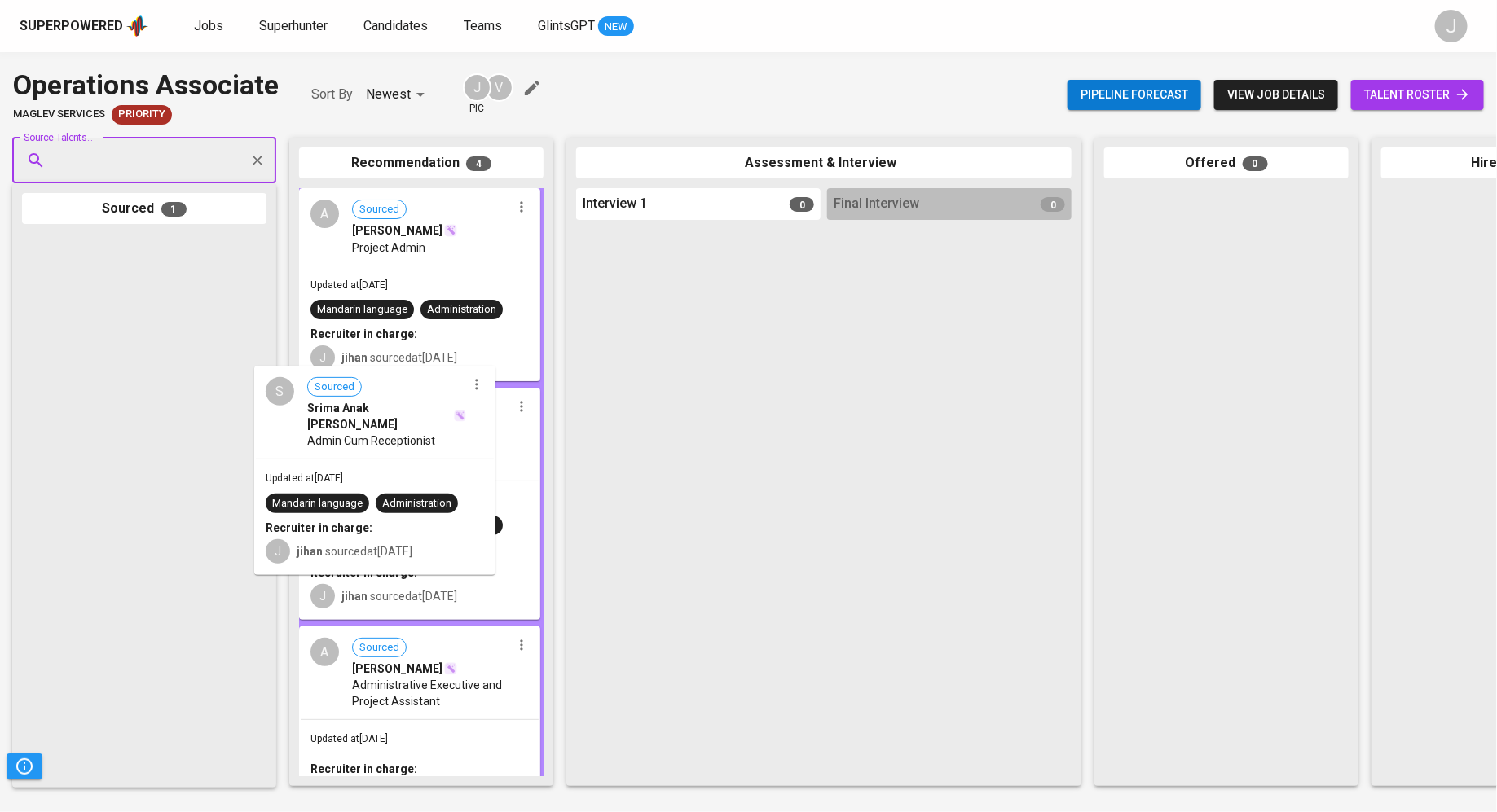
drag, startPoint x: 65, startPoint y: 280, endPoint x: 340, endPoint y: 433, distance: 314.7
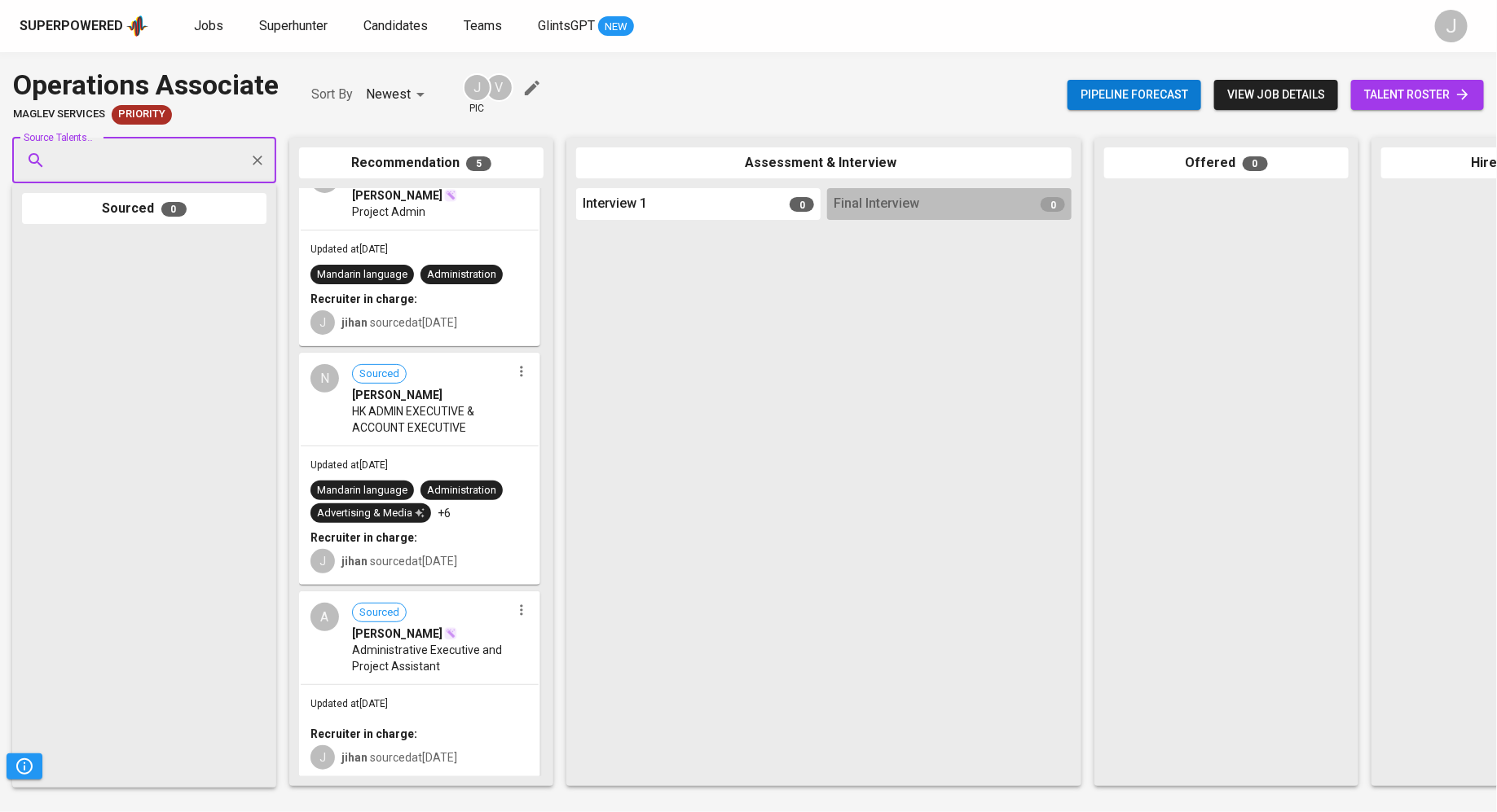
scroll to position [182, 0]
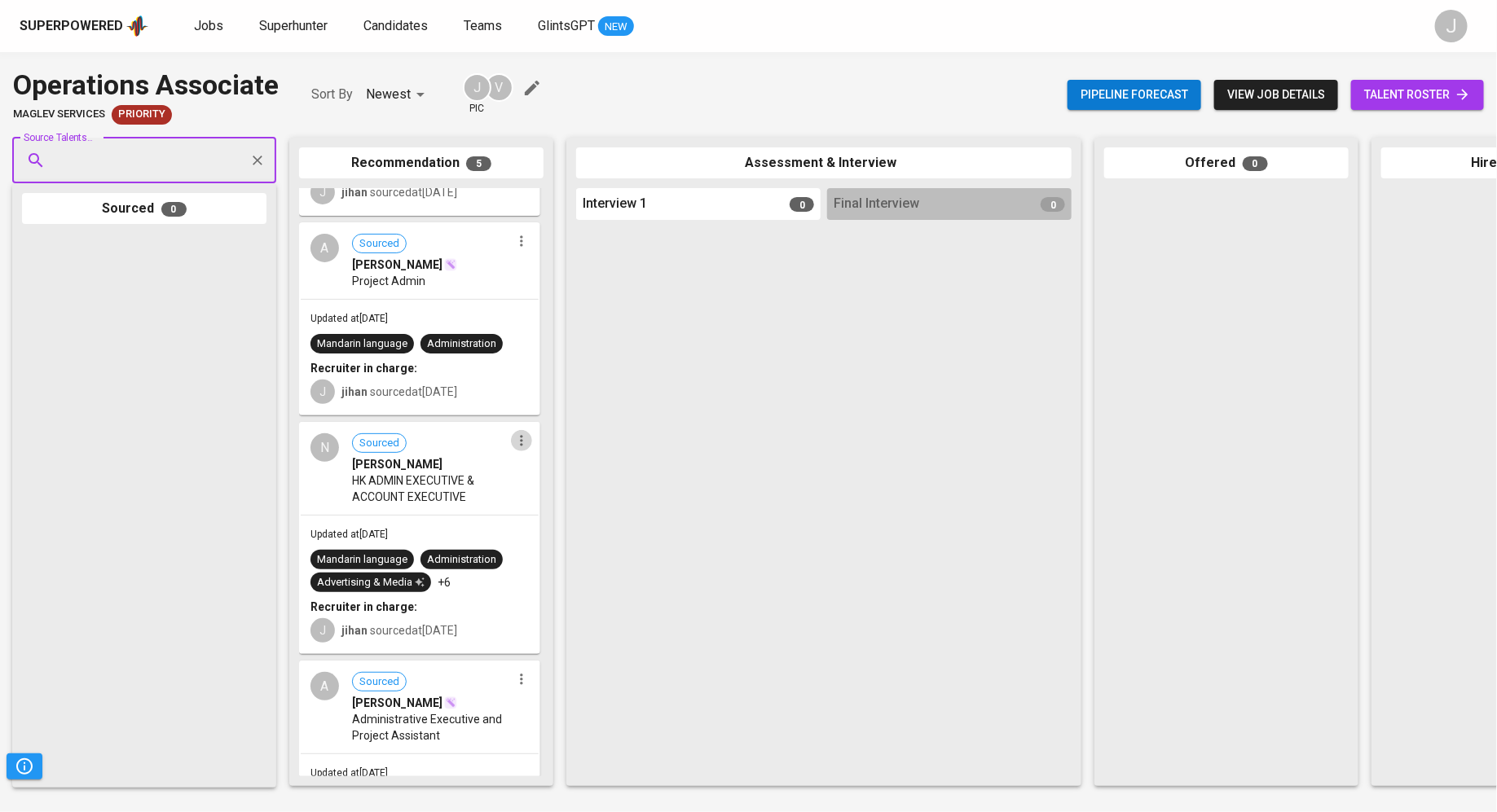
click at [520, 436] on icon "button" at bounding box center [521, 441] width 3 height 11
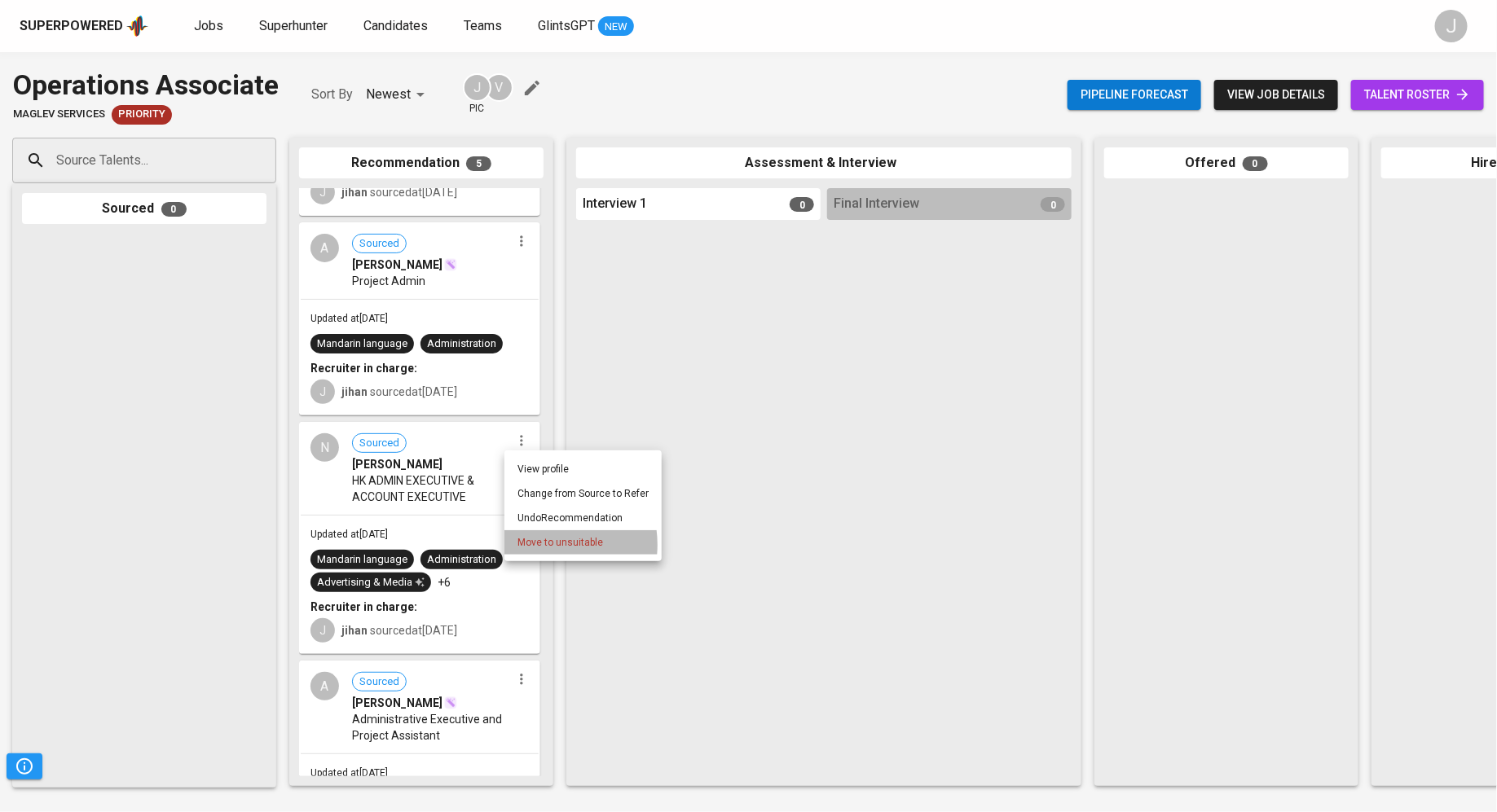
click at [537, 545] on span "Move to unsuitable" at bounding box center [561, 542] width 85 height 15
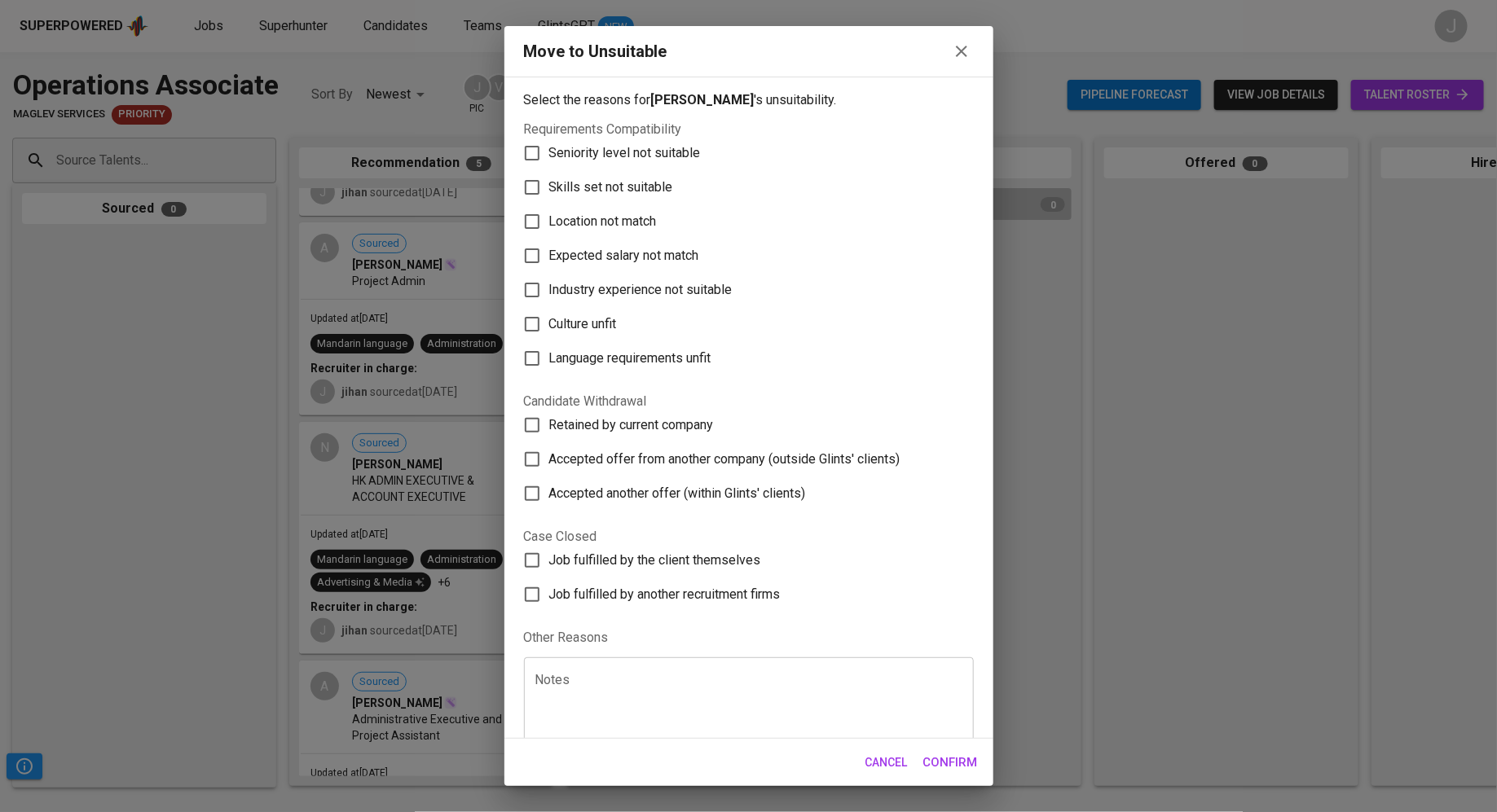
click at [651, 178] on span "Skills set not suitable" at bounding box center [610, 187] width 123 height 19
click at [549, 177] on input "Skills set not suitable" at bounding box center [531, 186] width 34 height 34
checkbox input "true"
click at [964, 769] on span "Confirm" at bounding box center [950, 762] width 54 height 21
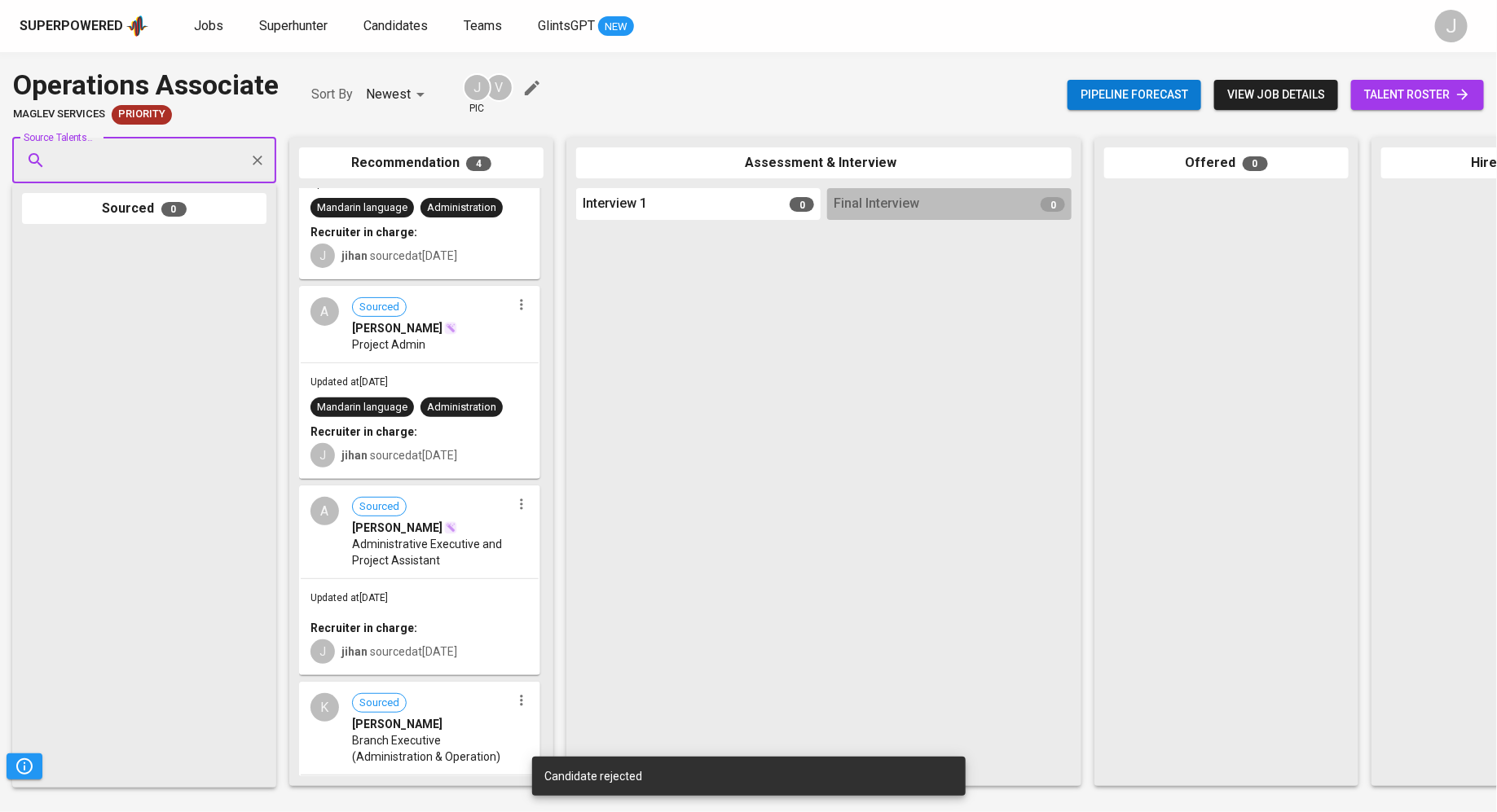
scroll to position [0, 0]
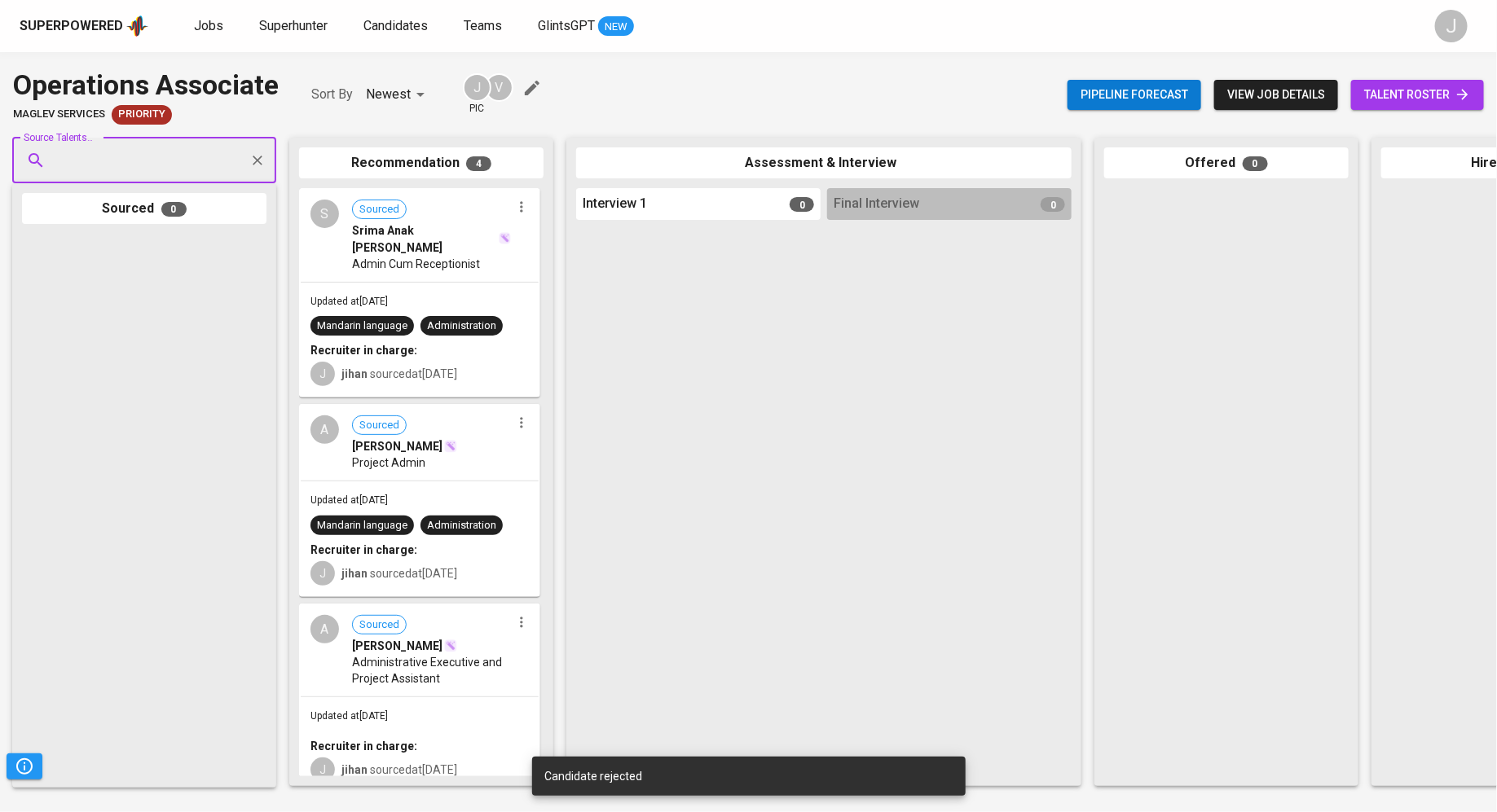
click at [520, 212] on icon "button" at bounding box center [521, 207] width 3 height 11
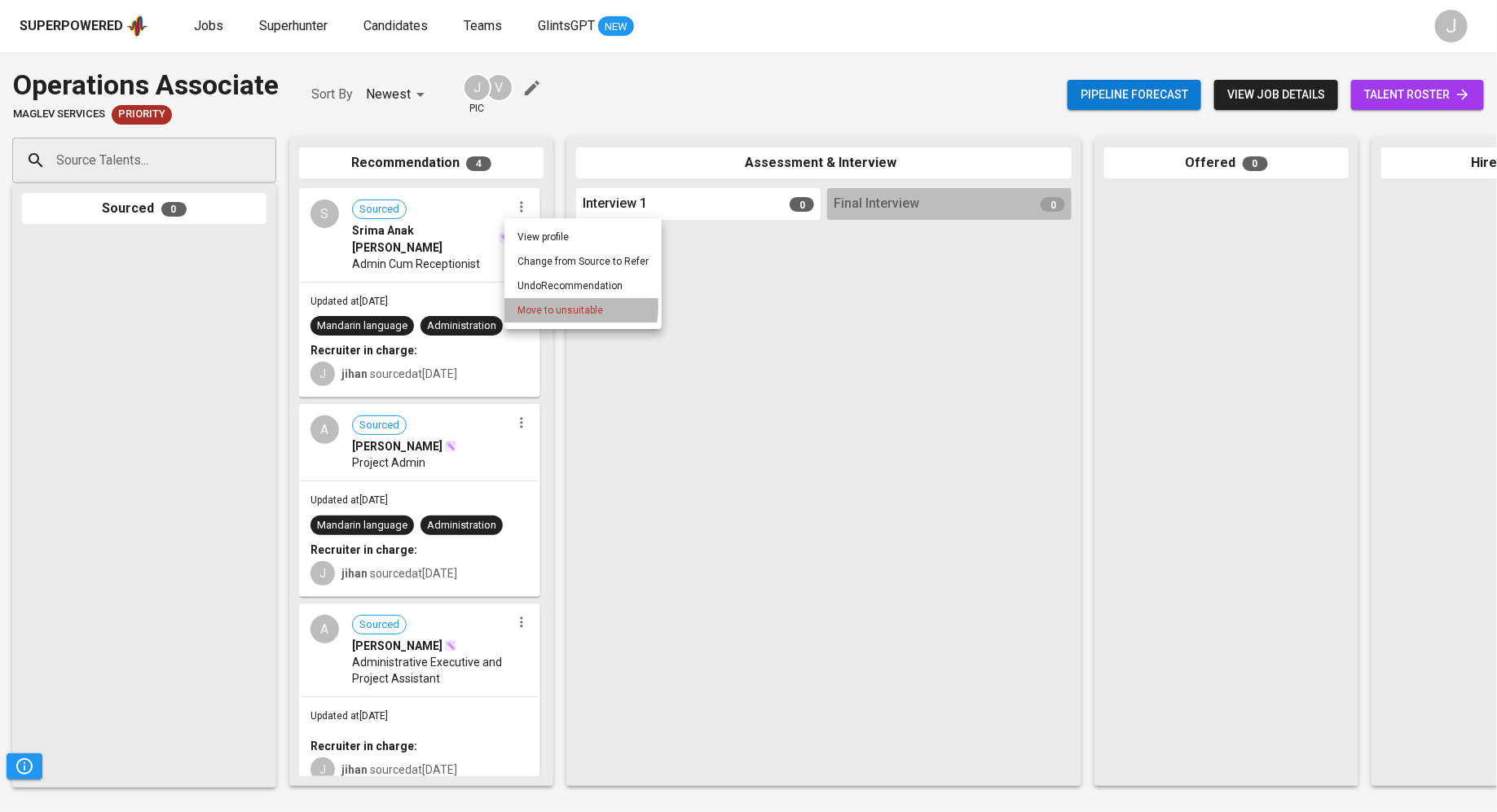
click at [544, 305] on span "Move to unsuitable" at bounding box center [561, 310] width 85 height 15
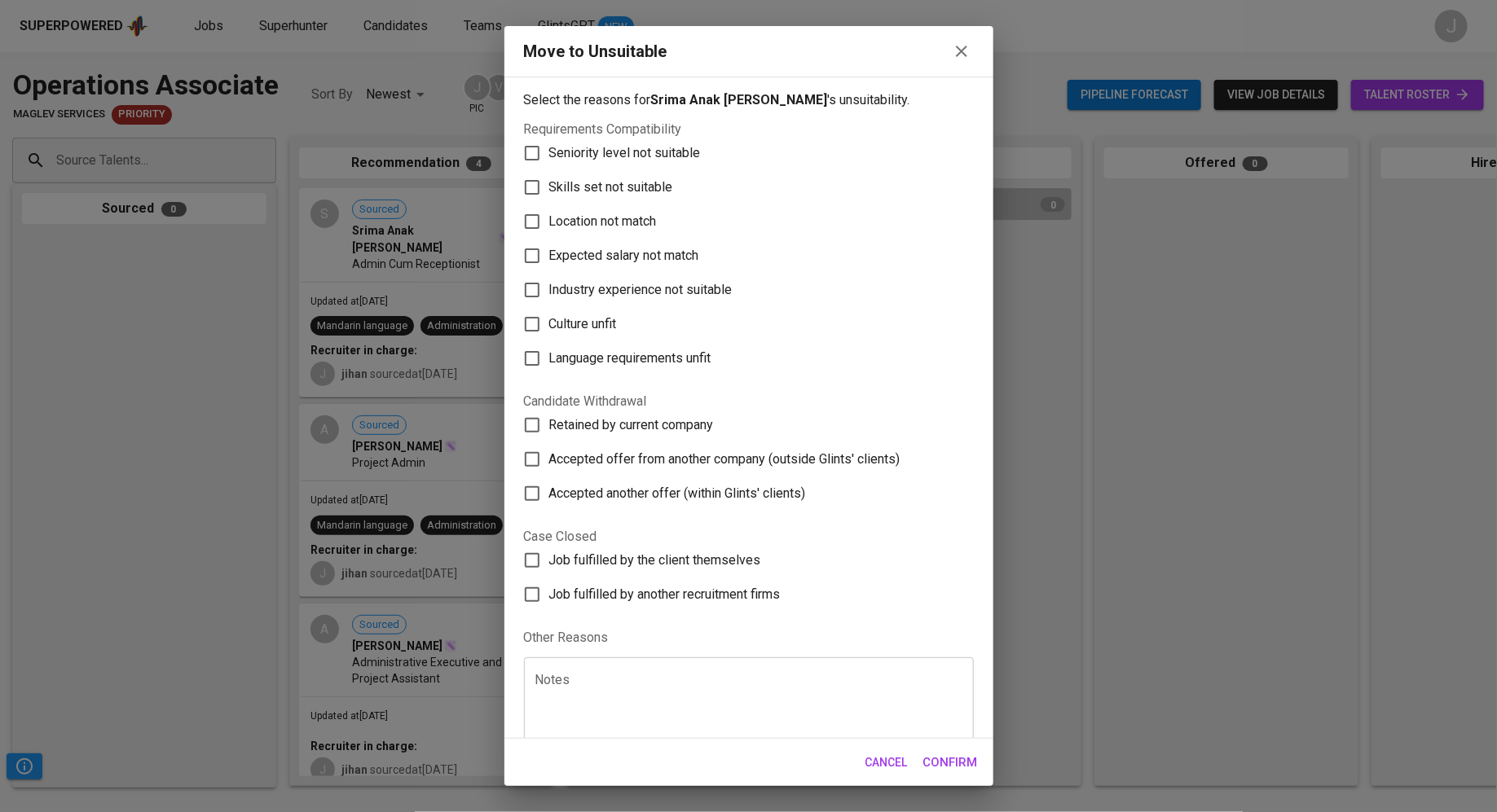
click at [609, 185] on span "Skills set not suitable" at bounding box center [610, 187] width 123 height 19
click at [549, 185] on input "Skills set not suitable" at bounding box center [531, 186] width 34 height 34
checkbox input "true"
click at [945, 757] on span "Confirm" at bounding box center [950, 762] width 54 height 21
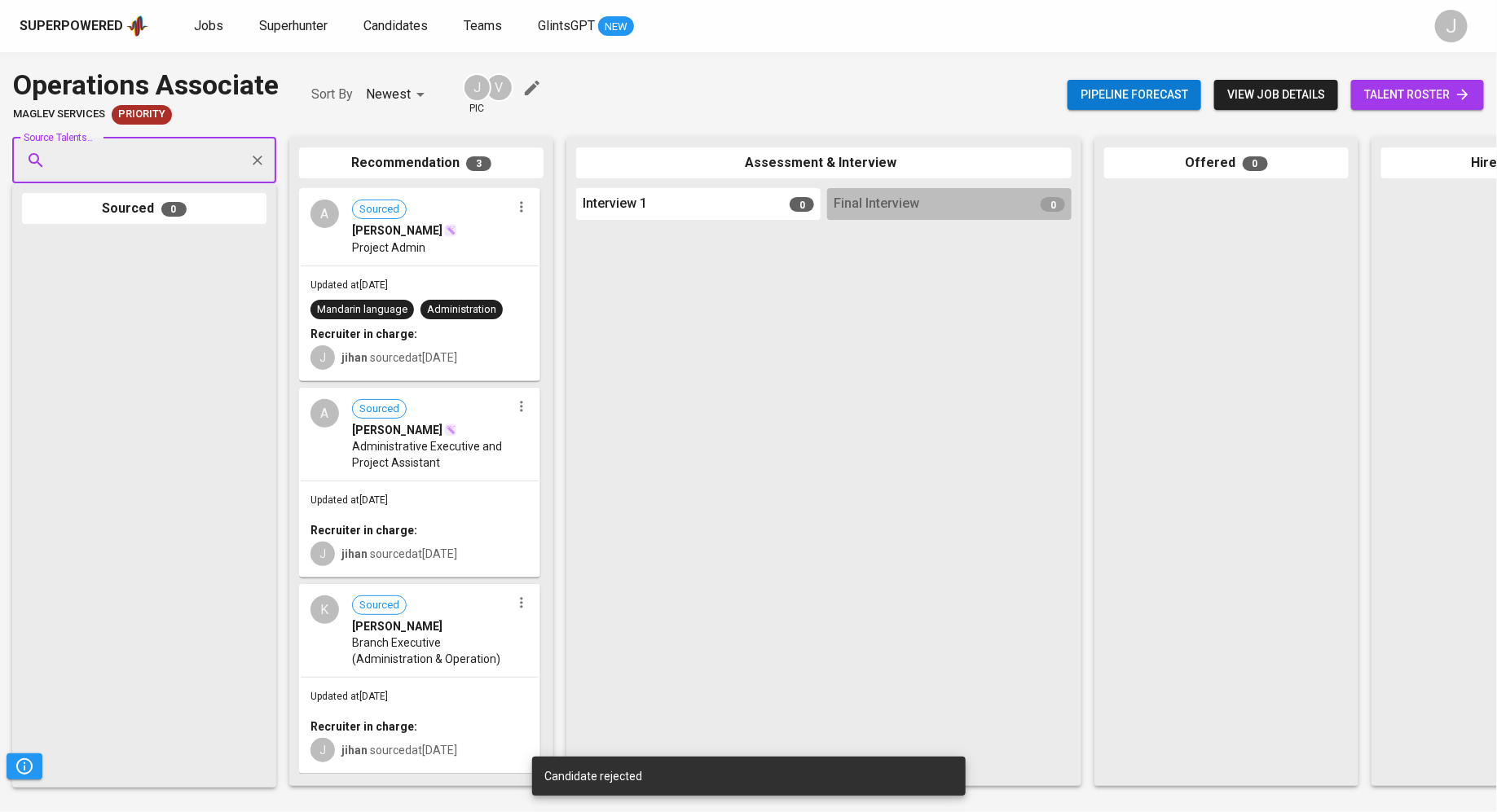
click at [523, 220] on div "A Sourced Adelyn Fong Project Admin" at bounding box center [419, 226] width 238 height 75
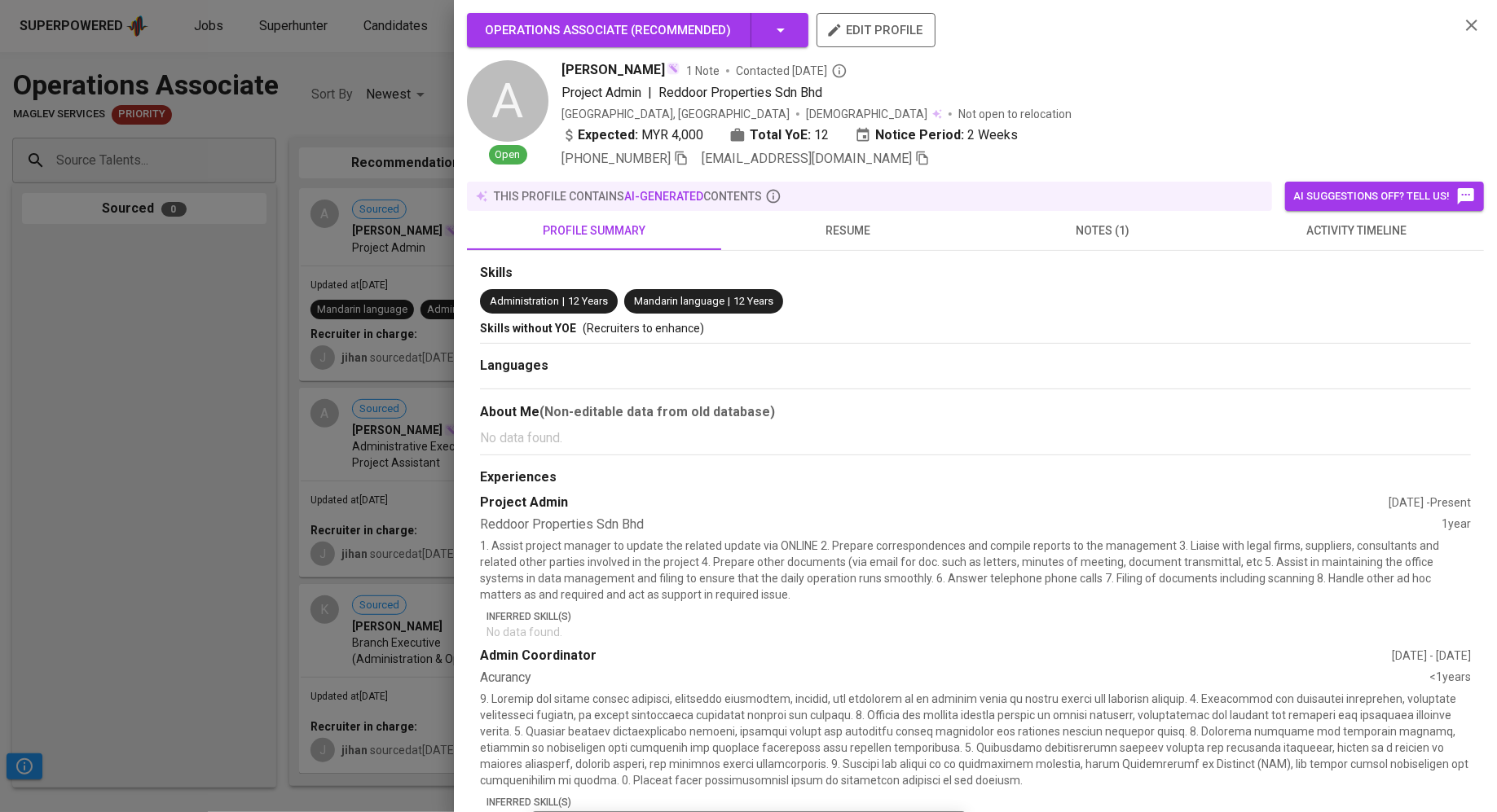
click at [306, 315] on div at bounding box center [748, 406] width 1497 height 812
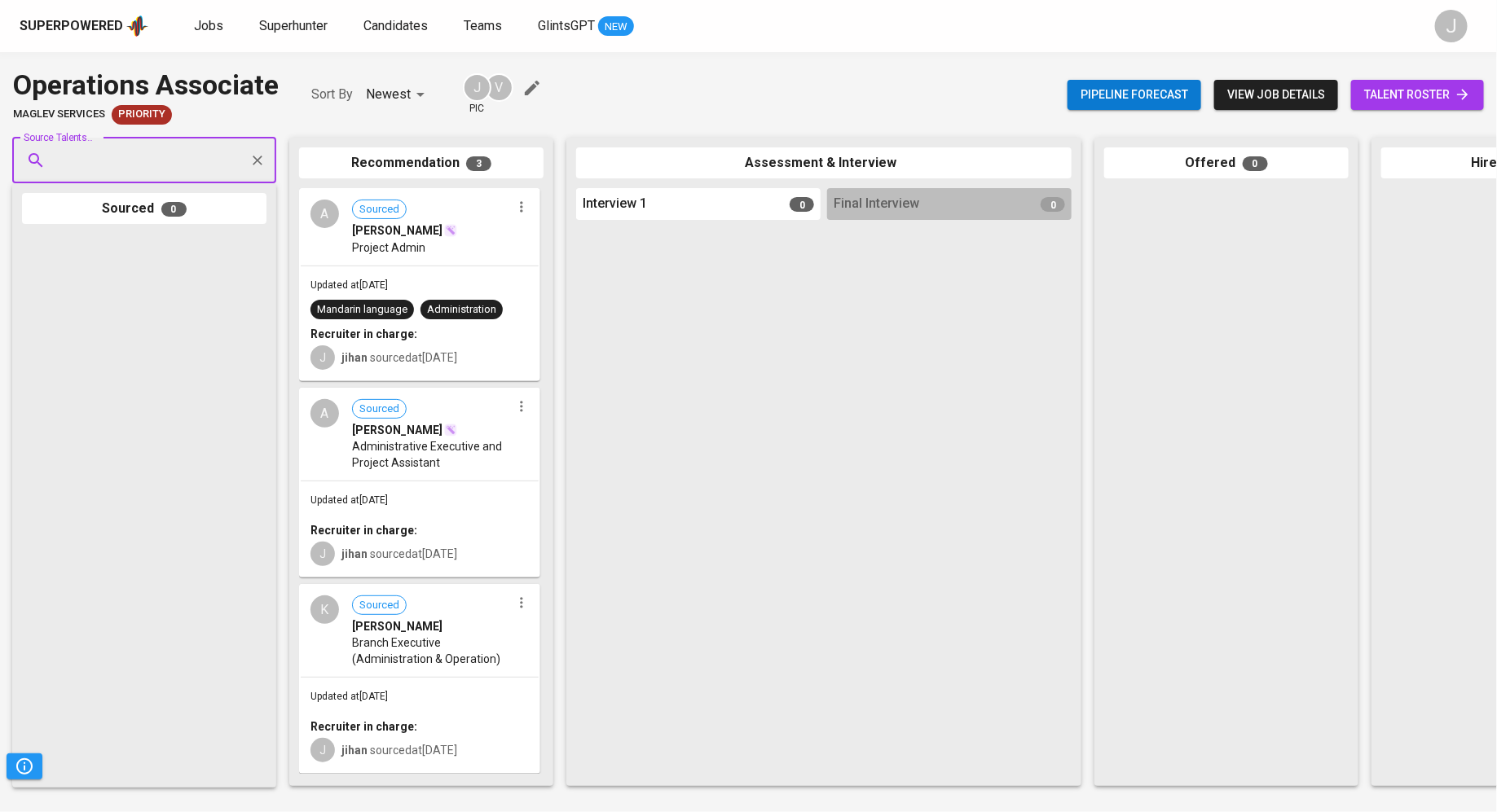
click at [526, 220] on div "A Sourced Adelyn Fong Project Admin" at bounding box center [419, 226] width 238 height 75
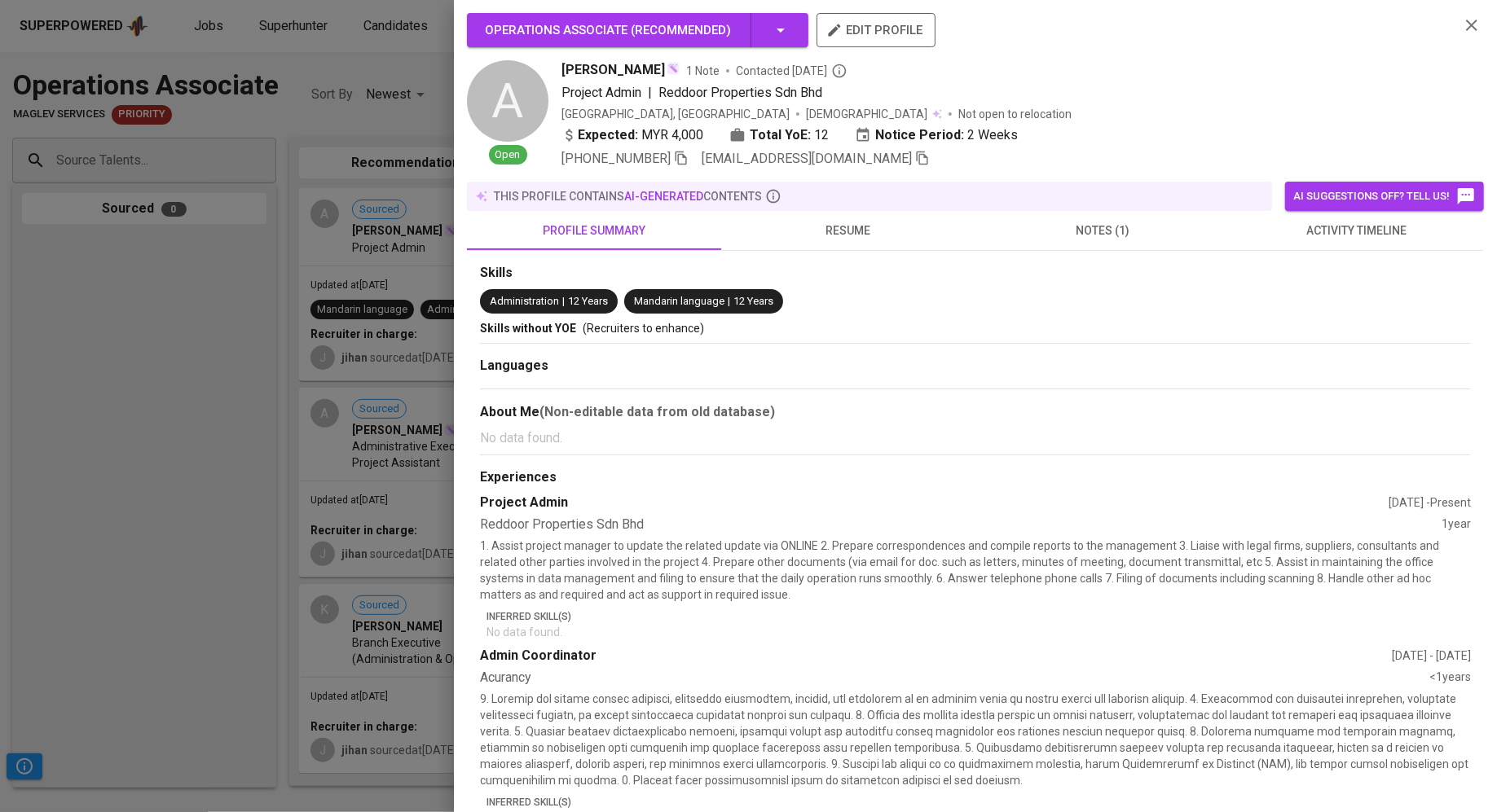
click at [436, 230] on div at bounding box center [748, 406] width 1497 height 812
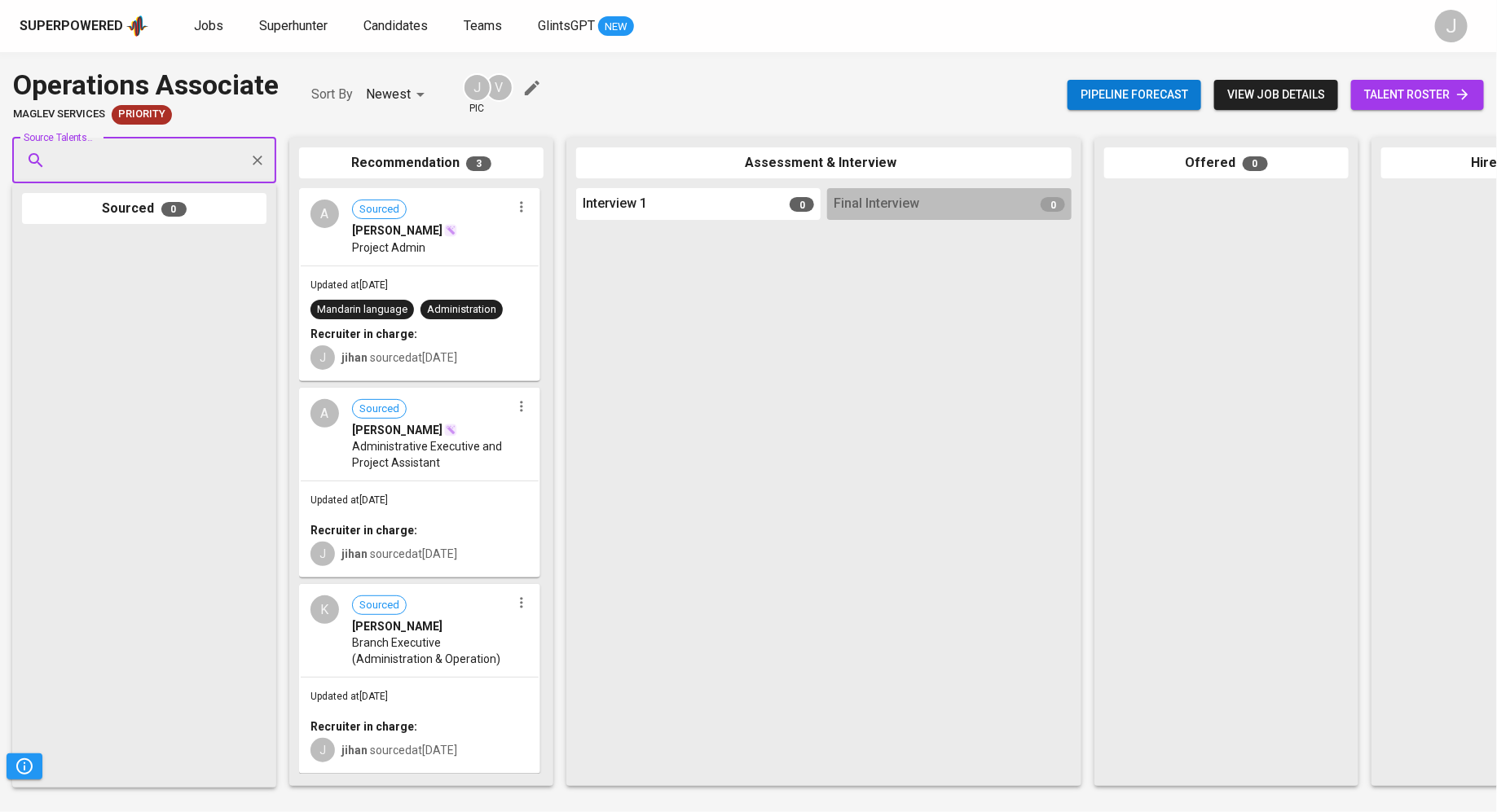
click at [525, 208] on icon "button" at bounding box center [521, 207] width 17 height 17
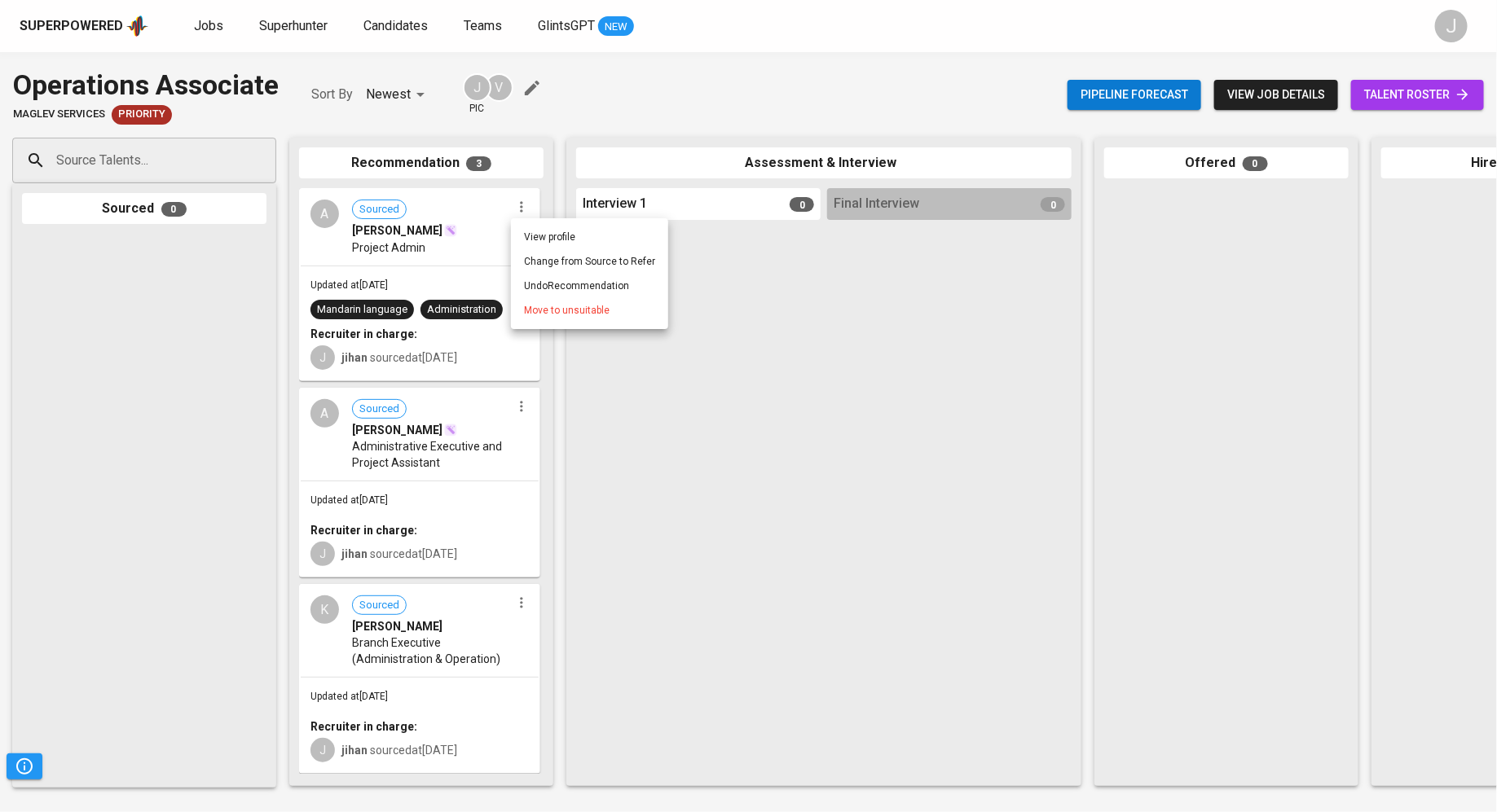
click at [542, 317] on span "Move to unsuitable" at bounding box center [566, 310] width 85 height 15
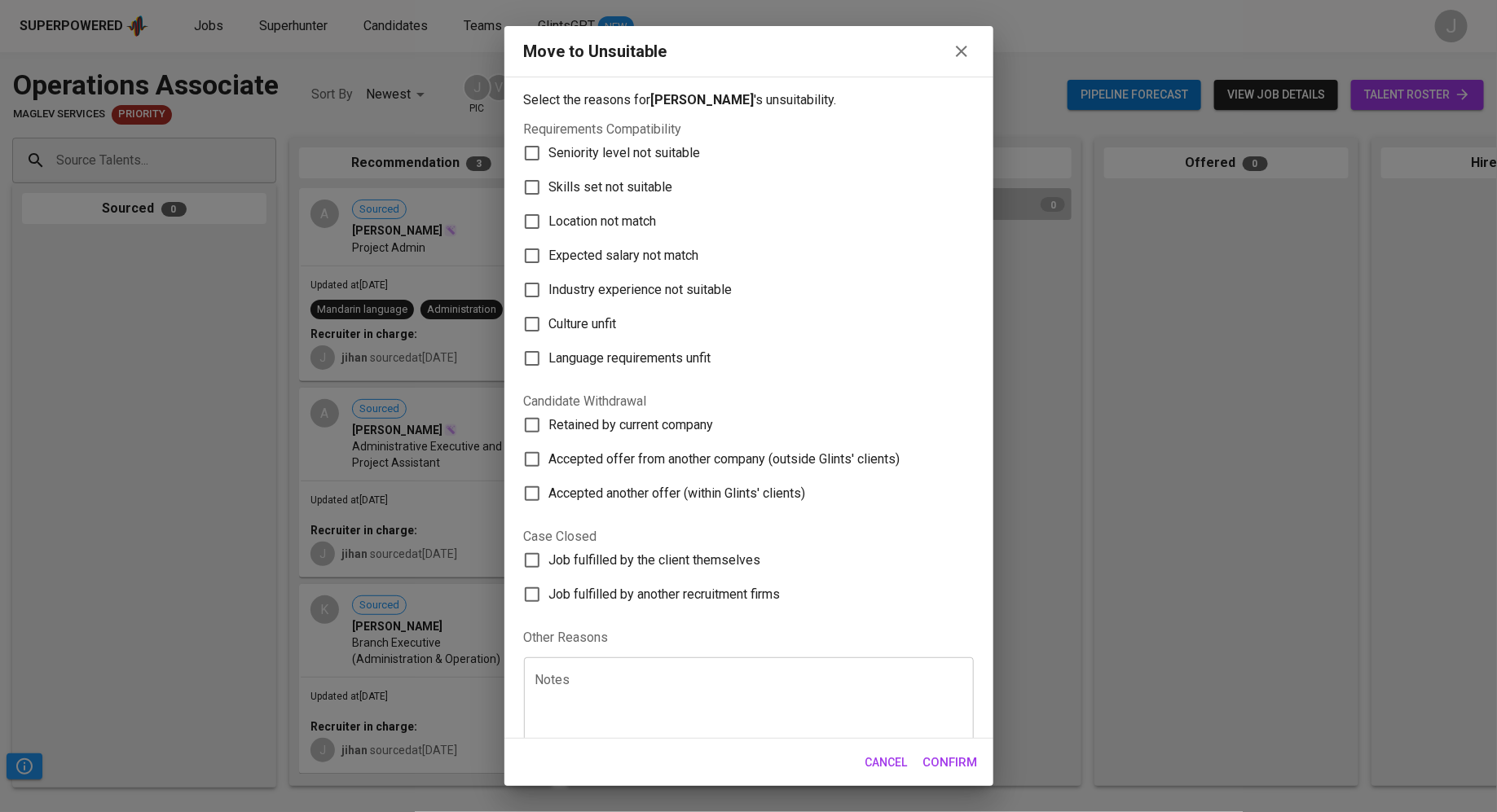
click at [628, 189] on span "Skills set not suitable" at bounding box center [610, 187] width 123 height 19
click at [549, 189] on input "Skills set not suitable" at bounding box center [531, 186] width 34 height 34
checkbox input "true"
click at [946, 768] on span "Confirm" at bounding box center [950, 762] width 54 height 21
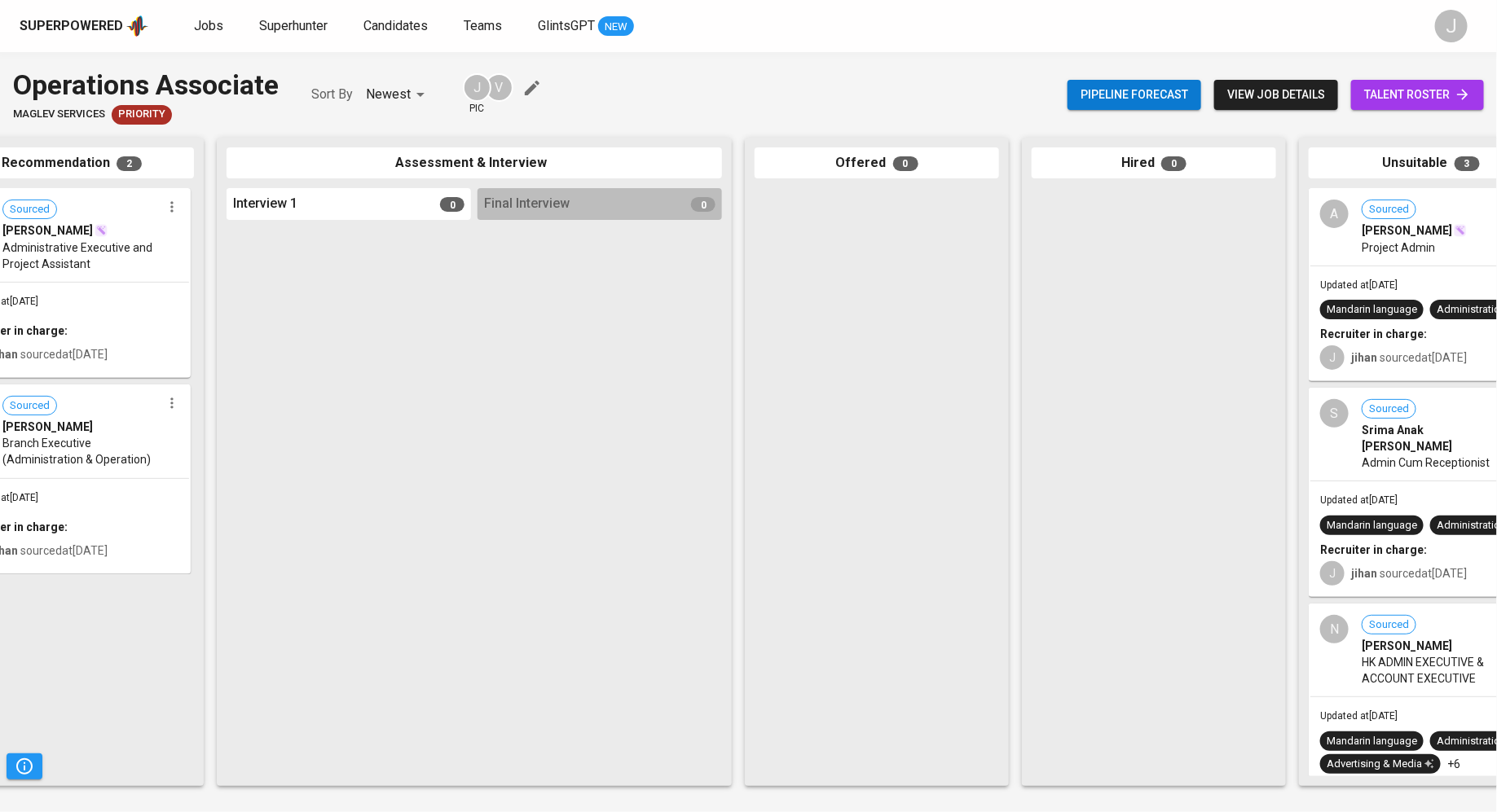
scroll to position [0, 273]
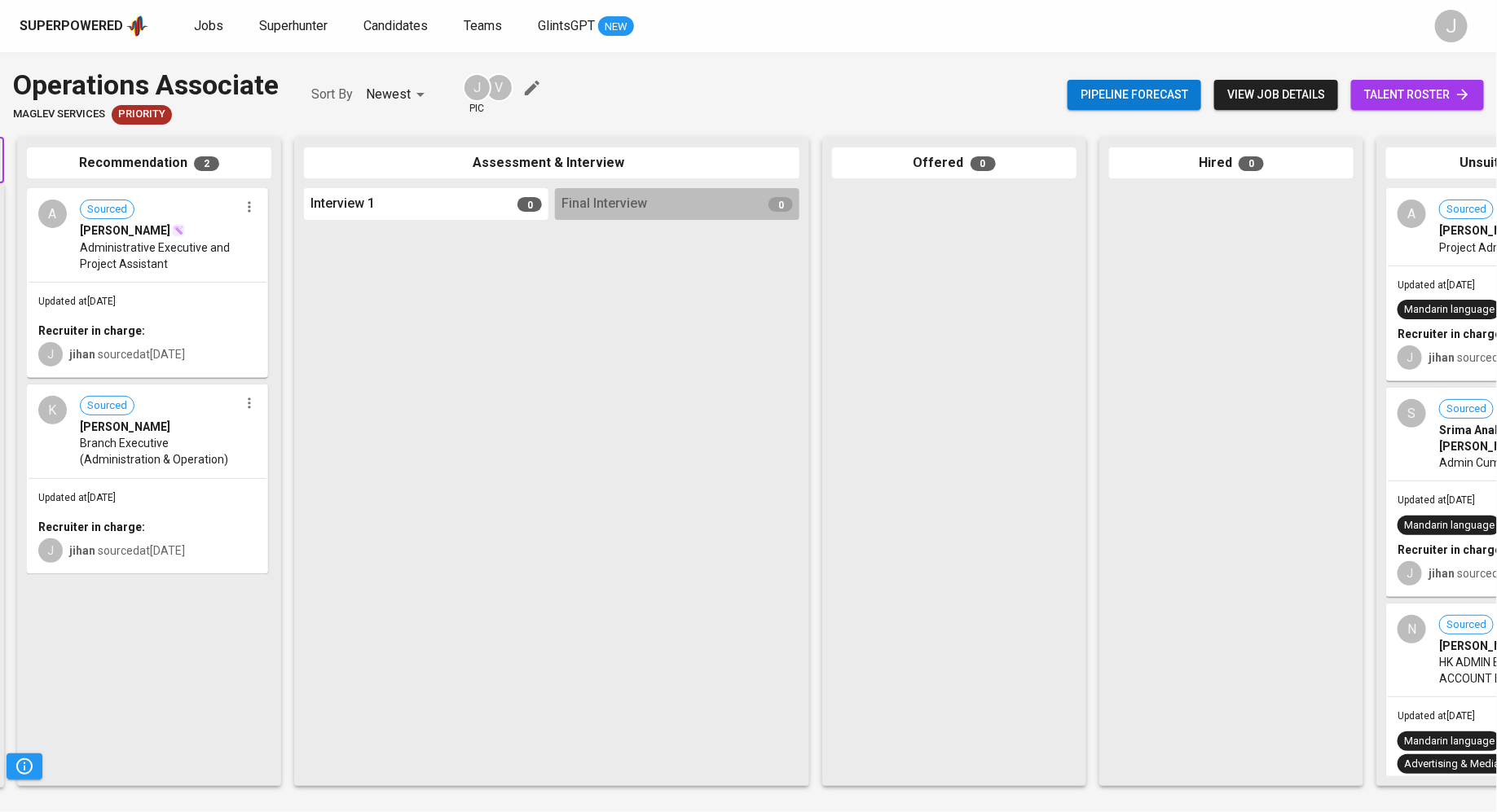
click at [491, 283] on div at bounding box center [426, 501] width 245 height 550
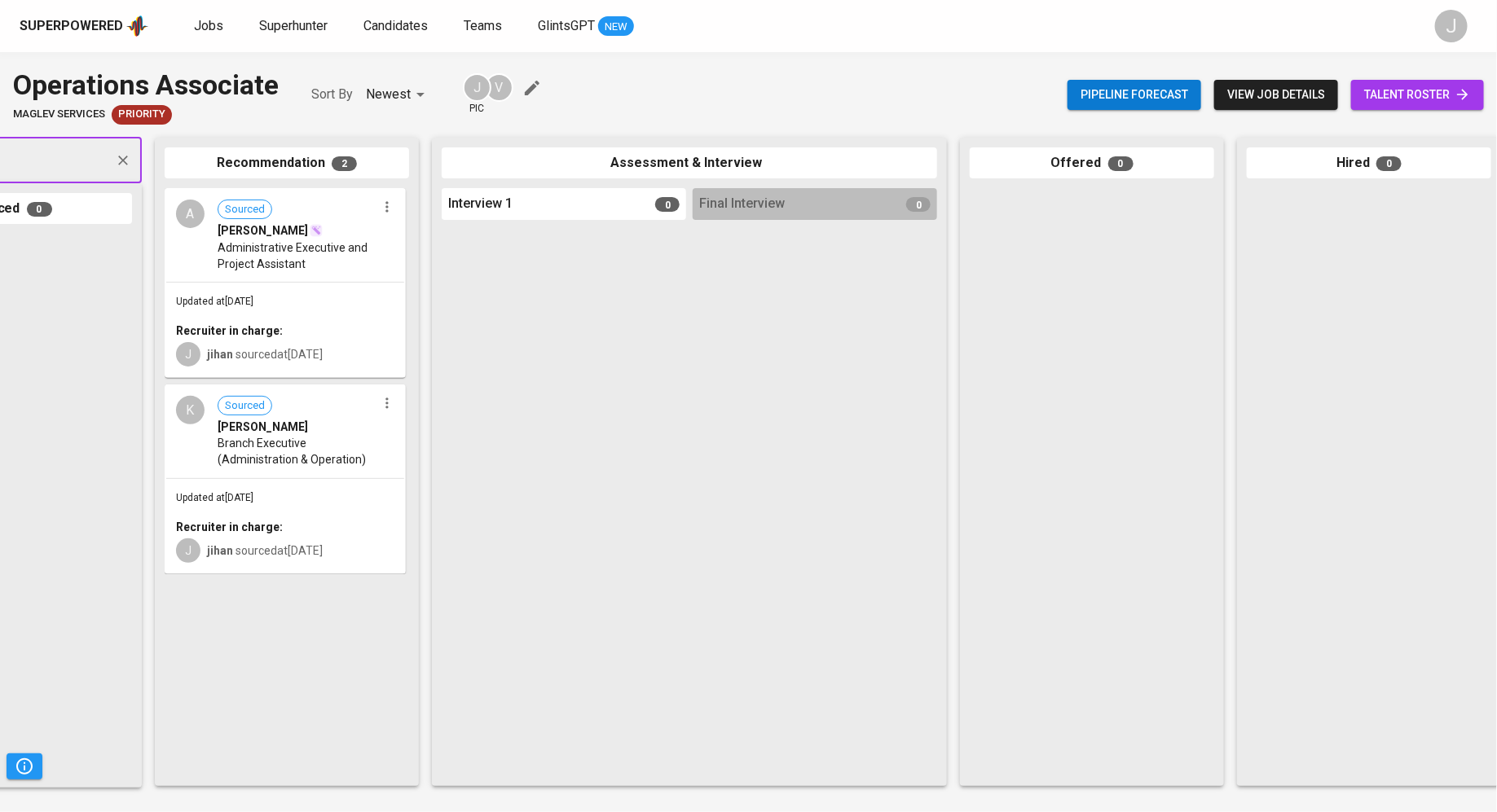
scroll to position [0, 0]
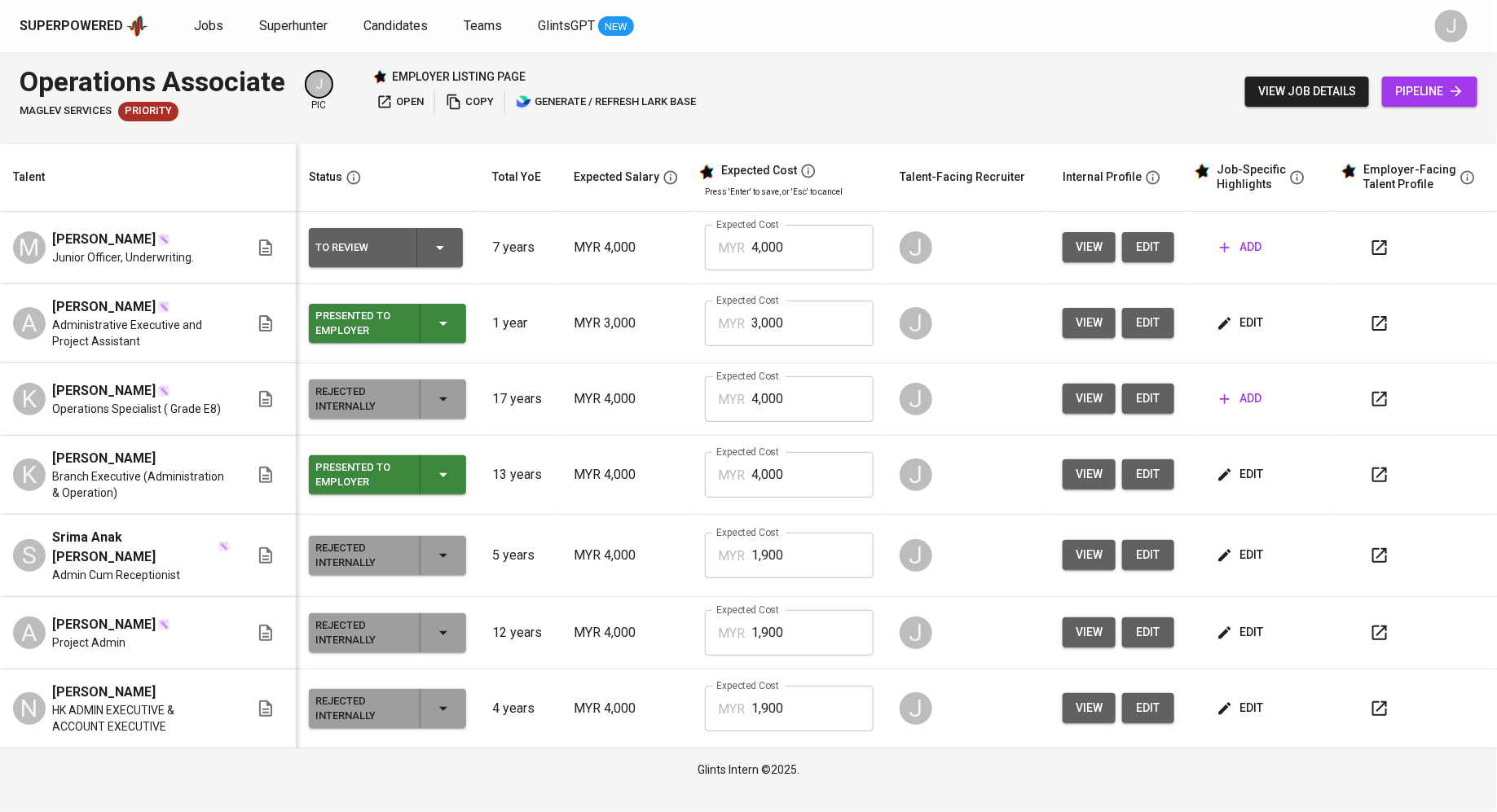
click at [1075, 623] on span "view" at bounding box center [1089, 632] width 27 height 20
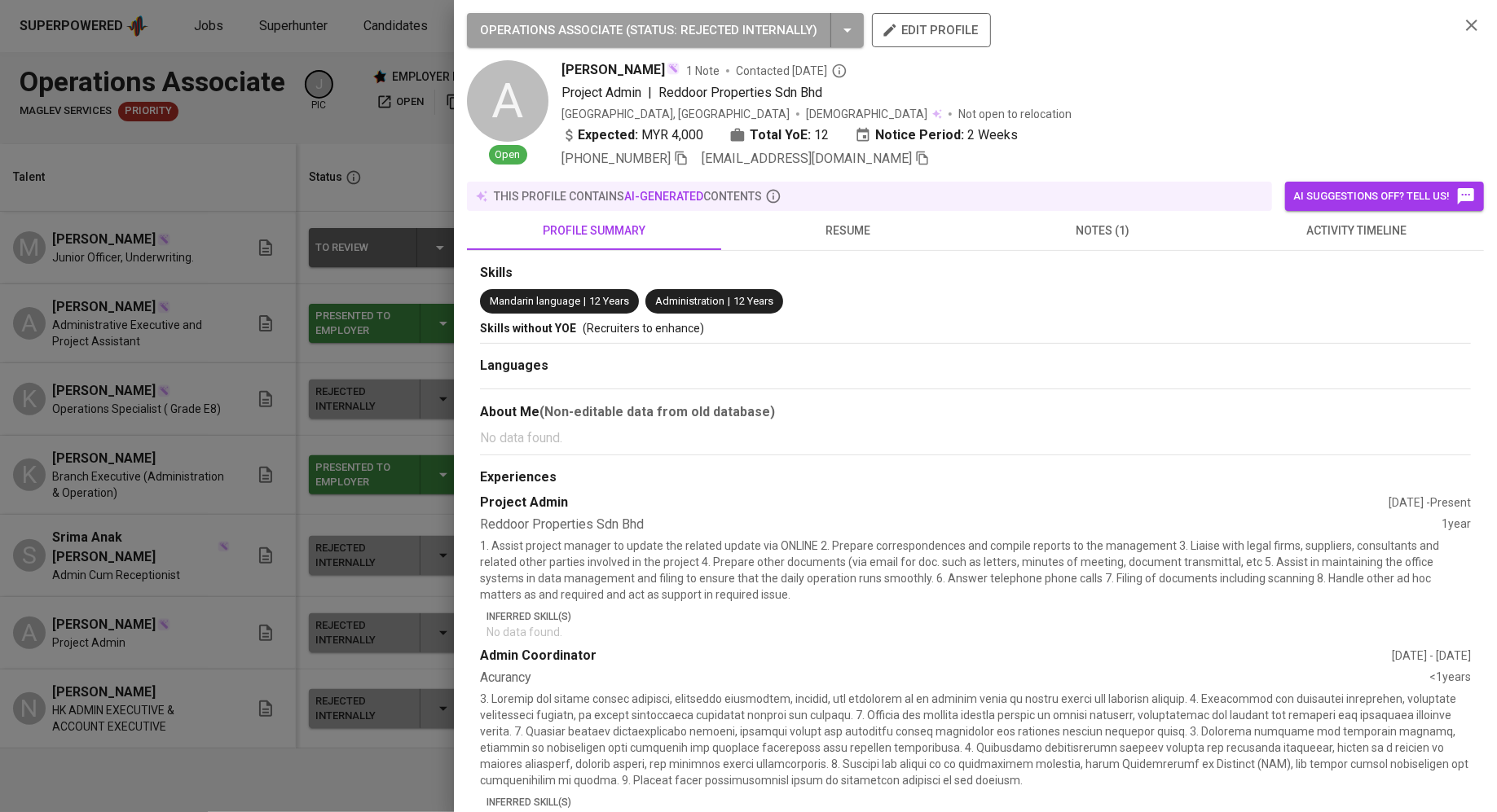
click at [855, 144] on div "Notice Period: 2 Weeks" at bounding box center [936, 135] width 163 height 19
click at [915, 158] on icon "button" at bounding box center [922, 157] width 15 height 15
click at [245, 410] on div at bounding box center [748, 406] width 1497 height 812
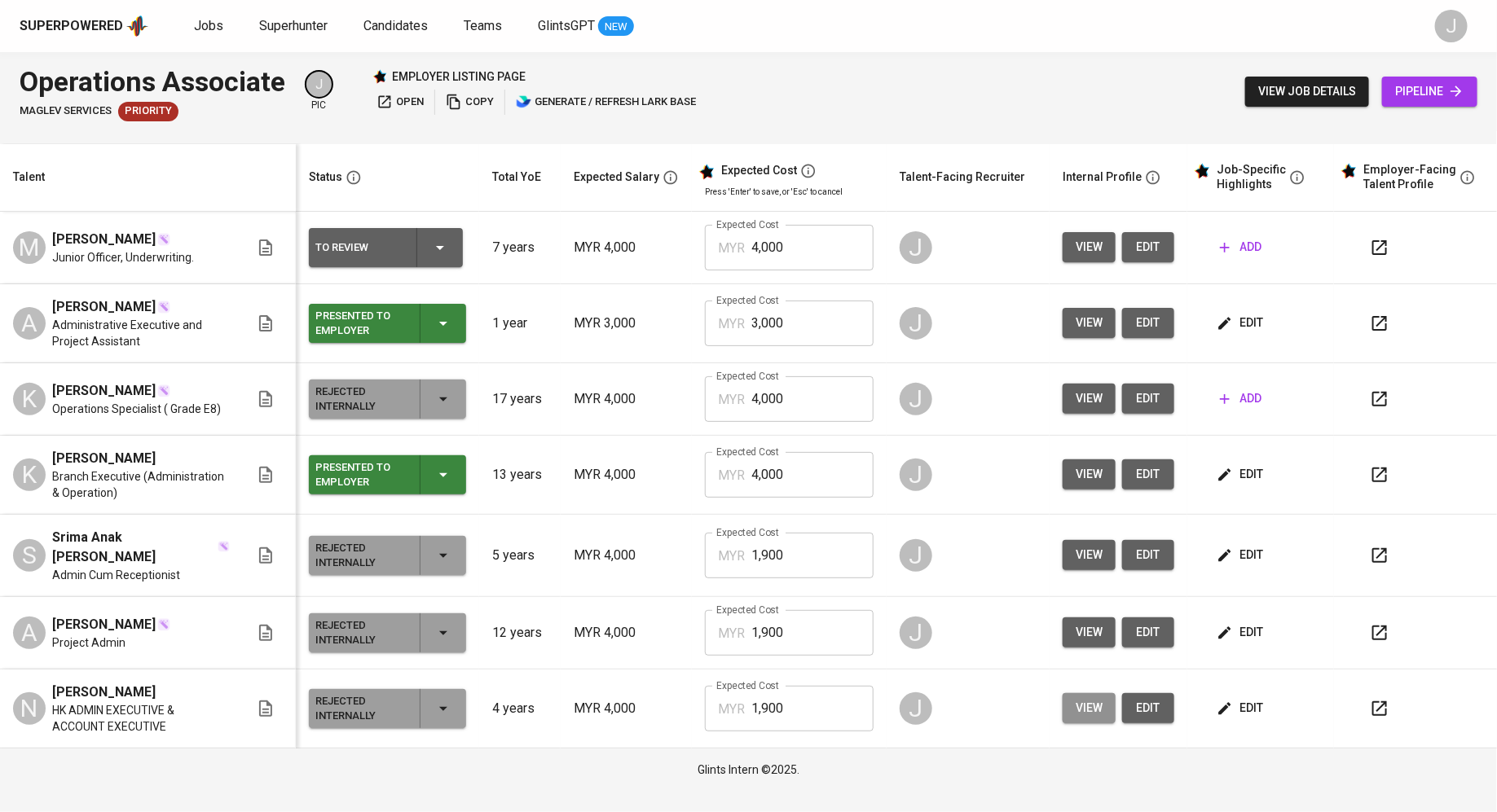
click at [1083, 710] on span "view" at bounding box center [1089, 708] width 27 height 20
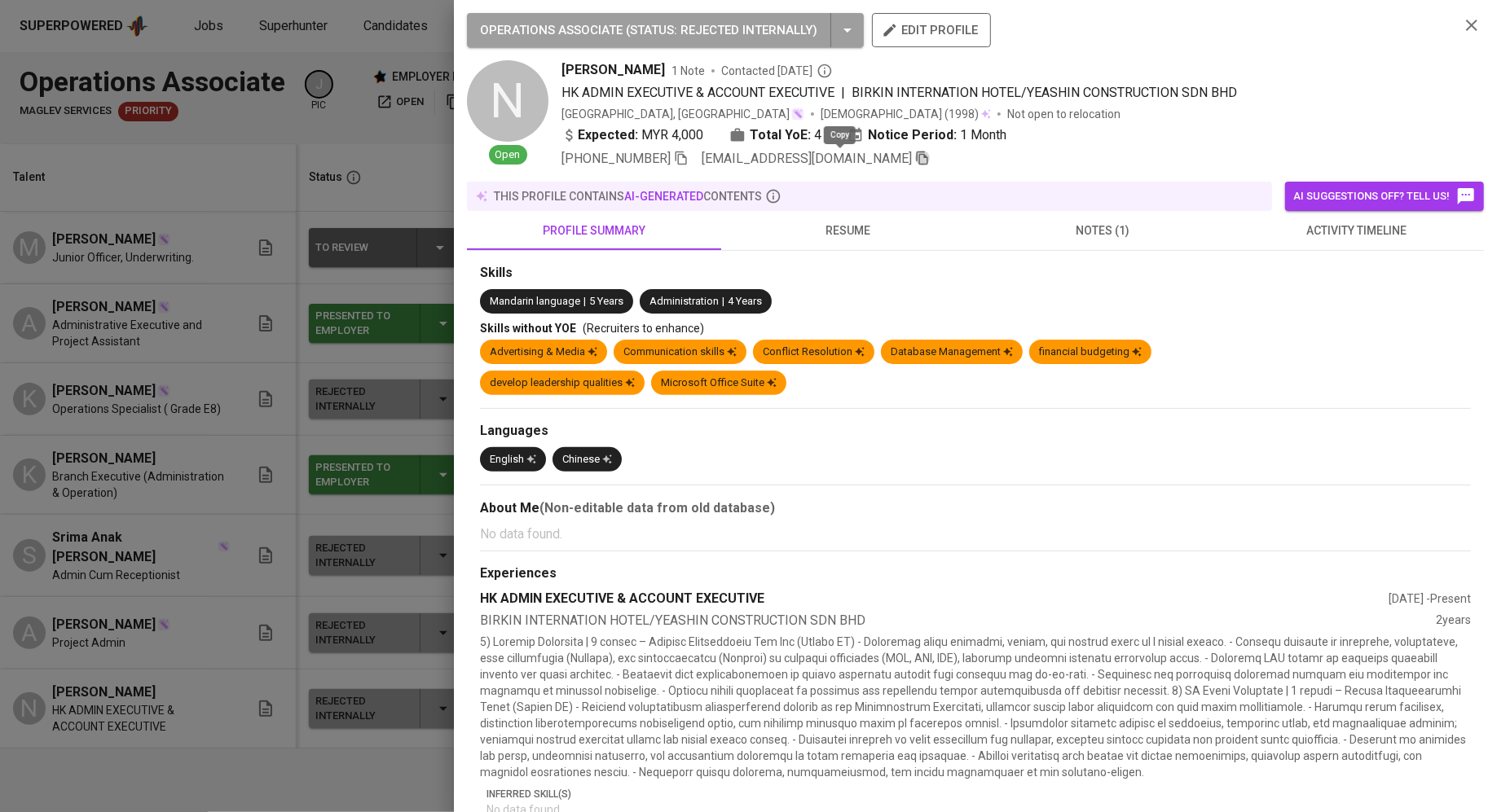
click at [915, 155] on icon "button" at bounding box center [922, 157] width 15 height 15
click at [303, 182] on div at bounding box center [748, 406] width 1497 height 812
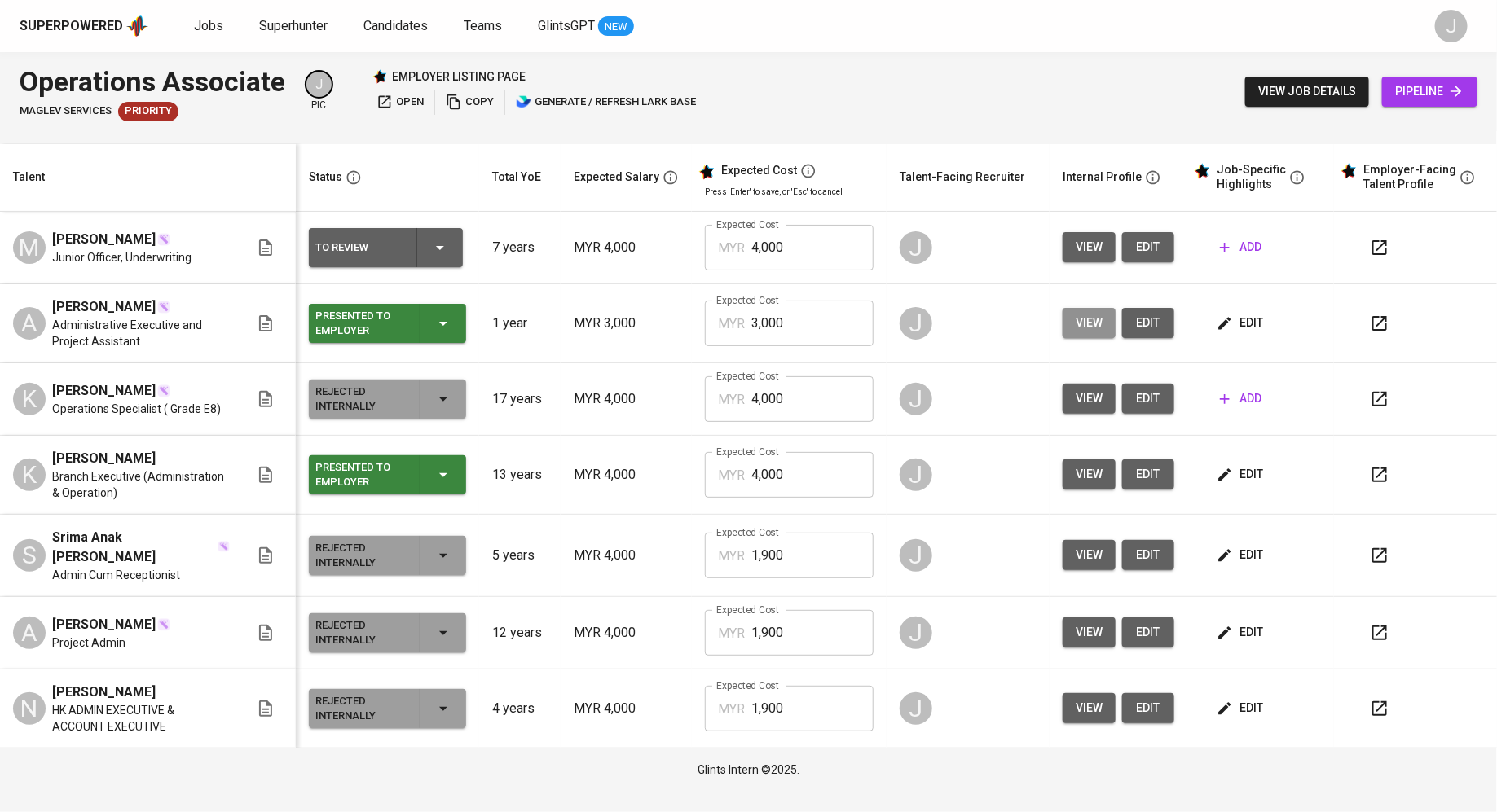
click at [1084, 323] on span "view" at bounding box center [1089, 322] width 27 height 20
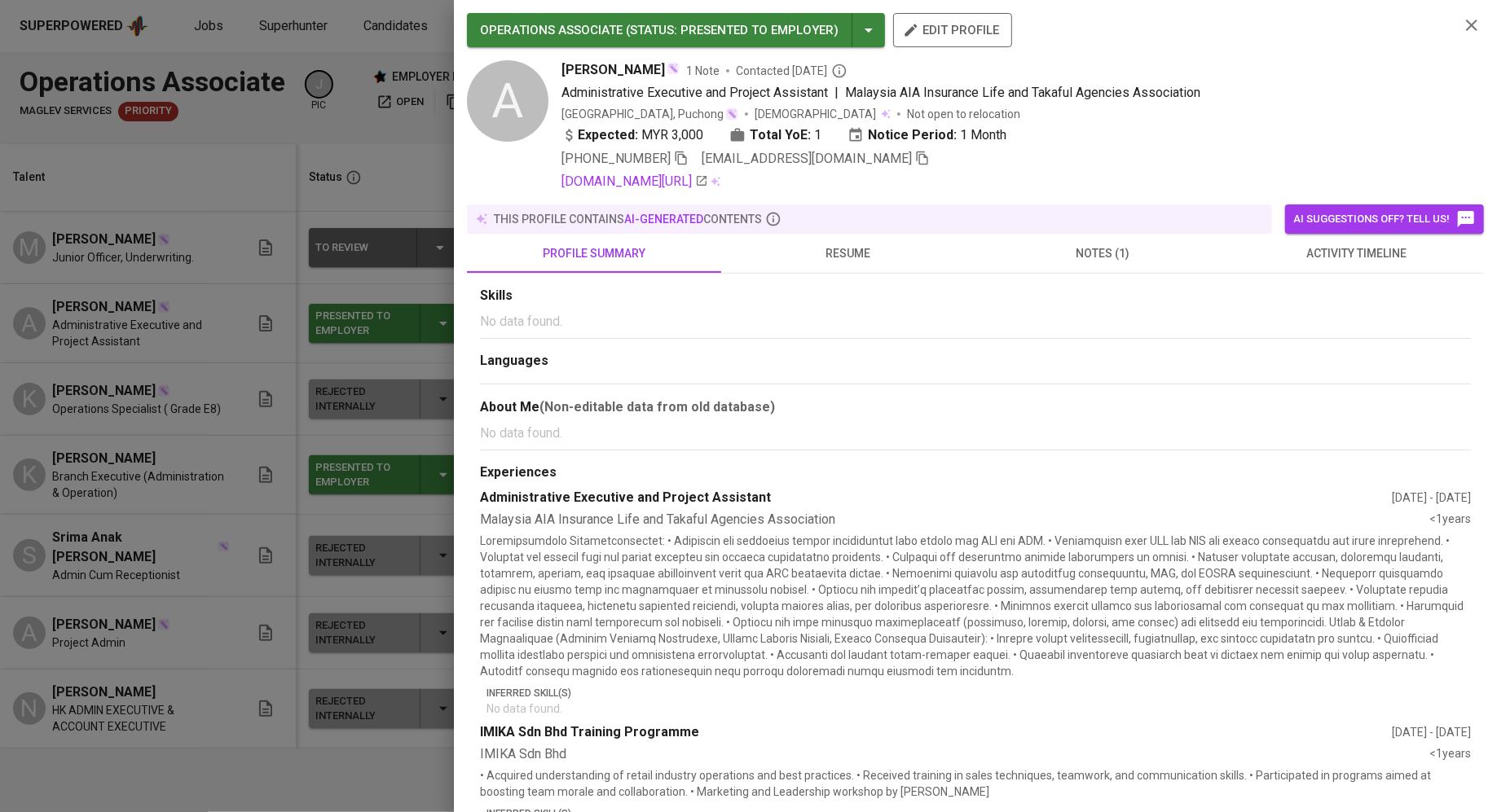
click at [915, 153] on icon "button" at bounding box center [922, 157] width 15 height 15
click at [266, 260] on div at bounding box center [748, 406] width 1497 height 812
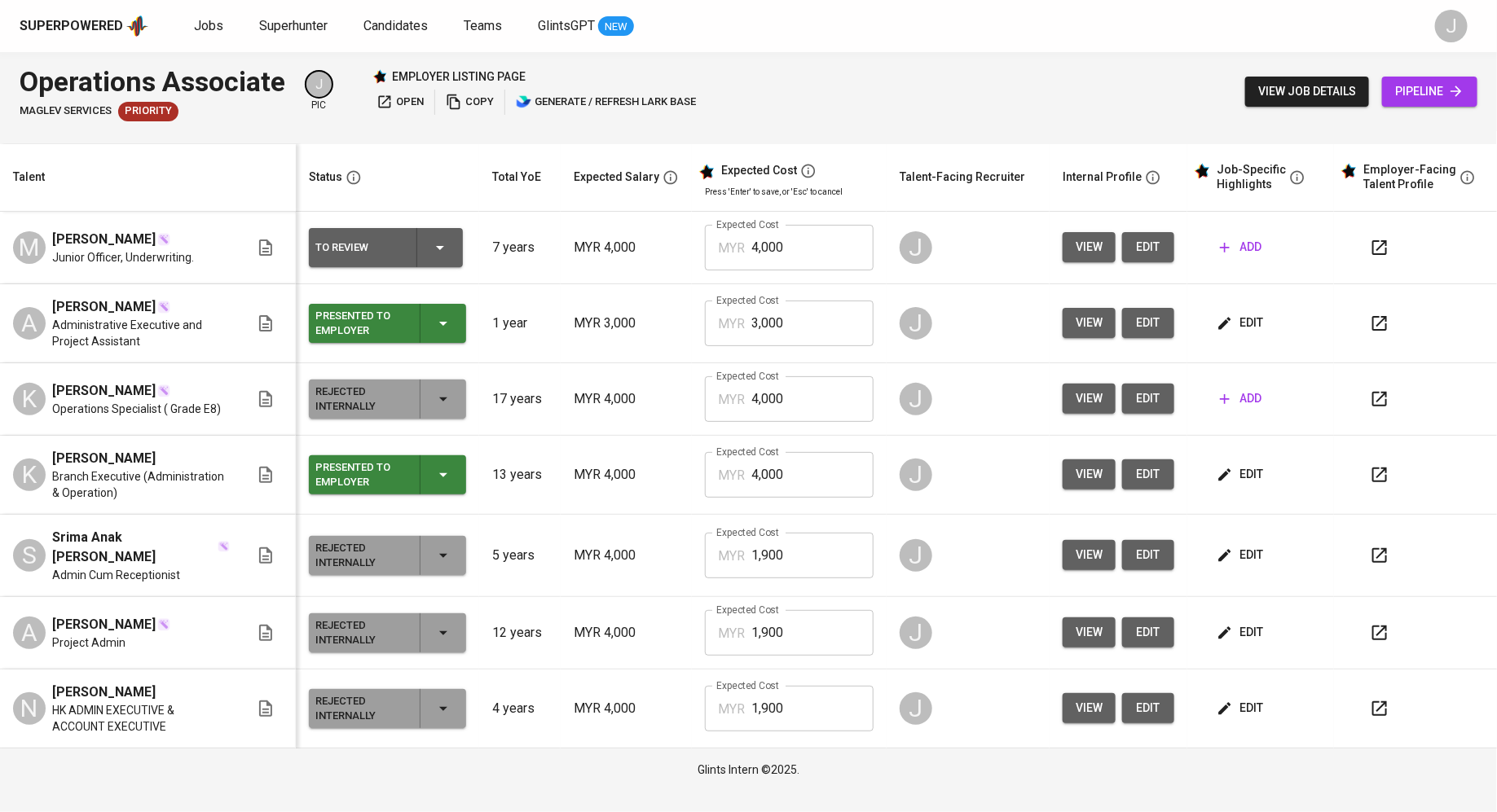
click at [1106, 474] on button "view" at bounding box center [1089, 474] width 53 height 30
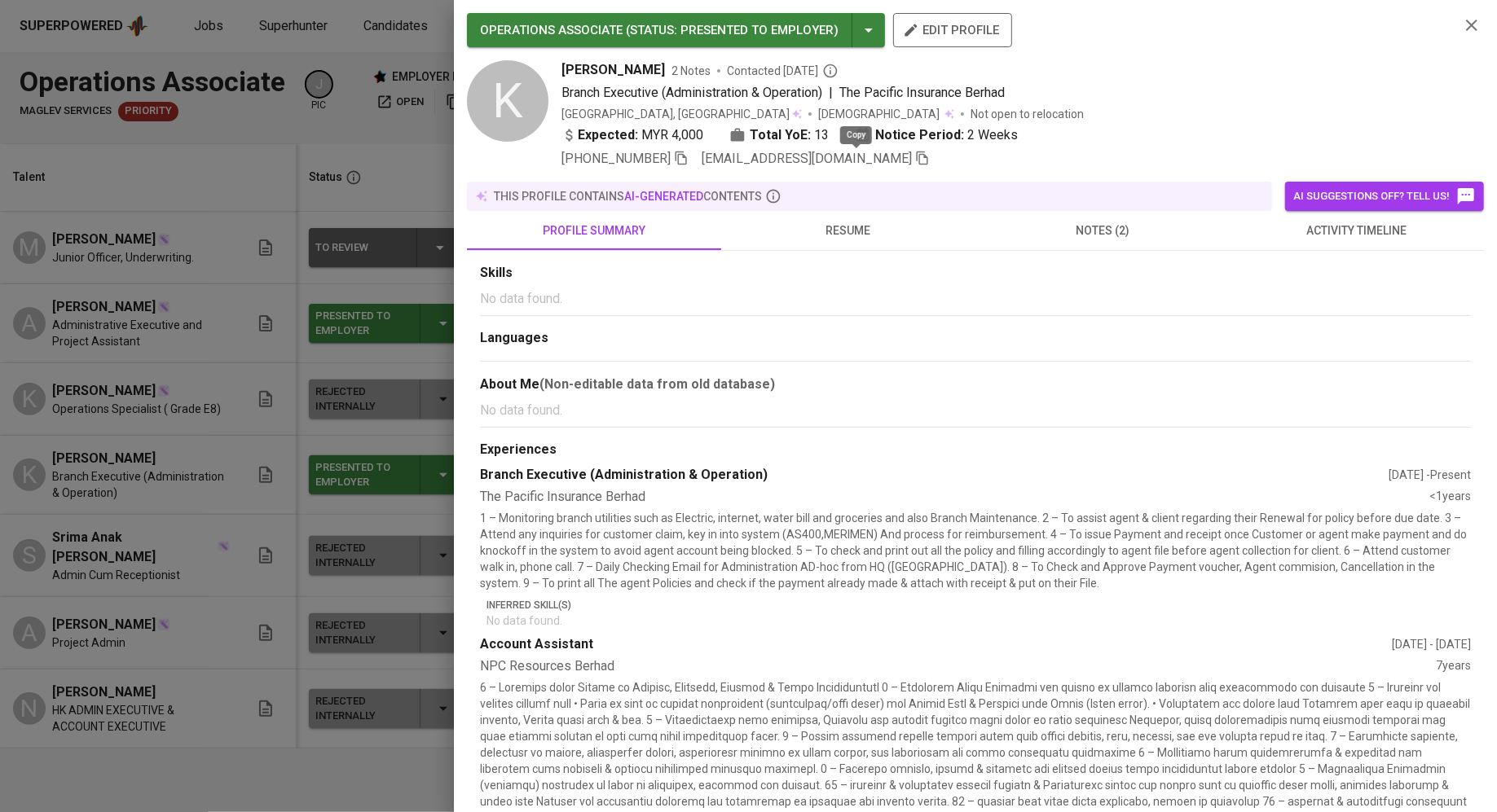
click at [916, 153] on icon "button" at bounding box center [922, 158] width 12 height 14
click at [393, 172] on div at bounding box center [748, 406] width 1497 height 812
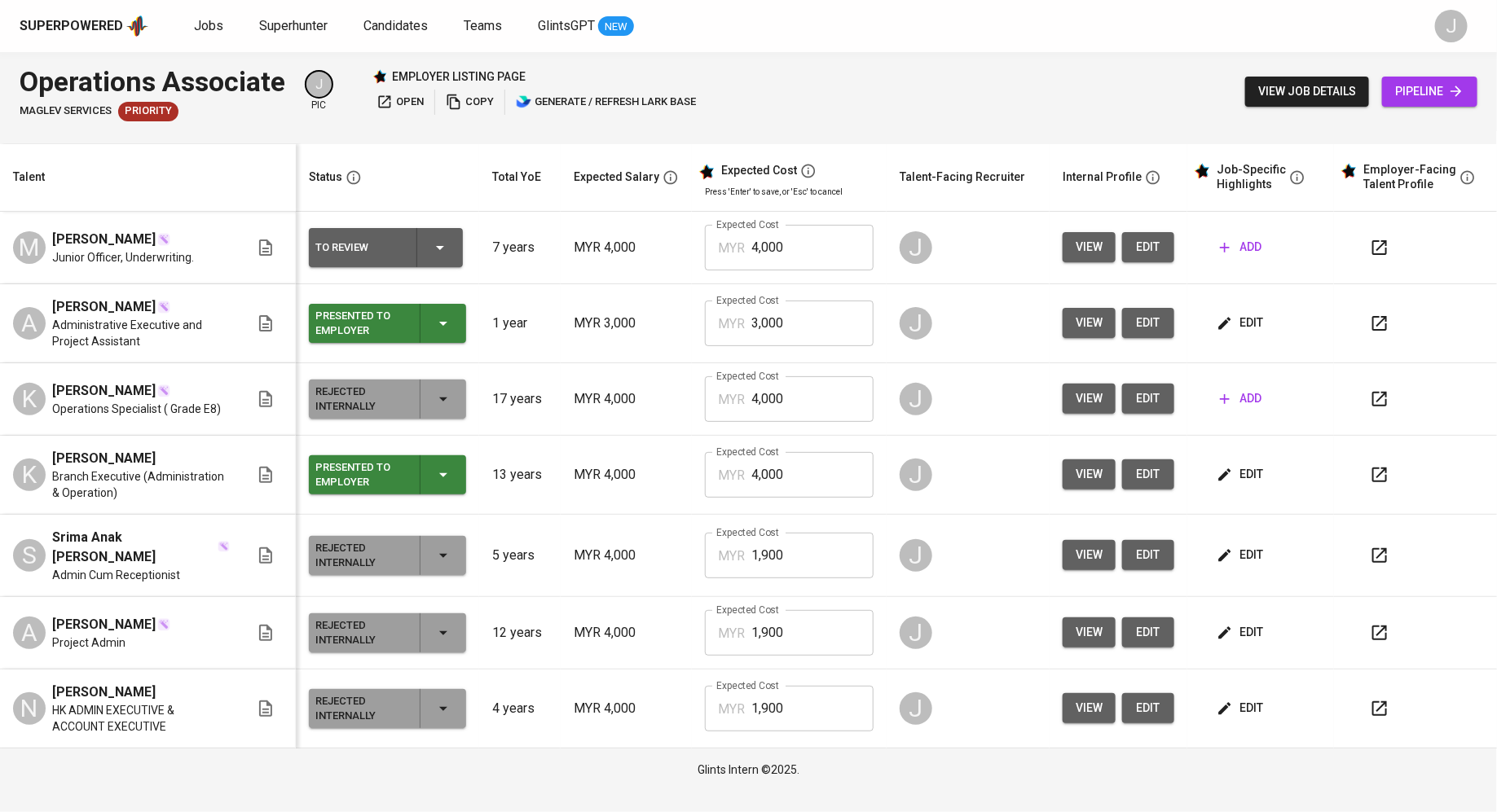
click at [395, 109] on span "open" at bounding box center [399, 102] width 48 height 18
click at [828, 477] on input "4,000" at bounding box center [812, 474] width 122 height 46
click at [835, 234] on input "4,000" at bounding box center [812, 247] width 122 height 46
click at [1235, 244] on span "add" at bounding box center [1240, 247] width 42 height 20
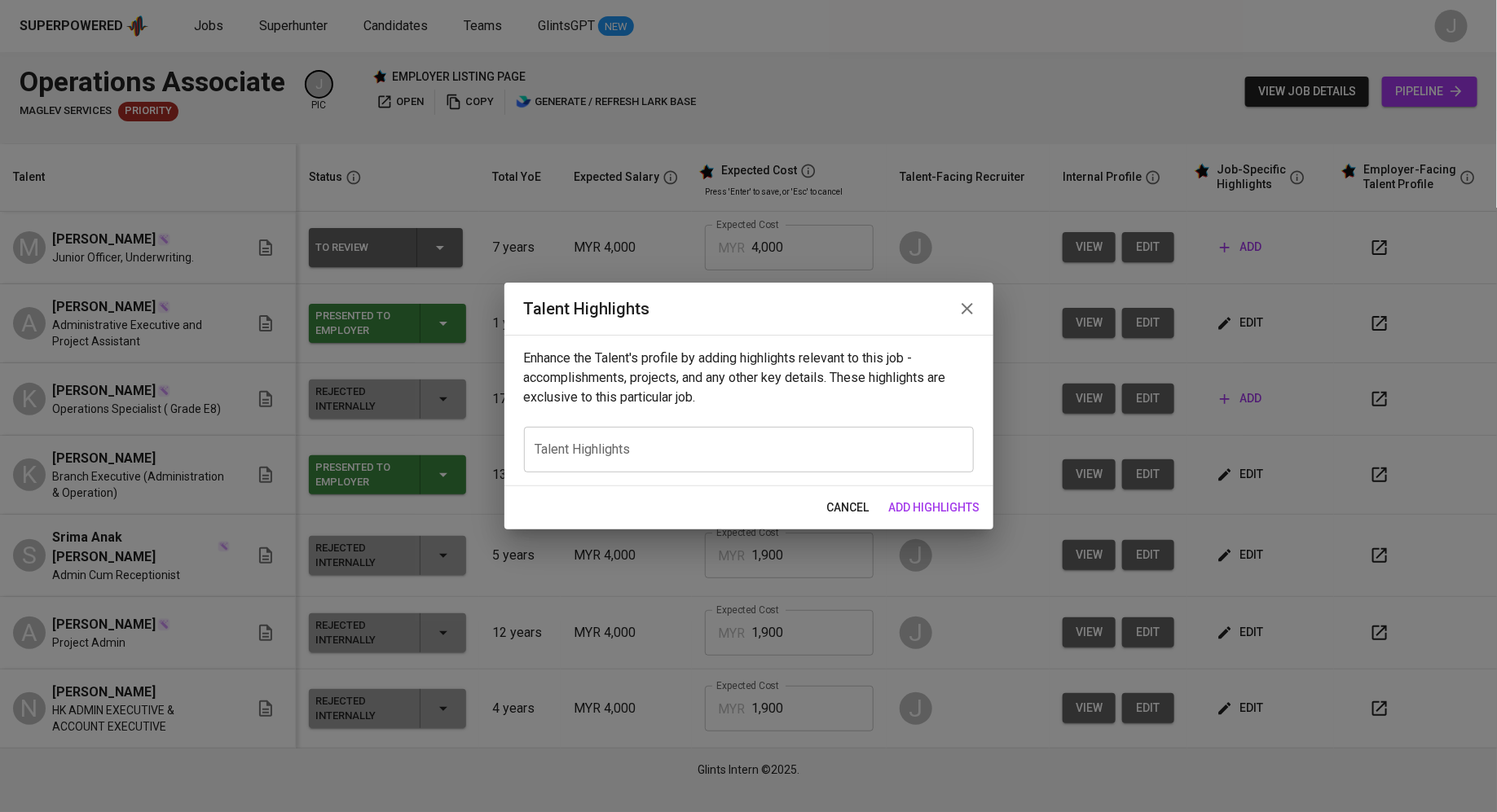
click at [977, 311] on button "button" at bounding box center [967, 309] width 39 height 39
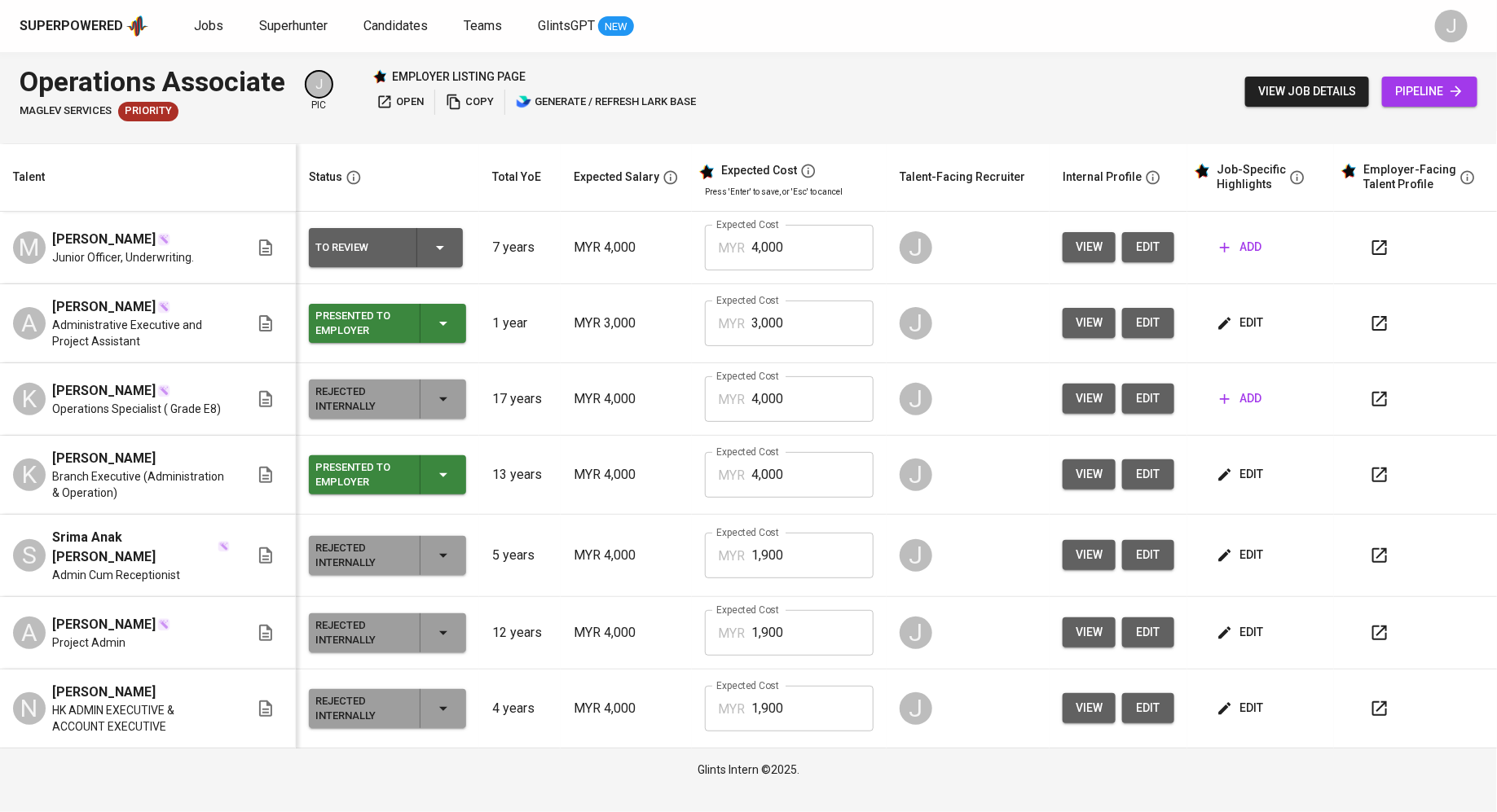
click at [1242, 315] on span "edit" at bounding box center [1241, 322] width 43 height 20
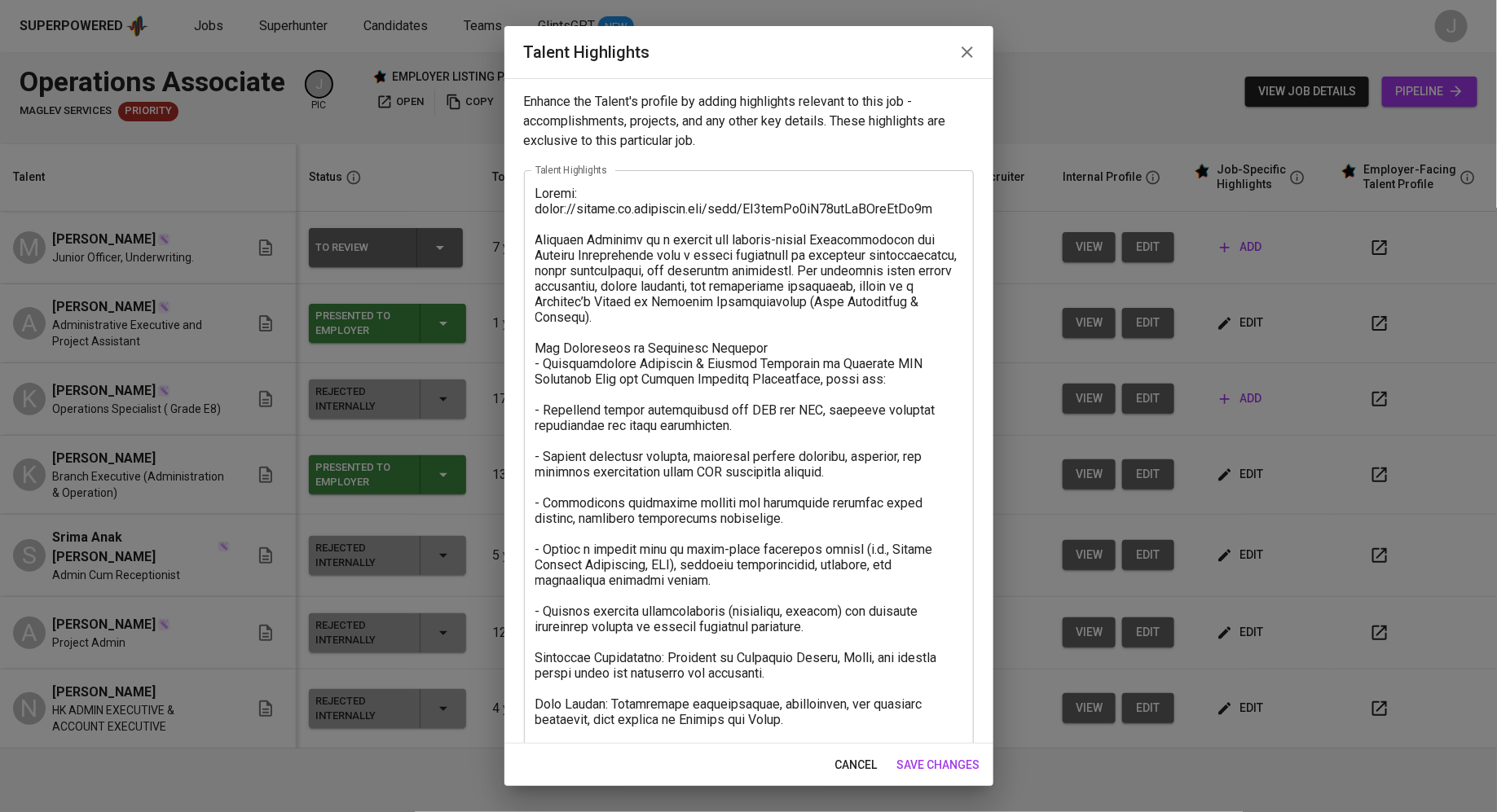
scroll to position [58, 0]
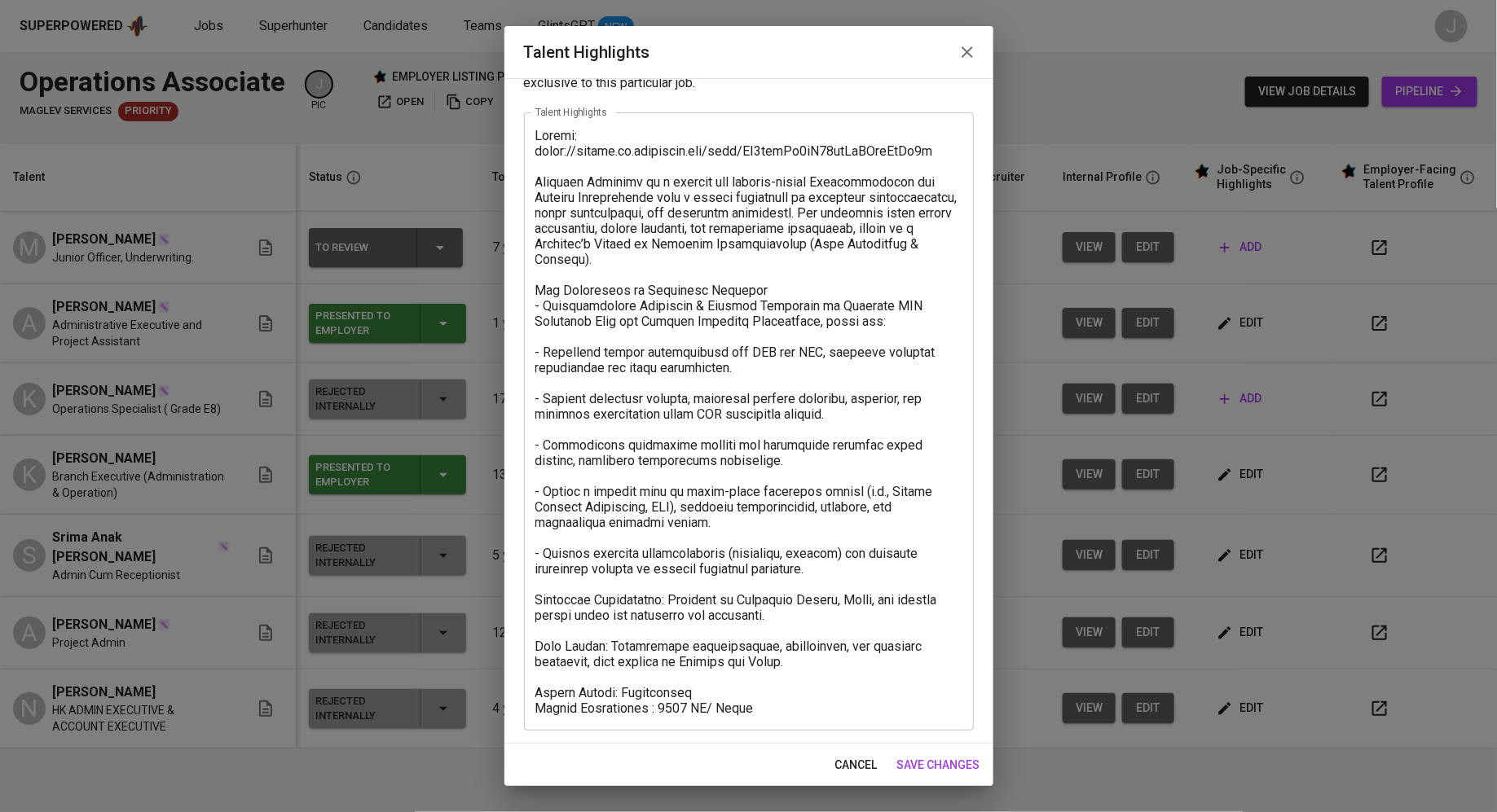
click at [778, 716] on div "x Talent Highlights" at bounding box center [748, 422] width 450 height 619
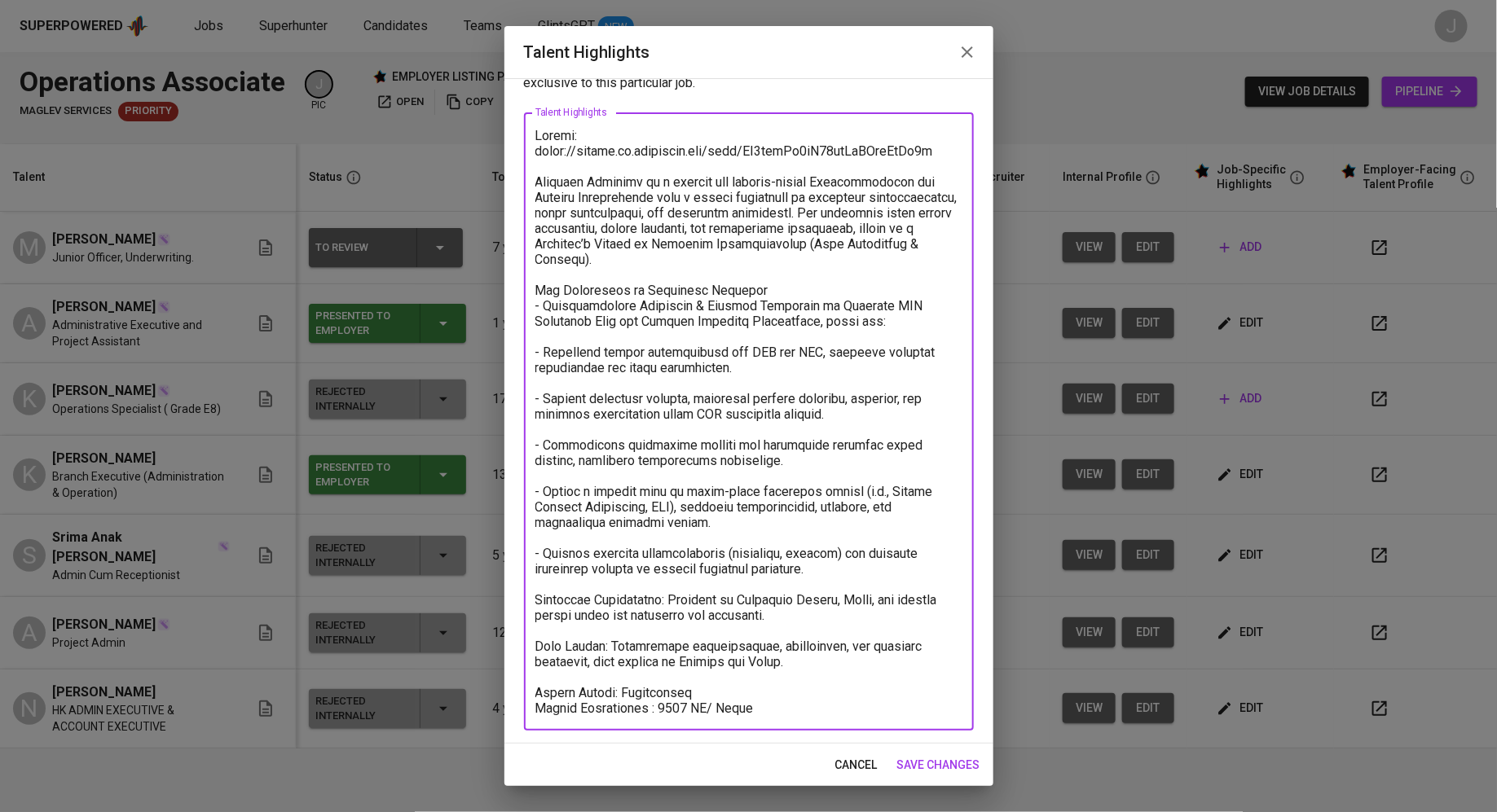
click at [776, 713] on textarea at bounding box center [748, 422] width 426 height 588
click at [762, 708] on textarea at bounding box center [748, 422] width 426 height 588
click at [535, 709] on textarea at bounding box center [748, 422] width 426 height 588
click at [862, 709] on textarea at bounding box center [748, 422] width 426 height 588
type textarea "Loremi: dolor://sitame.co.adipiscin.eli/sedd/EI7temPo3iN23utLaBOreEtDo0m Aliqua…"
